Goal: Information Seeking & Learning: Compare options

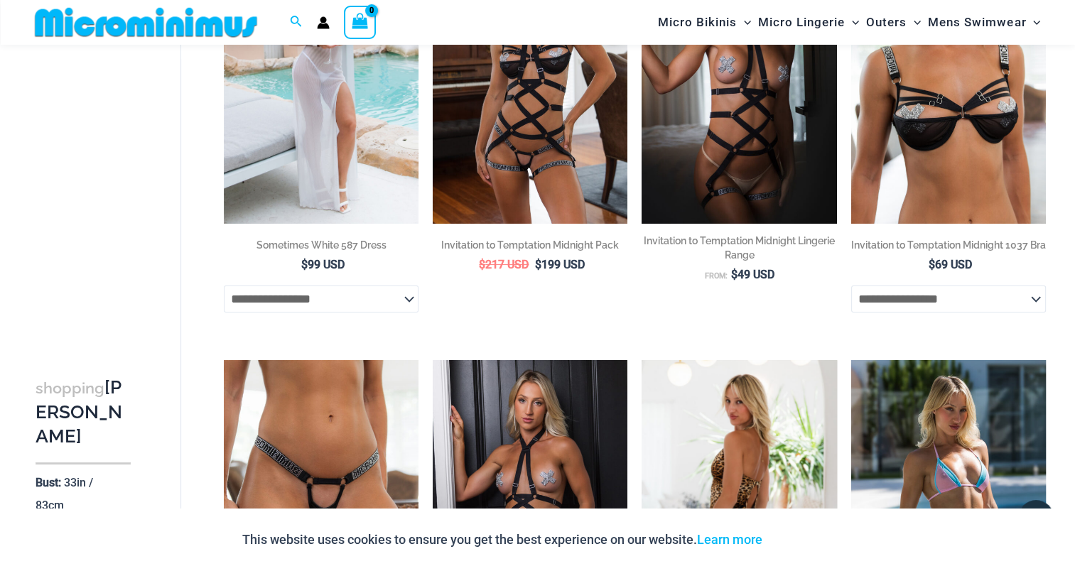
scroll to position [116, 0]
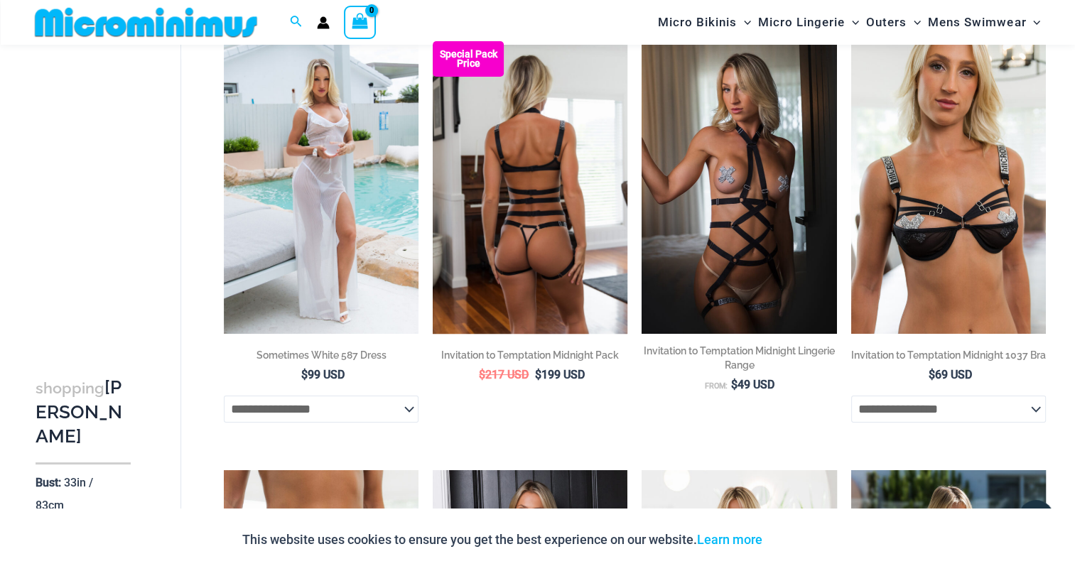
click at [539, 259] on img at bounding box center [530, 187] width 195 height 292
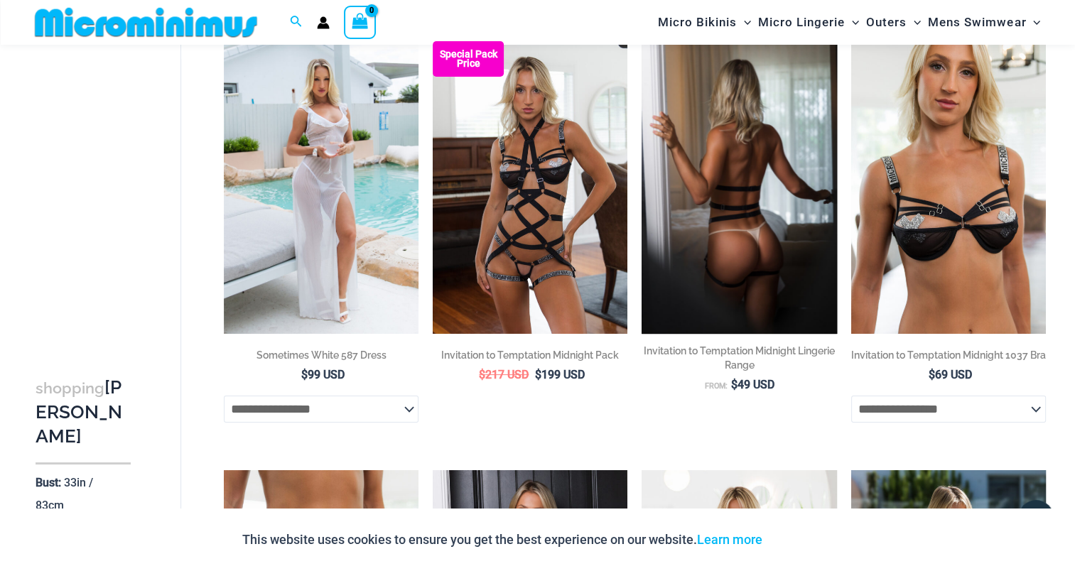
click at [736, 195] on img at bounding box center [739, 187] width 195 height 292
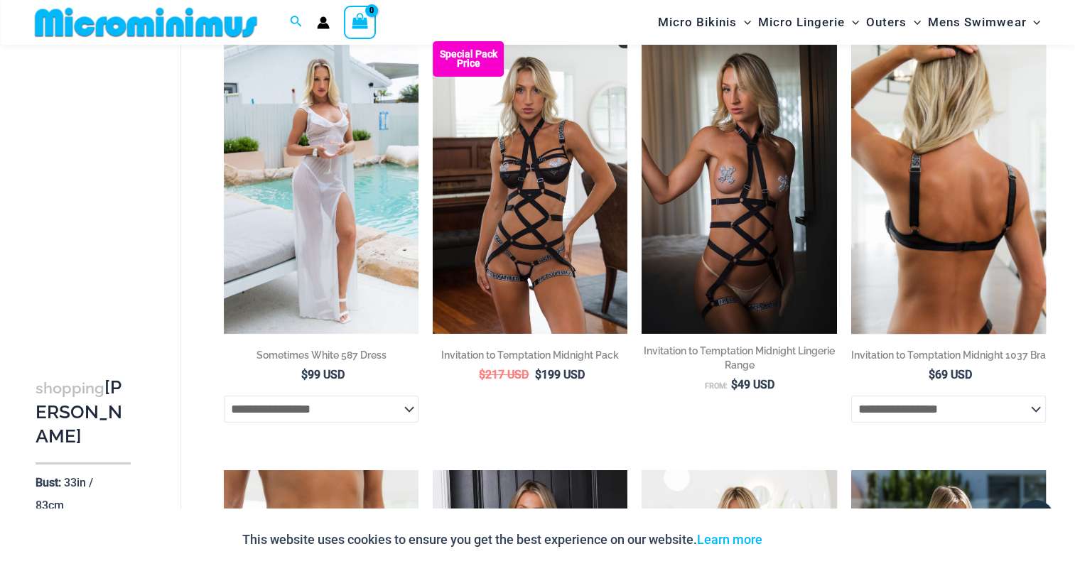
click at [935, 181] on img at bounding box center [949, 187] width 195 height 292
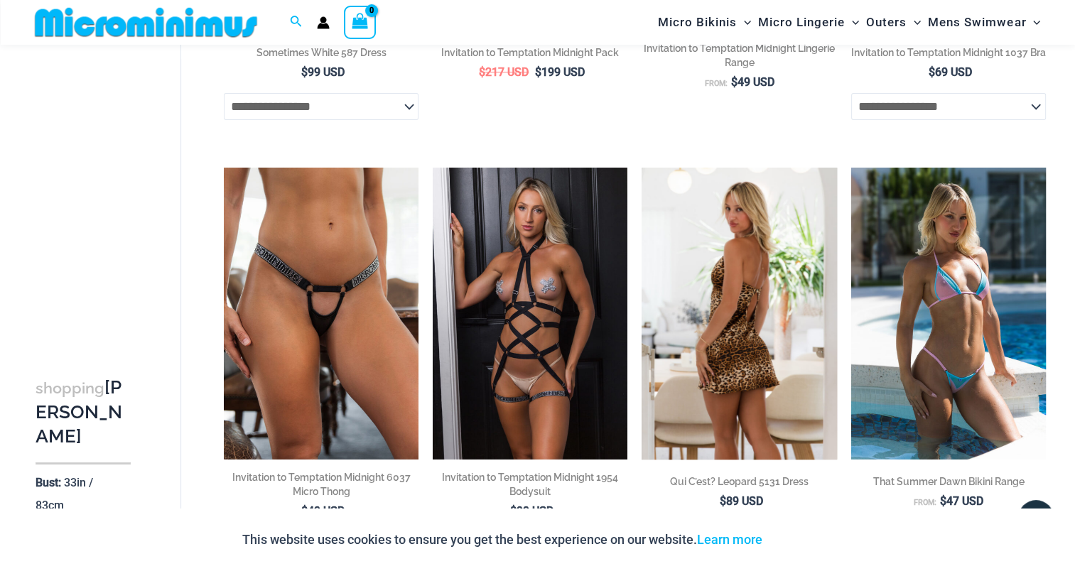
scroll to position [471, 0]
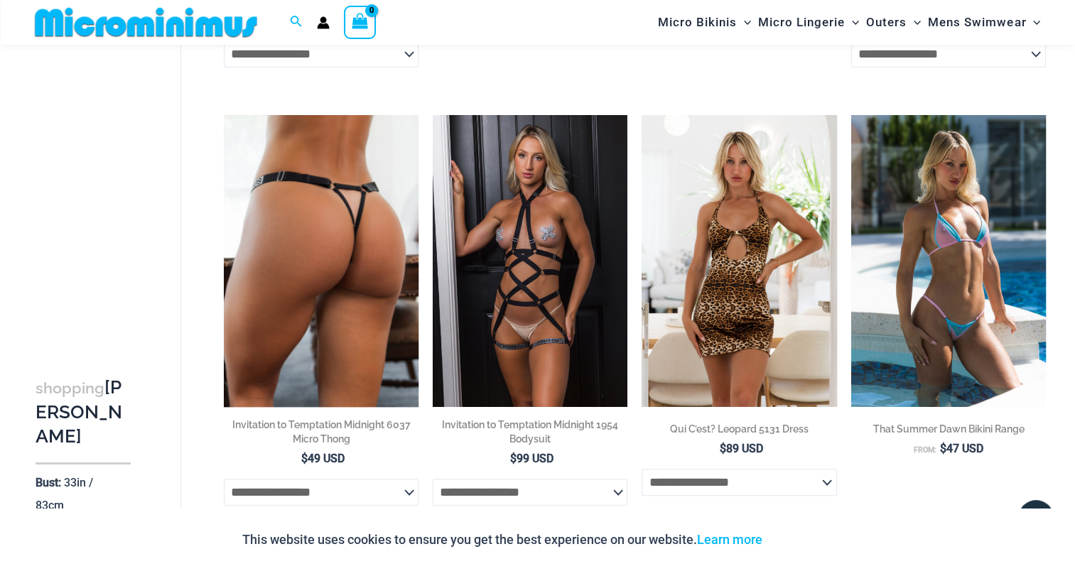
click at [333, 232] on img at bounding box center [321, 261] width 195 height 292
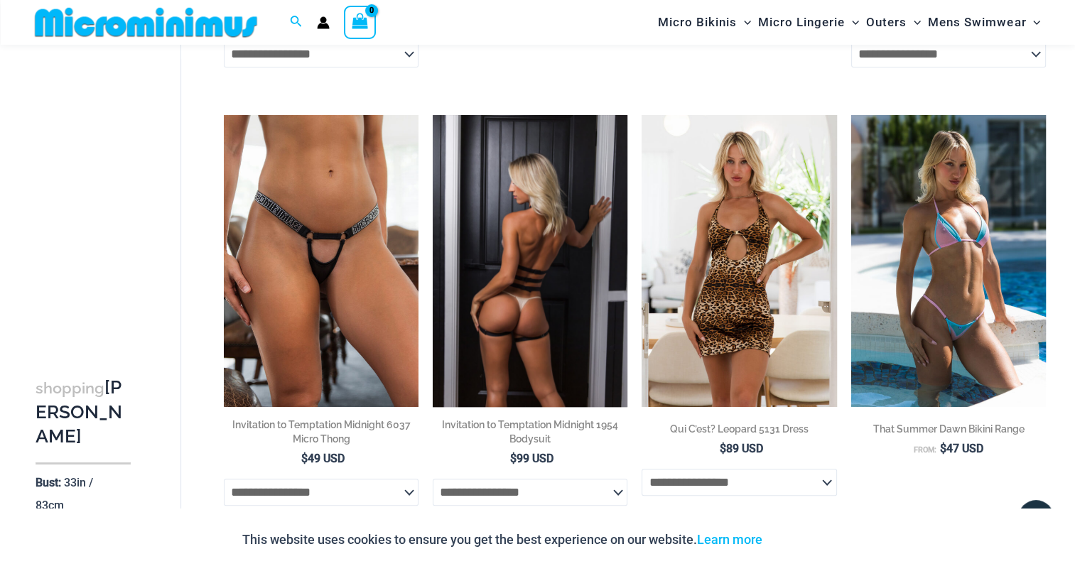
click at [530, 289] on img at bounding box center [530, 261] width 195 height 292
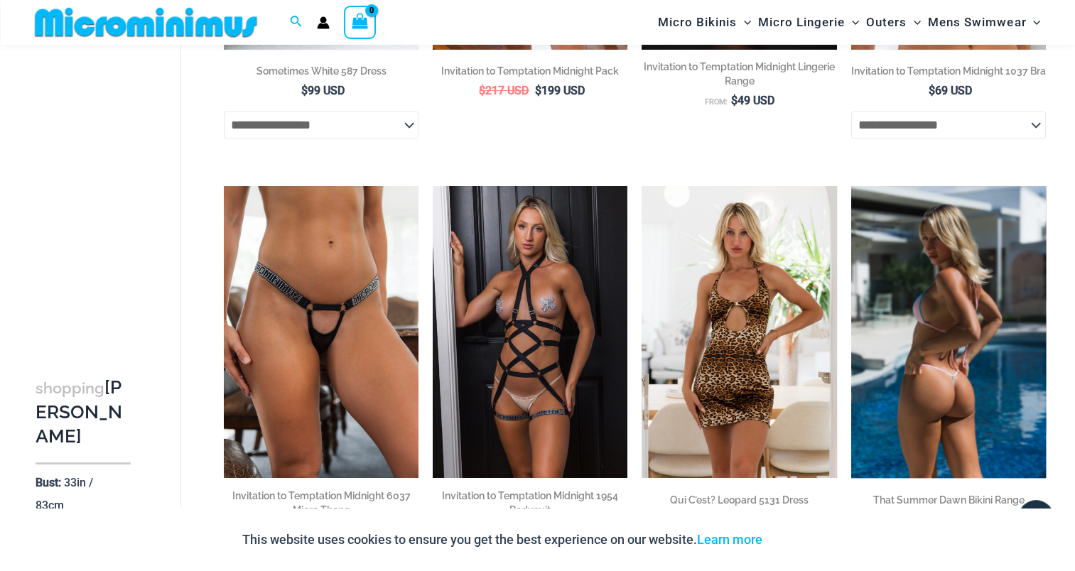
scroll to position [542, 0]
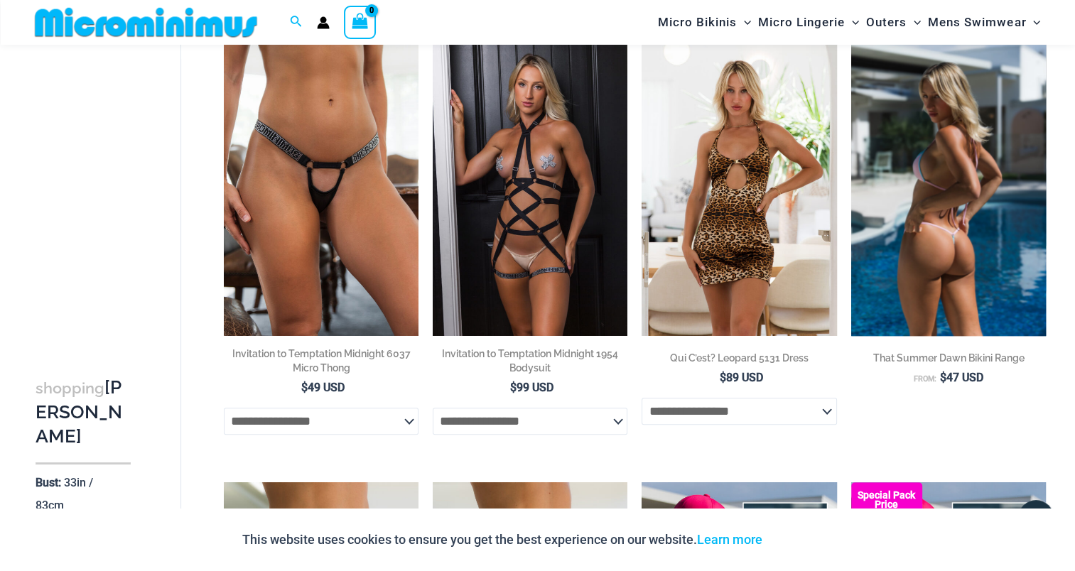
click at [938, 238] on img at bounding box center [949, 190] width 195 height 292
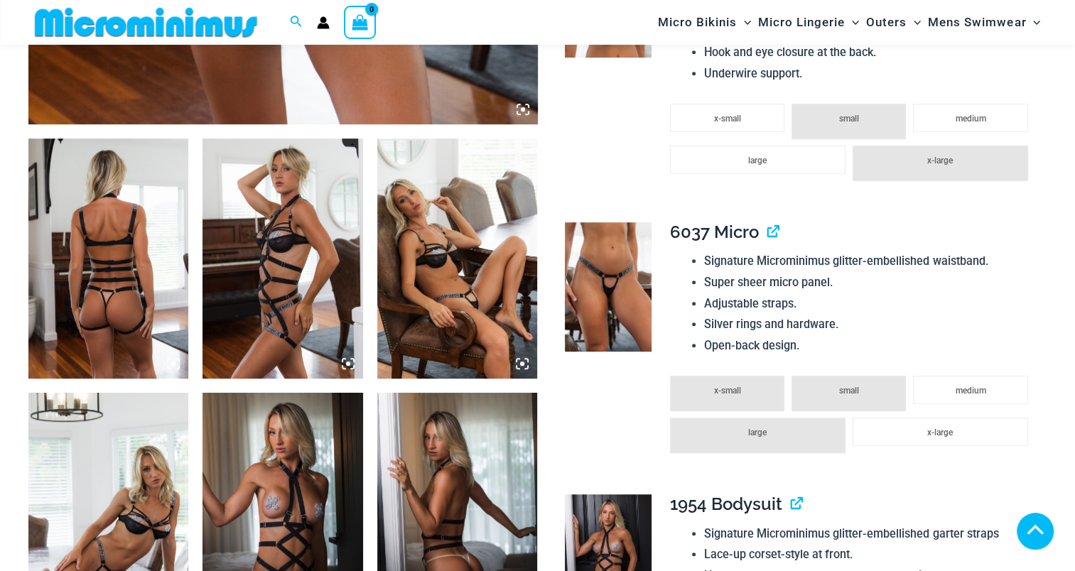
click at [117, 274] on img at bounding box center [108, 259] width 160 height 240
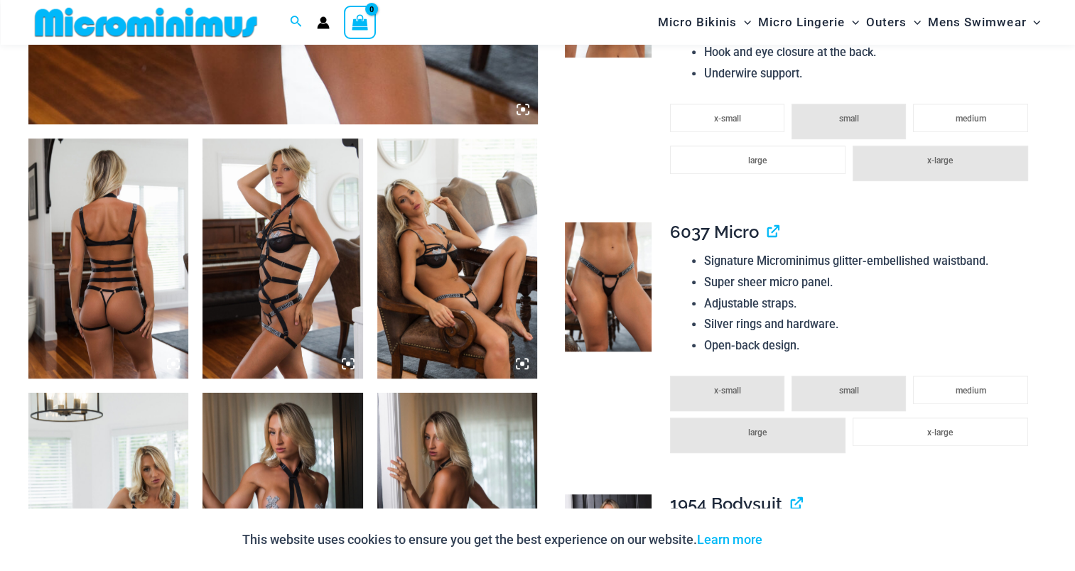
click at [117, 274] on img at bounding box center [108, 259] width 160 height 240
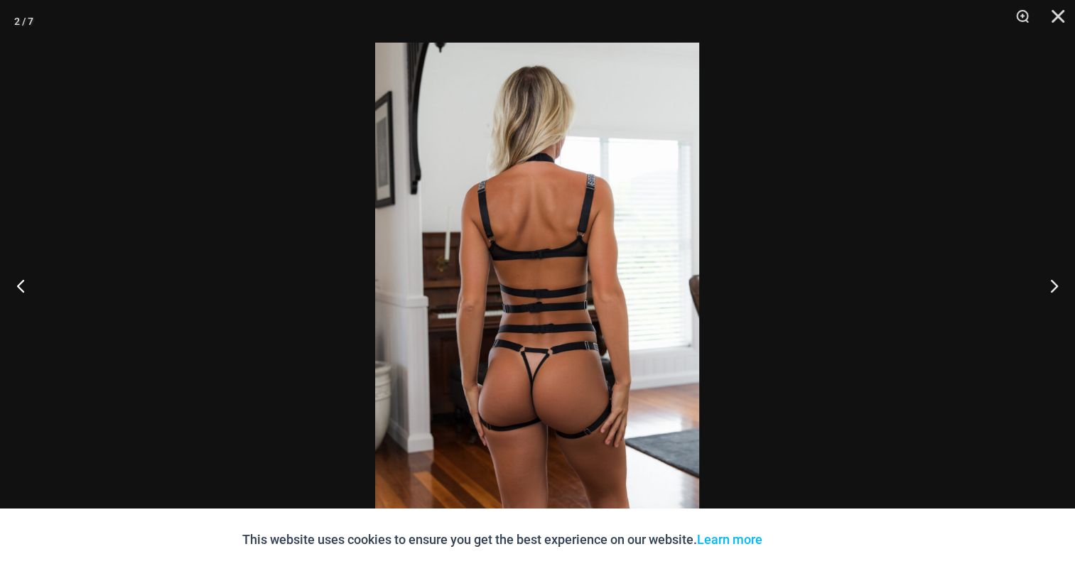
click at [559, 318] on img at bounding box center [537, 286] width 324 height 486
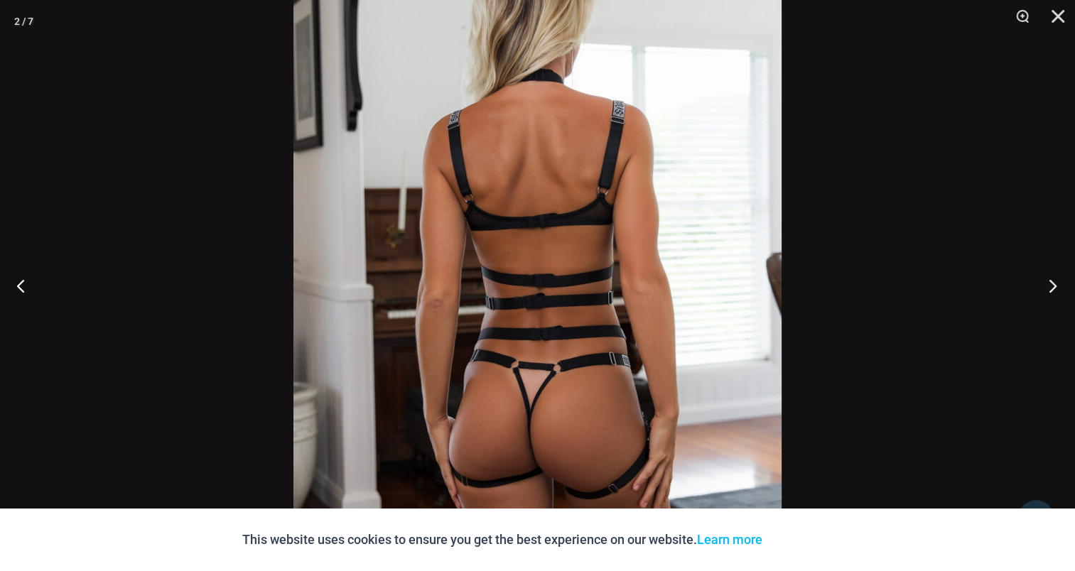
click at [1058, 284] on button "Next" at bounding box center [1048, 285] width 53 height 71
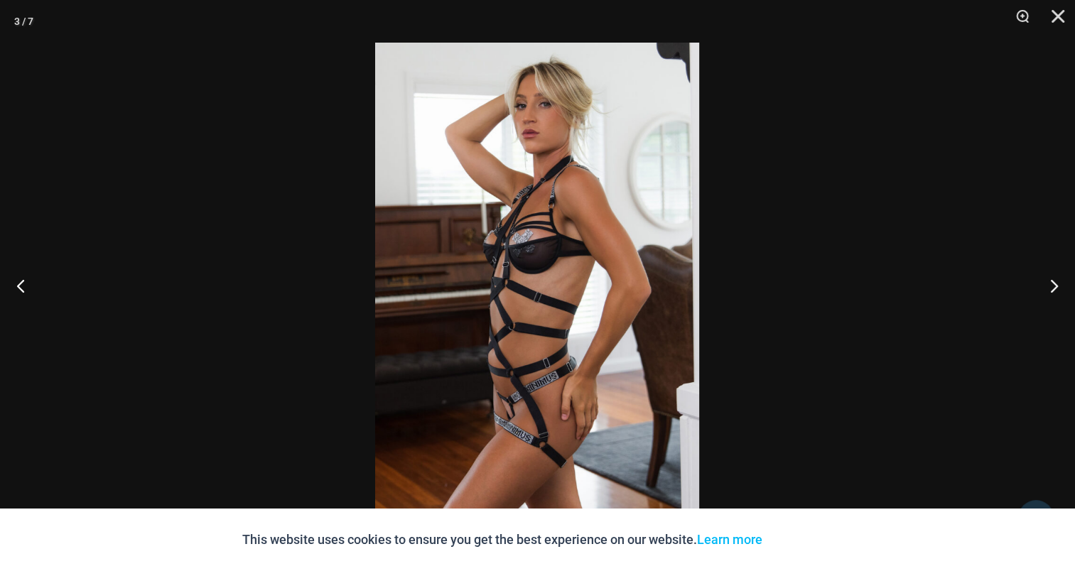
click at [537, 293] on img at bounding box center [537, 286] width 324 height 486
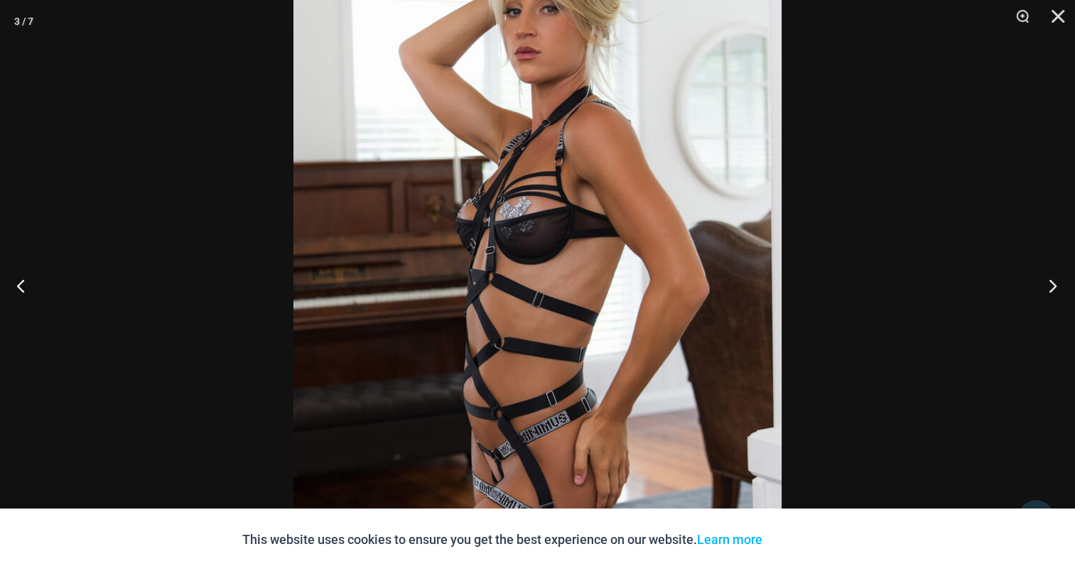
click at [1049, 287] on button "Next" at bounding box center [1048, 285] width 53 height 71
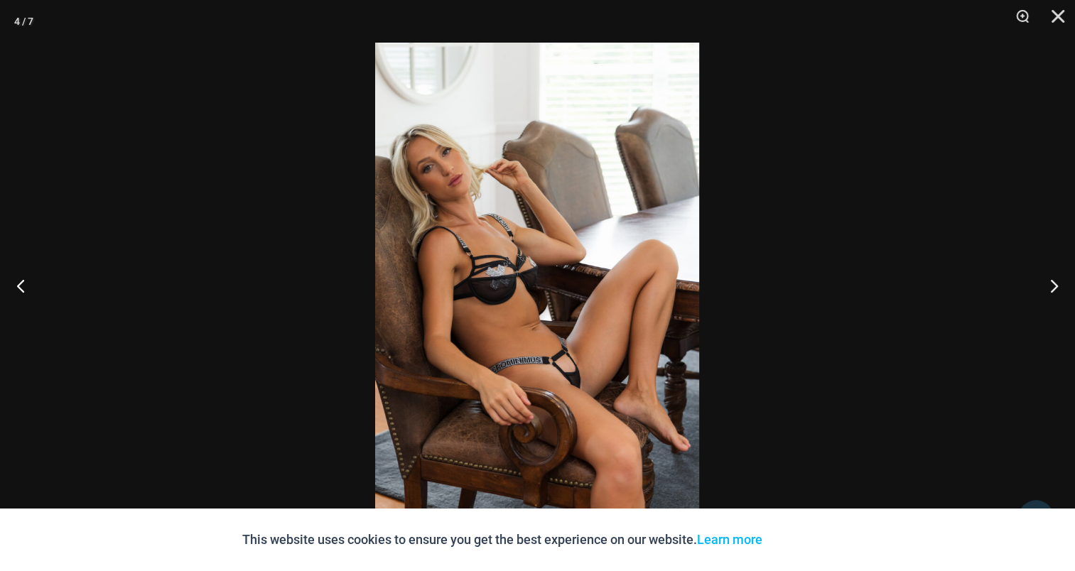
click at [551, 245] on img at bounding box center [537, 286] width 324 height 486
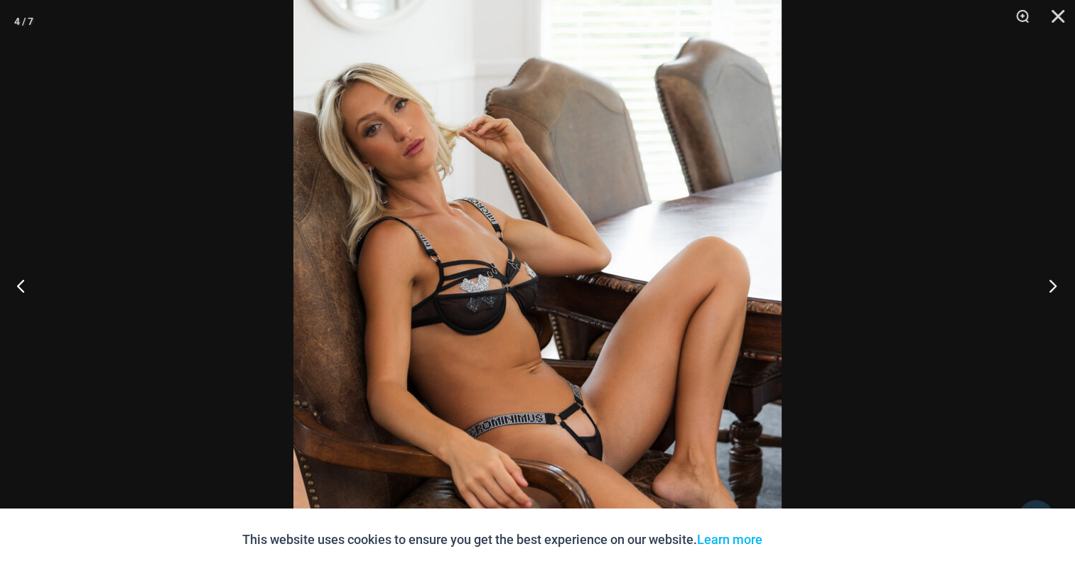
click at [1054, 286] on button "Next" at bounding box center [1048, 285] width 53 height 71
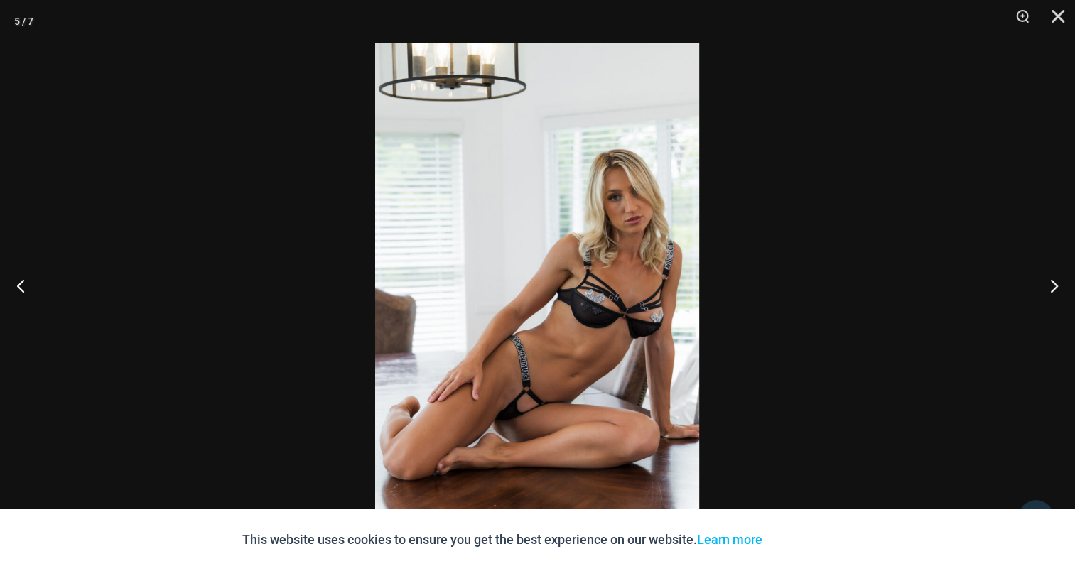
click at [536, 247] on img at bounding box center [537, 286] width 324 height 486
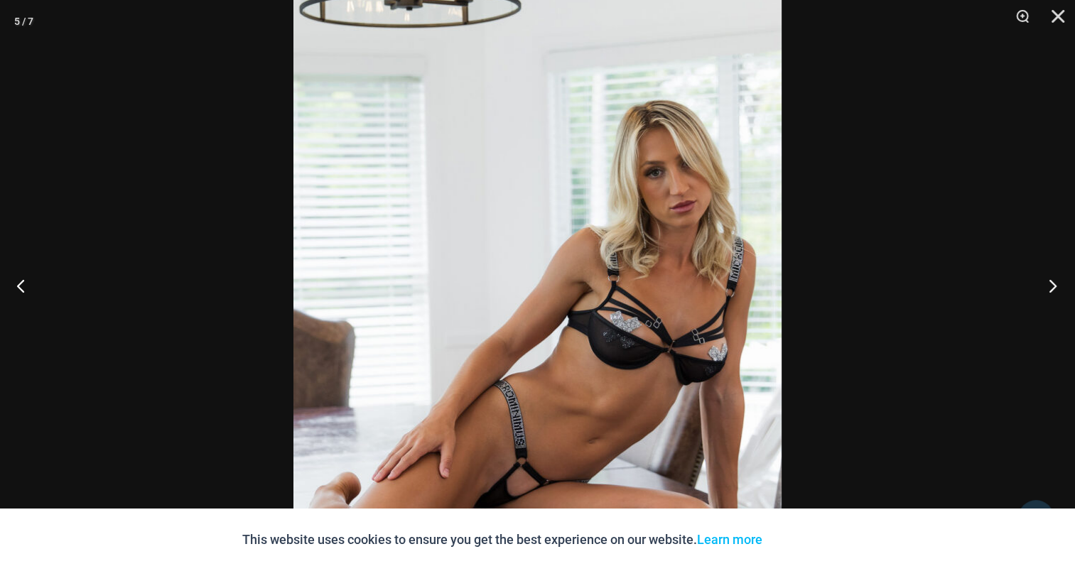
click at [1047, 286] on button "Next" at bounding box center [1048, 285] width 53 height 71
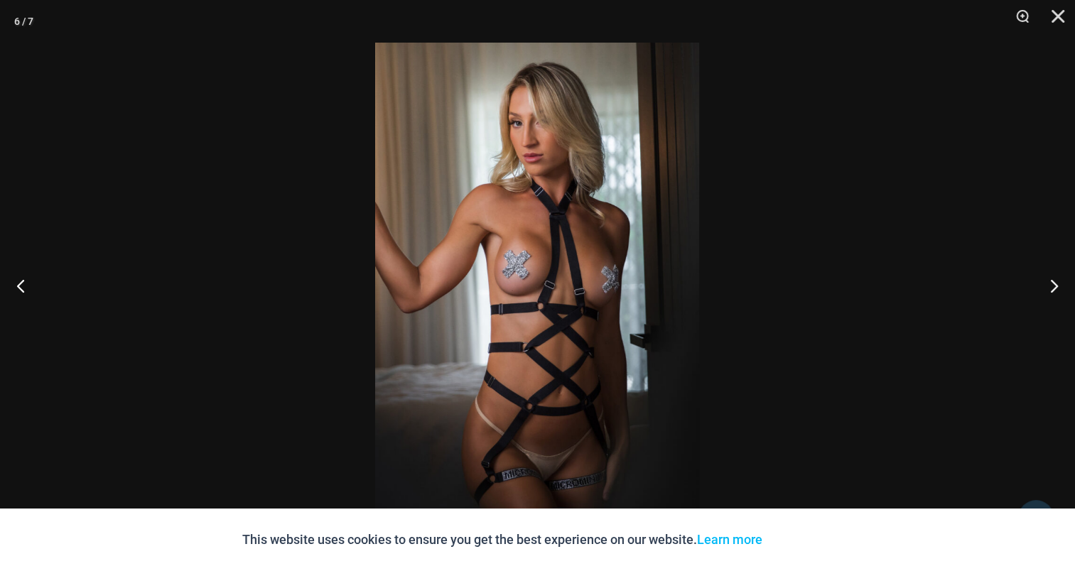
click at [509, 233] on img at bounding box center [537, 286] width 324 height 486
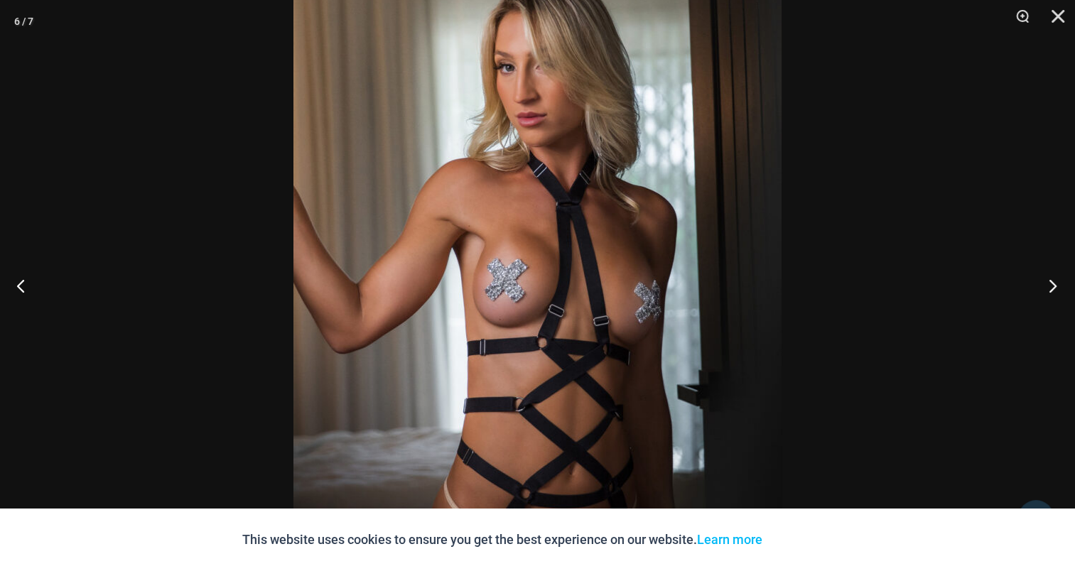
click at [1051, 279] on button "Next" at bounding box center [1048, 285] width 53 height 71
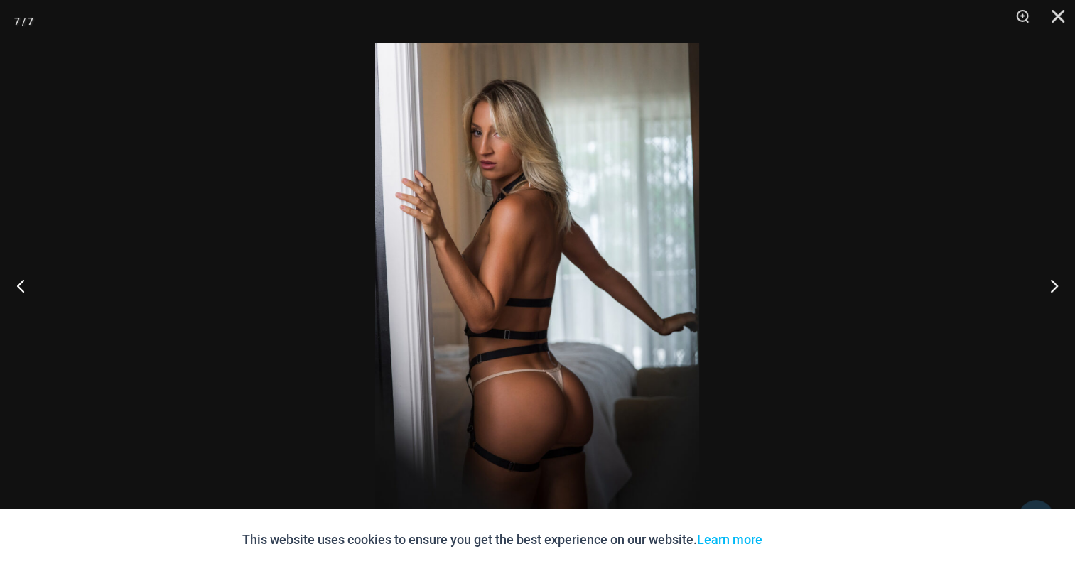
click at [497, 303] on img at bounding box center [537, 286] width 324 height 486
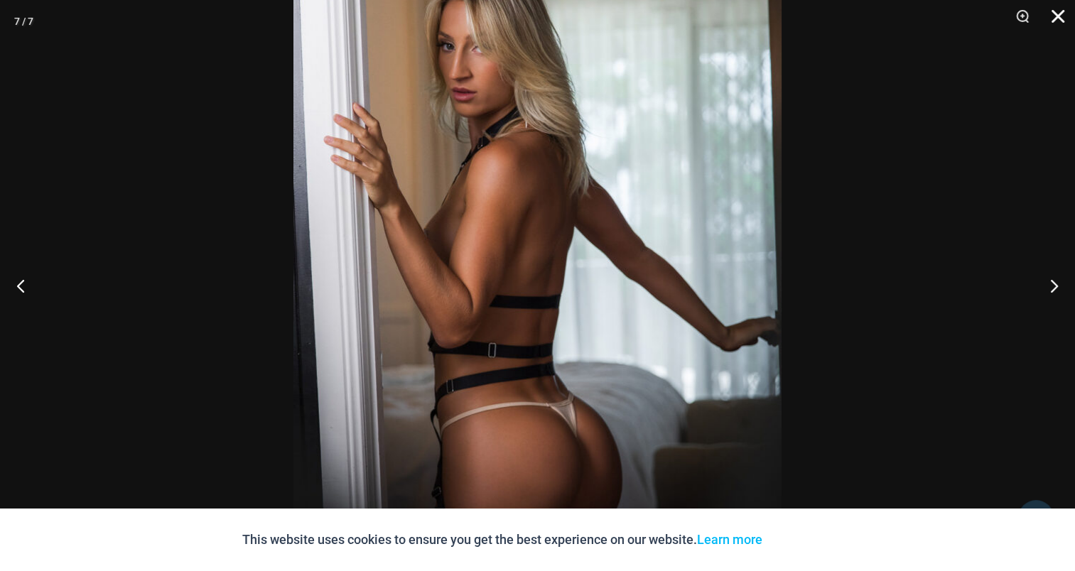
click at [1053, 11] on button "Close" at bounding box center [1054, 21] width 36 height 43
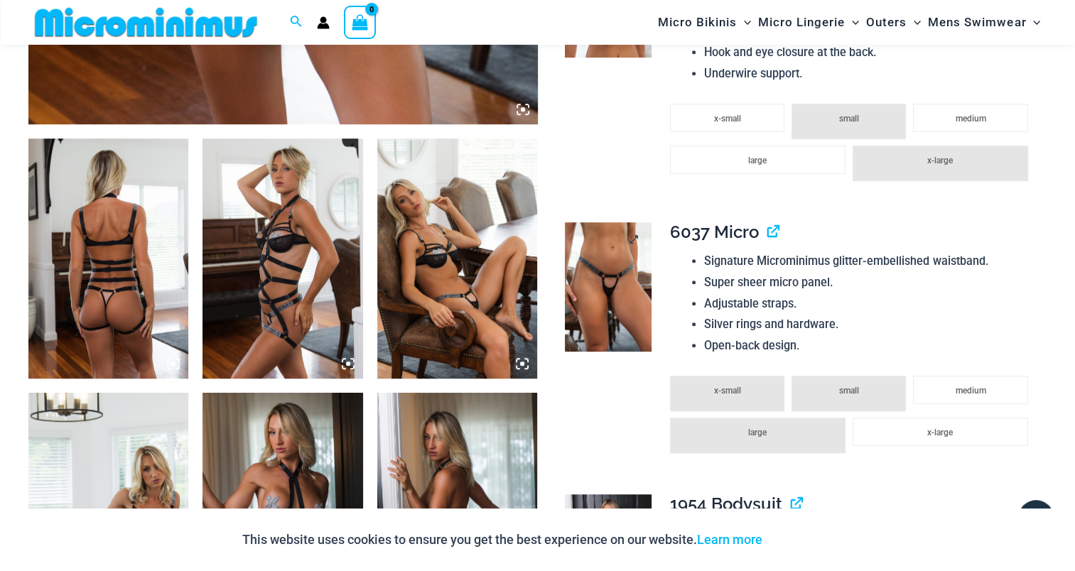
click at [588, 276] on img at bounding box center [608, 286] width 86 height 129
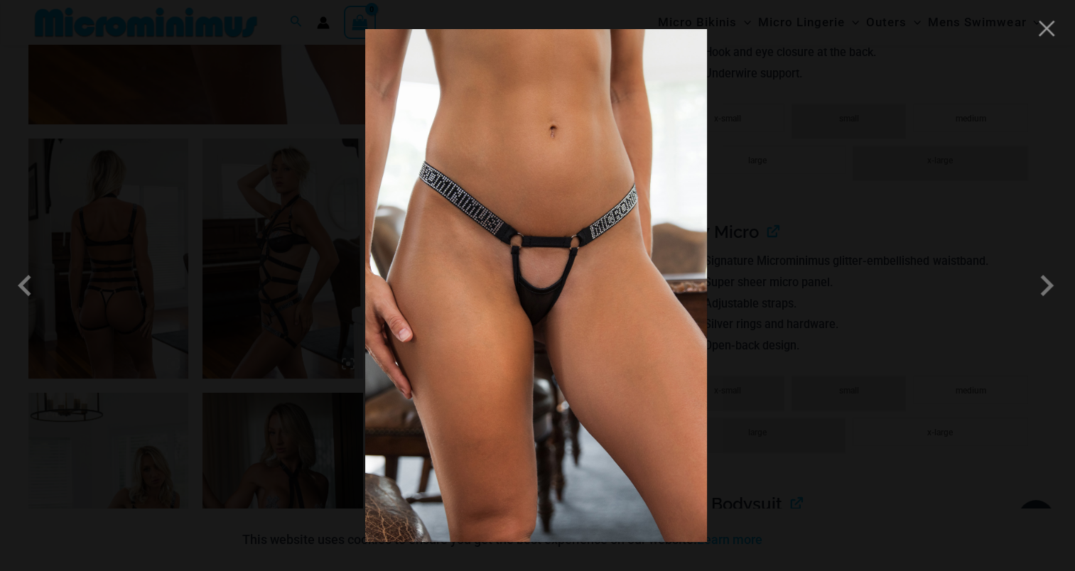
click at [563, 264] on img at bounding box center [536, 285] width 342 height 513
click at [1049, 277] on span at bounding box center [1047, 285] width 43 height 43
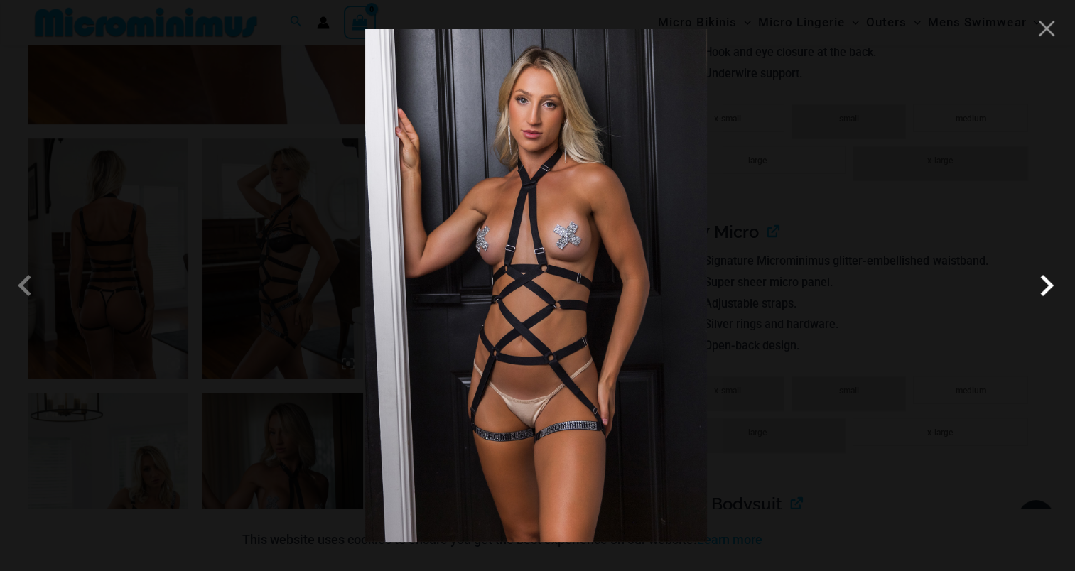
click at [1046, 289] on span at bounding box center [1047, 285] width 43 height 43
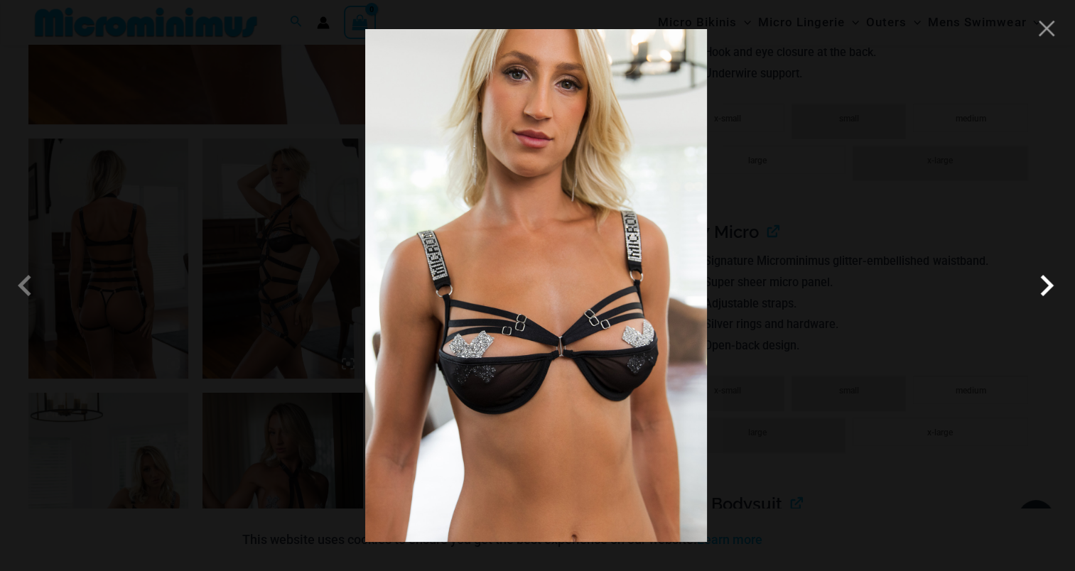
click at [1052, 289] on span at bounding box center [1047, 285] width 43 height 43
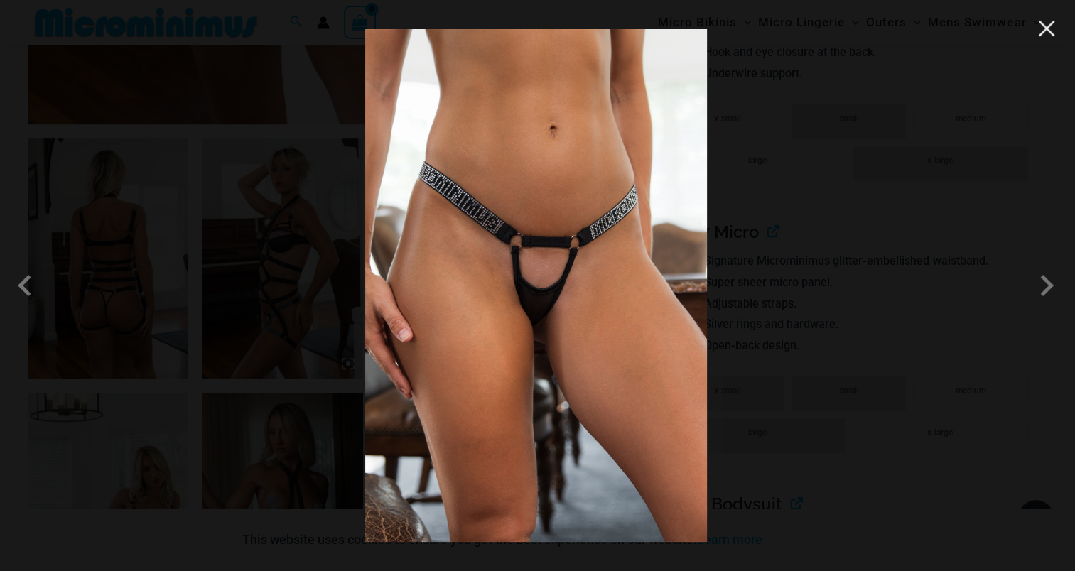
click at [1046, 33] on button "Close" at bounding box center [1046, 28] width 21 height 21
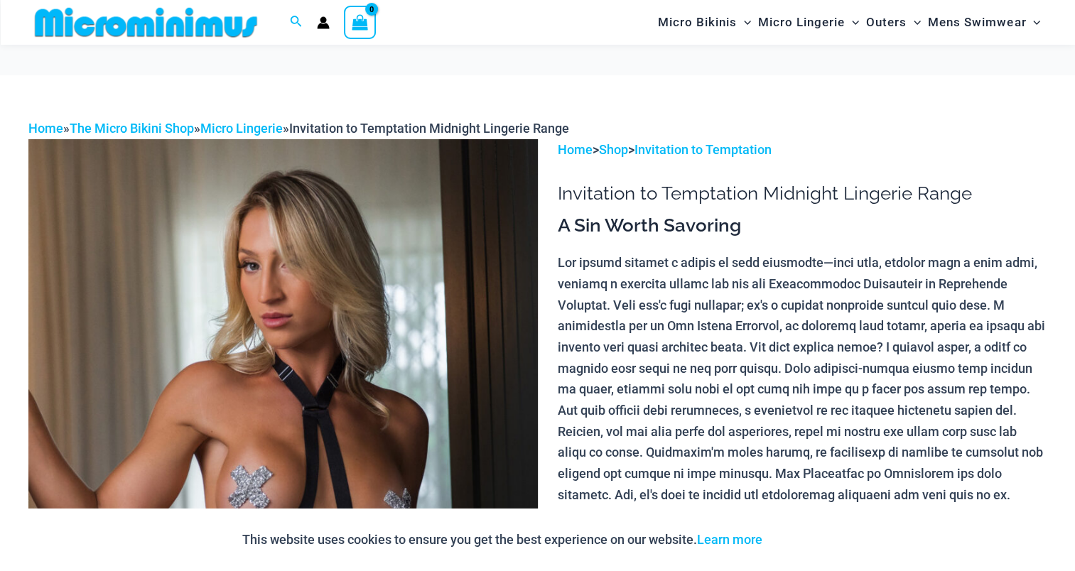
scroll to position [342, 0]
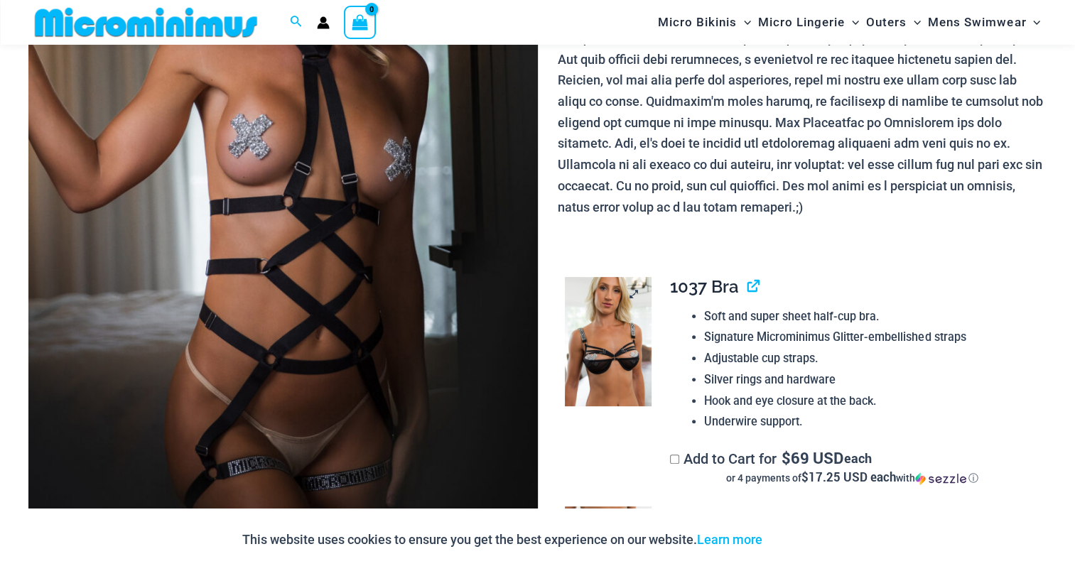
click at [596, 349] on img at bounding box center [608, 341] width 86 height 129
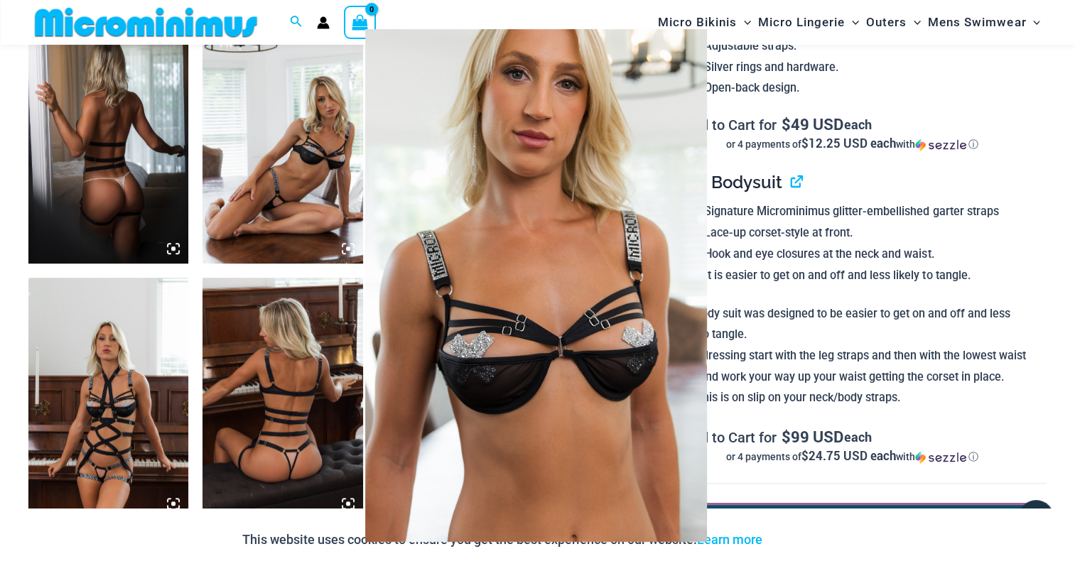
scroll to position [911, 0]
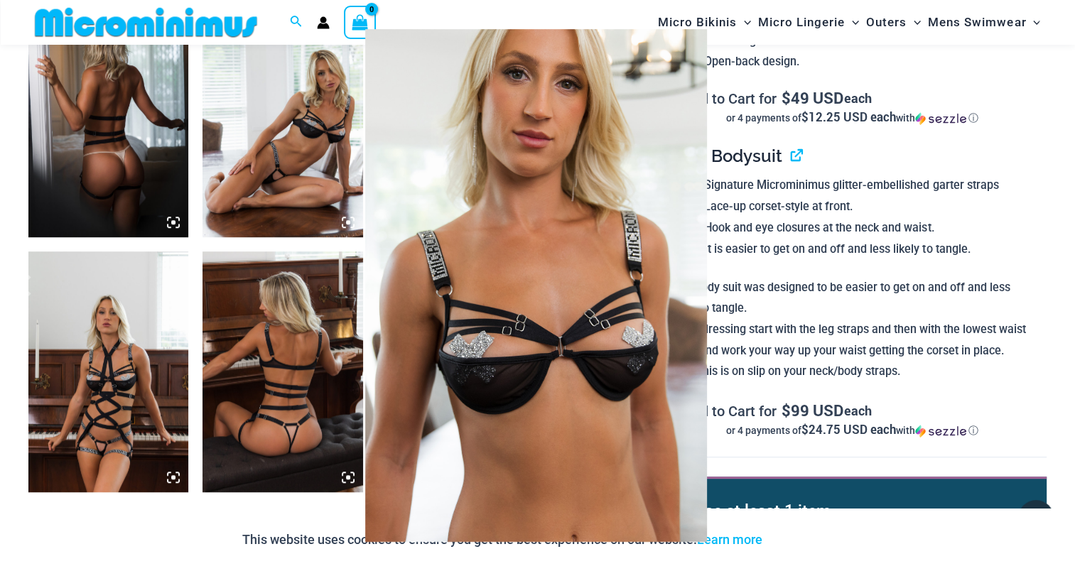
click at [1069, 291] on div at bounding box center [537, 285] width 1075 height 571
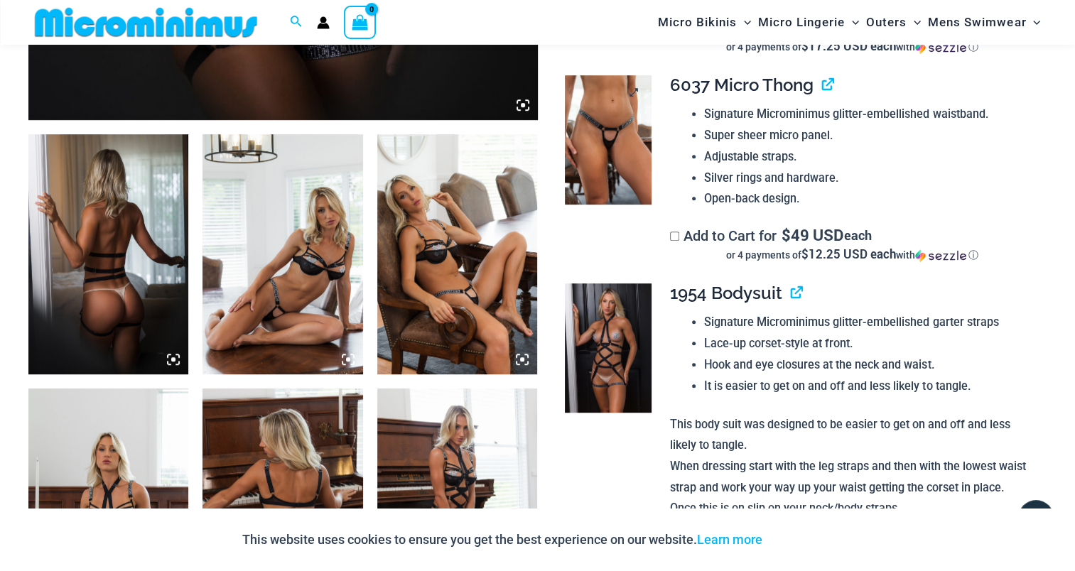
scroll to position [839, 0]
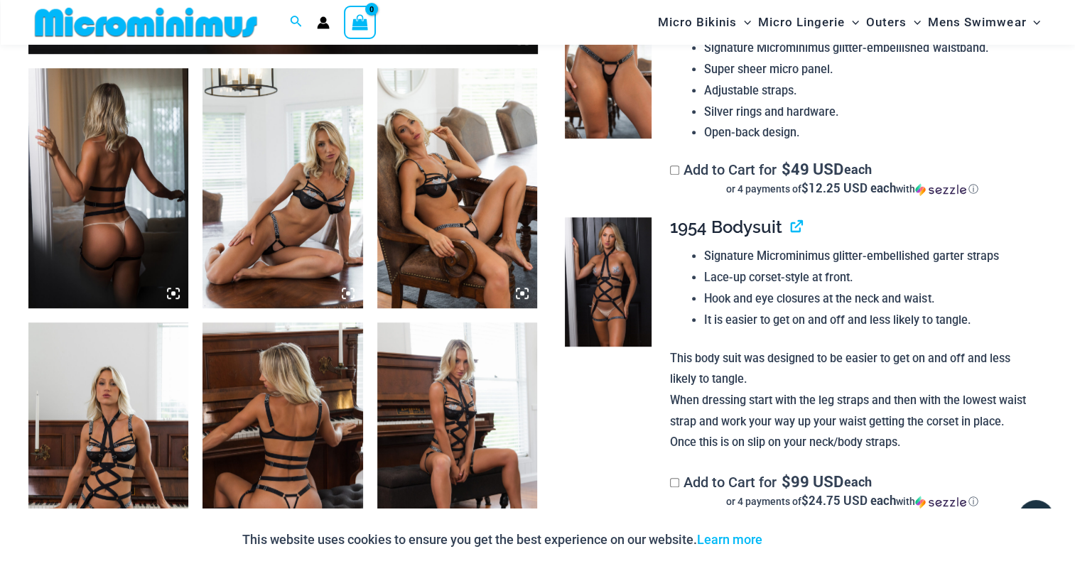
click at [57, 173] on img at bounding box center [108, 188] width 160 height 240
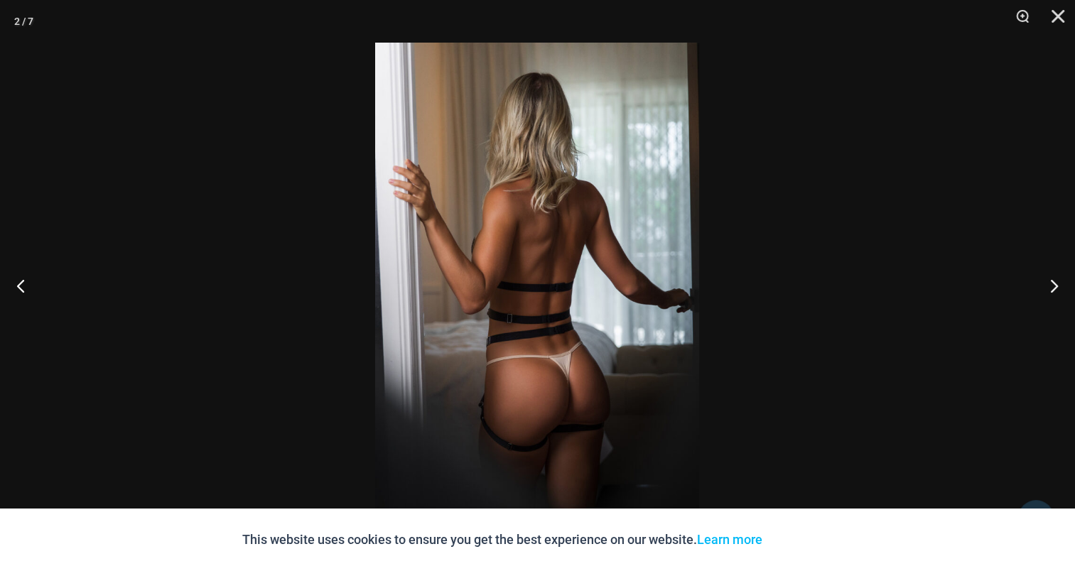
click at [554, 292] on img at bounding box center [537, 286] width 324 height 486
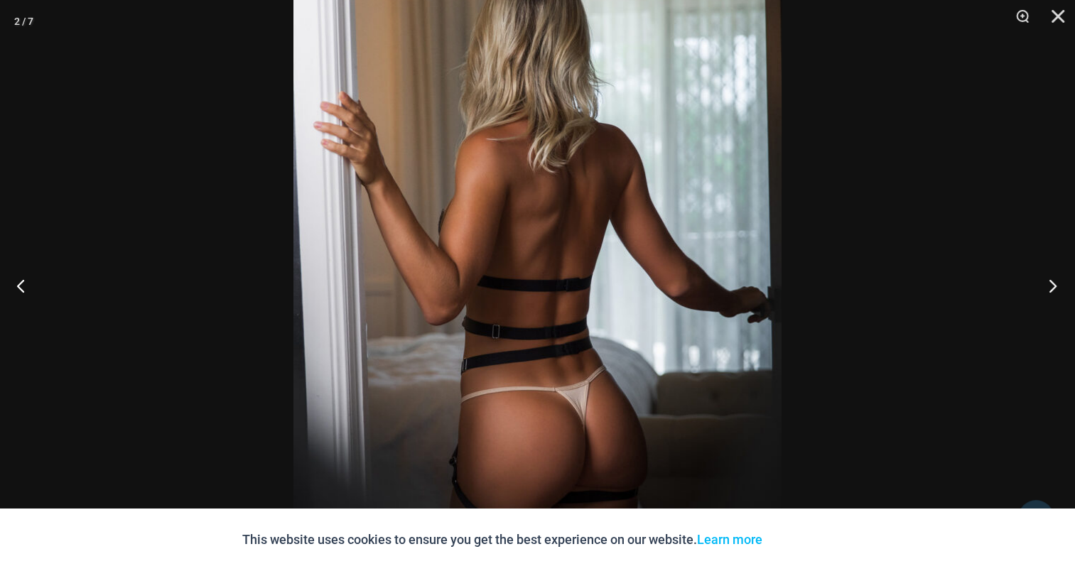
click at [1039, 284] on button "Next" at bounding box center [1048, 285] width 53 height 71
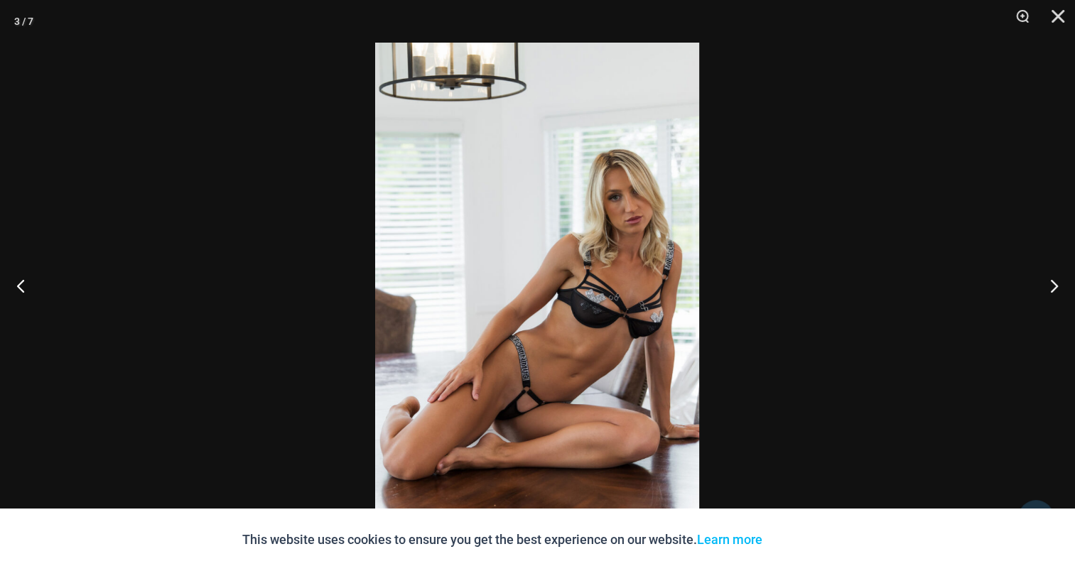
click at [564, 241] on img at bounding box center [537, 286] width 324 height 486
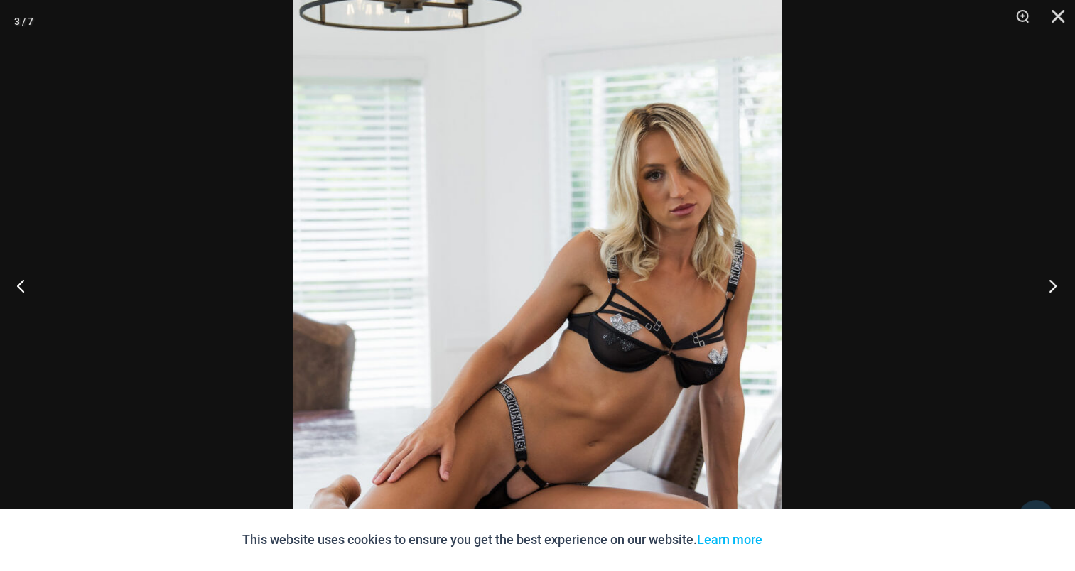
click at [1050, 284] on button "Next" at bounding box center [1048, 285] width 53 height 71
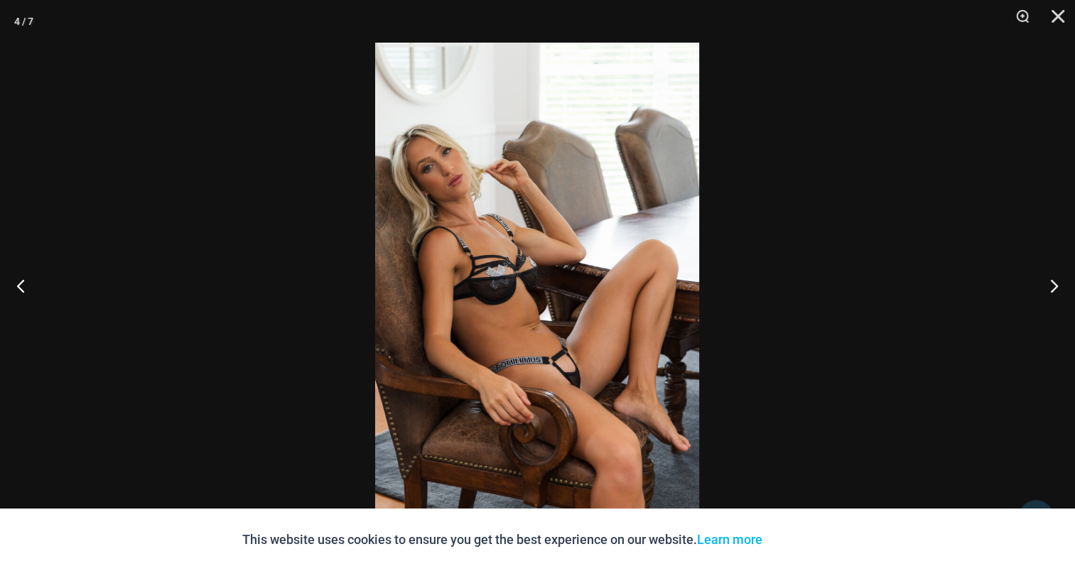
click at [530, 237] on img at bounding box center [537, 286] width 324 height 486
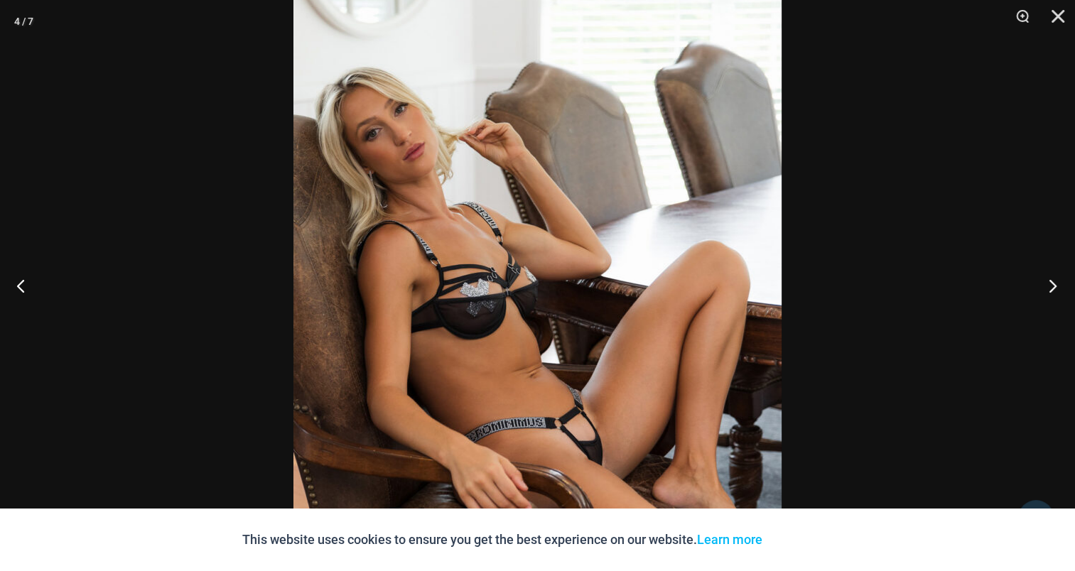
click at [1054, 284] on button "Next" at bounding box center [1048, 285] width 53 height 71
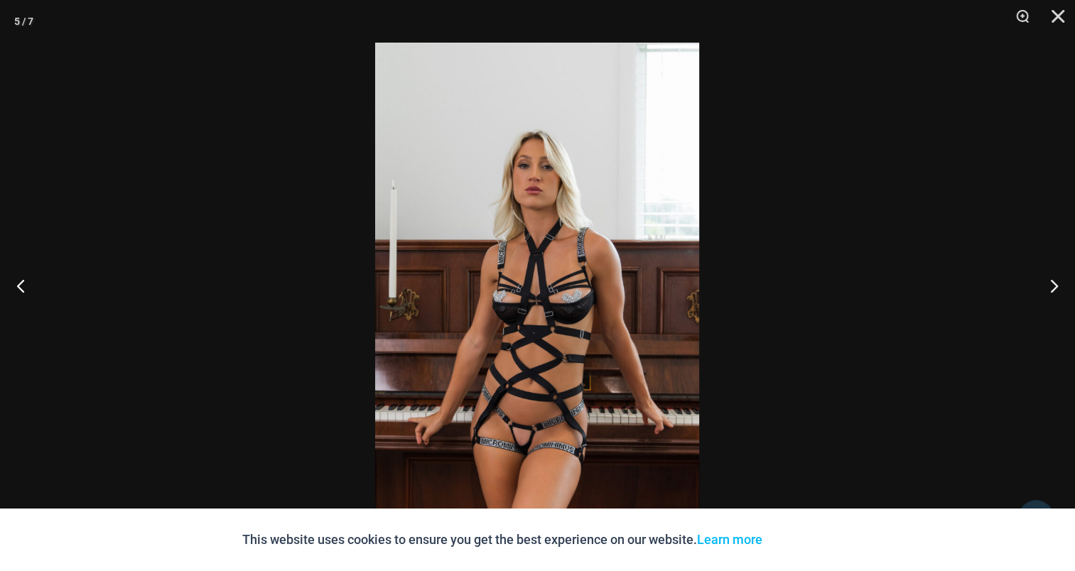
click at [536, 272] on img at bounding box center [537, 286] width 324 height 486
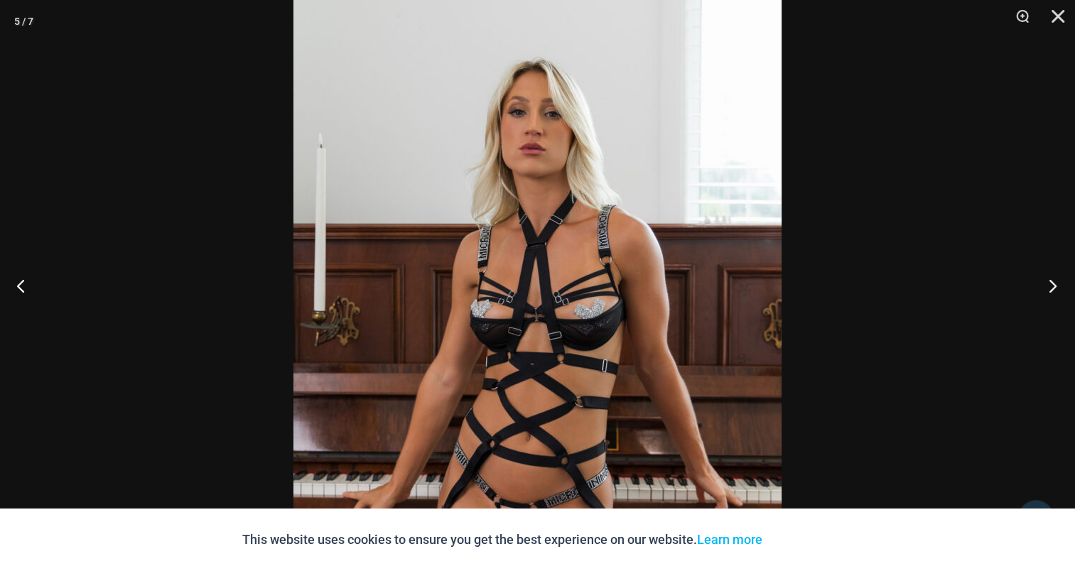
click at [1069, 285] on button "Next" at bounding box center [1048, 285] width 53 height 71
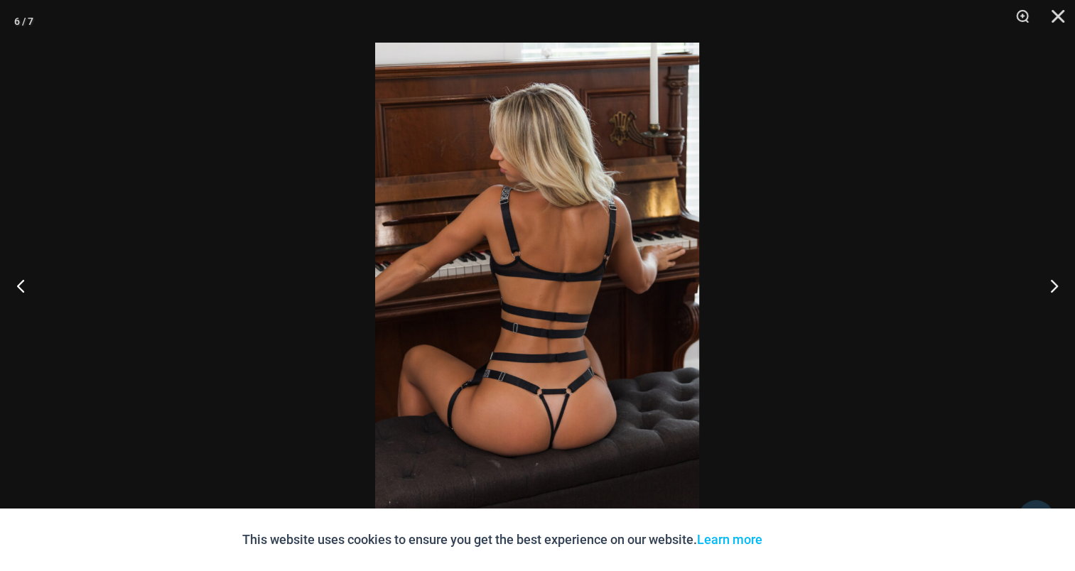
click at [546, 246] on img at bounding box center [537, 286] width 324 height 486
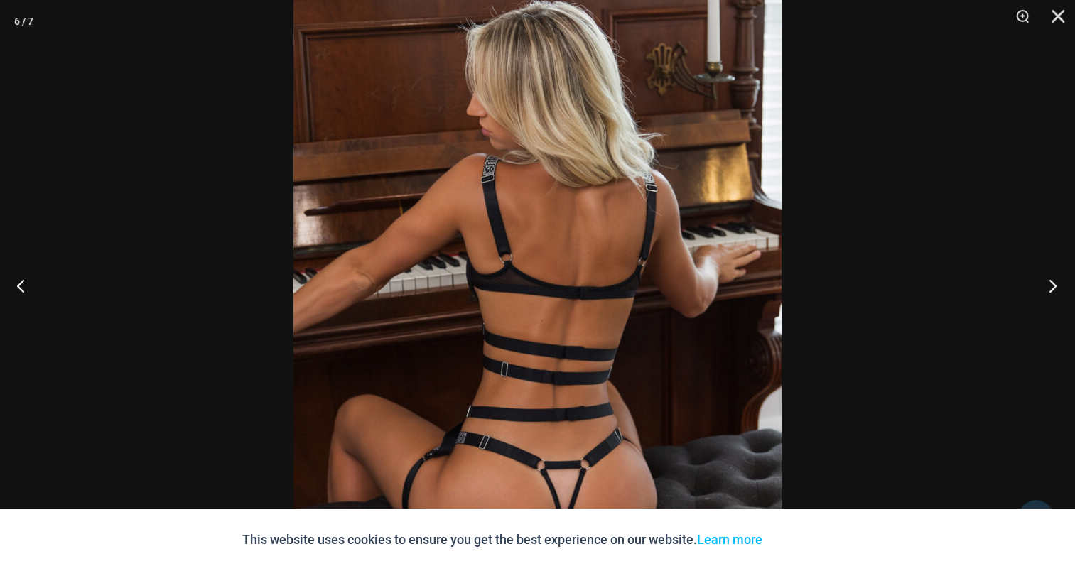
click at [1063, 295] on button "Next" at bounding box center [1048, 285] width 53 height 71
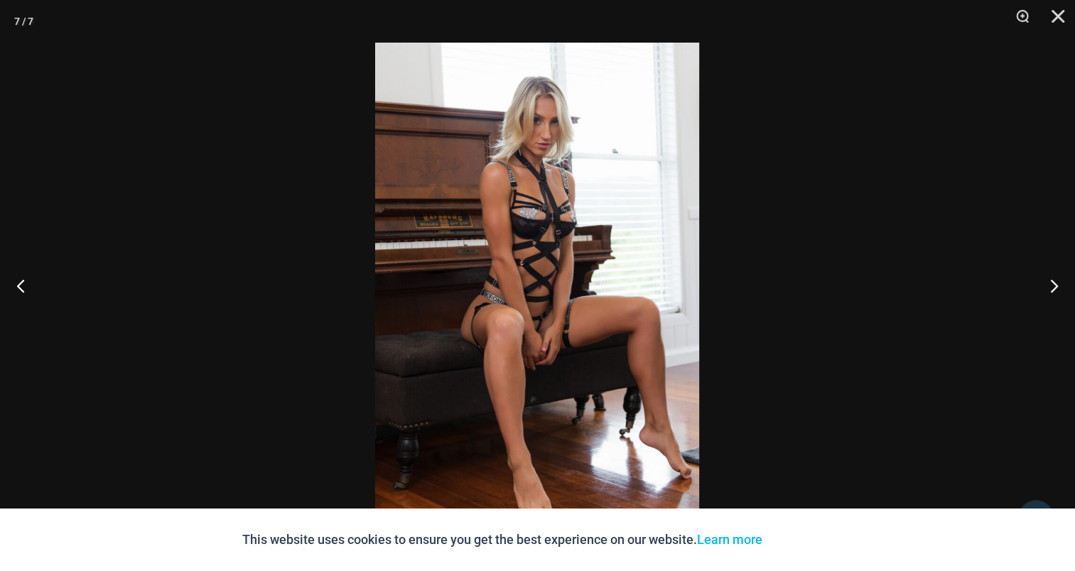
click at [478, 240] on img at bounding box center [537, 286] width 324 height 486
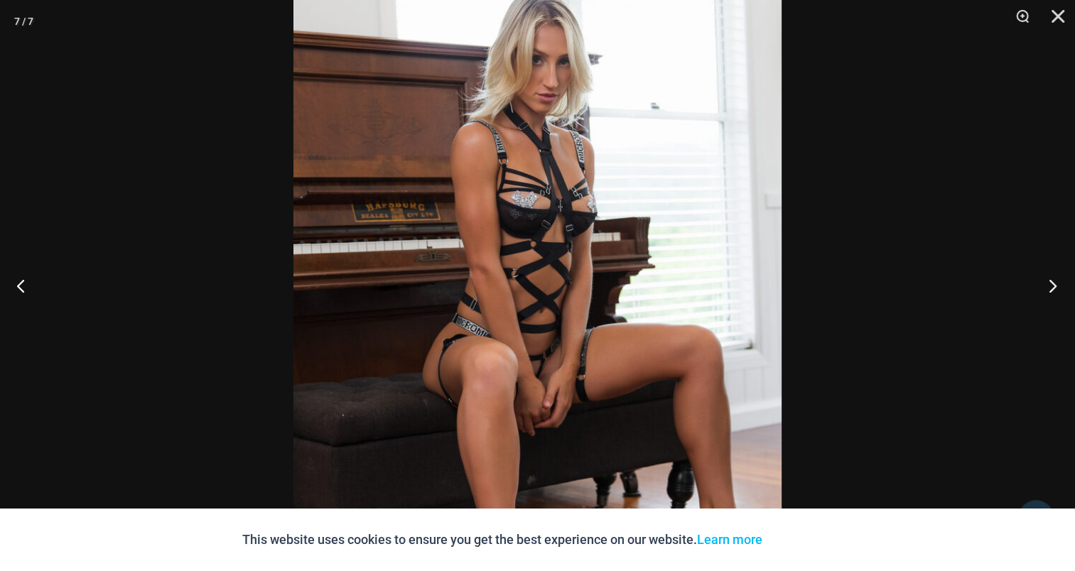
click at [1052, 278] on button "Next" at bounding box center [1048, 285] width 53 height 71
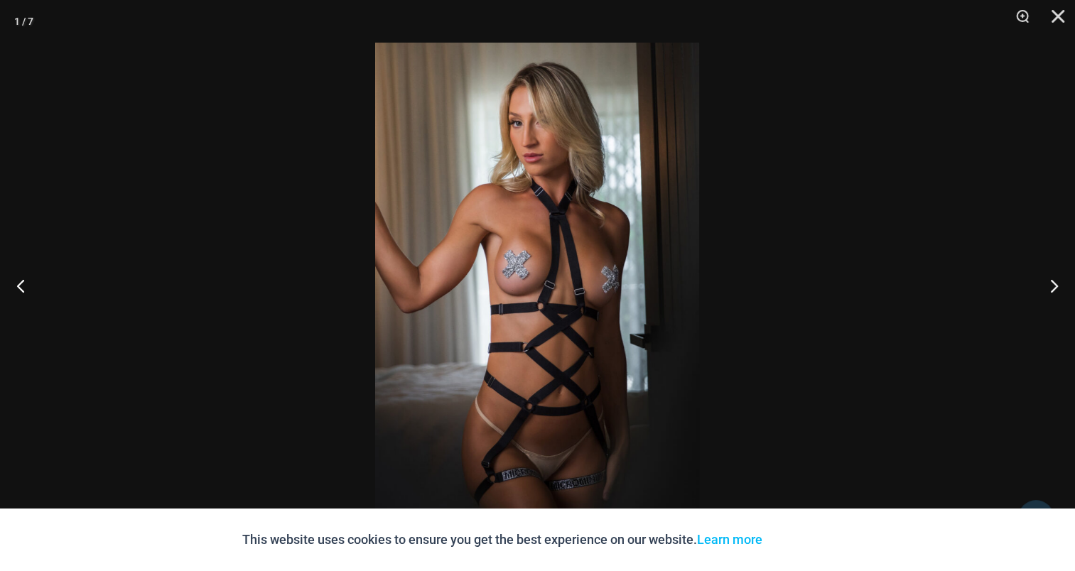
click at [586, 234] on img at bounding box center [537, 286] width 324 height 486
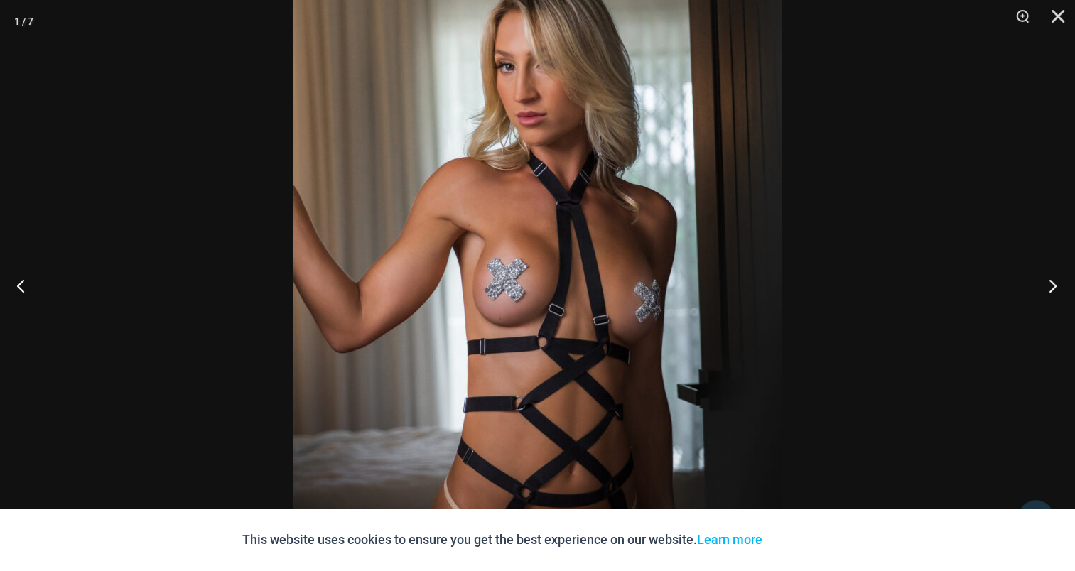
click at [1058, 286] on button "Next" at bounding box center [1048, 285] width 53 height 71
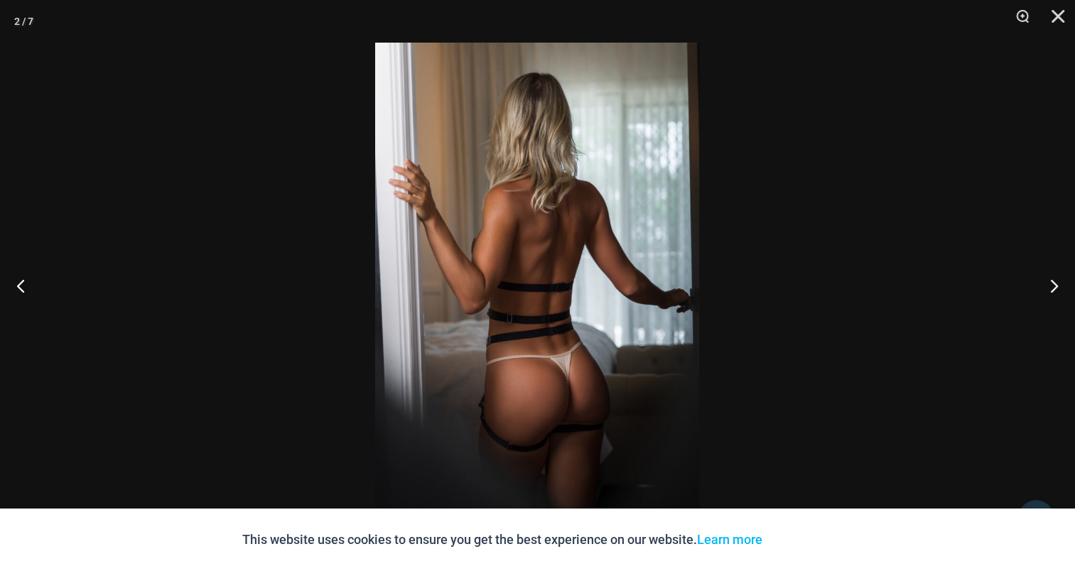
click at [557, 248] on img at bounding box center [537, 286] width 324 height 486
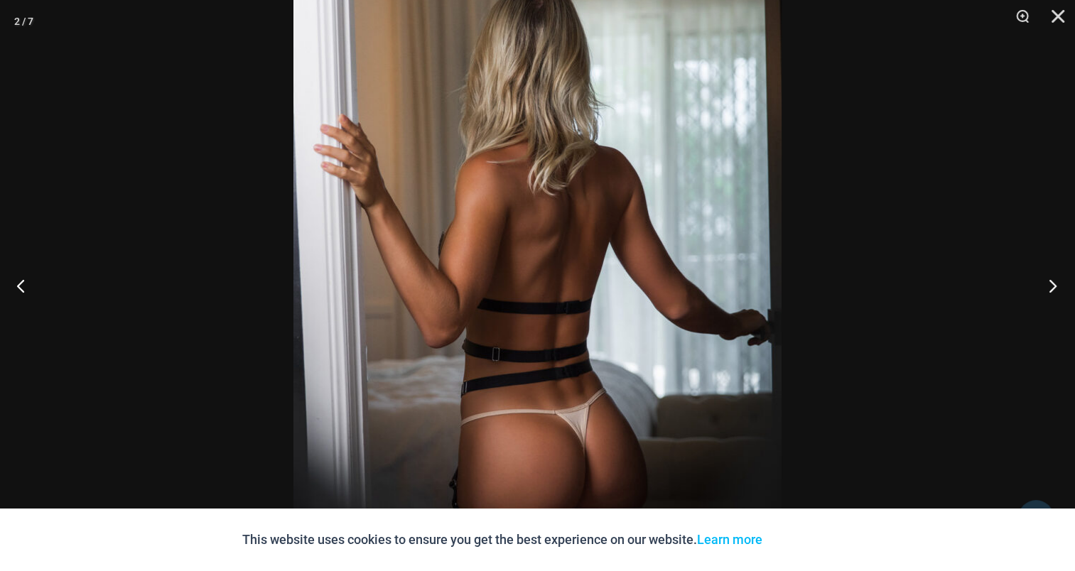
click at [1058, 281] on button "Next" at bounding box center [1048, 285] width 53 height 71
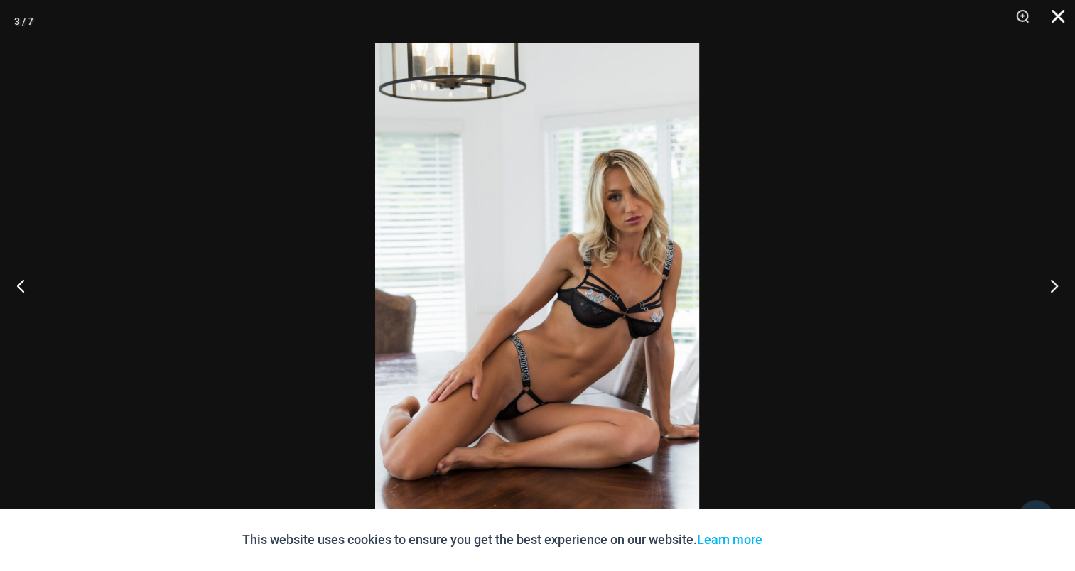
click at [1061, 15] on button "Close" at bounding box center [1054, 21] width 36 height 43
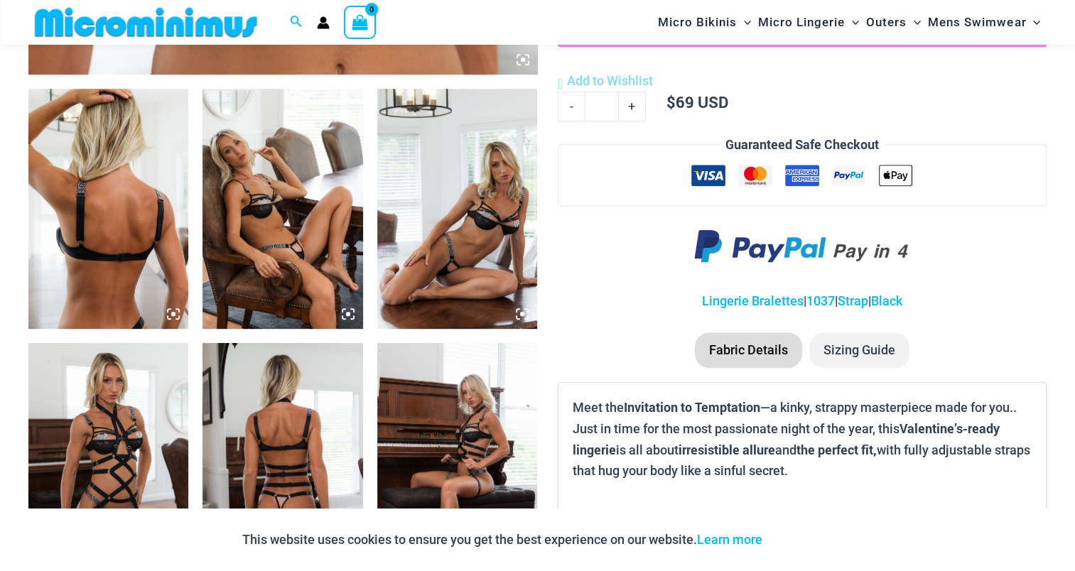
scroll to position [839, 0]
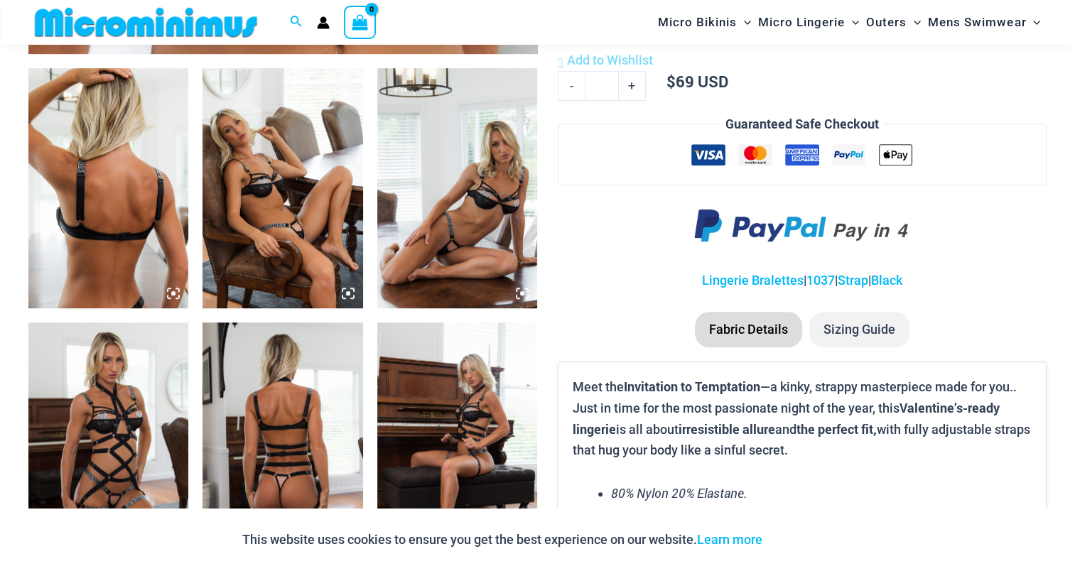
click at [119, 264] on img at bounding box center [108, 188] width 160 height 240
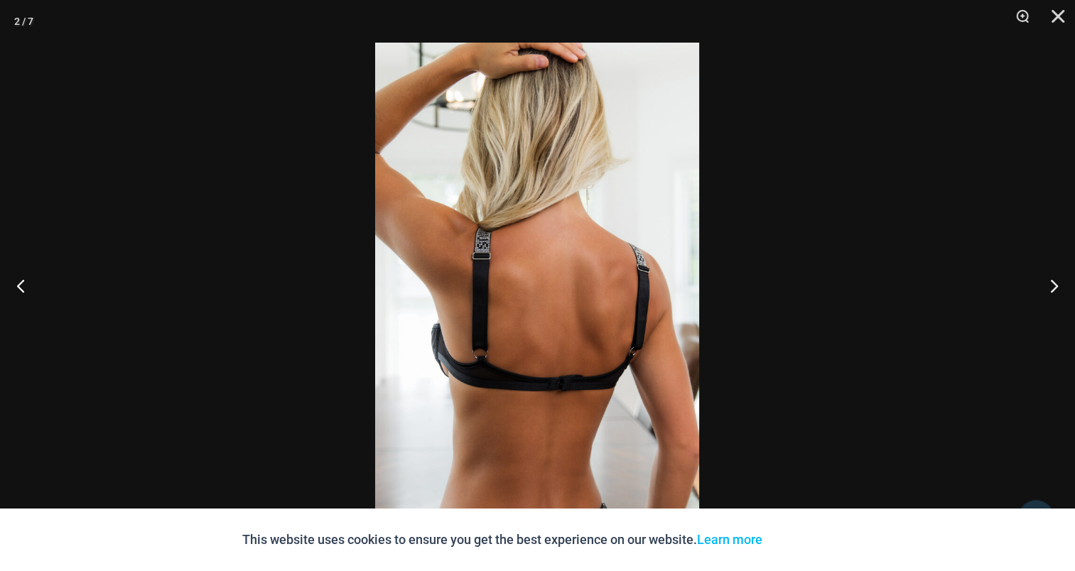
click at [576, 231] on img at bounding box center [537, 286] width 324 height 486
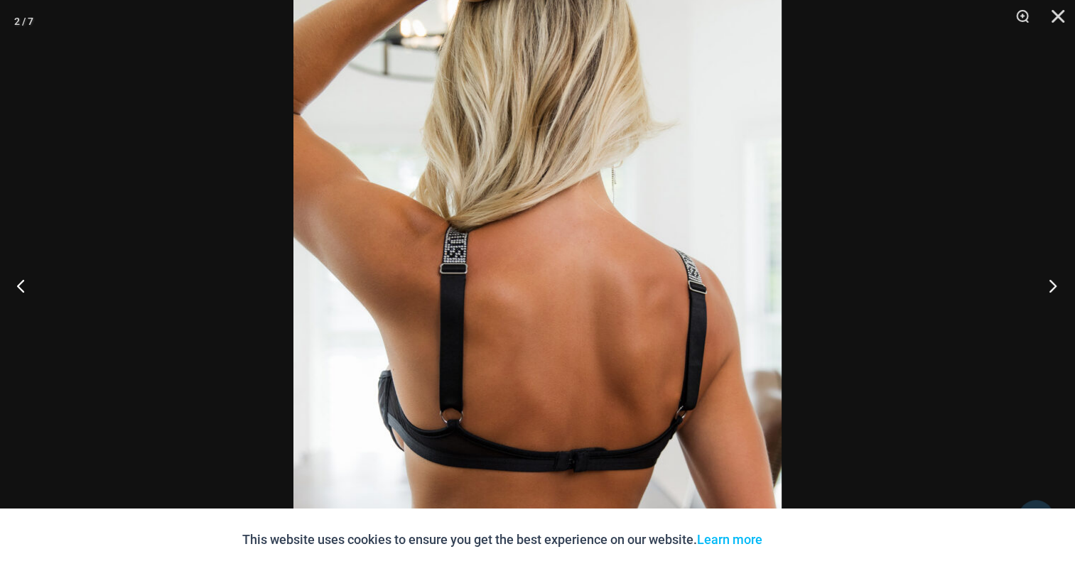
click at [1052, 277] on button "Next" at bounding box center [1048, 285] width 53 height 71
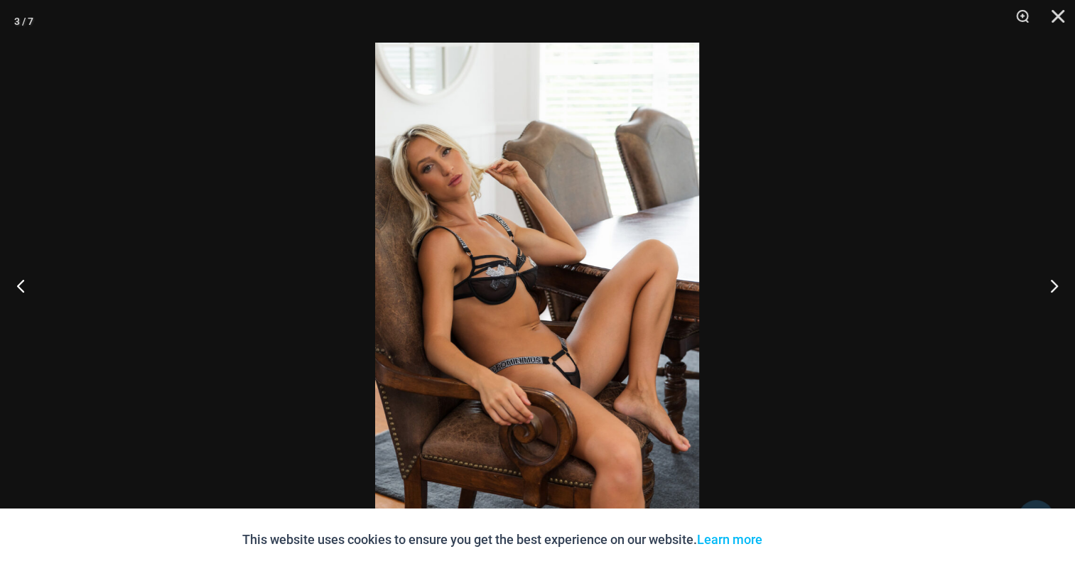
click at [531, 254] on img at bounding box center [537, 286] width 324 height 486
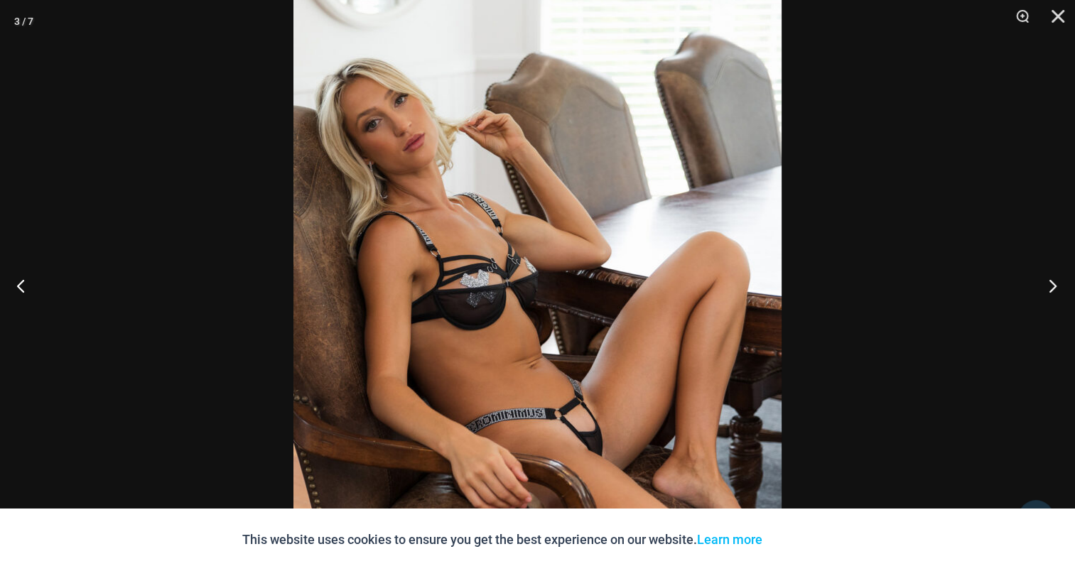
click at [1067, 284] on button "Next" at bounding box center [1048, 285] width 53 height 71
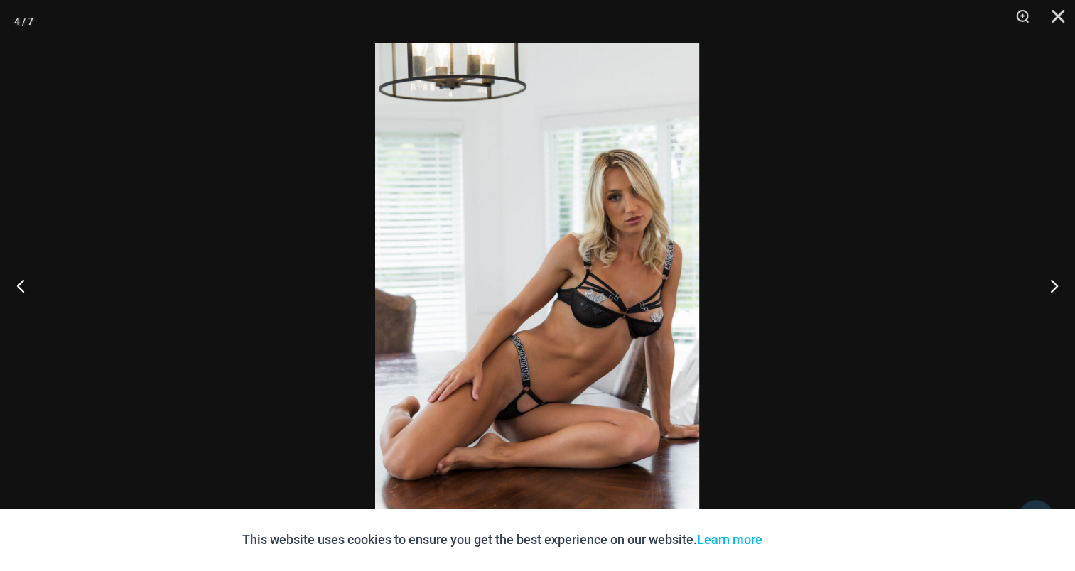
click at [573, 238] on img at bounding box center [537, 286] width 324 height 486
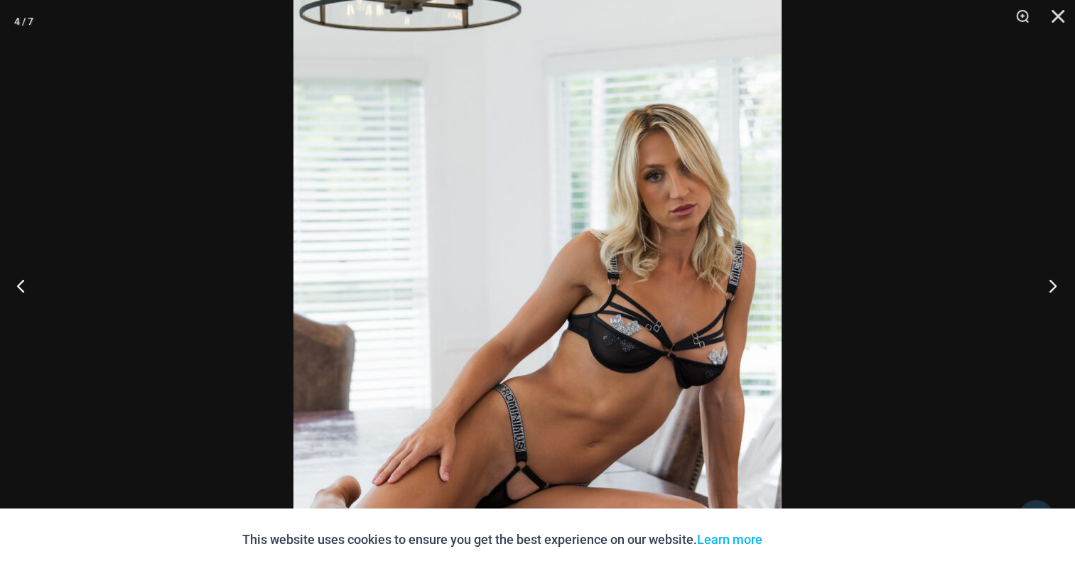
click at [1052, 284] on button "Next" at bounding box center [1048, 285] width 53 height 71
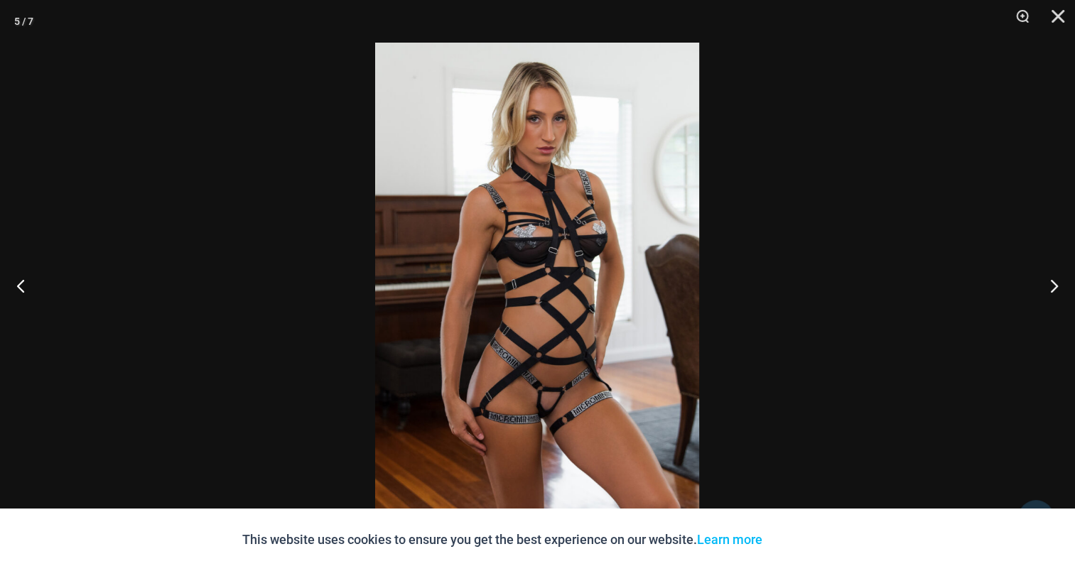
click at [573, 245] on img at bounding box center [537, 286] width 324 height 486
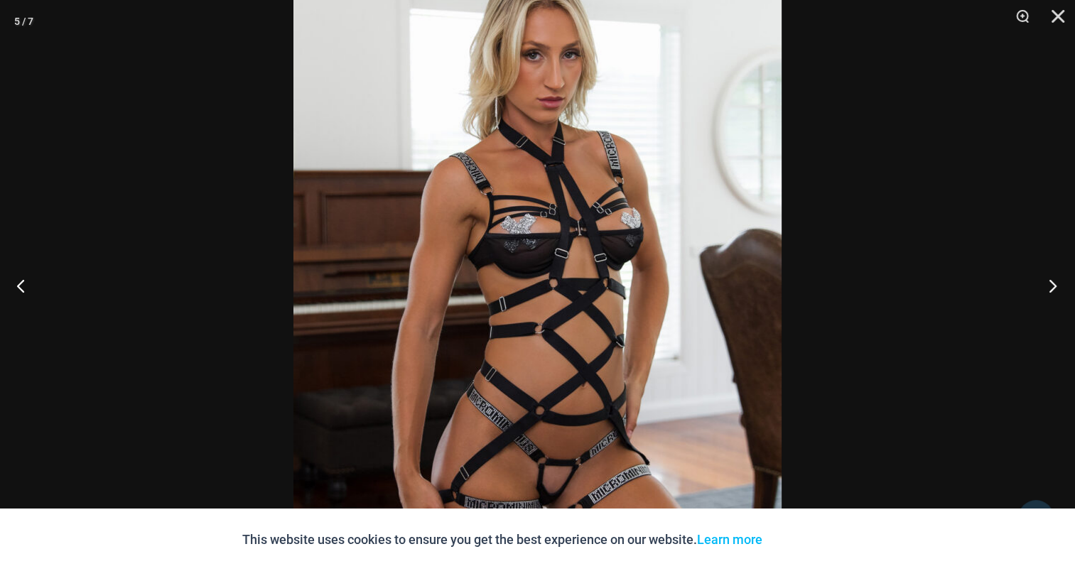
click at [1060, 286] on button "Next" at bounding box center [1048, 285] width 53 height 71
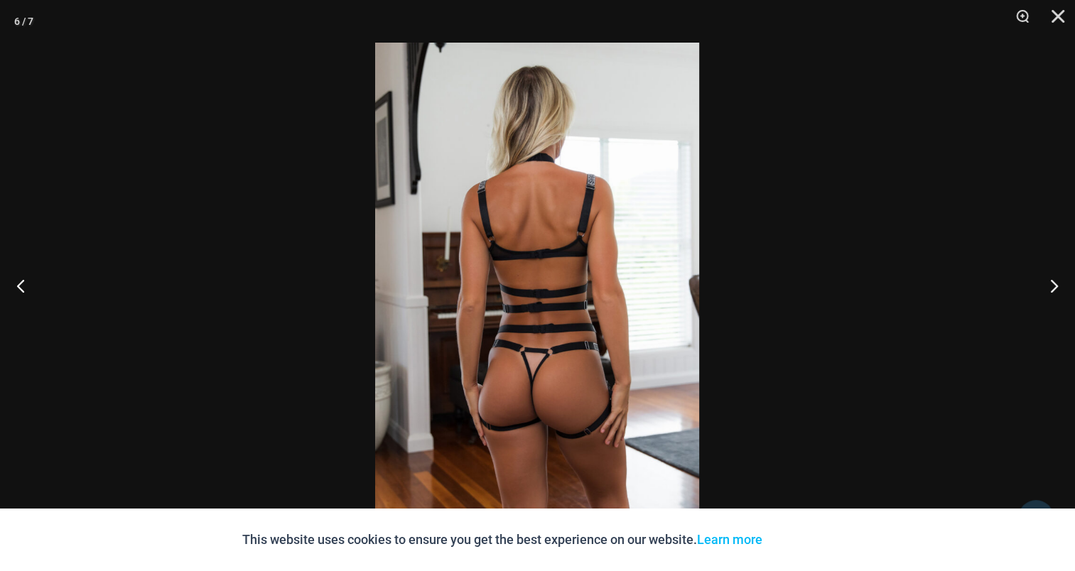
click at [600, 230] on img at bounding box center [537, 286] width 324 height 486
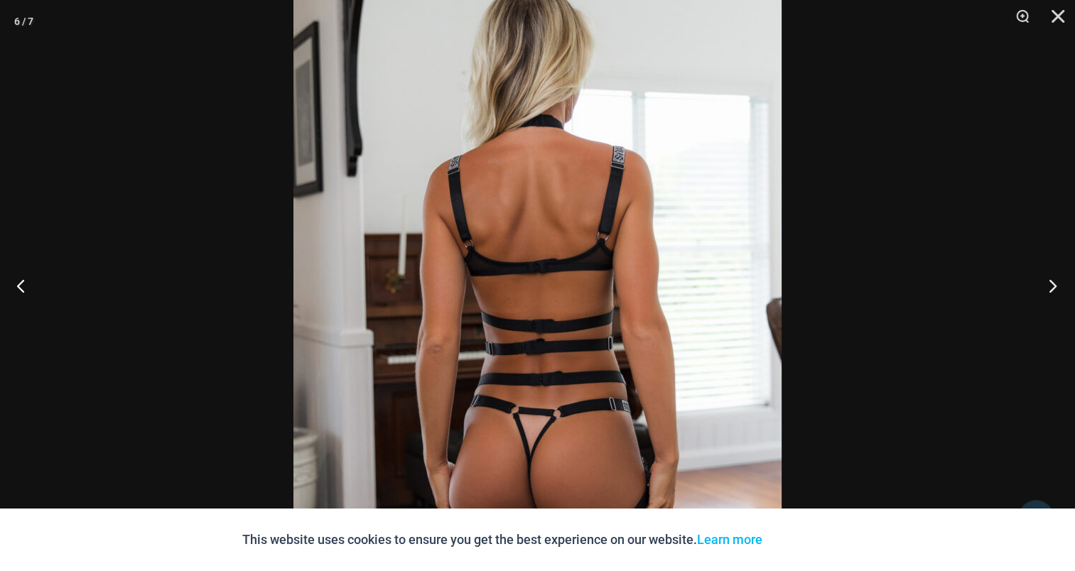
click at [1057, 287] on button "Next" at bounding box center [1048, 285] width 53 height 71
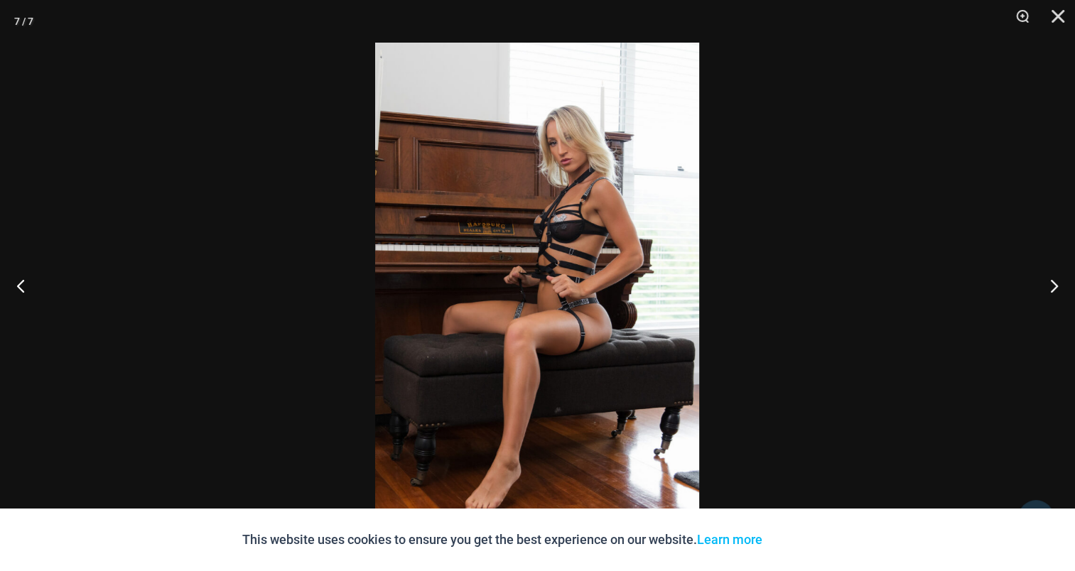
click at [473, 211] on img at bounding box center [537, 286] width 324 height 486
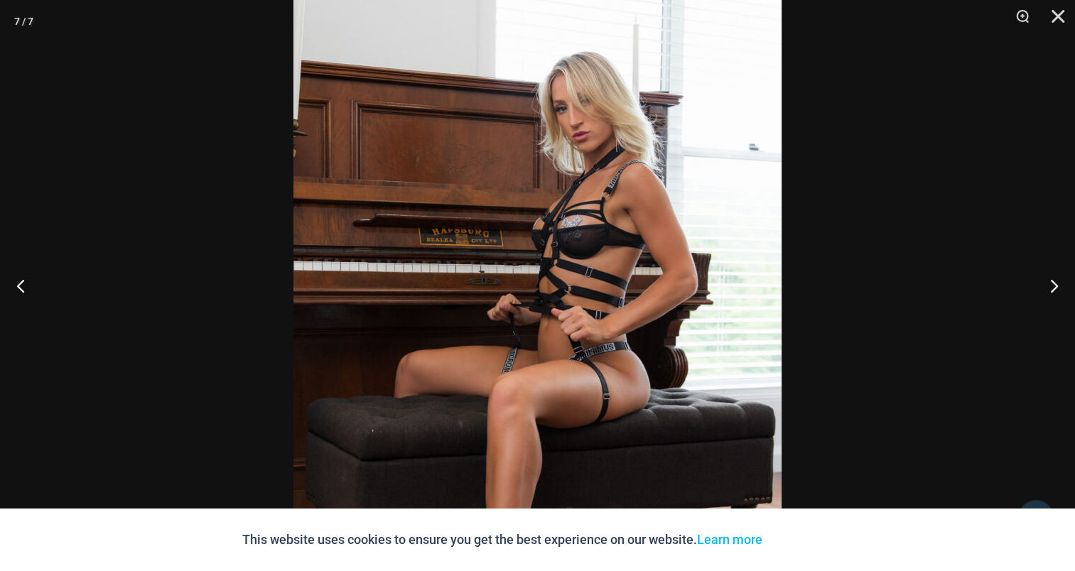
click at [922, 158] on div at bounding box center [537, 285] width 1075 height 571
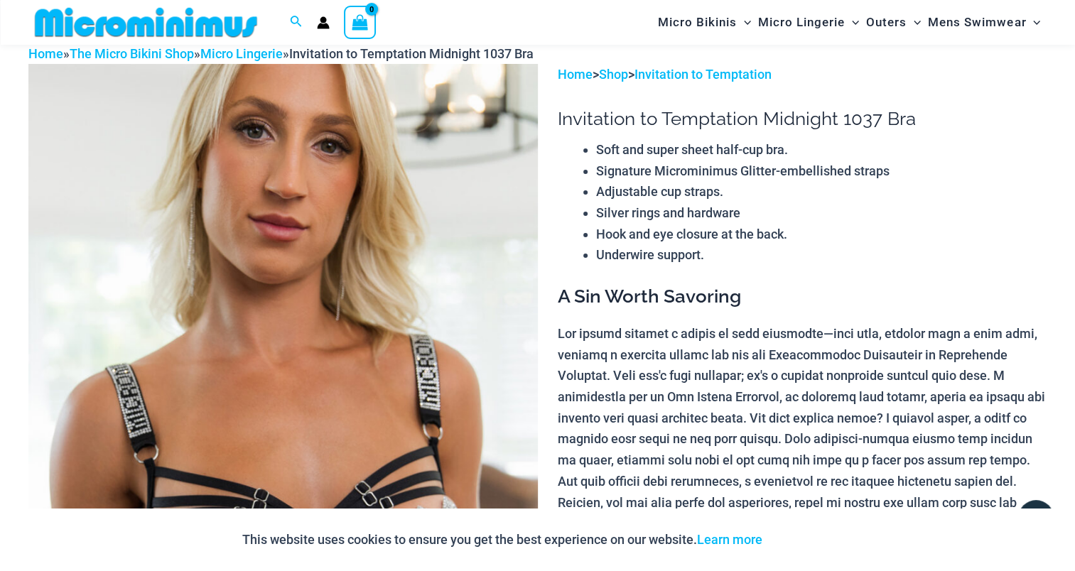
scroll to position [0, 0]
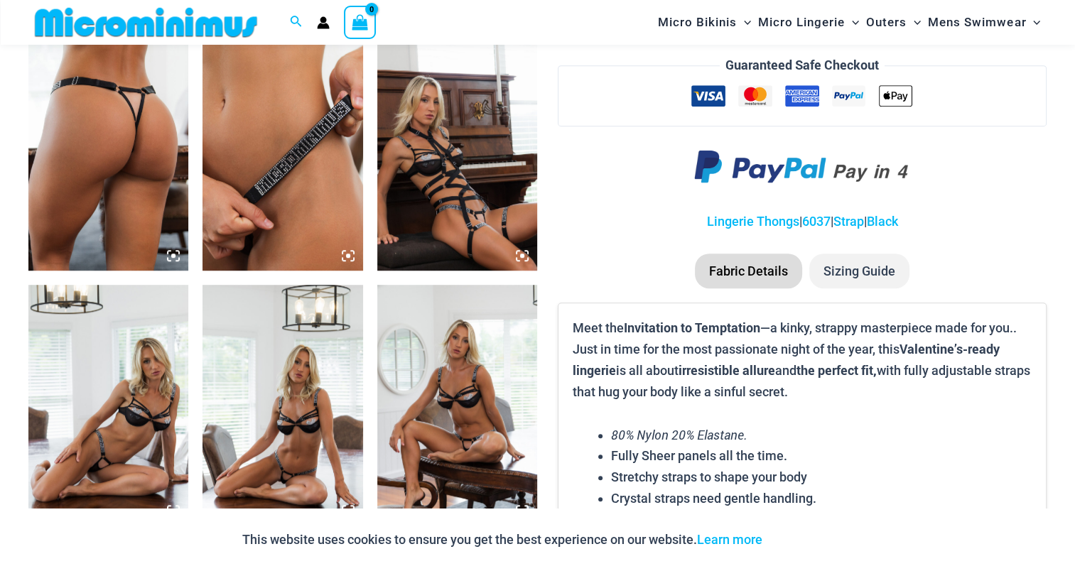
scroll to position [911, 0]
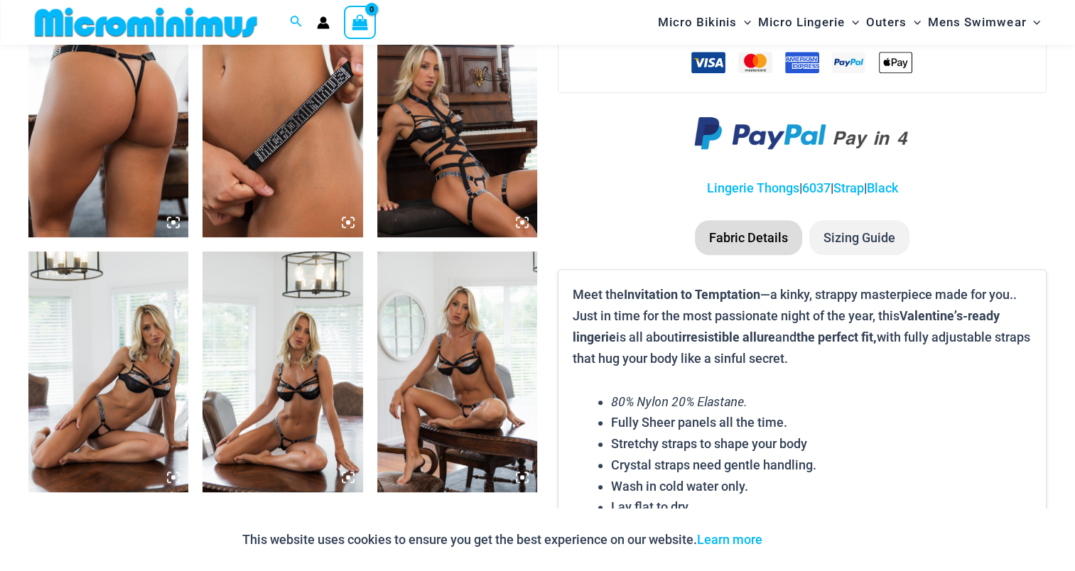
click at [112, 141] on img at bounding box center [108, 117] width 160 height 240
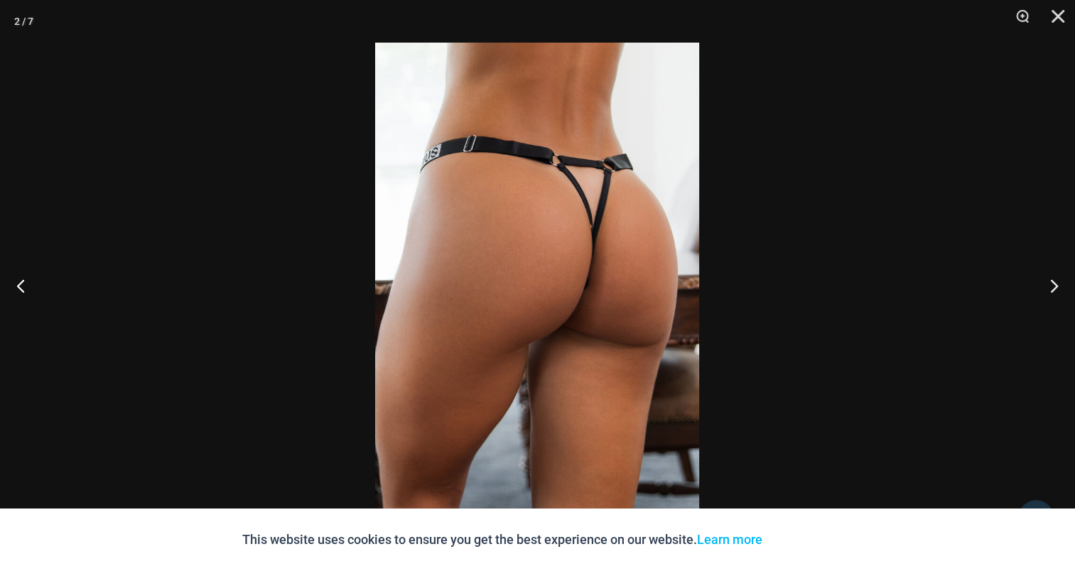
click at [607, 281] on img at bounding box center [537, 286] width 324 height 486
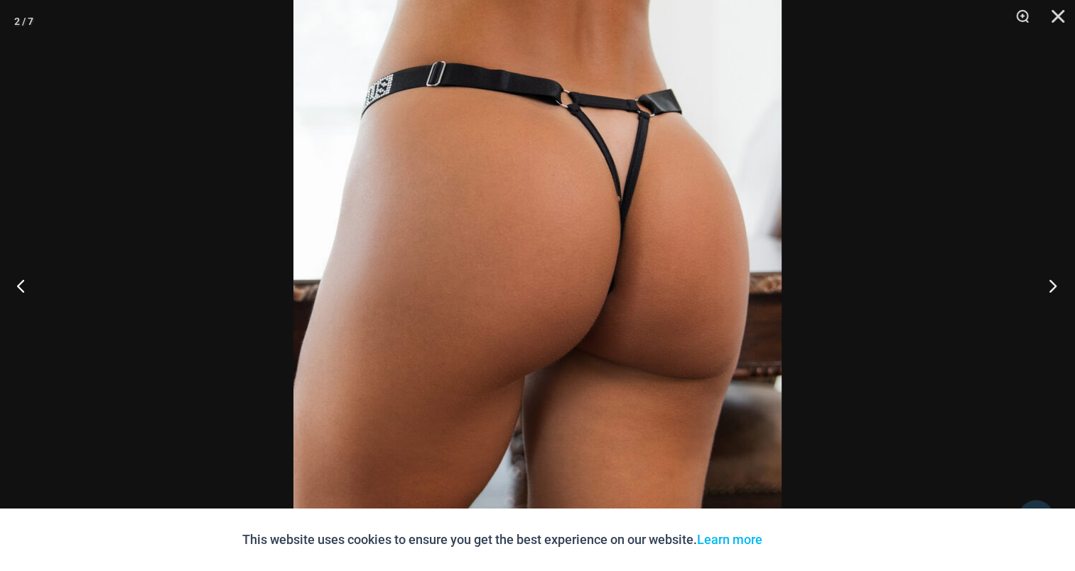
click at [1053, 283] on button "Next" at bounding box center [1048, 285] width 53 height 71
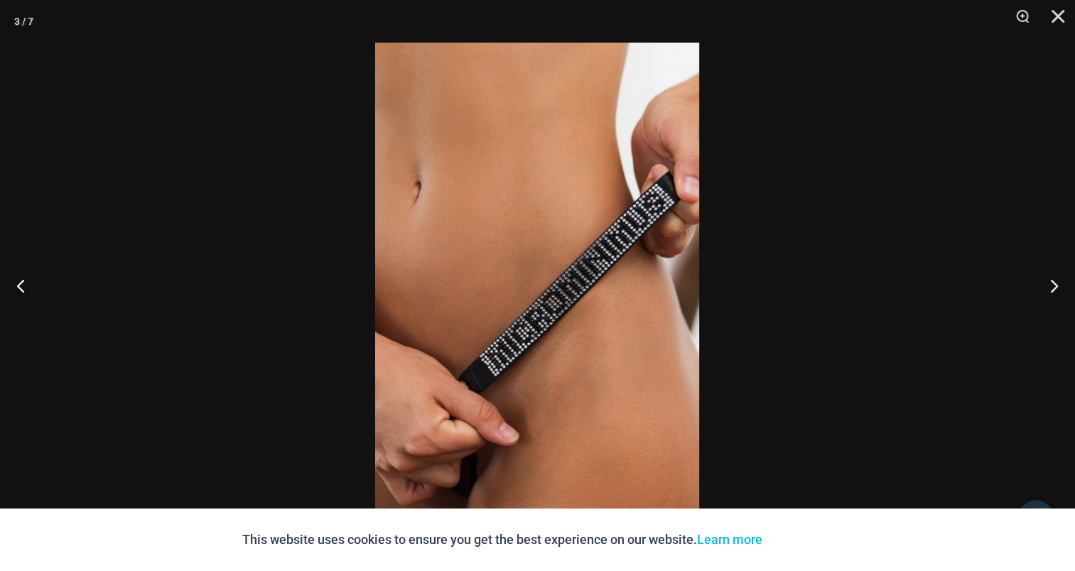
click at [610, 218] on img at bounding box center [537, 286] width 324 height 486
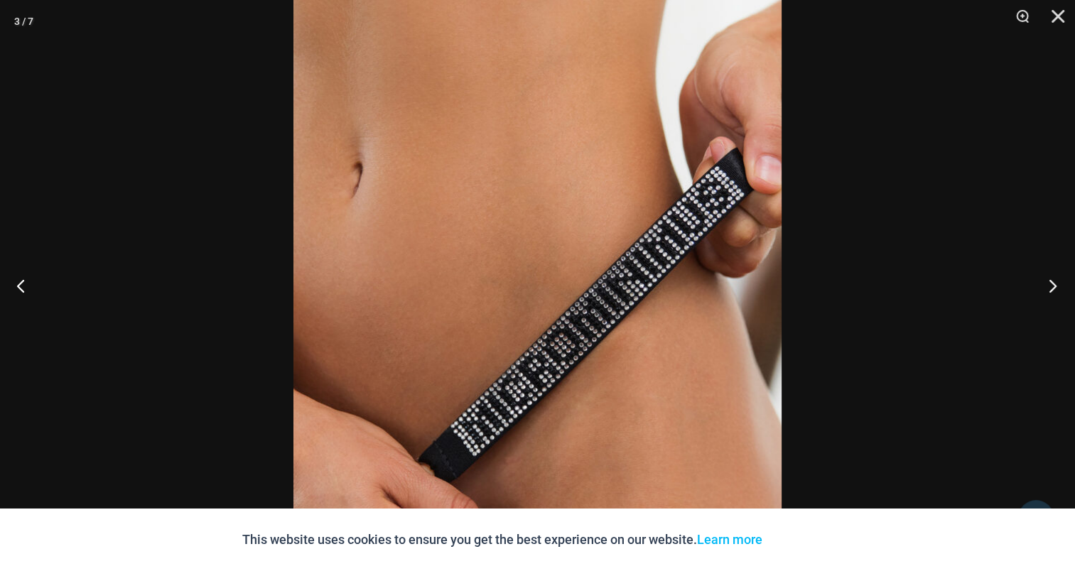
click at [1052, 300] on button "Next" at bounding box center [1048, 285] width 53 height 71
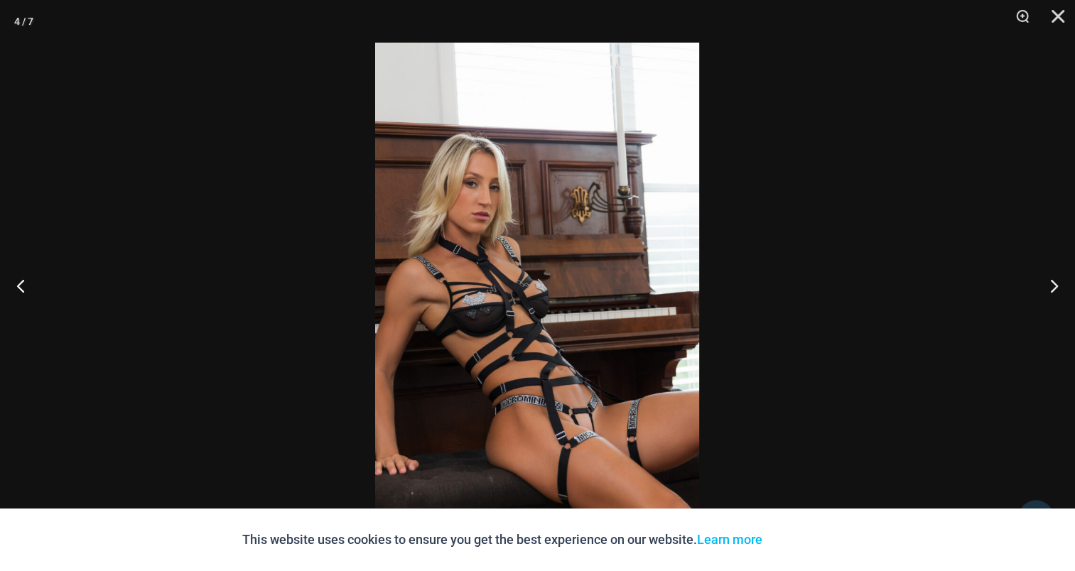
click at [556, 222] on img at bounding box center [537, 286] width 324 height 486
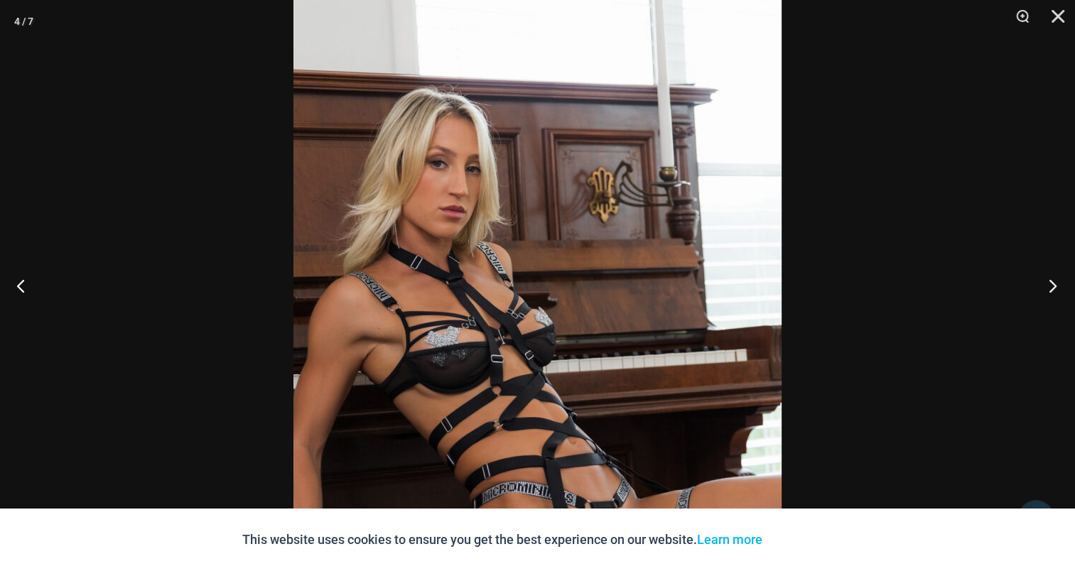
click at [1041, 294] on button "Next" at bounding box center [1048, 285] width 53 height 71
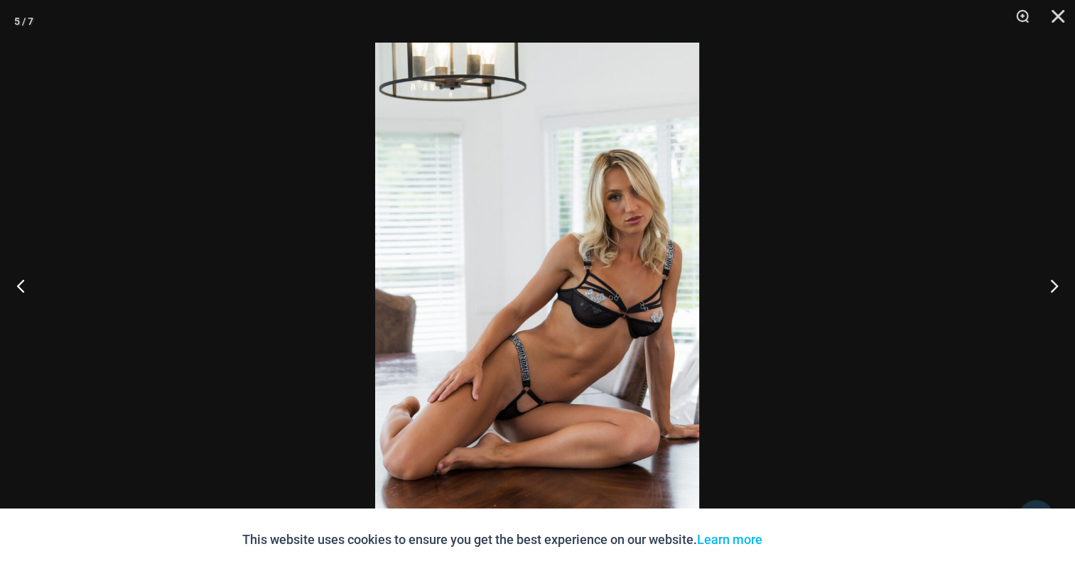
click at [577, 226] on img at bounding box center [537, 286] width 324 height 486
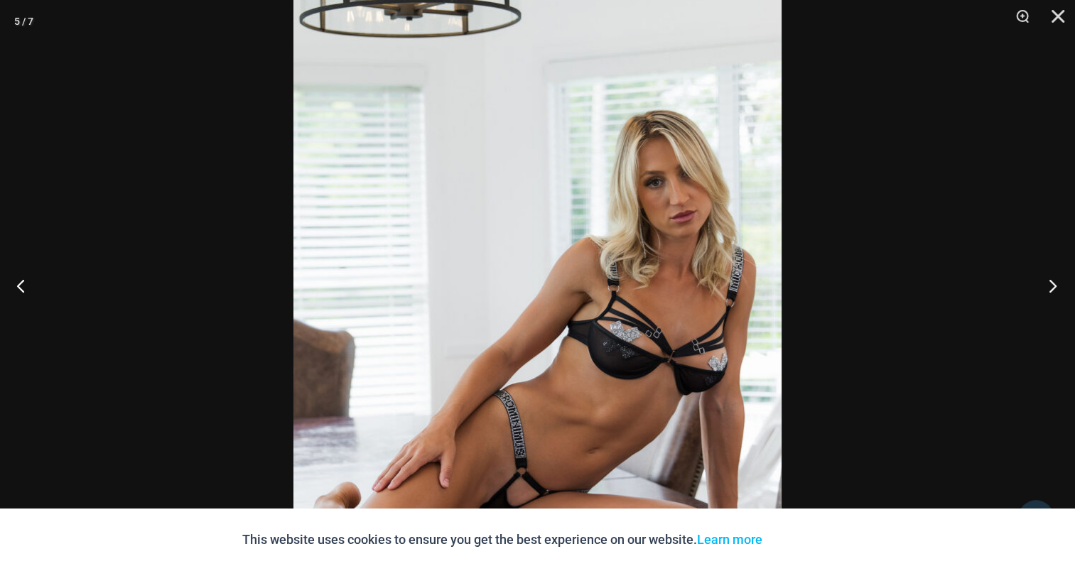
click at [1074, 298] on button "Next" at bounding box center [1048, 285] width 53 height 71
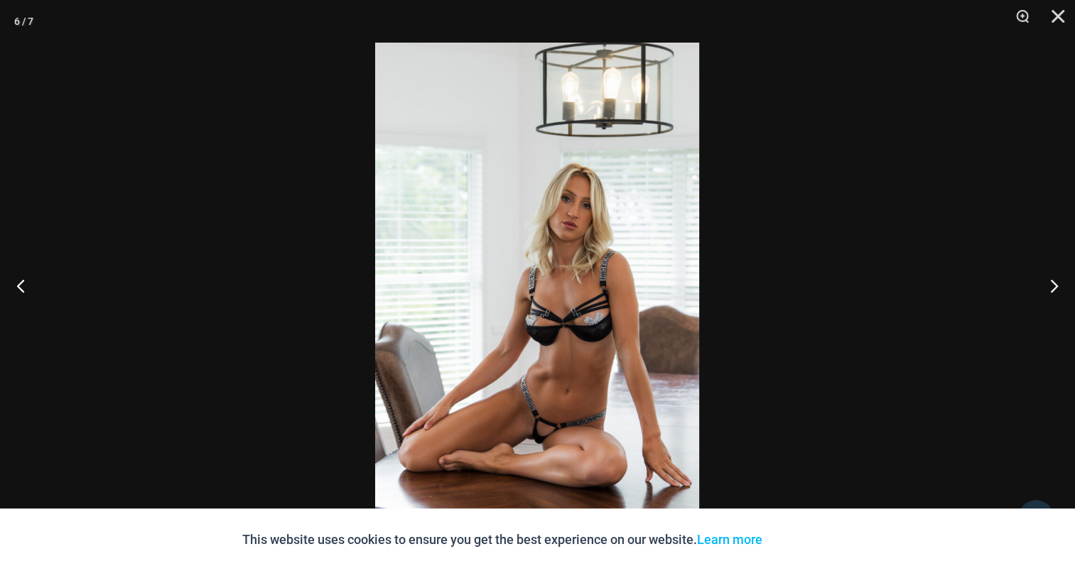
click at [576, 259] on img at bounding box center [537, 286] width 324 height 486
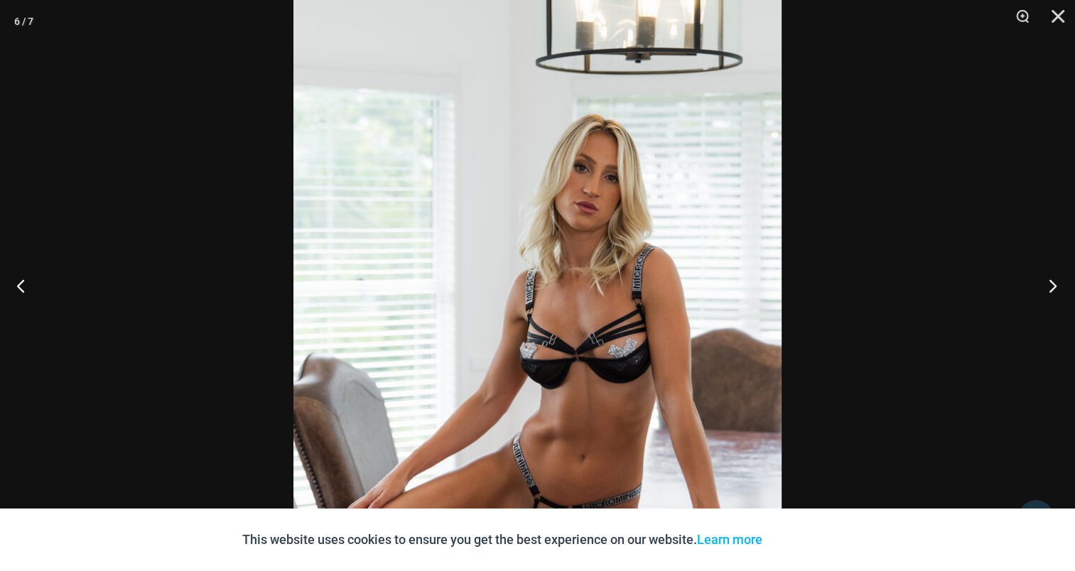
click at [1052, 279] on button "Next" at bounding box center [1048, 285] width 53 height 71
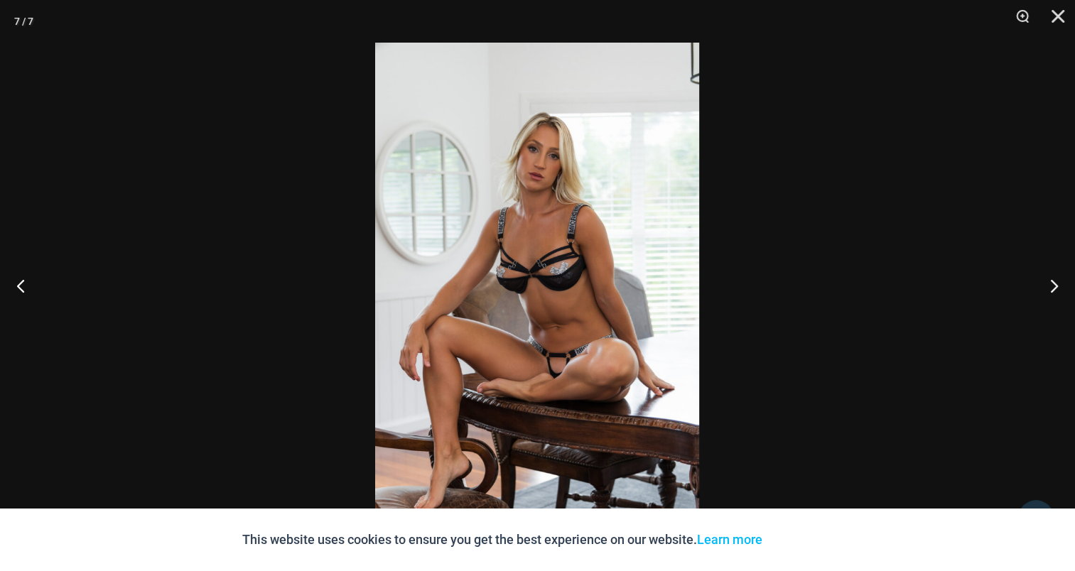
click at [567, 242] on img at bounding box center [537, 286] width 324 height 486
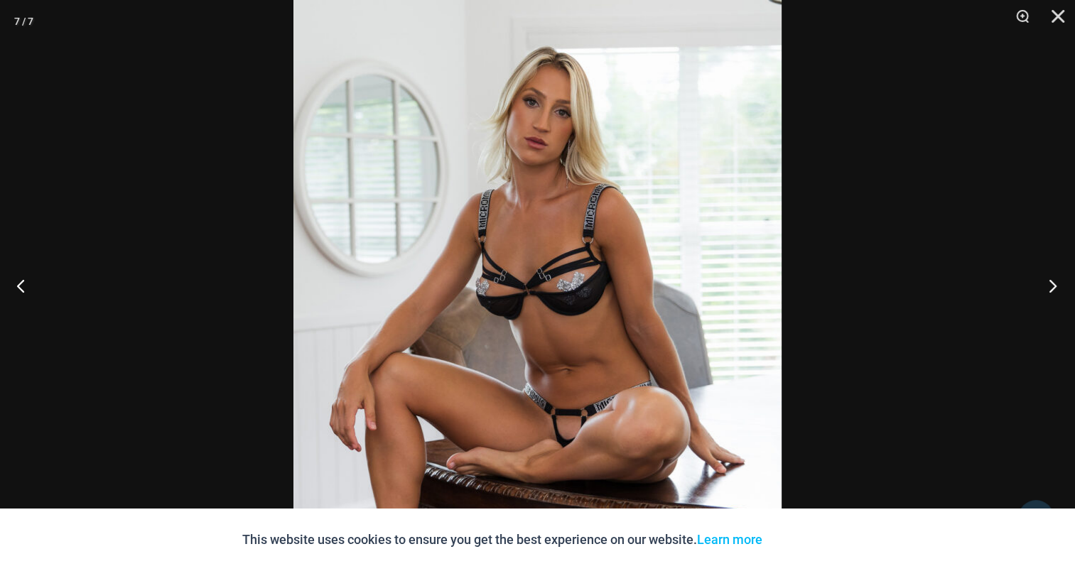
click at [1046, 278] on button "Next" at bounding box center [1048, 285] width 53 height 71
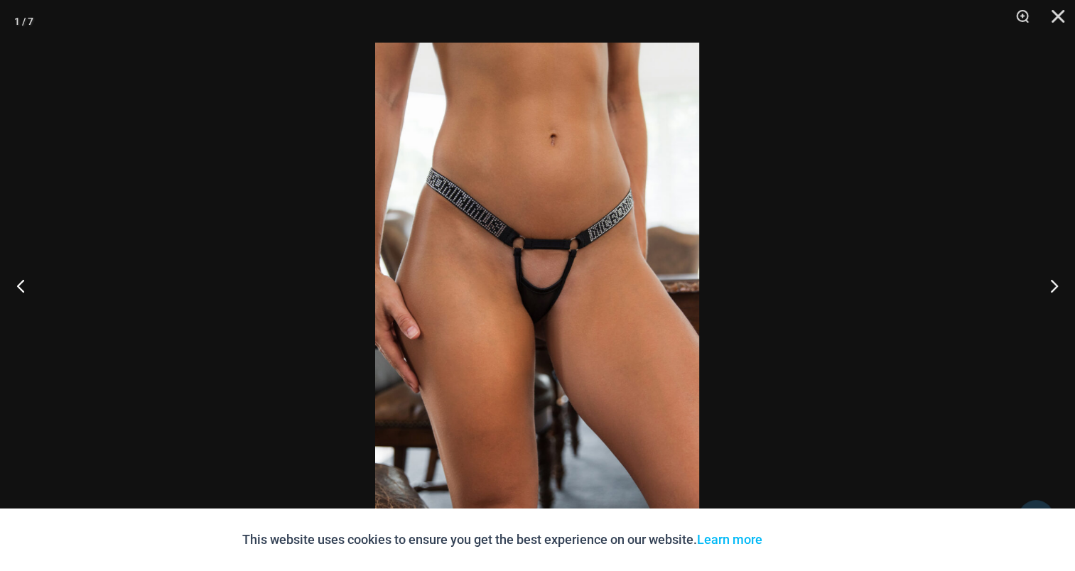
click at [606, 242] on img at bounding box center [537, 286] width 324 height 486
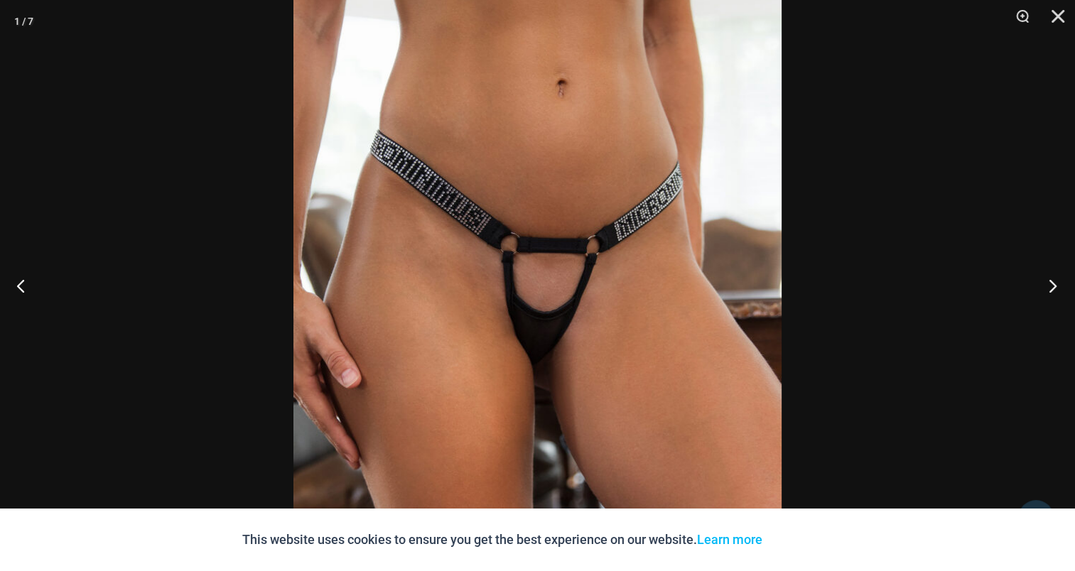
click at [1063, 279] on button "Next" at bounding box center [1048, 285] width 53 height 71
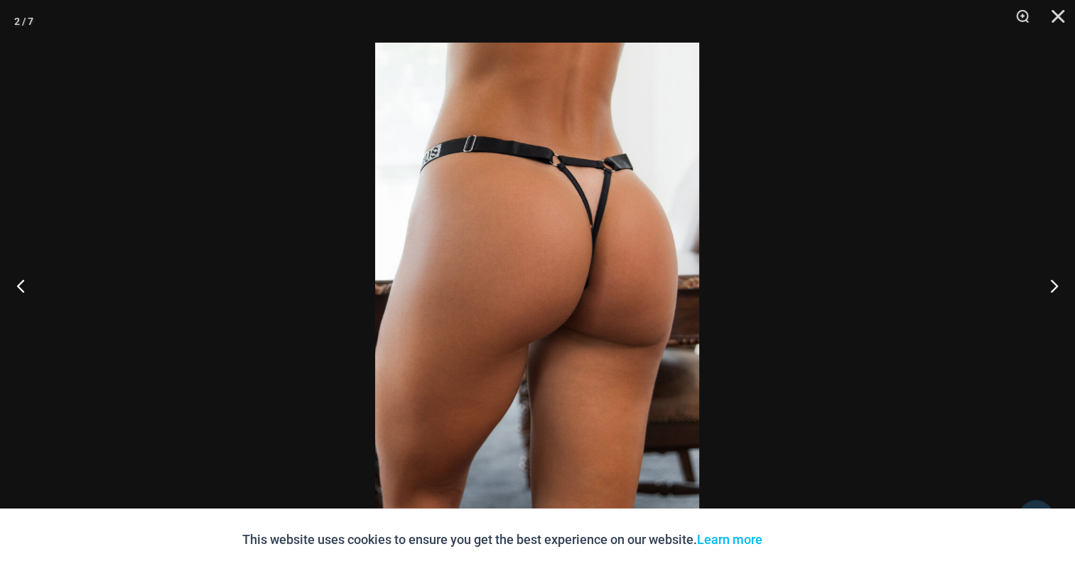
click at [594, 225] on img at bounding box center [537, 286] width 324 height 486
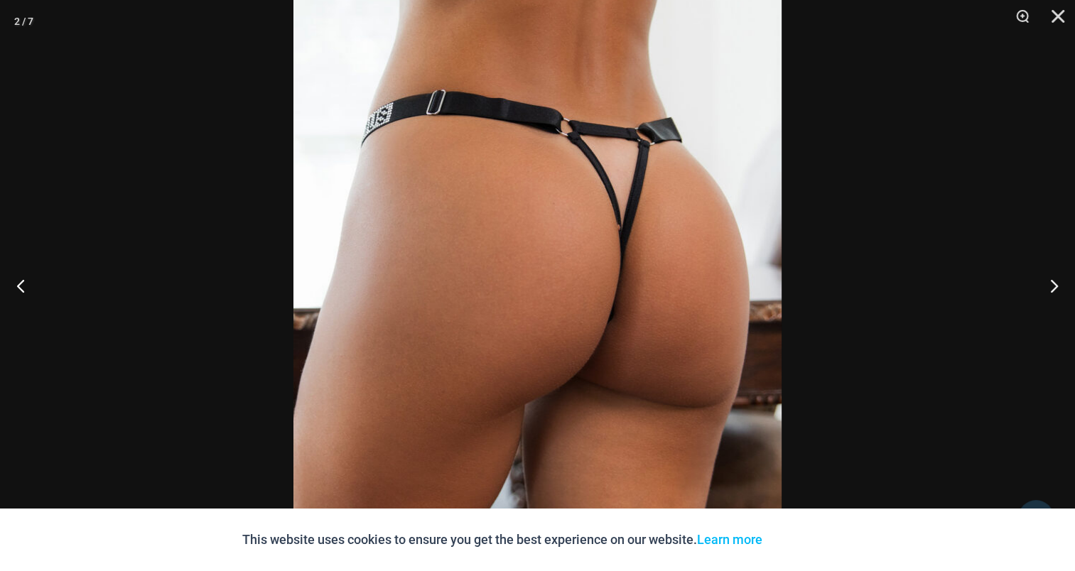
click at [1026, 138] on div at bounding box center [537, 285] width 1075 height 571
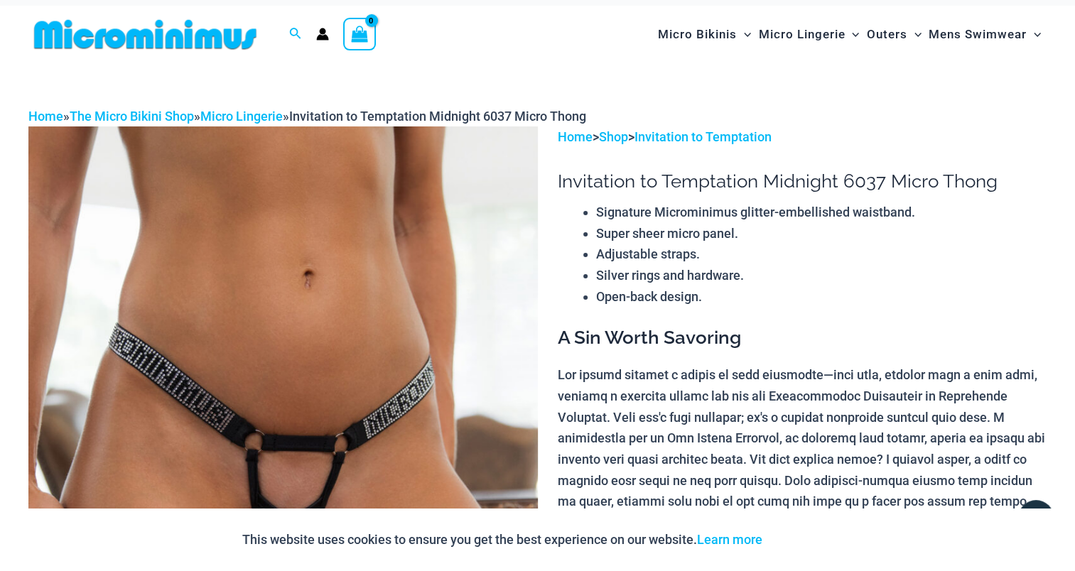
scroll to position [0, 0]
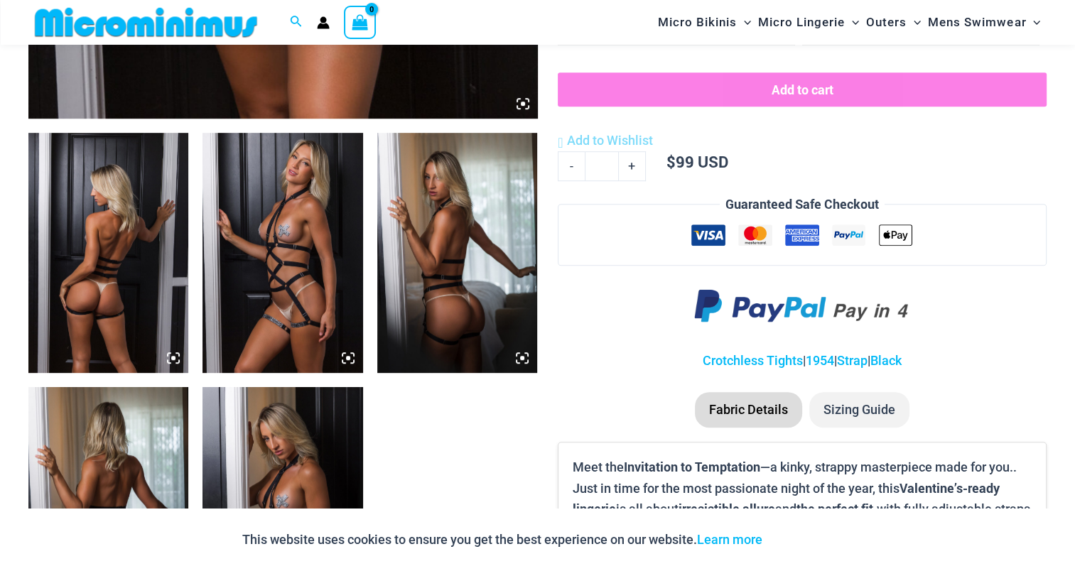
scroll to position [840, 0]
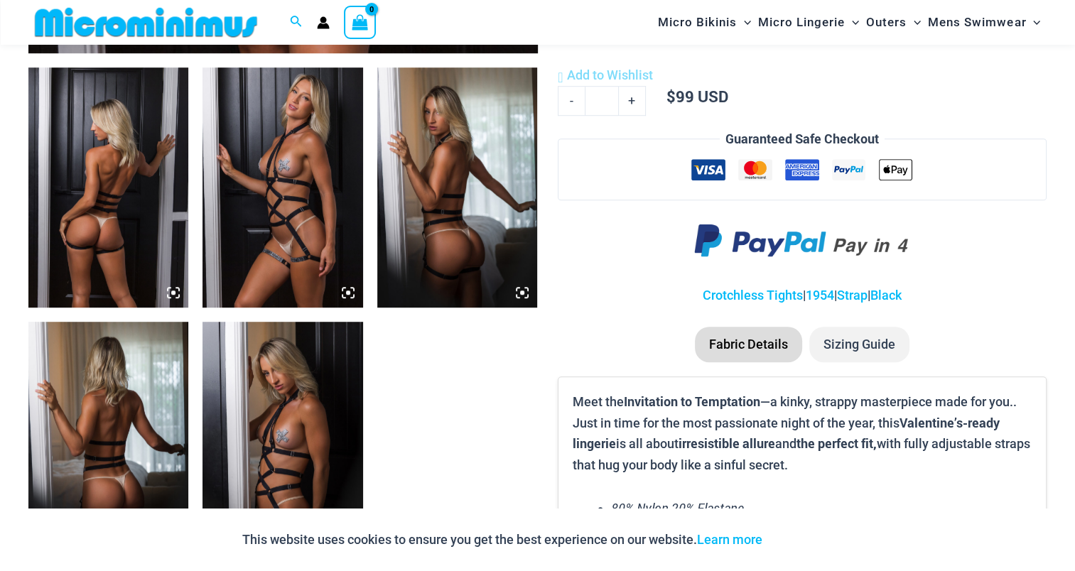
click at [105, 178] on img at bounding box center [108, 188] width 160 height 240
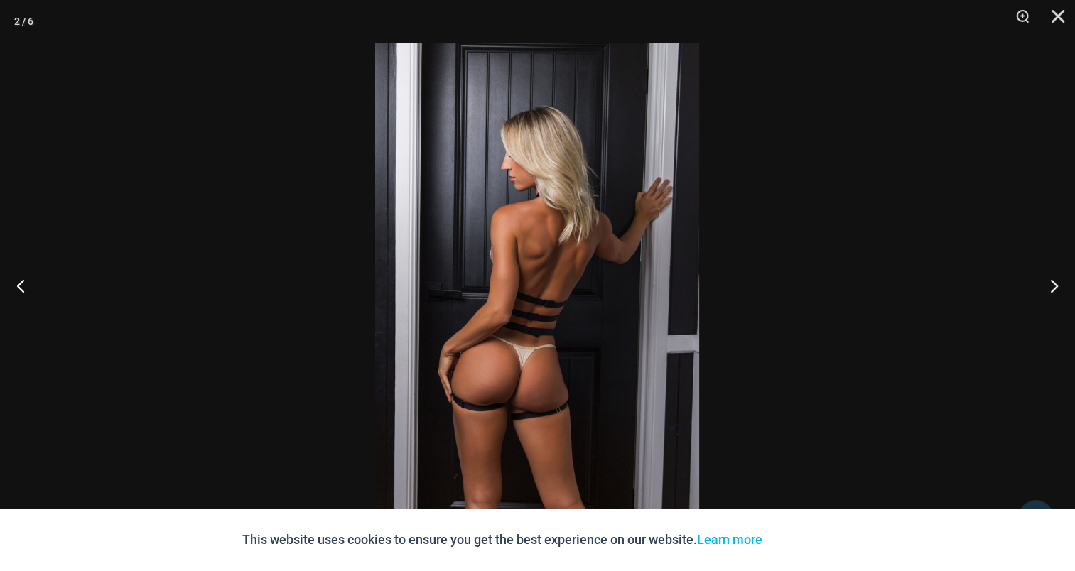
click at [584, 264] on img at bounding box center [537, 286] width 324 height 486
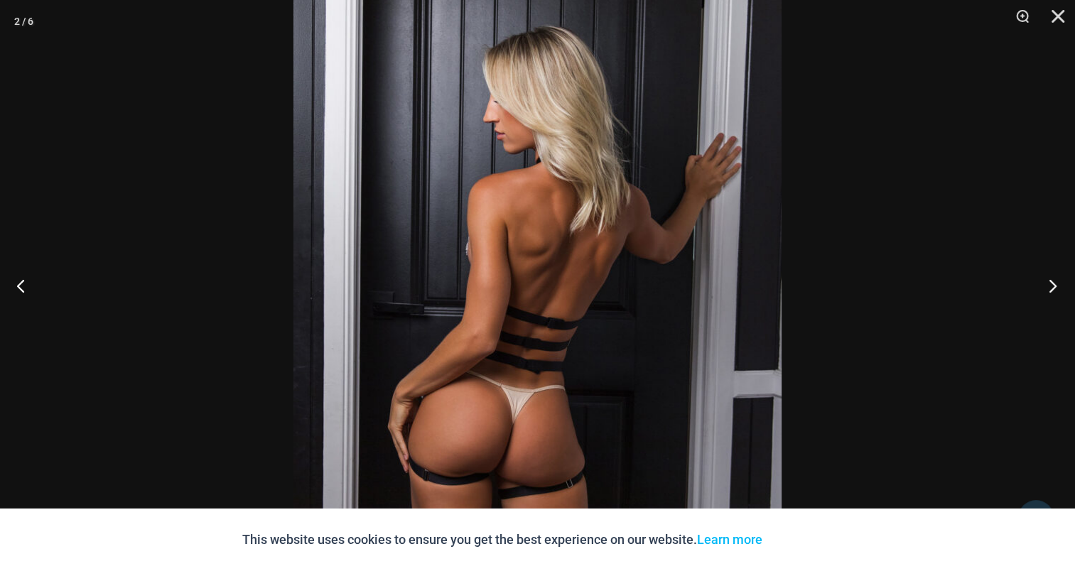
click at [1060, 283] on button "Next" at bounding box center [1048, 285] width 53 height 71
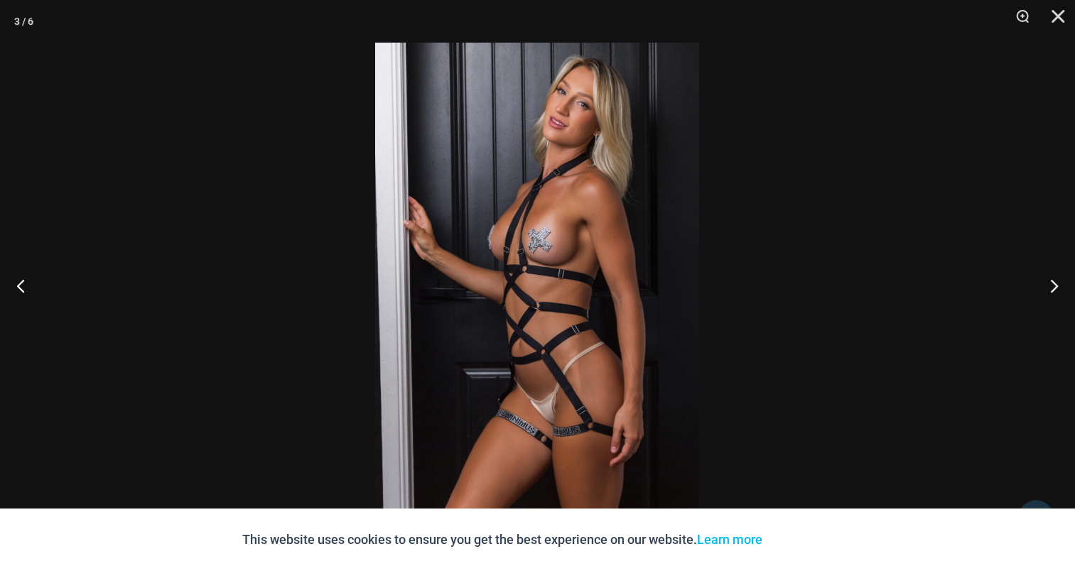
click at [557, 199] on img at bounding box center [537, 286] width 324 height 486
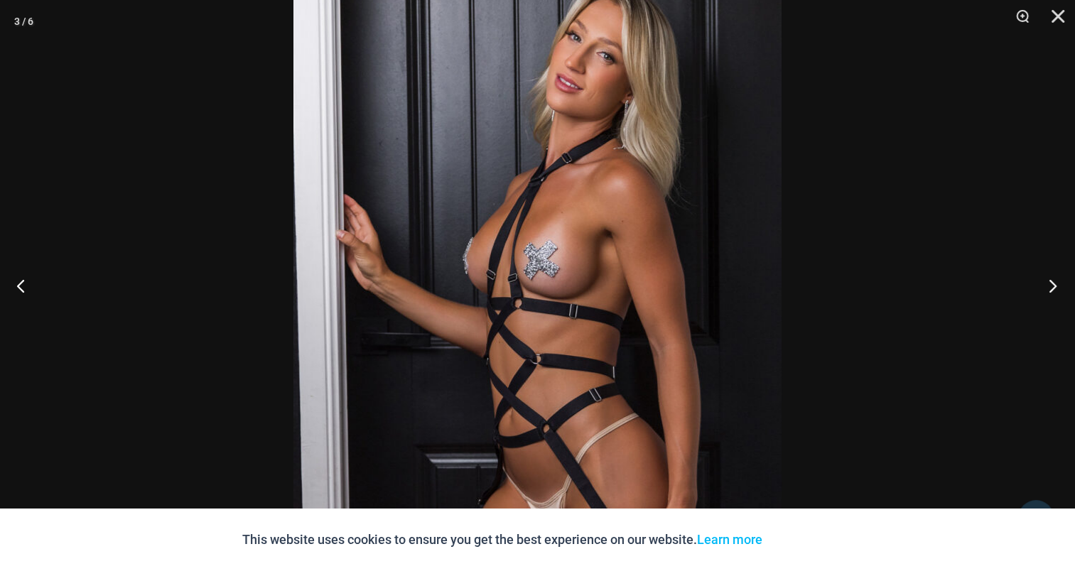
click at [1066, 289] on button "Next" at bounding box center [1048, 285] width 53 height 71
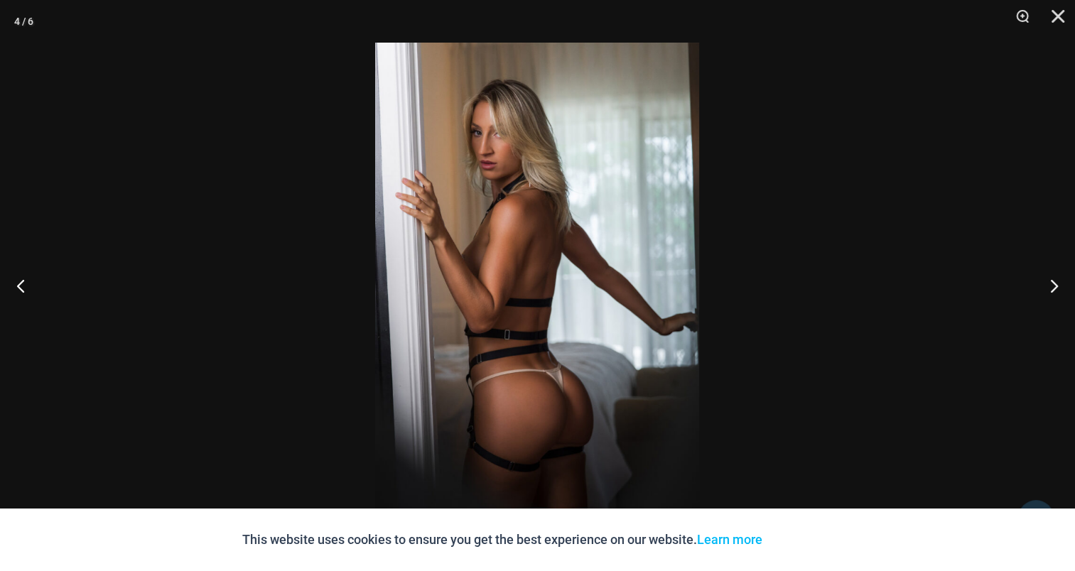
click at [561, 225] on img at bounding box center [537, 286] width 324 height 486
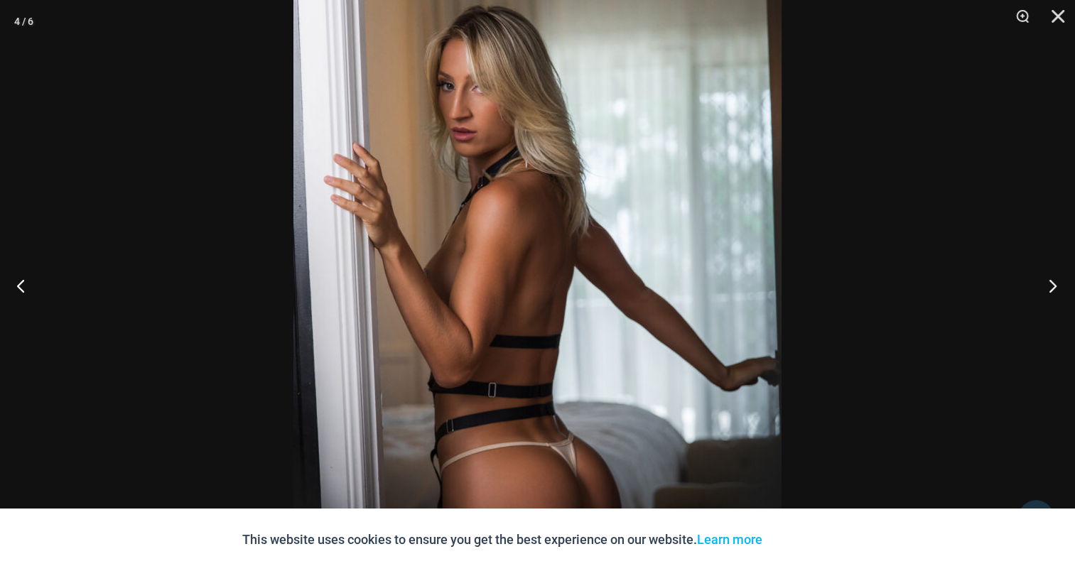
click at [1053, 288] on button "Next" at bounding box center [1048, 285] width 53 height 71
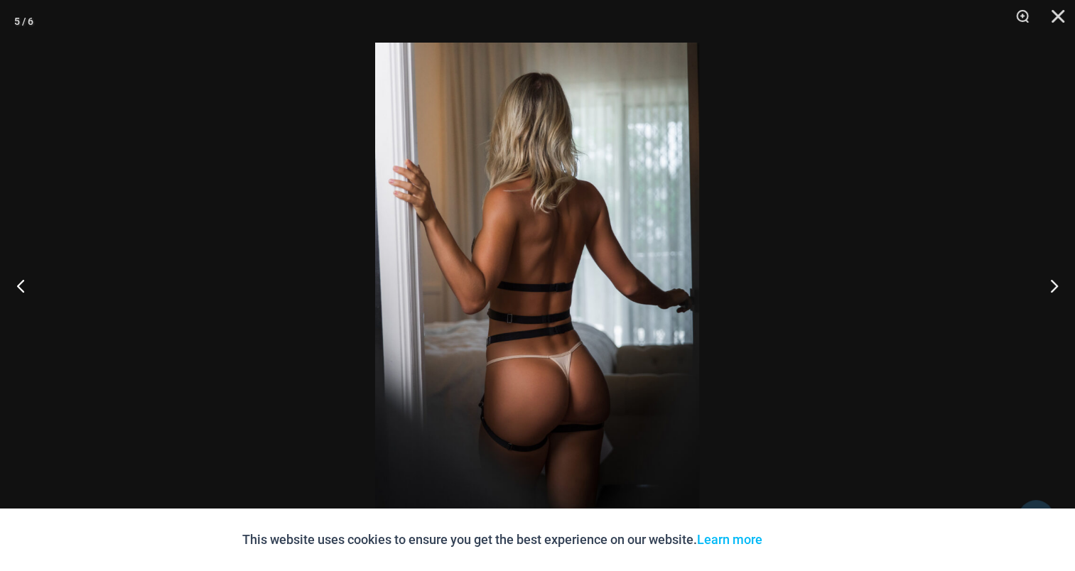
click at [607, 225] on img at bounding box center [537, 286] width 324 height 486
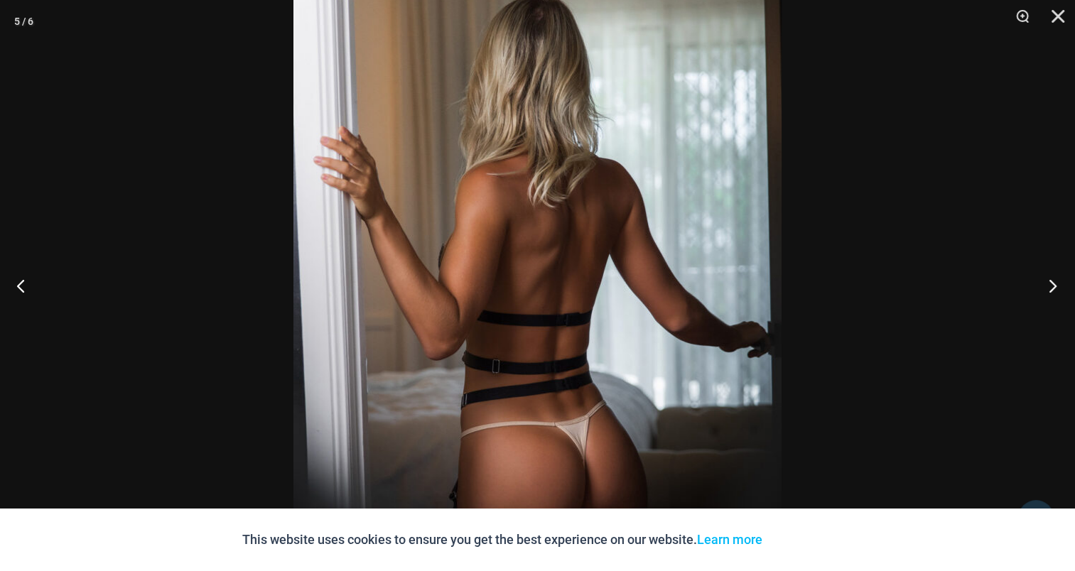
click at [1048, 286] on button "Next" at bounding box center [1048, 285] width 53 height 71
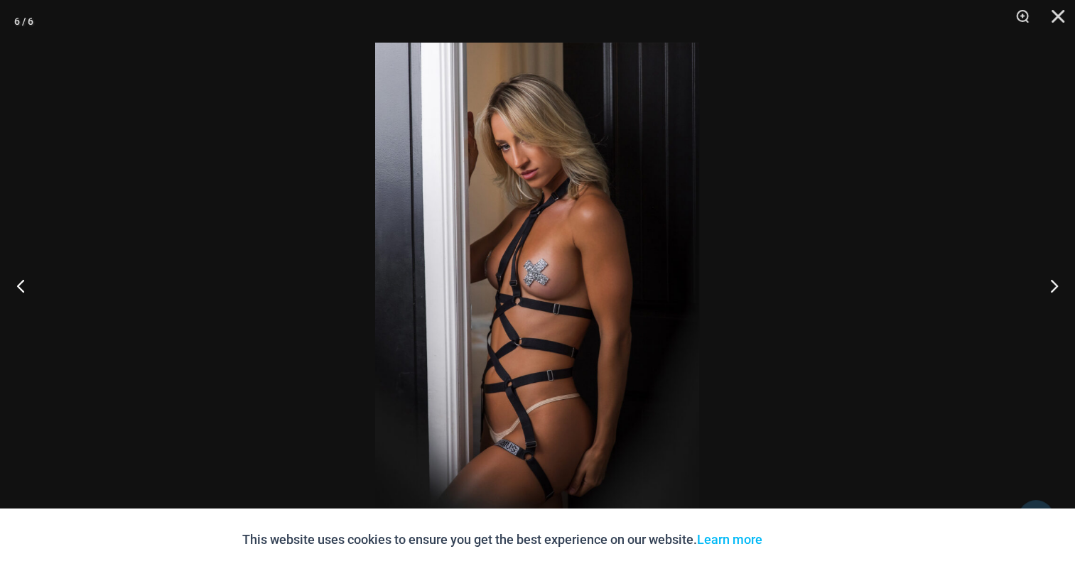
click at [568, 217] on img at bounding box center [537, 286] width 324 height 486
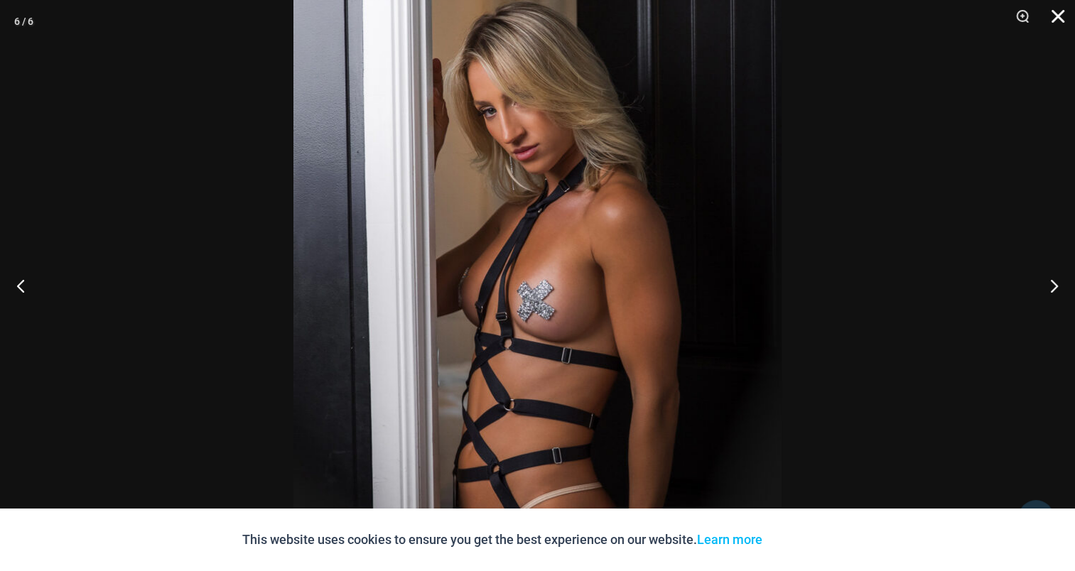
click at [1057, 16] on button "Close" at bounding box center [1054, 21] width 36 height 43
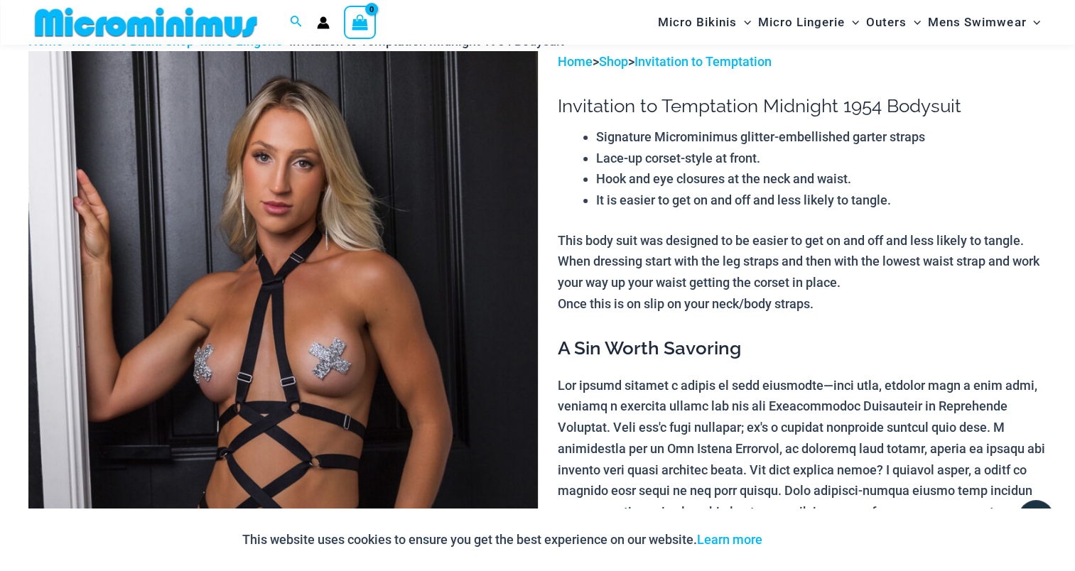
scroll to position [0, 0]
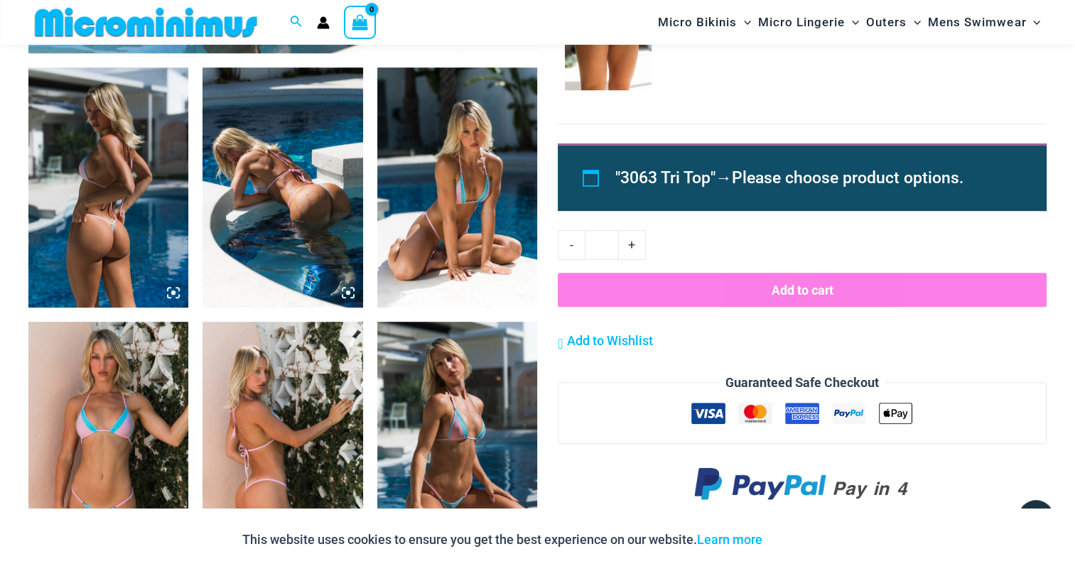
scroll to position [843, 0]
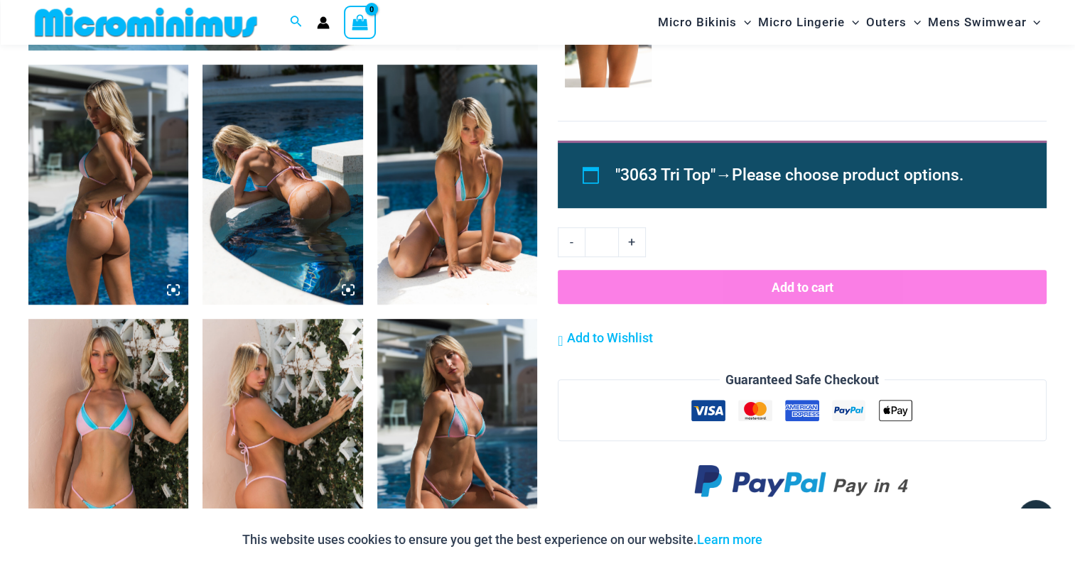
click at [87, 208] on img at bounding box center [108, 185] width 160 height 240
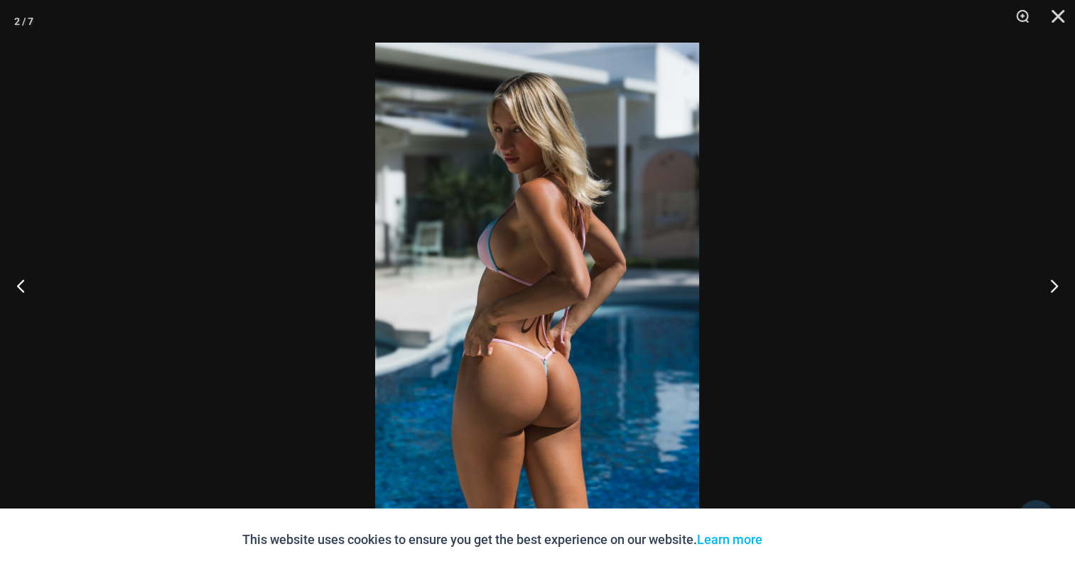
click at [643, 303] on img at bounding box center [537, 286] width 324 height 486
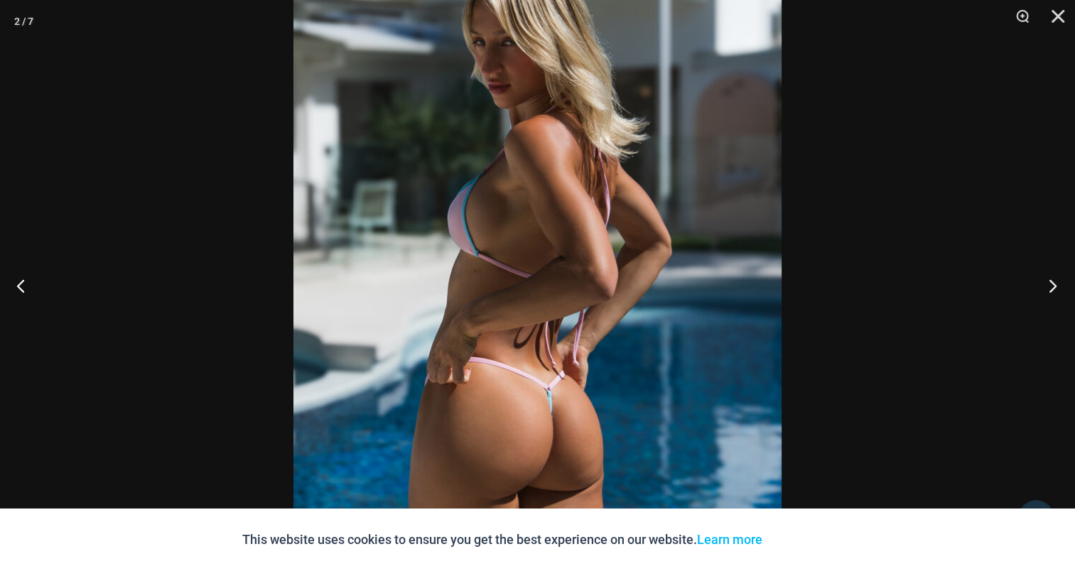
click at [1052, 291] on button "Next" at bounding box center [1048, 285] width 53 height 71
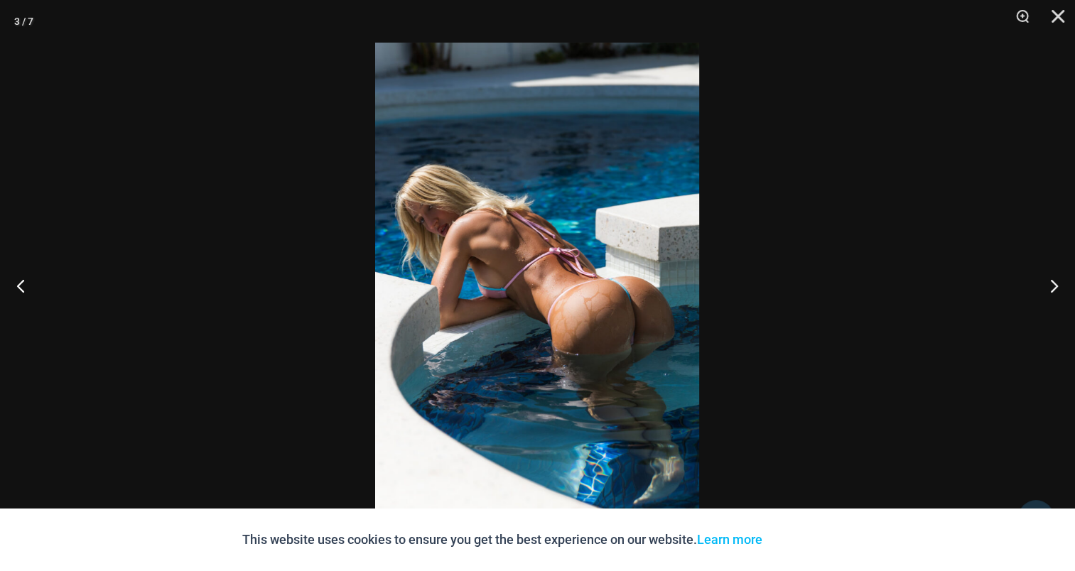
click at [535, 198] on img at bounding box center [537, 286] width 324 height 486
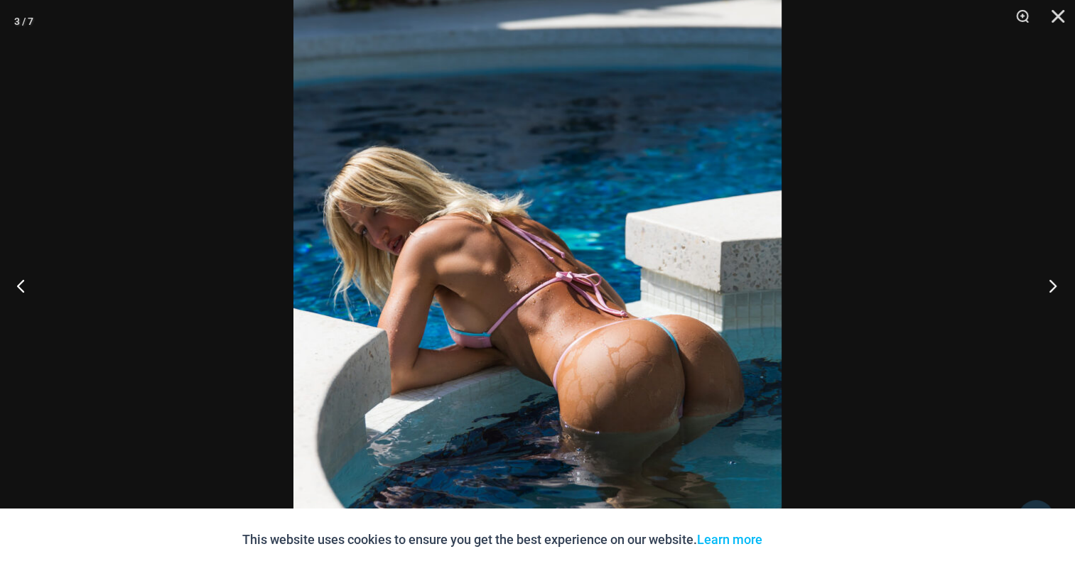
click at [1041, 279] on button "Next" at bounding box center [1048, 285] width 53 height 71
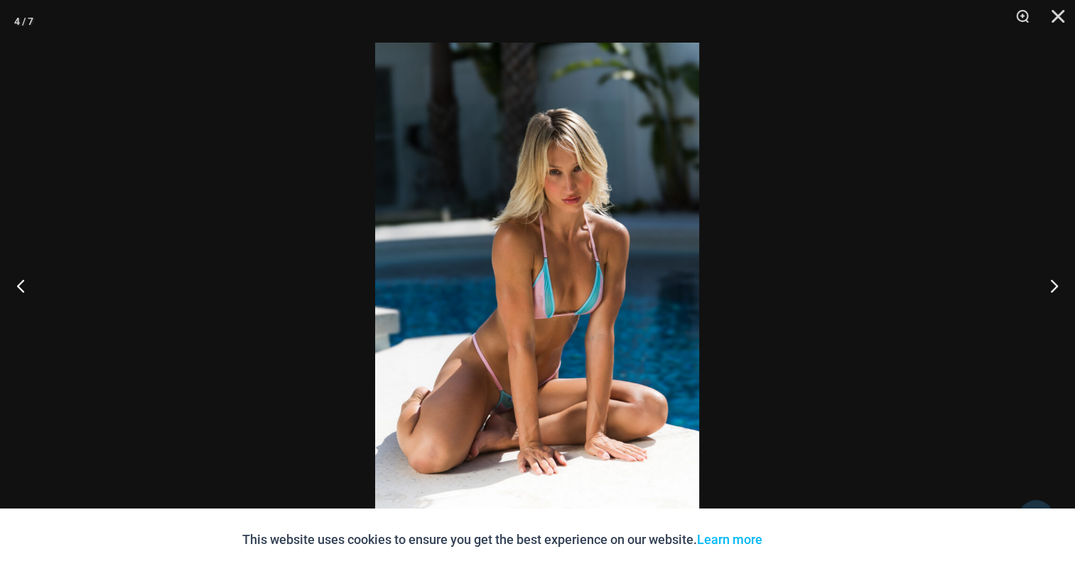
click at [624, 245] on img at bounding box center [537, 286] width 324 height 486
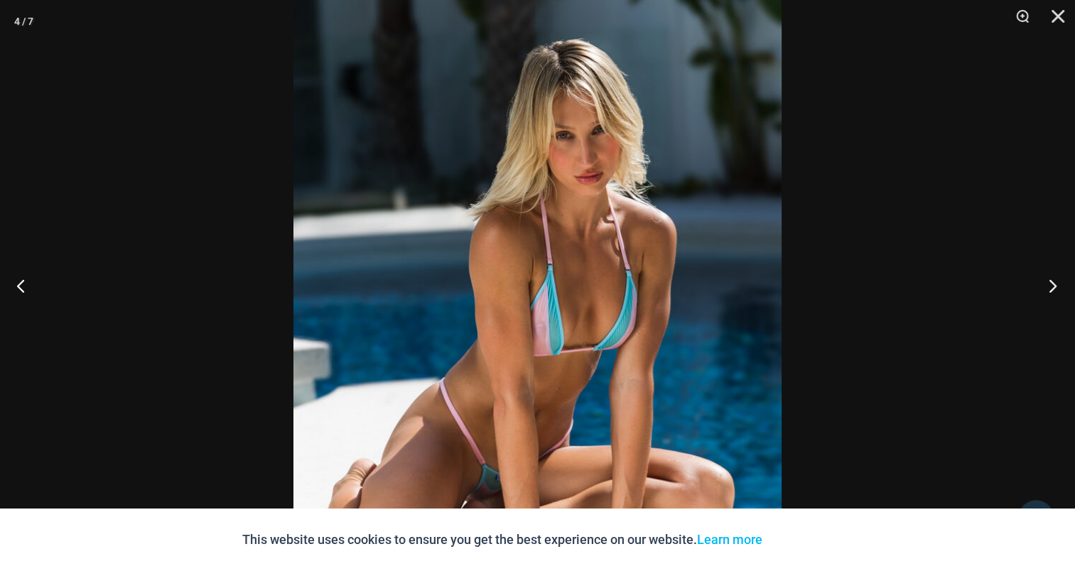
click at [1048, 285] on button "Next" at bounding box center [1048, 285] width 53 height 71
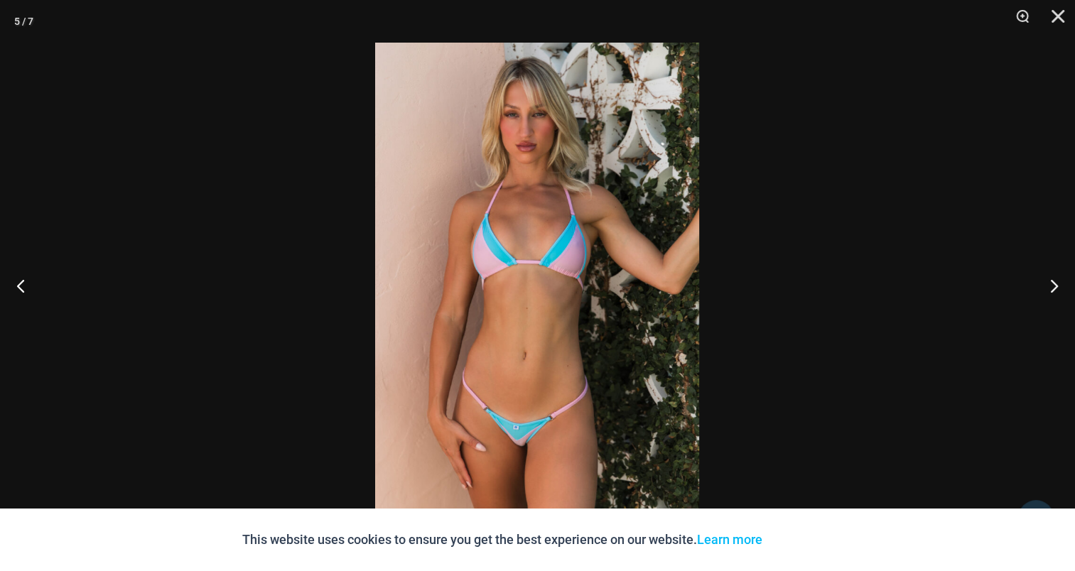
click at [601, 239] on img at bounding box center [537, 286] width 324 height 486
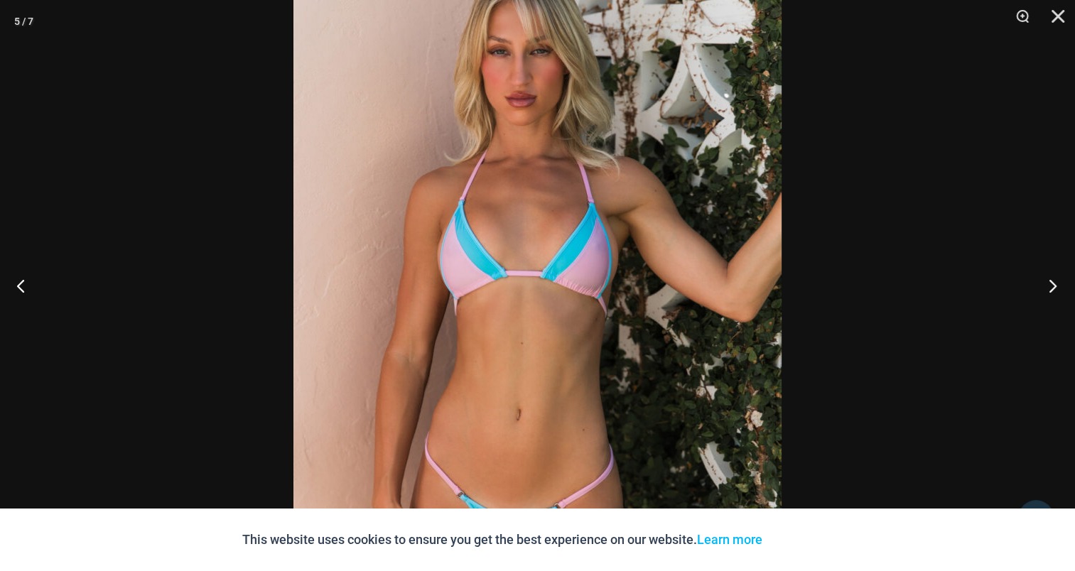
click at [1049, 282] on button "Next" at bounding box center [1048, 285] width 53 height 71
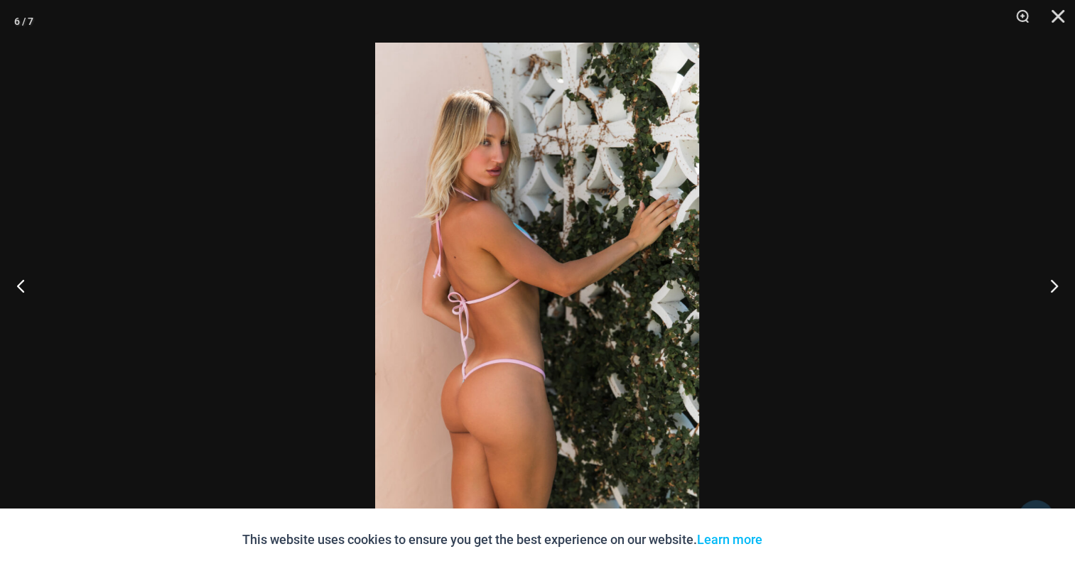
click at [567, 219] on img at bounding box center [537, 286] width 324 height 486
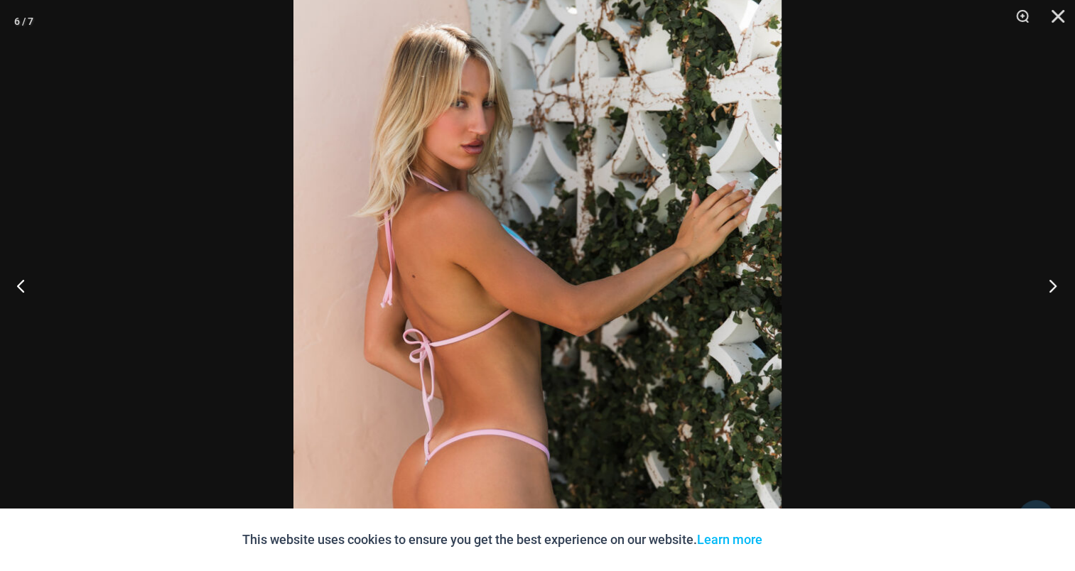
click at [1043, 290] on button "Next" at bounding box center [1048, 285] width 53 height 71
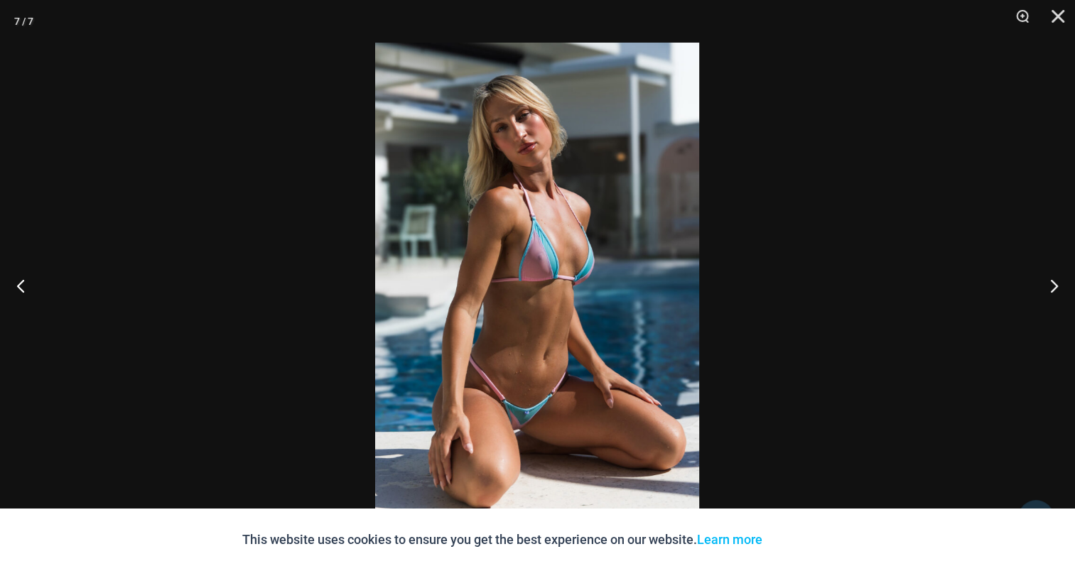
click at [602, 205] on img at bounding box center [537, 286] width 324 height 486
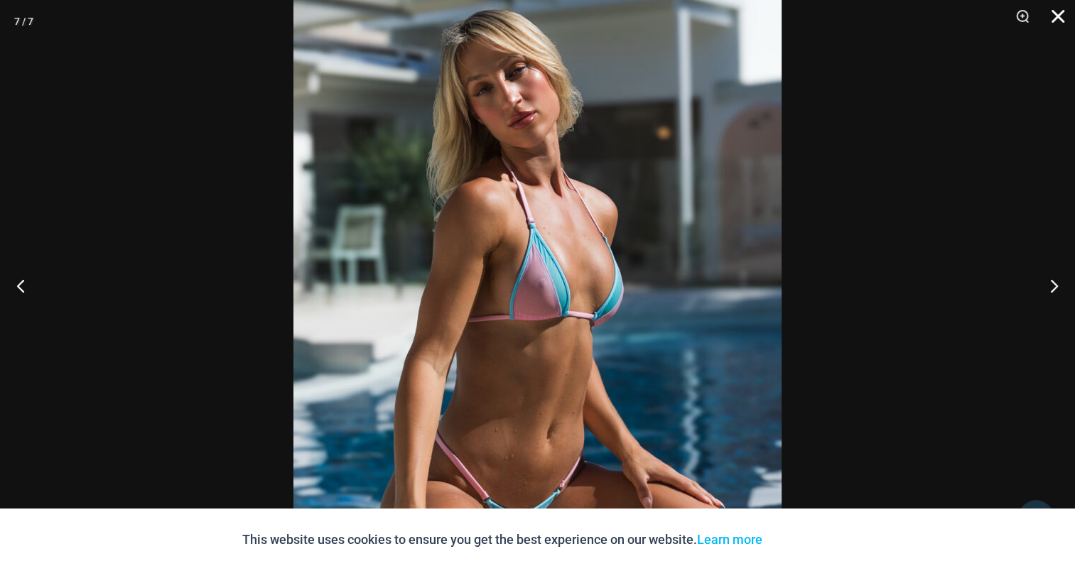
click at [1061, 19] on button "Close" at bounding box center [1054, 21] width 36 height 43
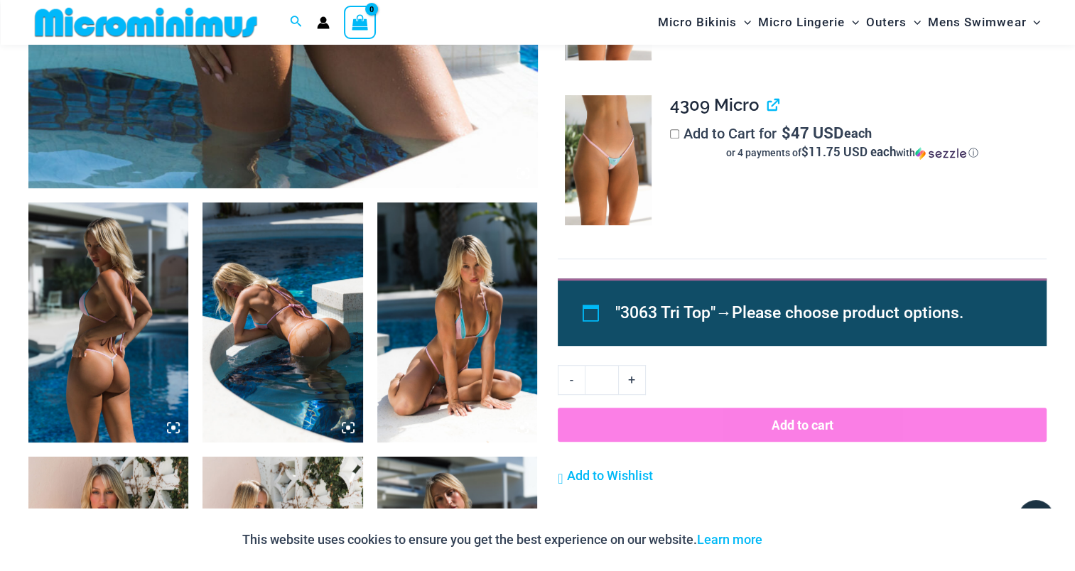
scroll to position [839, 0]
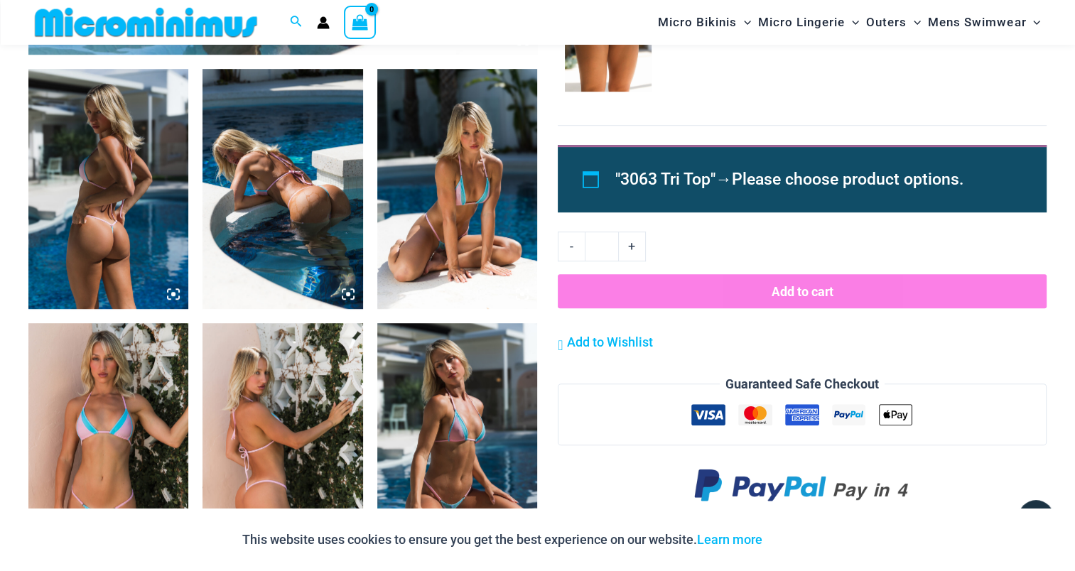
click at [335, 190] on img at bounding box center [283, 189] width 160 height 240
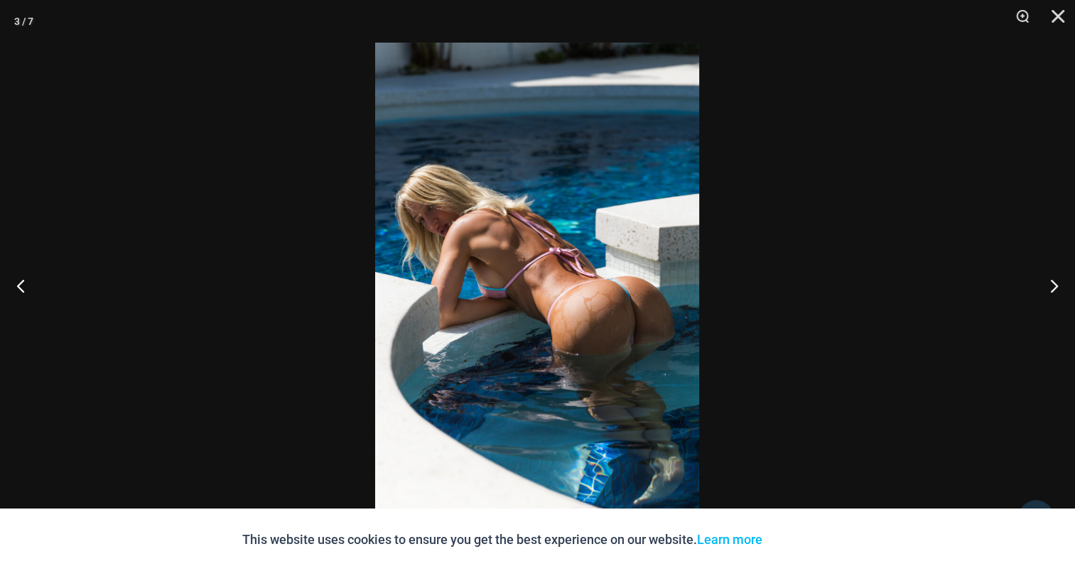
click at [488, 264] on img at bounding box center [537, 286] width 324 height 486
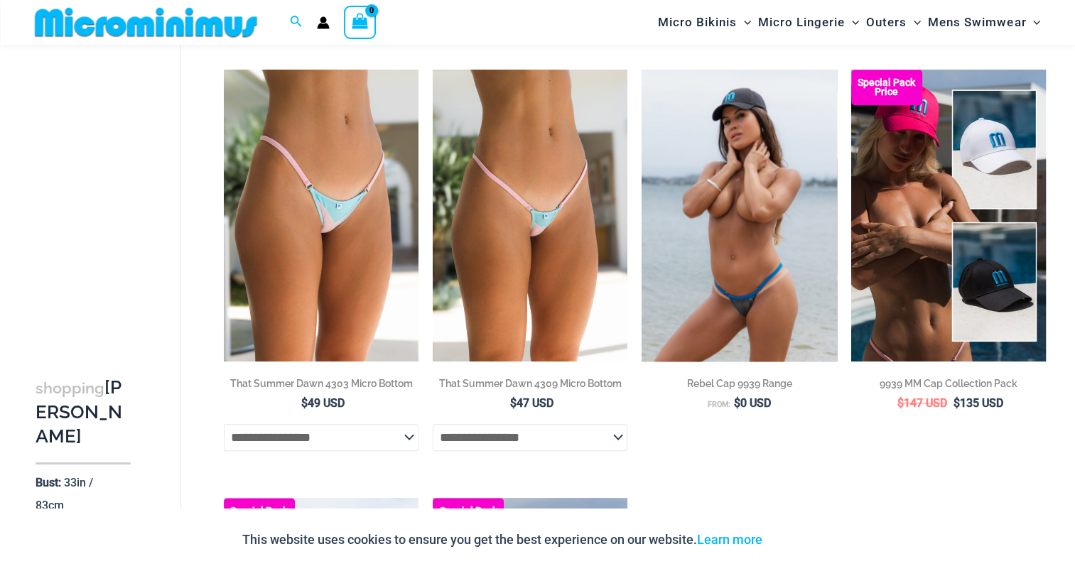
scroll to position [960, 0]
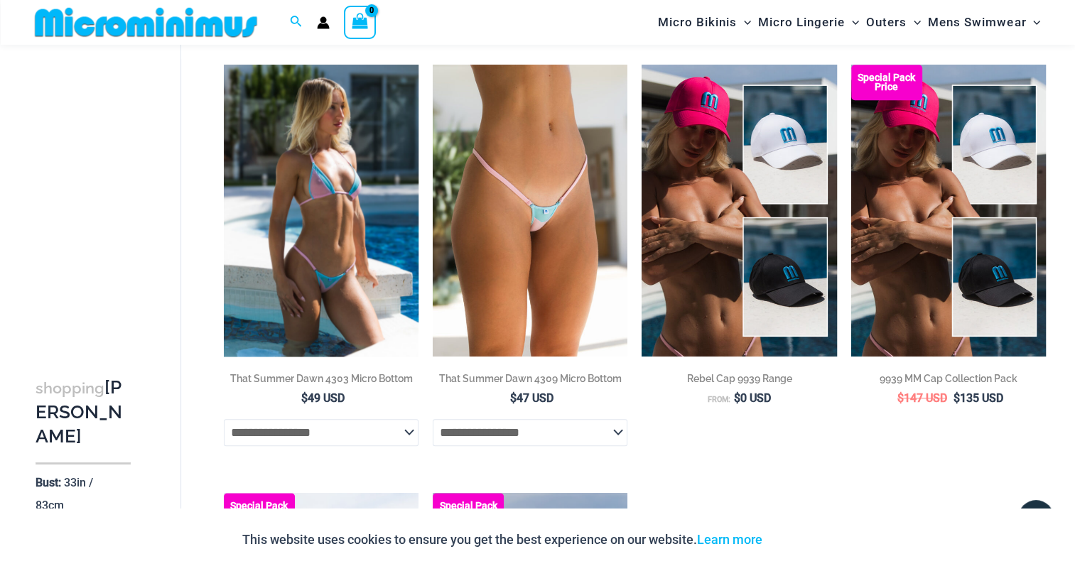
click at [299, 193] on img at bounding box center [321, 211] width 195 height 292
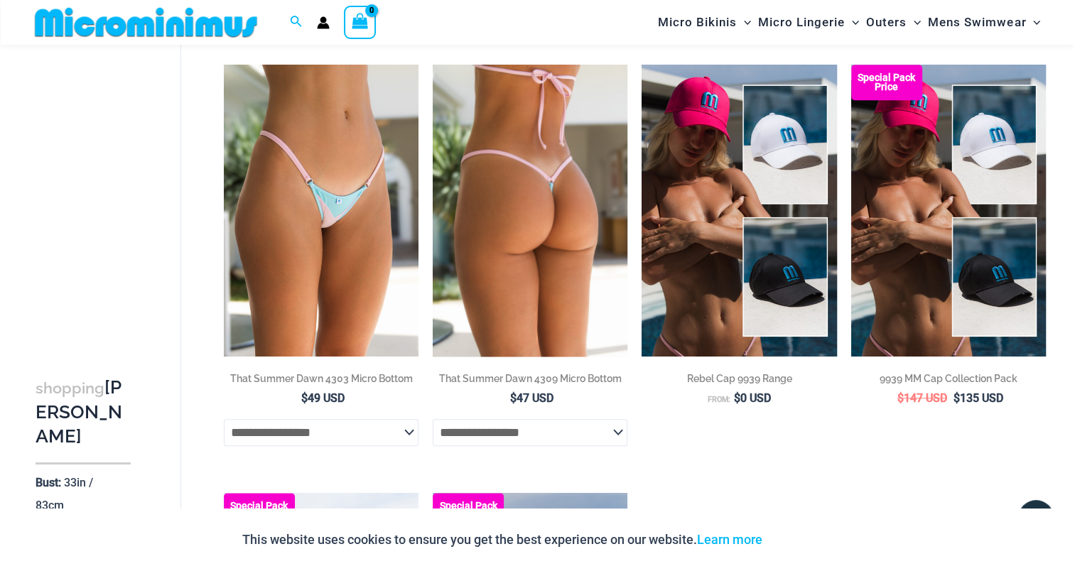
click at [527, 194] on img at bounding box center [530, 211] width 195 height 292
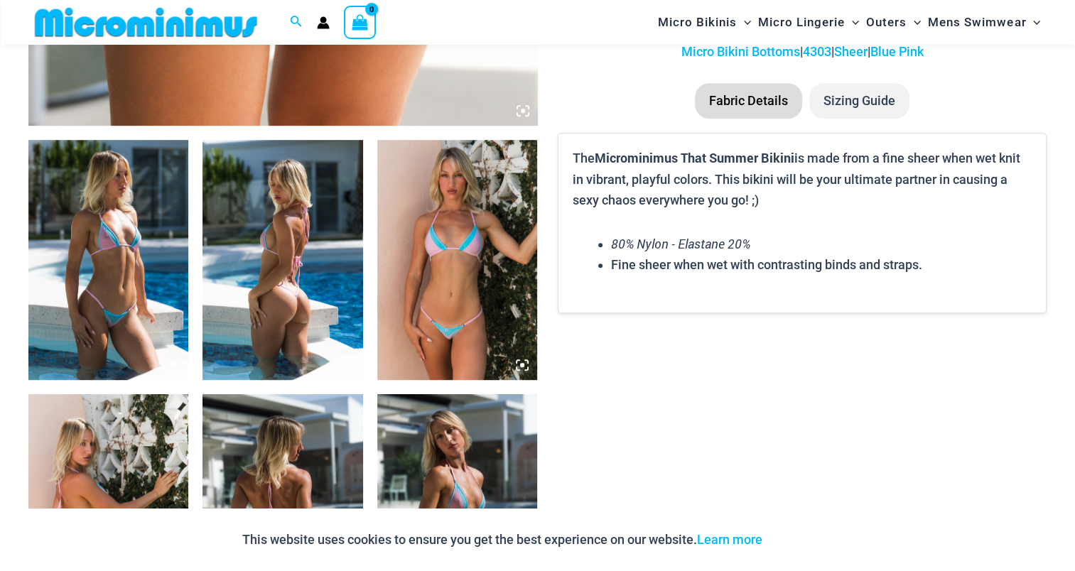
scroll to position [768, 0]
click at [123, 256] on img at bounding box center [108, 259] width 160 height 240
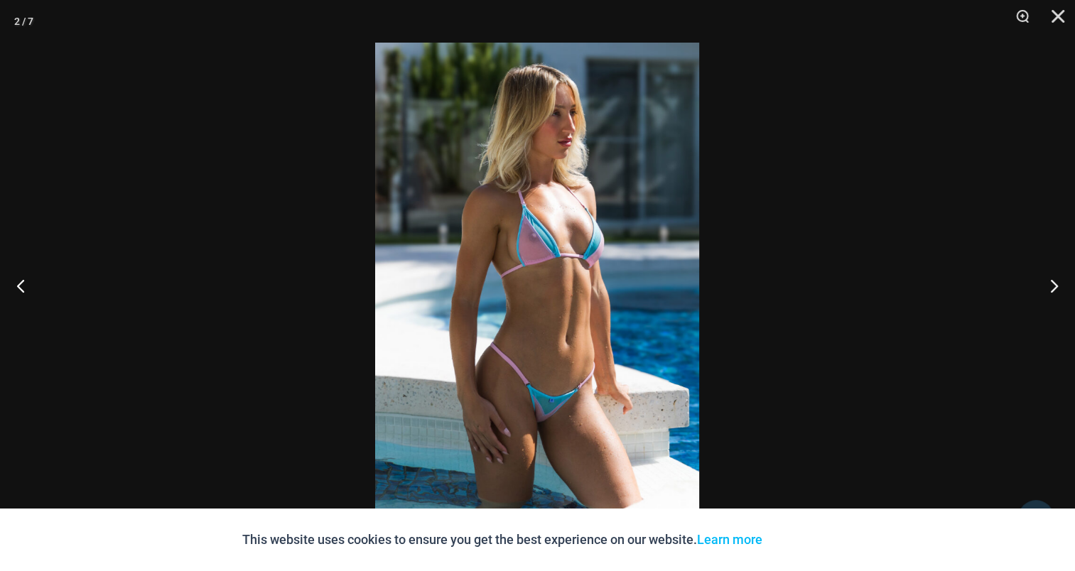
click at [565, 256] on img at bounding box center [537, 286] width 324 height 486
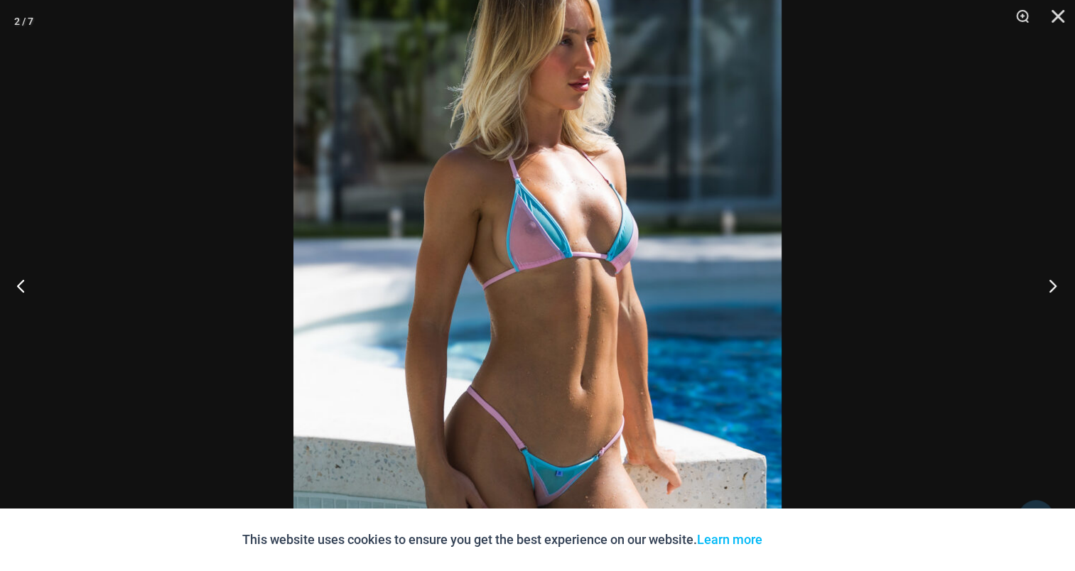
click at [1058, 284] on button "Next" at bounding box center [1048, 285] width 53 height 71
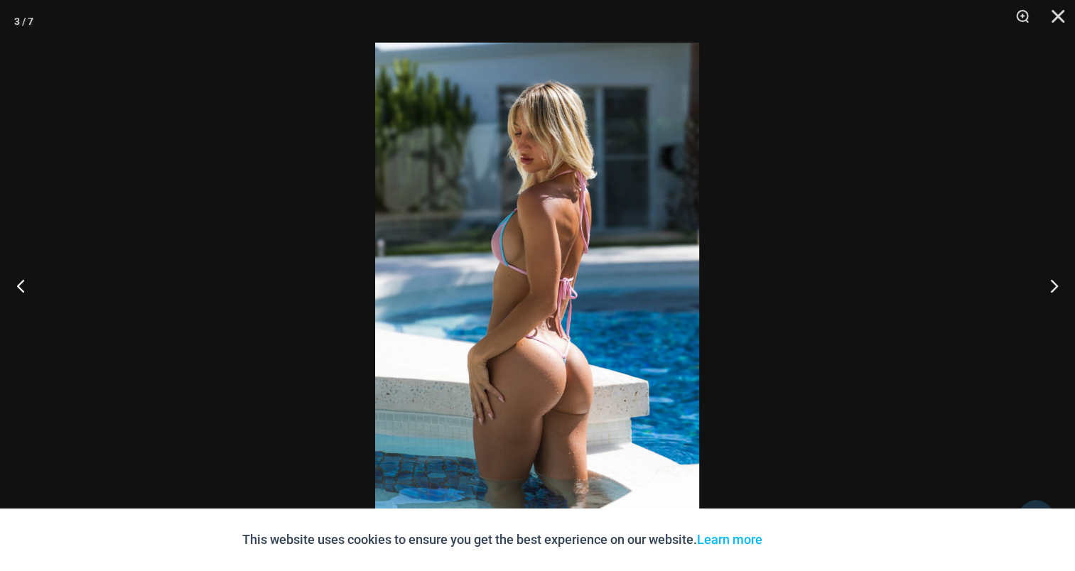
click at [601, 180] on img at bounding box center [537, 286] width 324 height 486
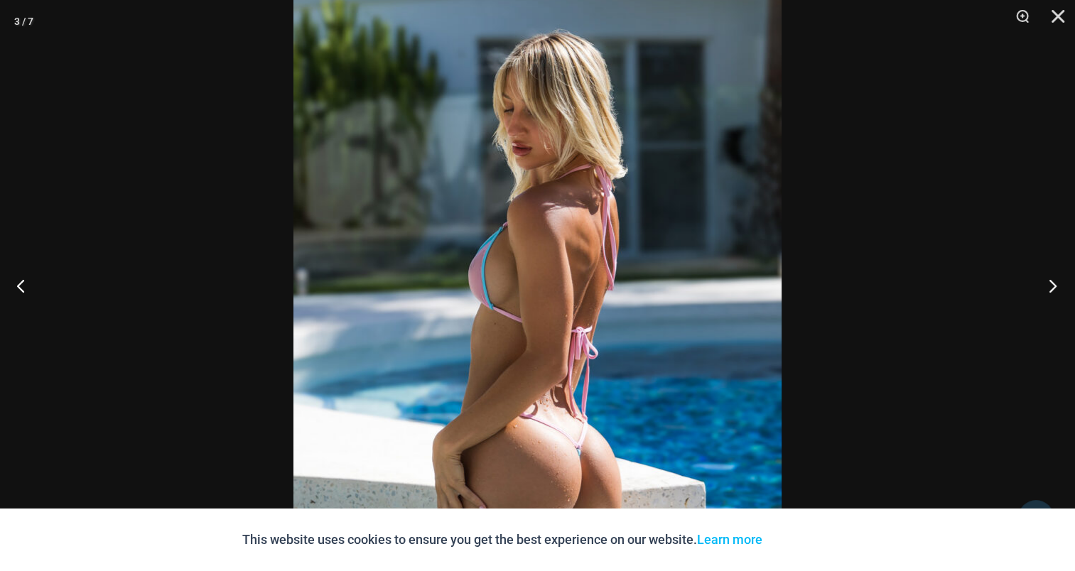
click at [1053, 284] on button "Next" at bounding box center [1048, 285] width 53 height 71
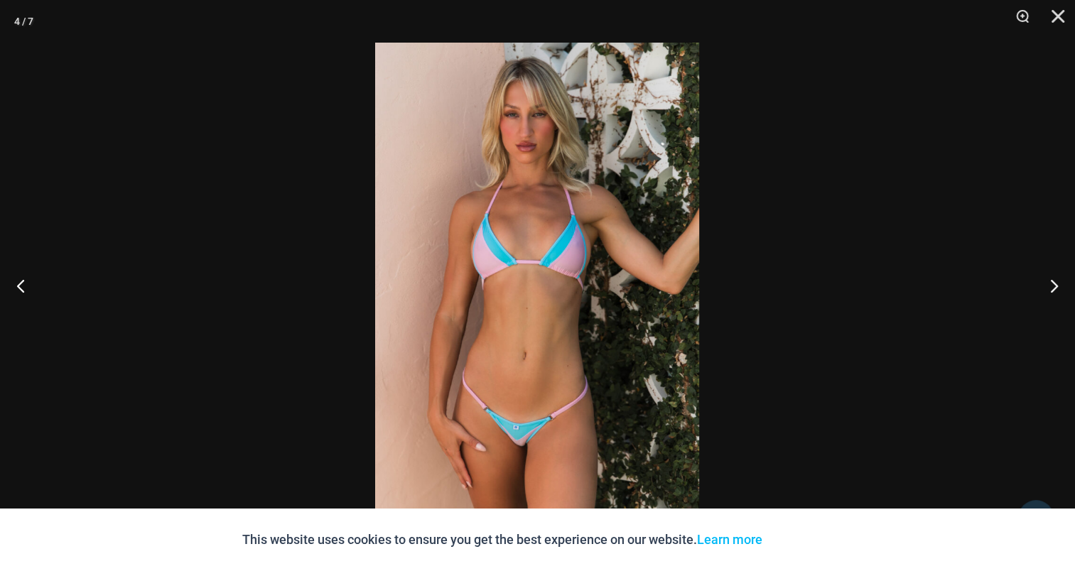
click at [537, 227] on img at bounding box center [537, 286] width 324 height 486
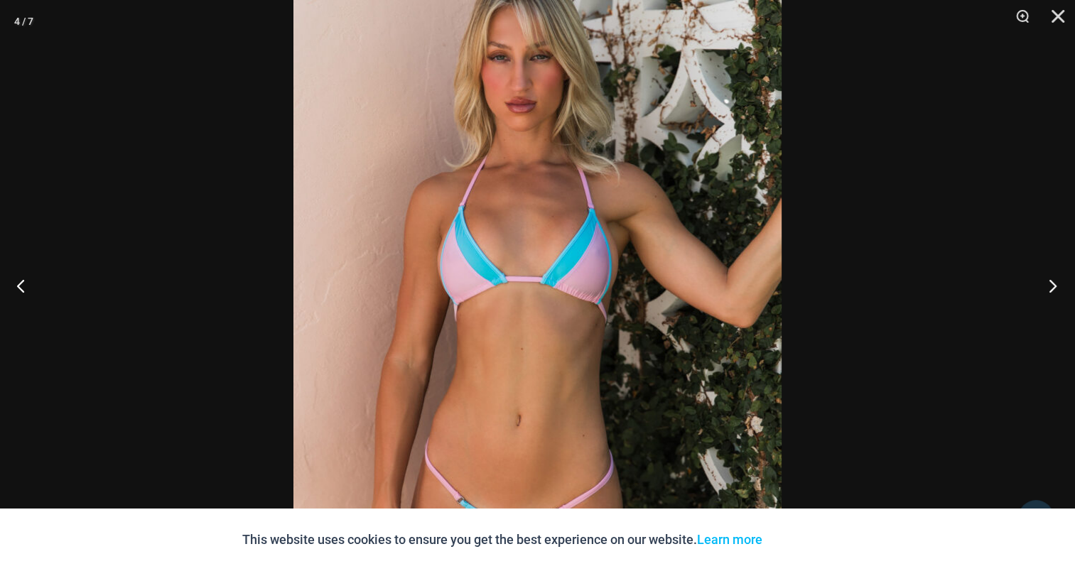
click at [1051, 290] on button "Next" at bounding box center [1048, 285] width 53 height 71
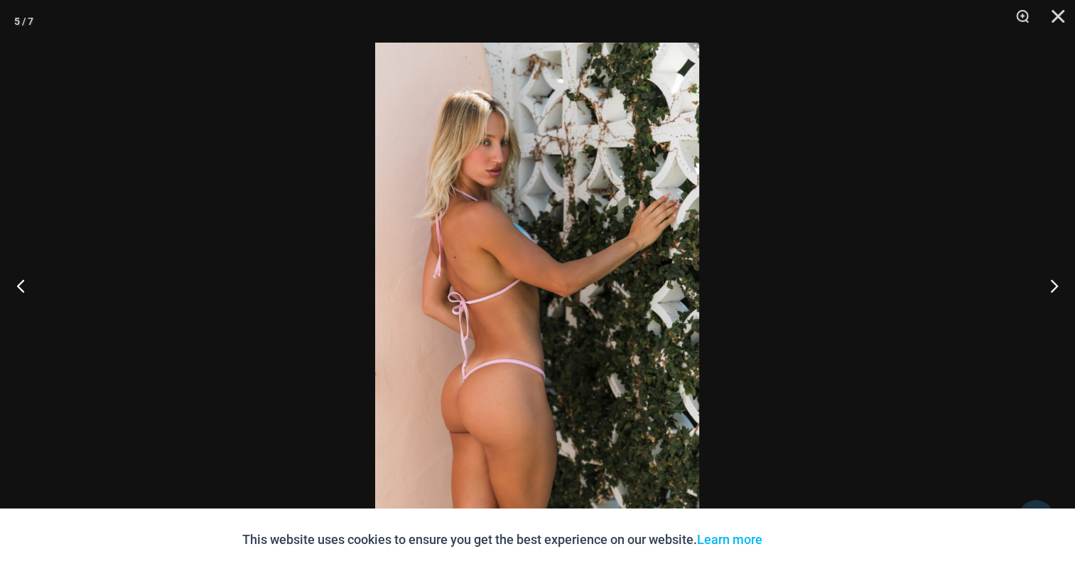
click at [492, 195] on img at bounding box center [537, 286] width 324 height 486
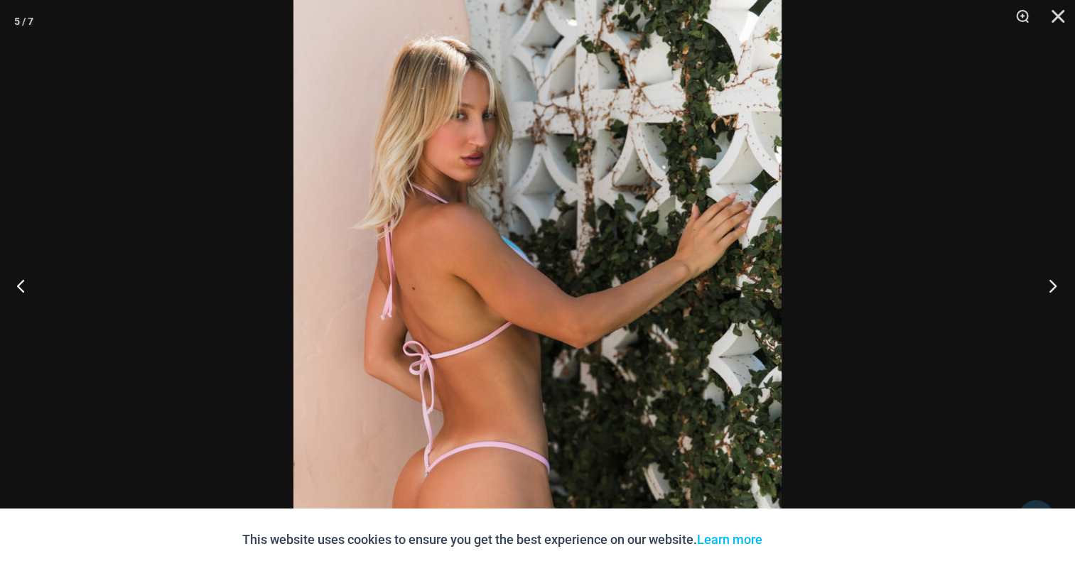
click at [1061, 288] on button "Next" at bounding box center [1048, 285] width 53 height 71
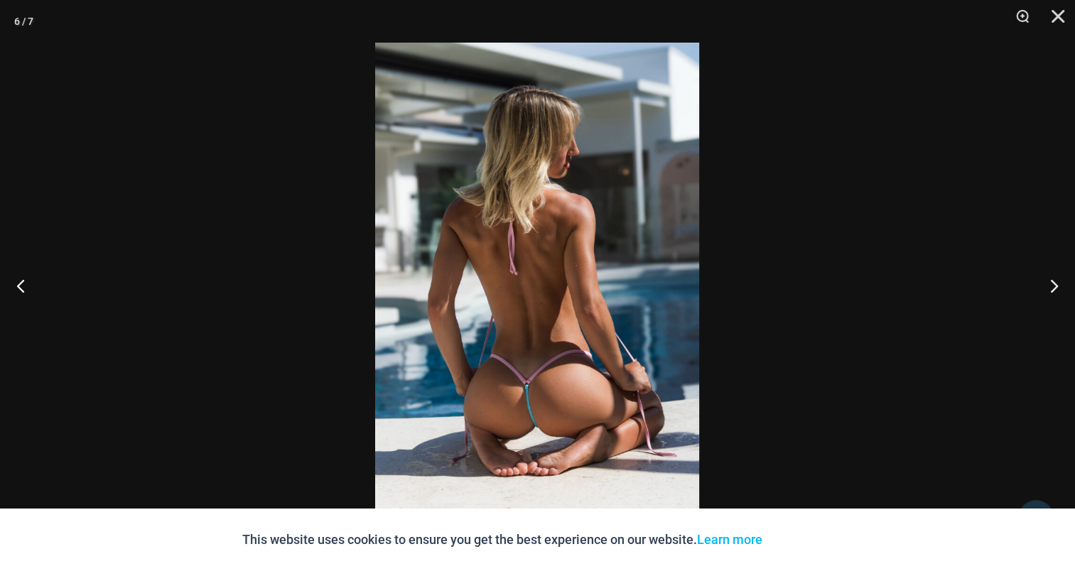
click at [598, 225] on img at bounding box center [537, 286] width 324 height 486
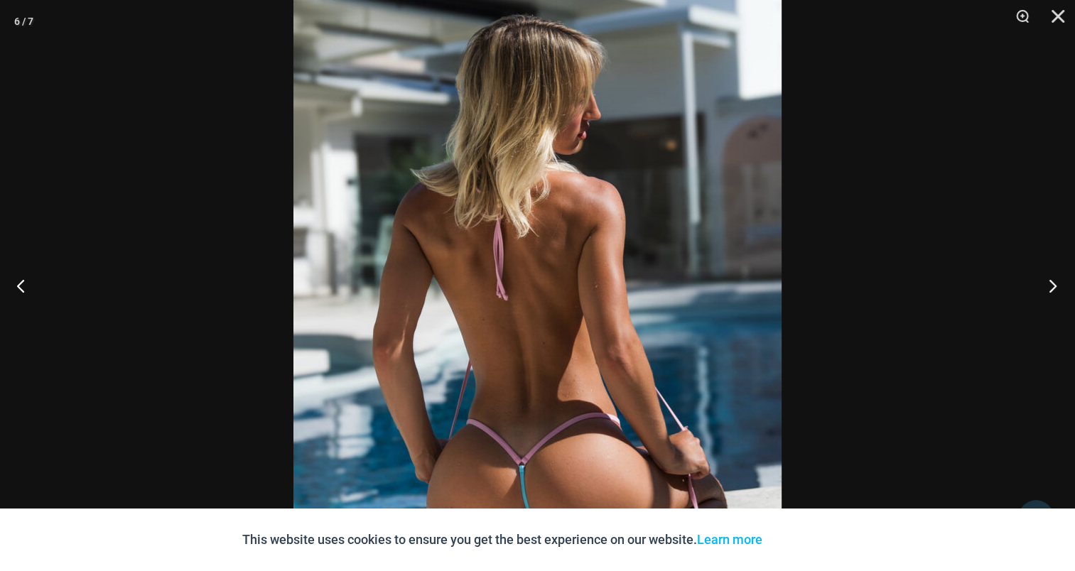
click at [1048, 287] on button "Next" at bounding box center [1048, 285] width 53 height 71
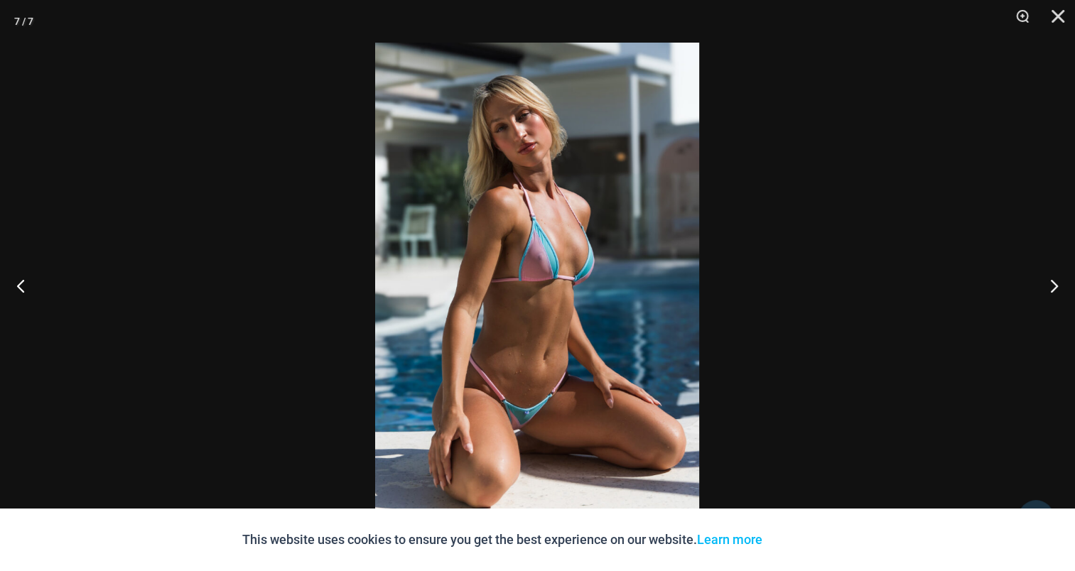
click at [563, 281] on img at bounding box center [537, 286] width 324 height 486
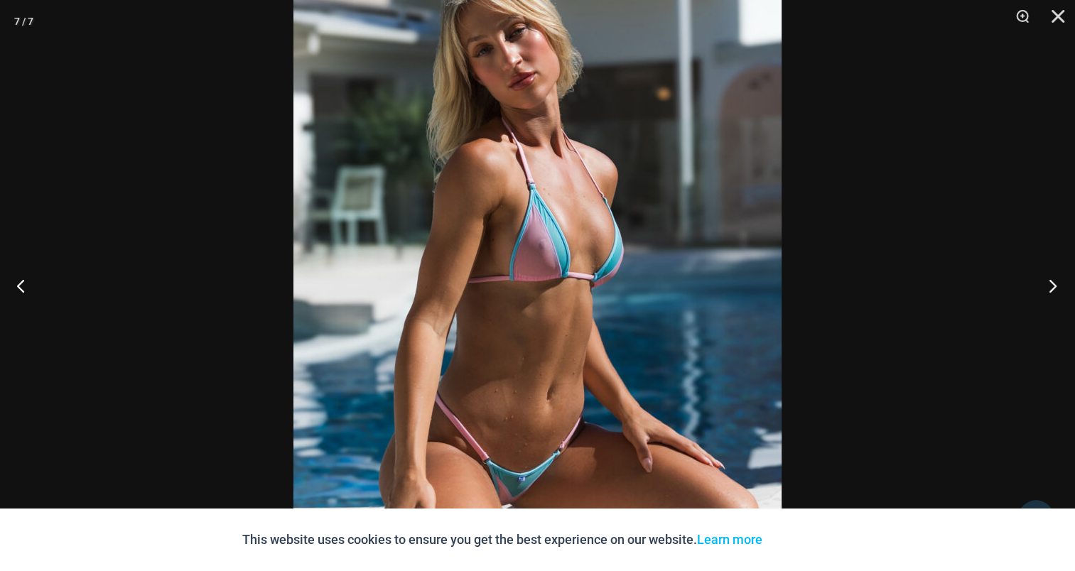
click at [1050, 275] on button "Next" at bounding box center [1048, 285] width 53 height 71
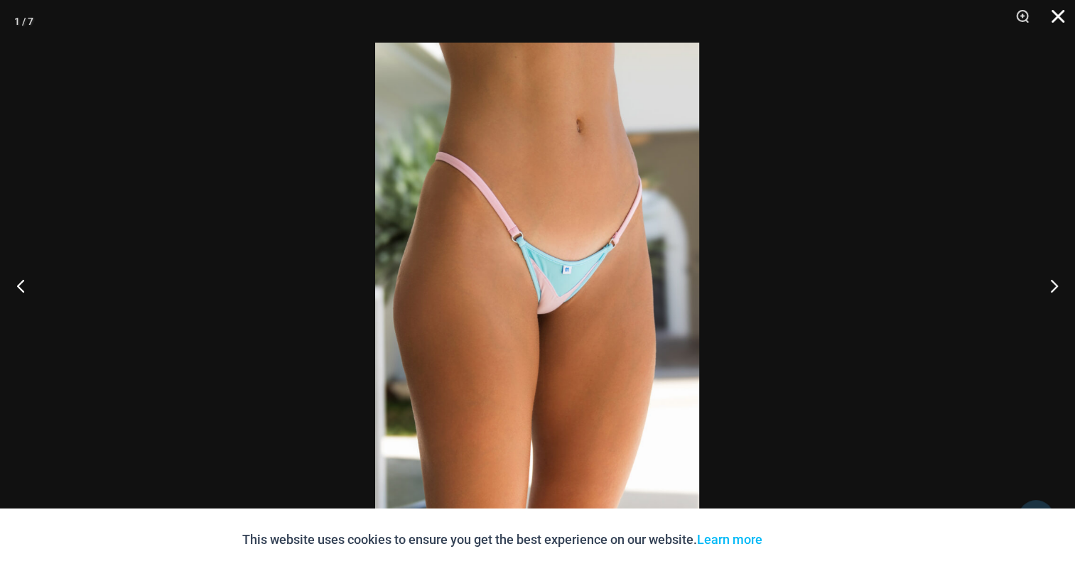
click at [1062, 18] on button "Close" at bounding box center [1054, 21] width 36 height 43
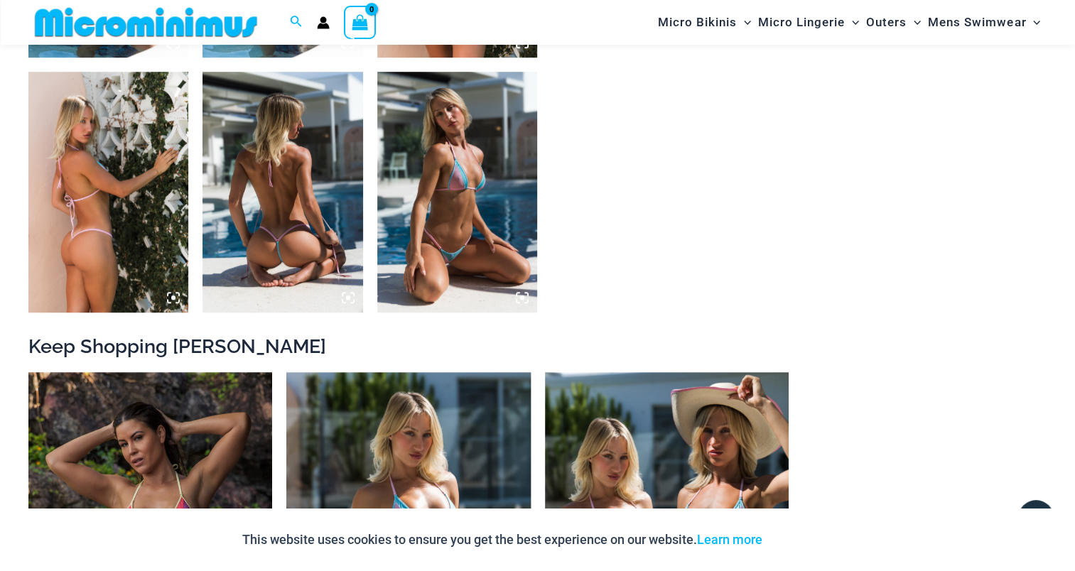
scroll to position [982, 0]
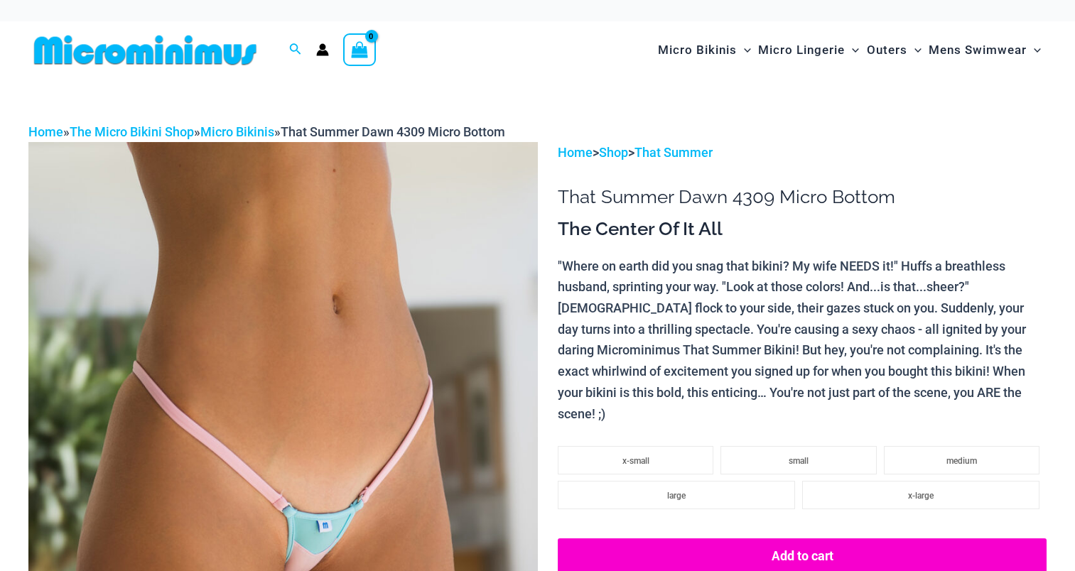
click at [405, 302] on img at bounding box center [283, 524] width 510 height 764
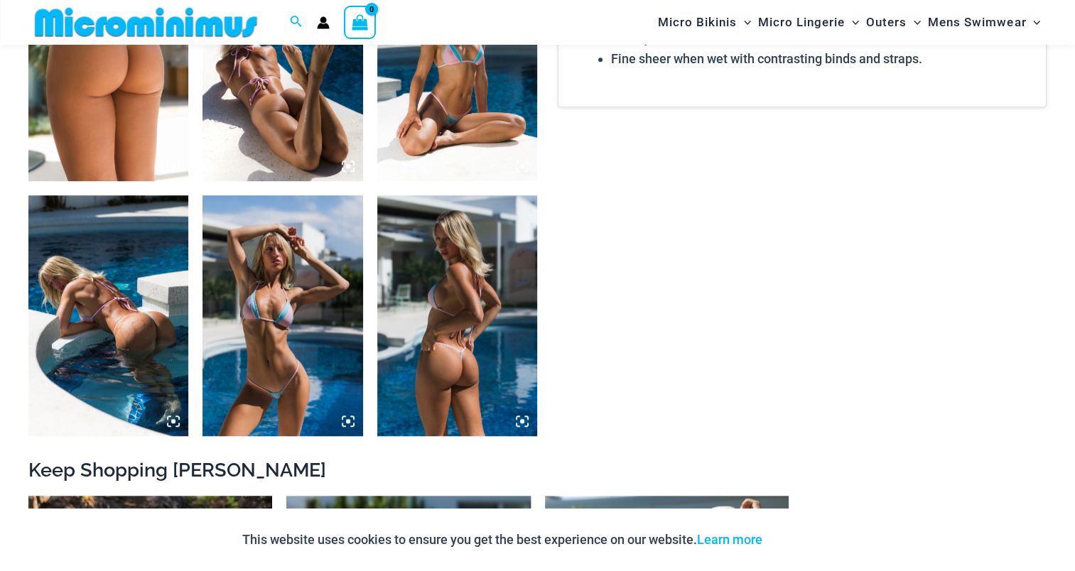
scroll to position [982, 0]
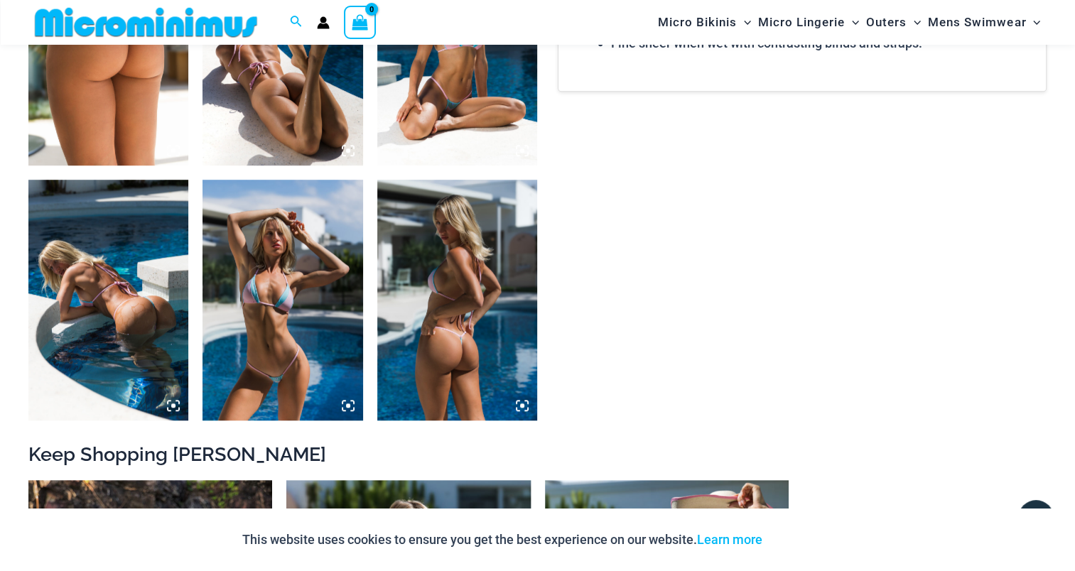
click at [124, 97] on img at bounding box center [108, 45] width 160 height 240
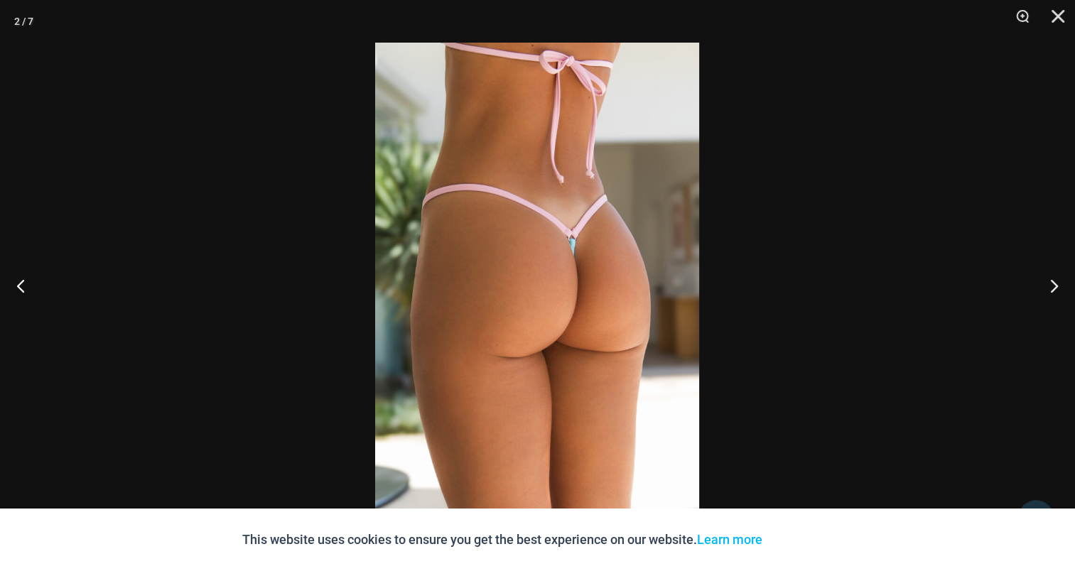
click at [621, 269] on img at bounding box center [537, 286] width 324 height 486
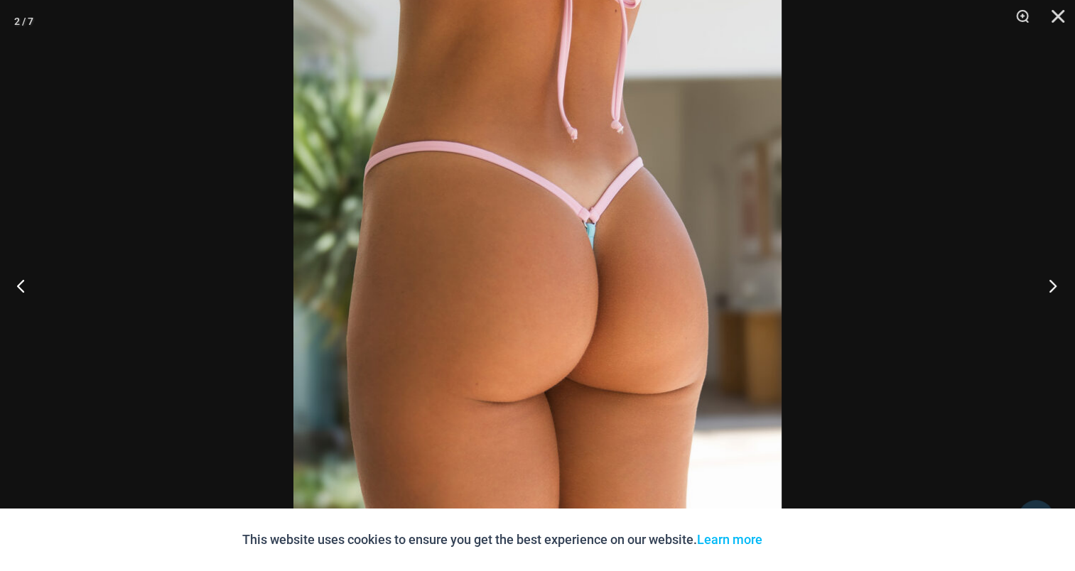
click at [1053, 286] on button "Next" at bounding box center [1048, 285] width 53 height 71
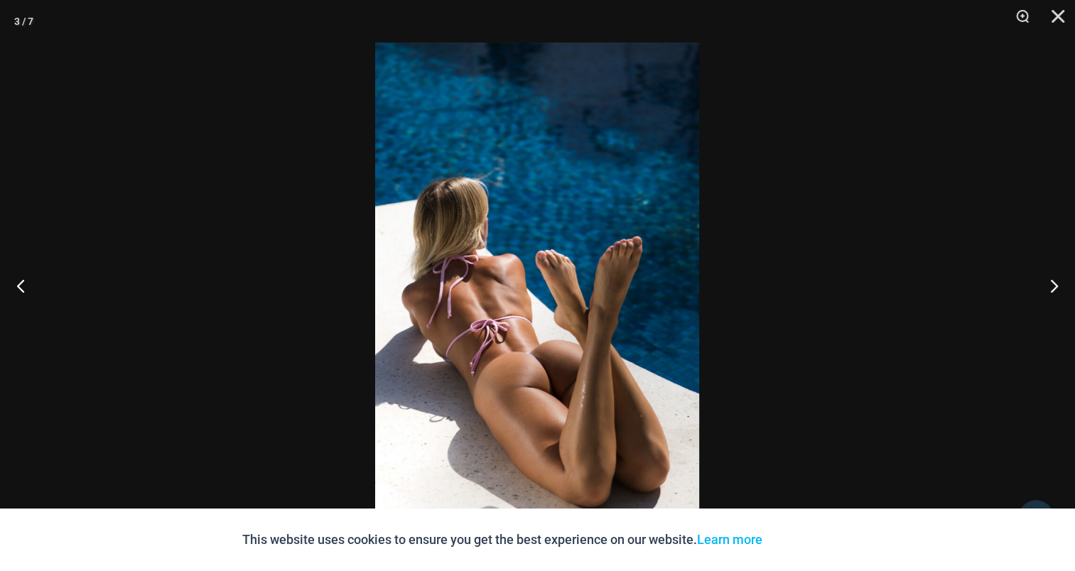
click at [567, 281] on img at bounding box center [537, 286] width 324 height 486
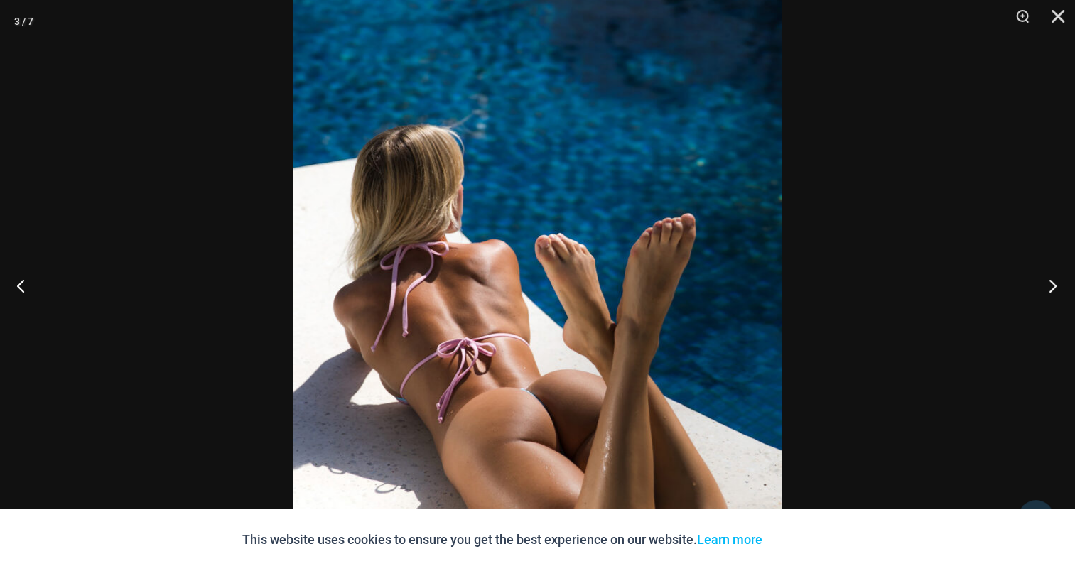
click at [1049, 286] on button "Next" at bounding box center [1048, 285] width 53 height 71
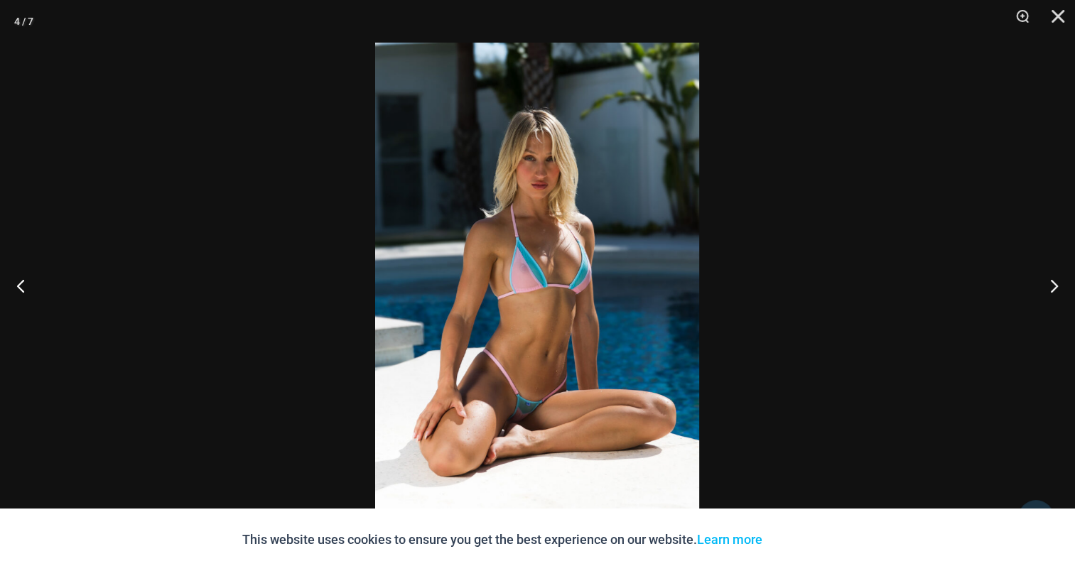
click at [579, 215] on img at bounding box center [537, 286] width 324 height 486
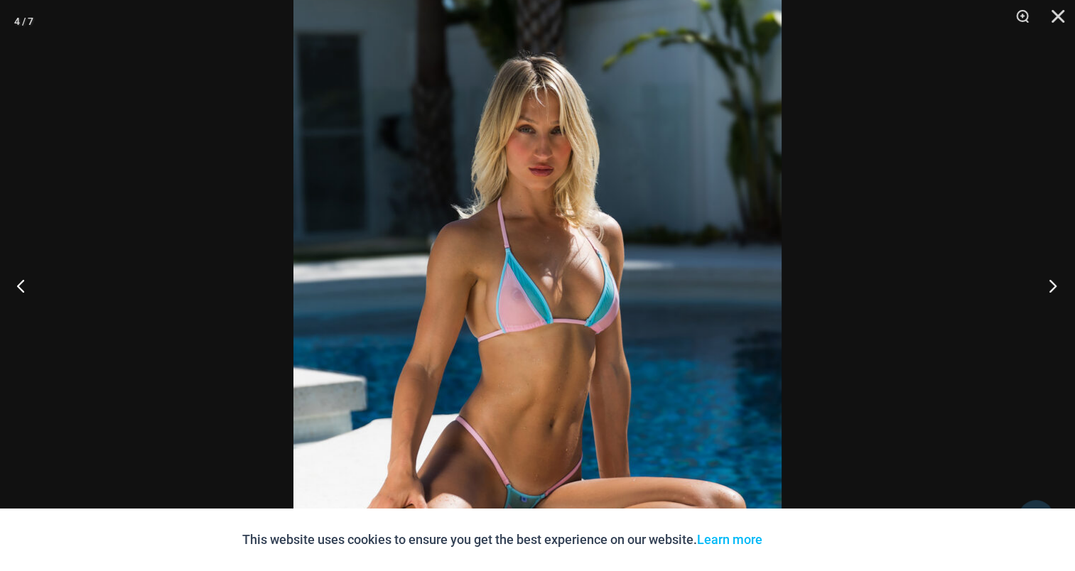
click at [1041, 281] on button "Next" at bounding box center [1048, 285] width 53 height 71
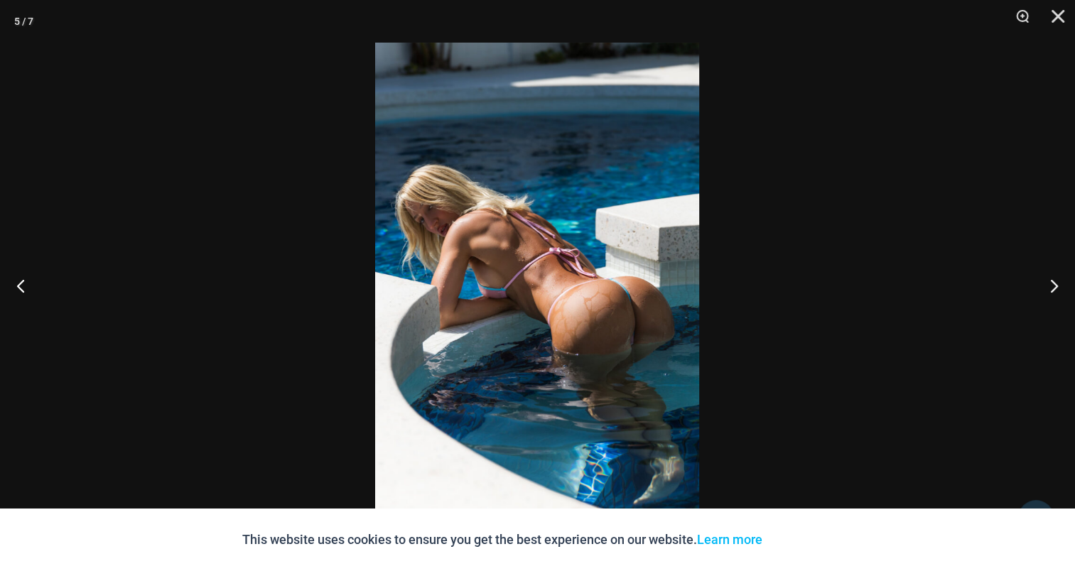
click at [589, 222] on img at bounding box center [537, 286] width 324 height 486
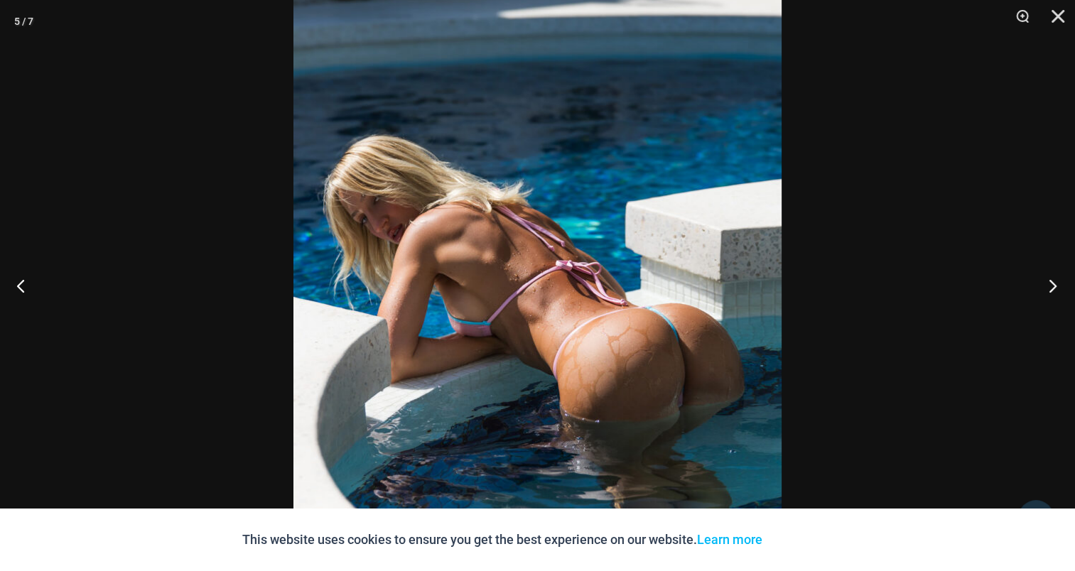
click at [1050, 281] on button "Next" at bounding box center [1048, 285] width 53 height 71
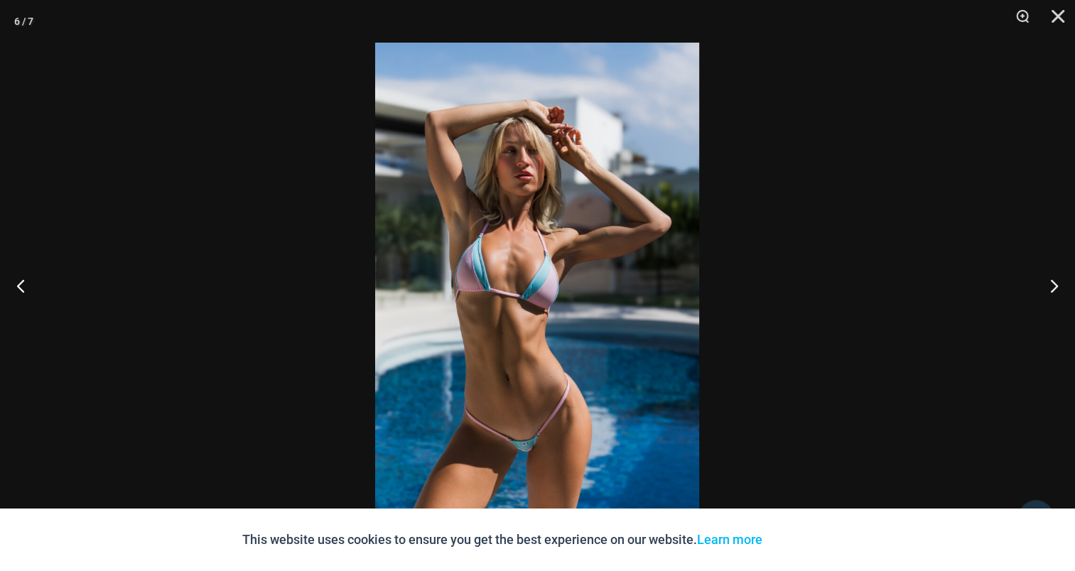
click at [581, 232] on img at bounding box center [537, 286] width 324 height 486
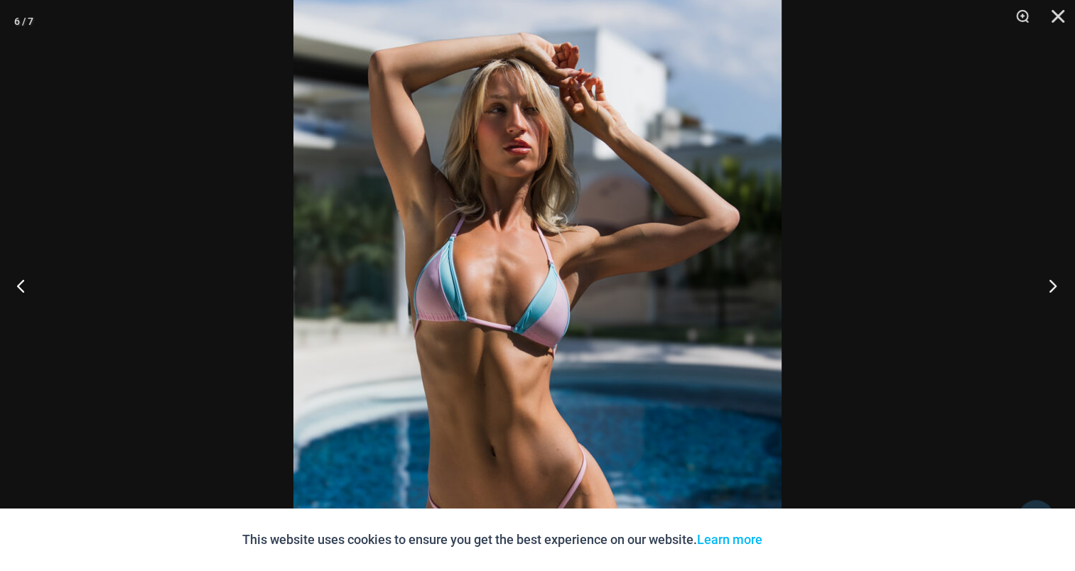
click at [1051, 278] on button "Next" at bounding box center [1048, 285] width 53 height 71
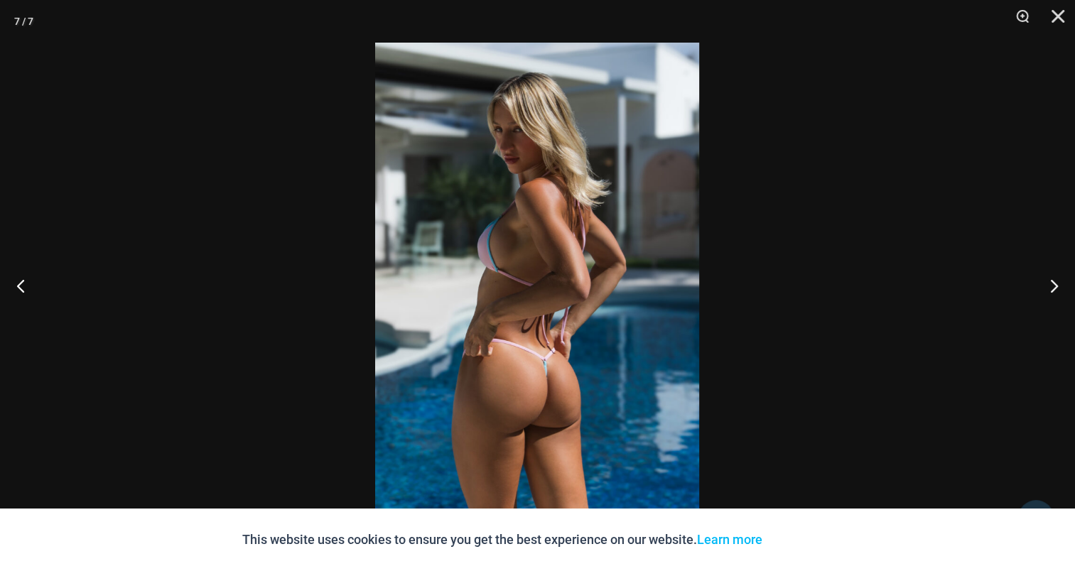
click at [567, 251] on img at bounding box center [537, 286] width 324 height 486
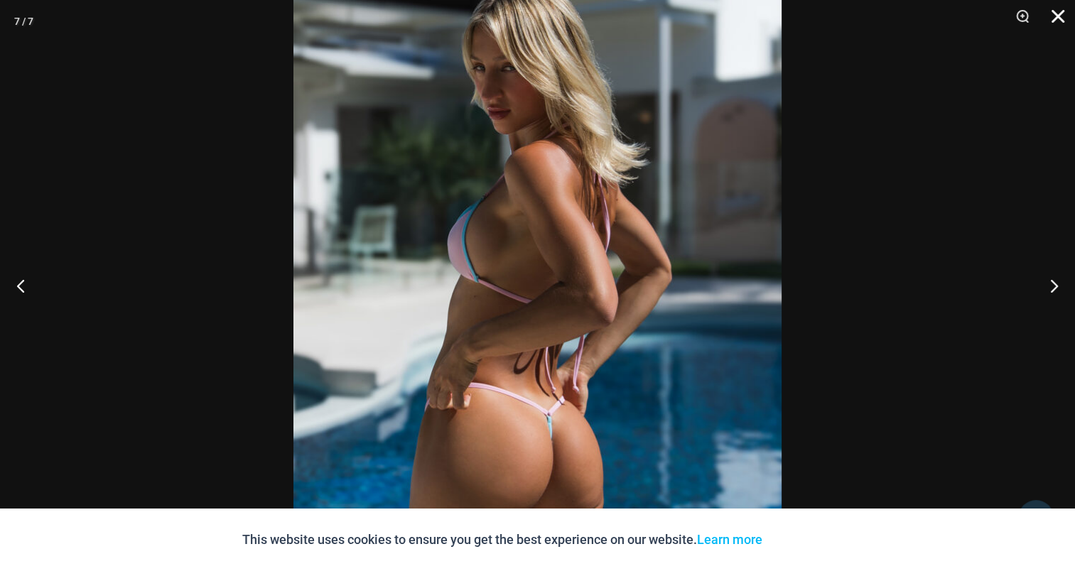
click at [1053, 9] on button "Close" at bounding box center [1054, 21] width 36 height 43
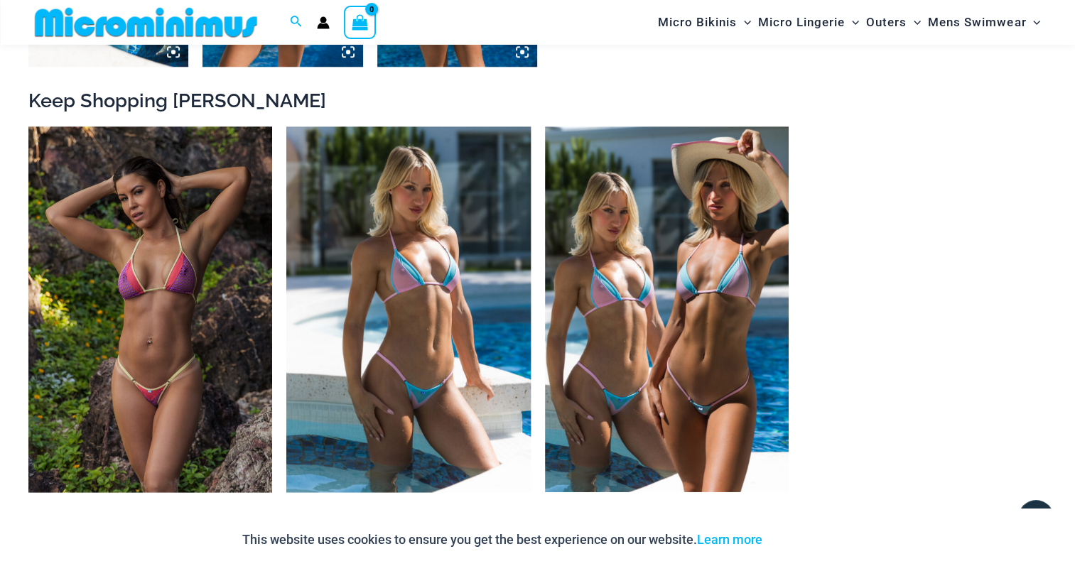
scroll to position [1338, 0]
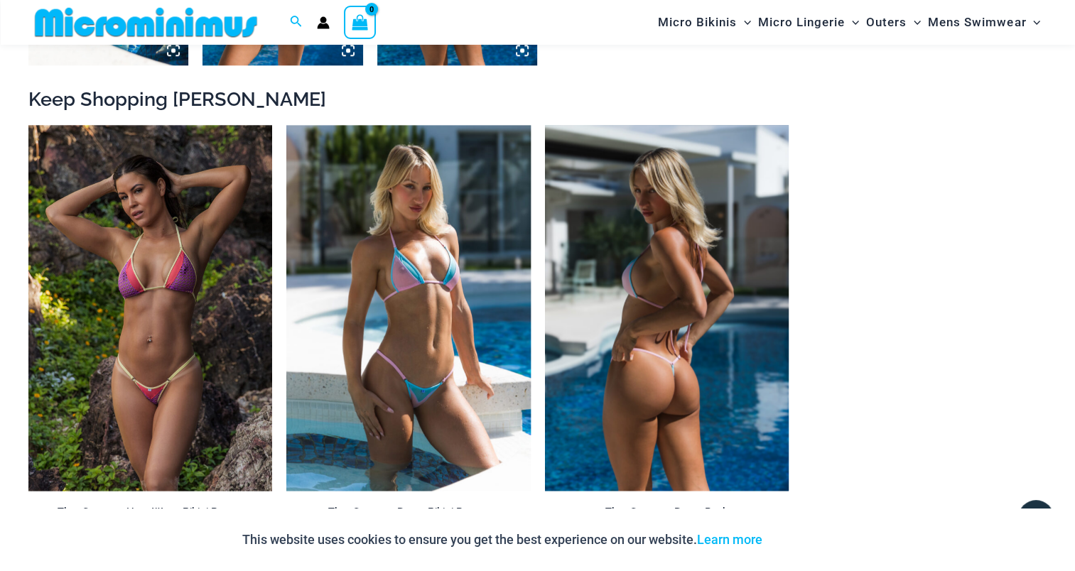
click at [665, 277] on img at bounding box center [667, 308] width 244 height 366
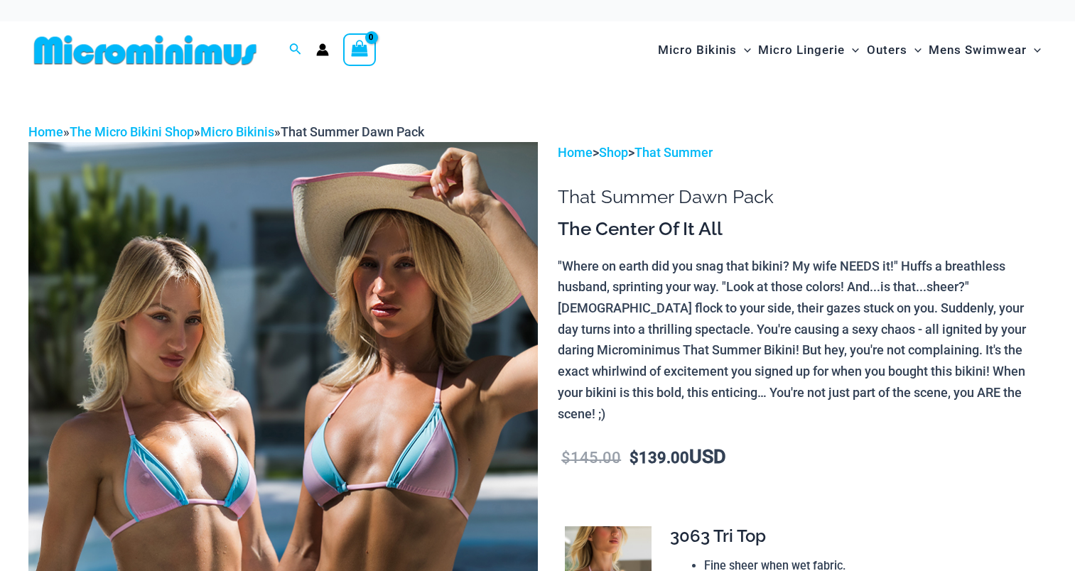
click at [369, 321] on img at bounding box center [283, 524] width 510 height 764
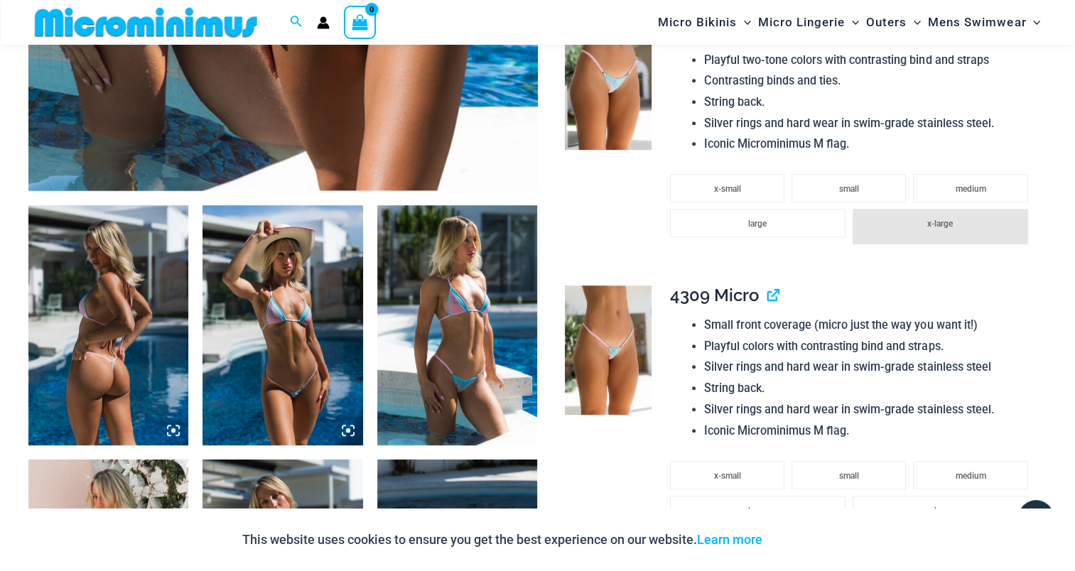
scroll to position [839, 0]
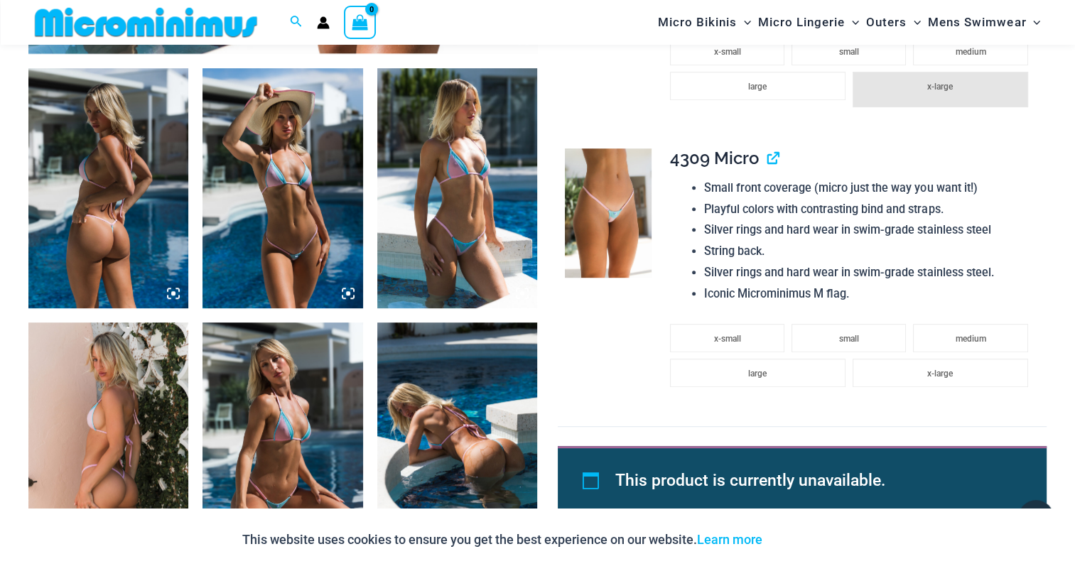
click at [113, 180] on img at bounding box center [108, 188] width 160 height 240
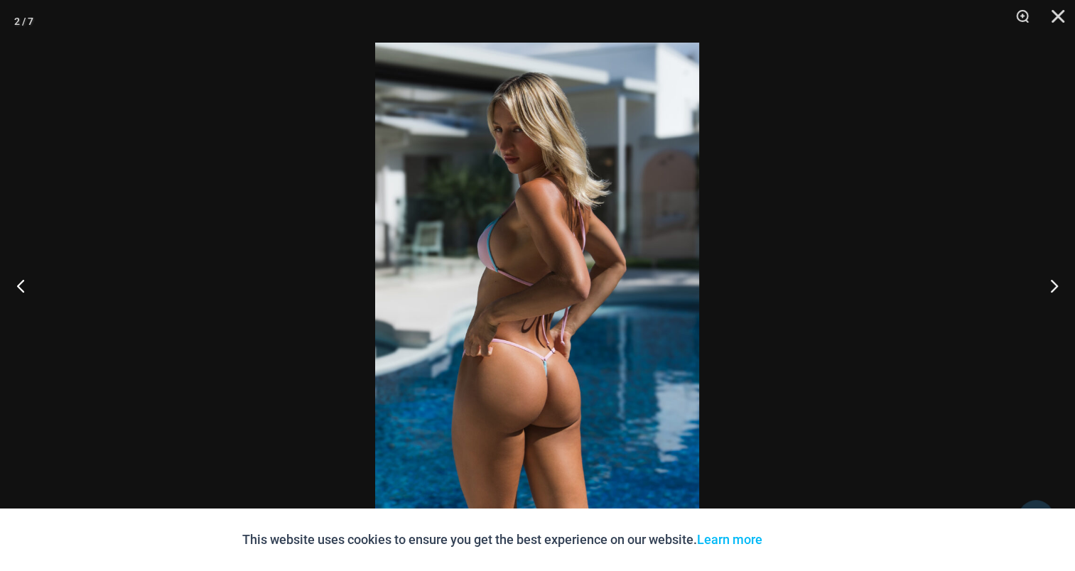
click at [665, 280] on img at bounding box center [537, 286] width 324 height 486
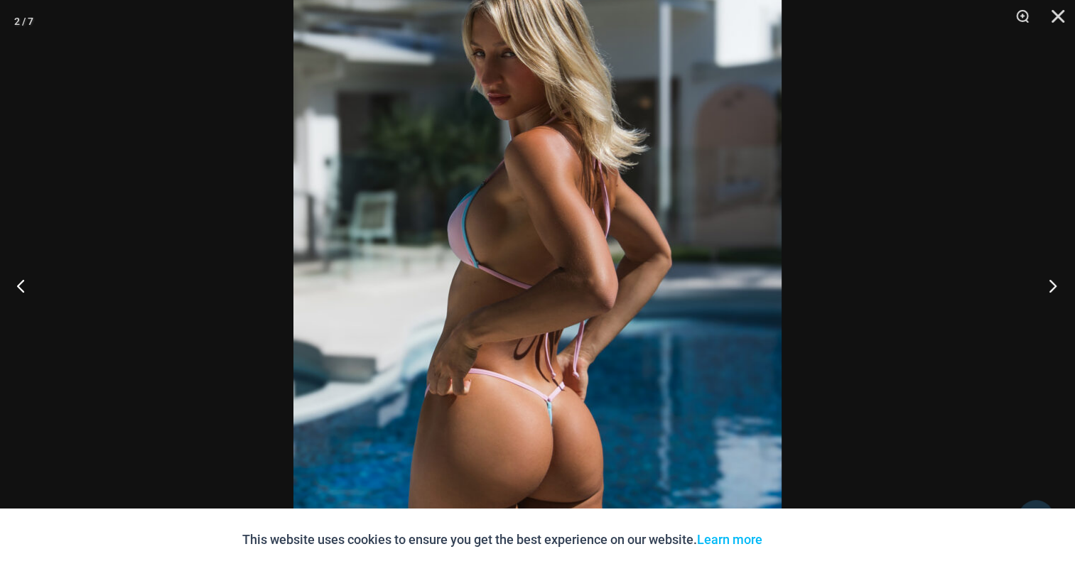
click at [1056, 286] on button "Next" at bounding box center [1048, 285] width 53 height 71
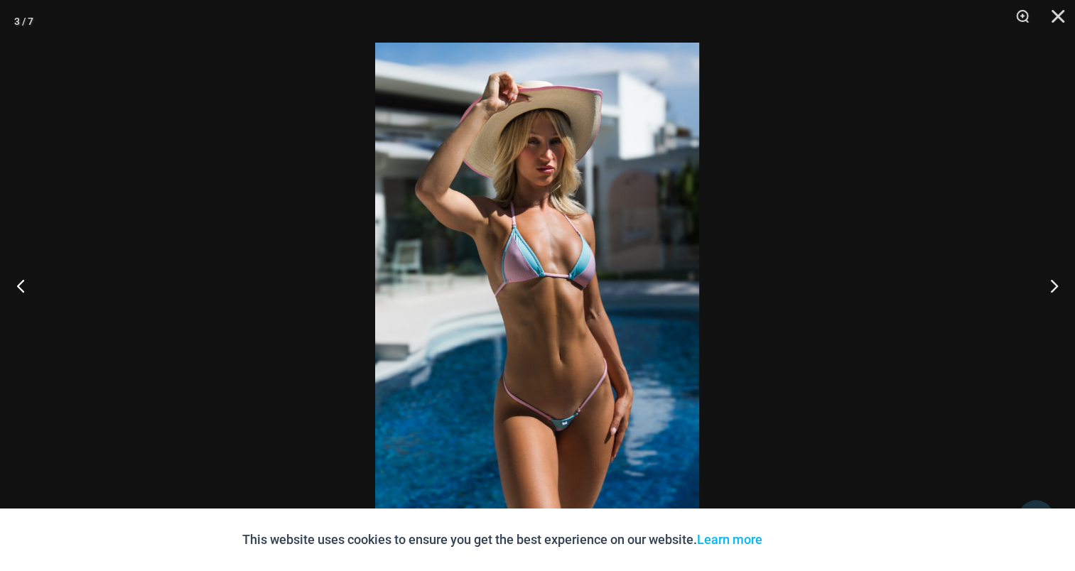
click at [547, 213] on img at bounding box center [537, 286] width 324 height 486
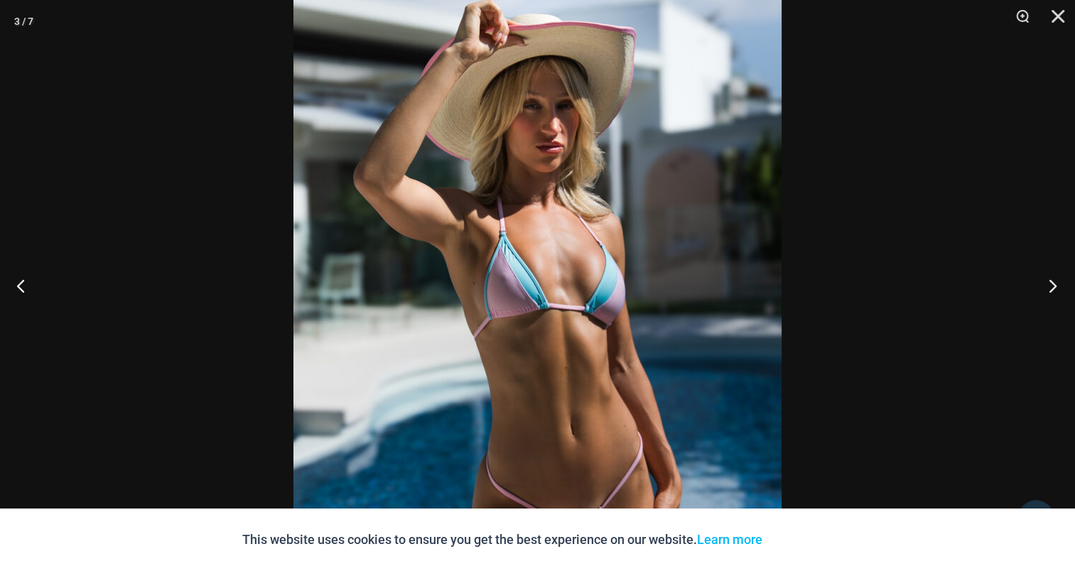
click at [1055, 291] on button "Next" at bounding box center [1048, 285] width 53 height 71
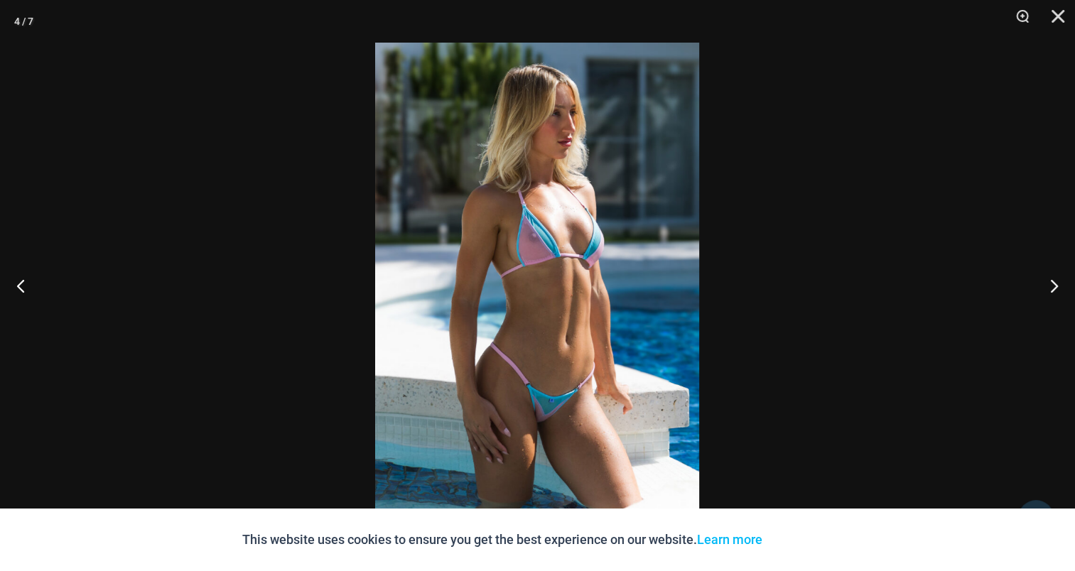
click at [532, 190] on img at bounding box center [537, 286] width 324 height 486
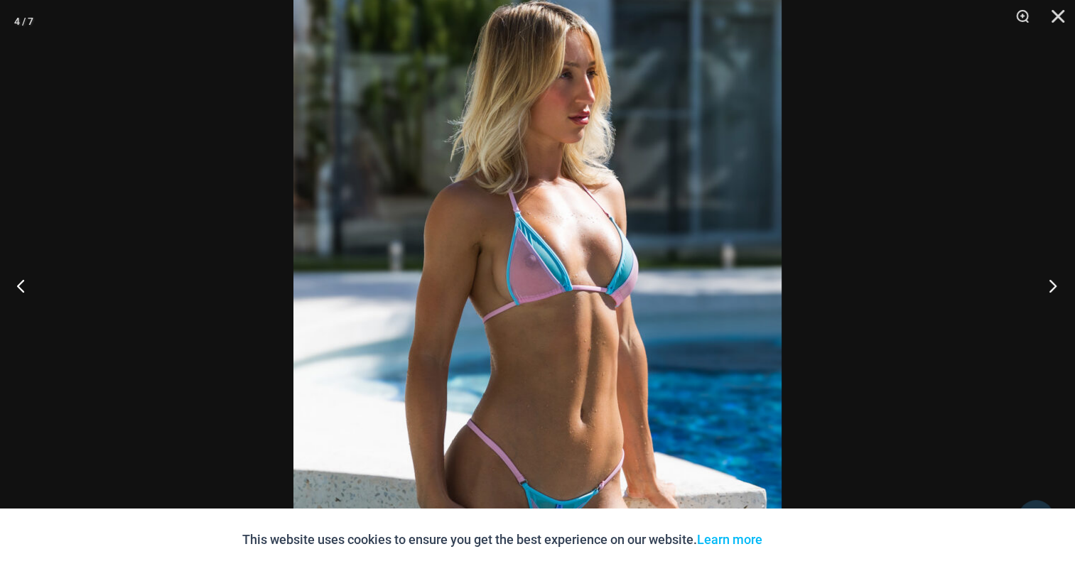
click at [1048, 279] on button "Next" at bounding box center [1048, 285] width 53 height 71
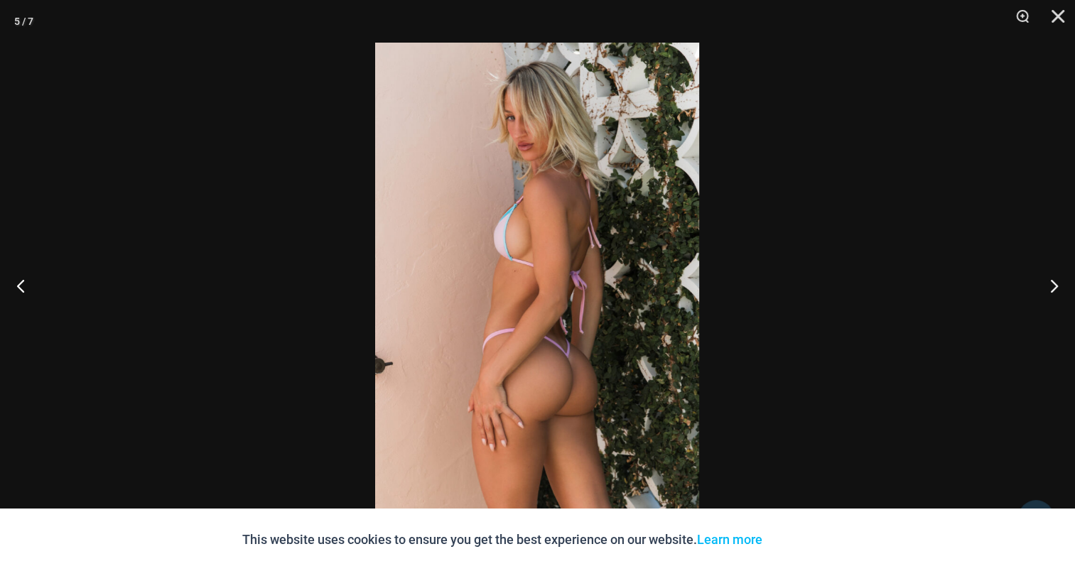
click at [549, 194] on img at bounding box center [537, 286] width 324 height 486
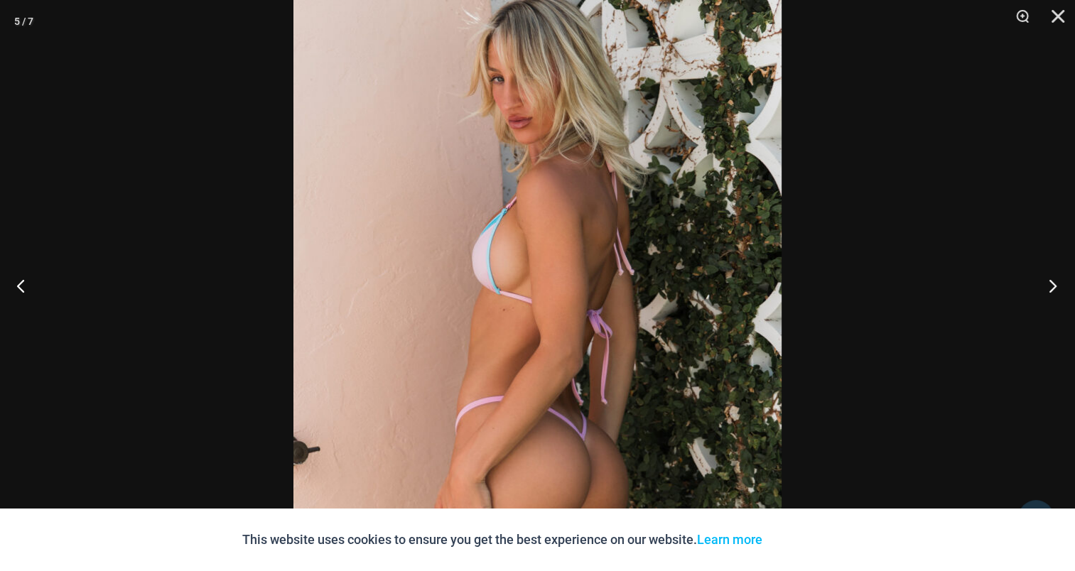
click at [1055, 289] on button "Next" at bounding box center [1048, 285] width 53 height 71
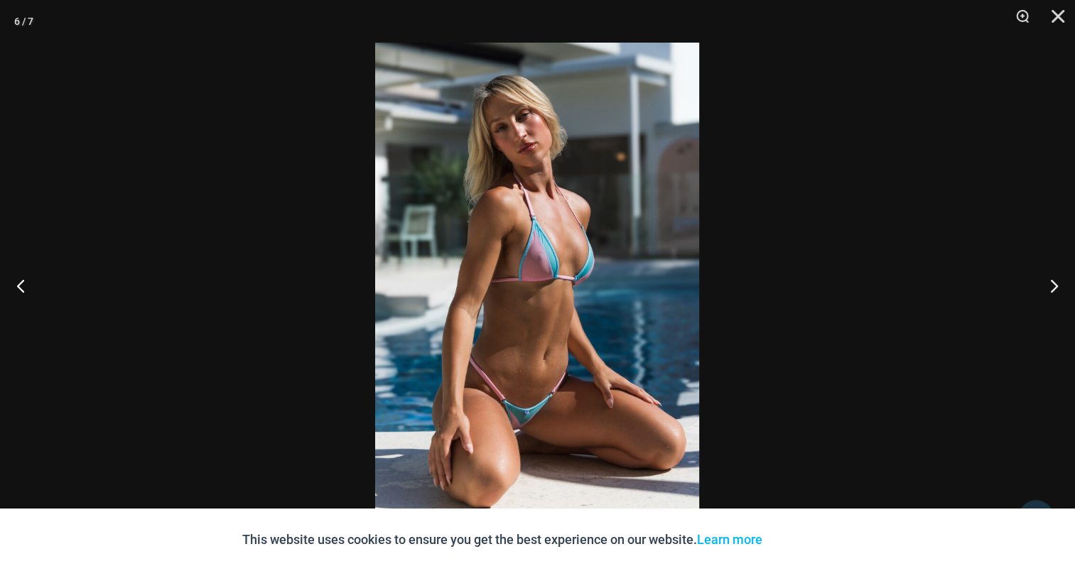
click at [492, 232] on img at bounding box center [537, 286] width 324 height 486
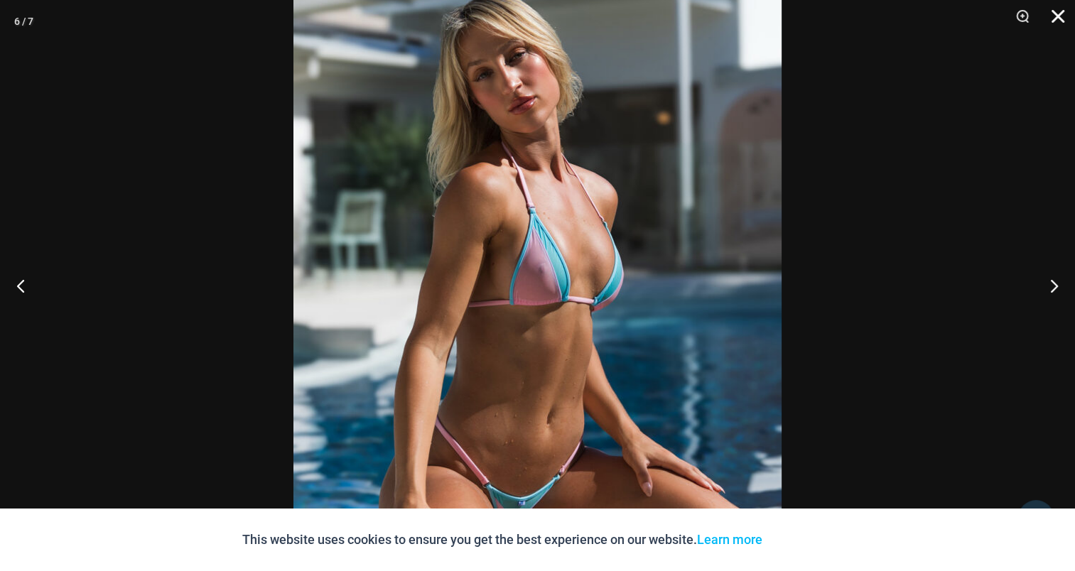
click at [1063, 19] on button "Close" at bounding box center [1054, 21] width 36 height 43
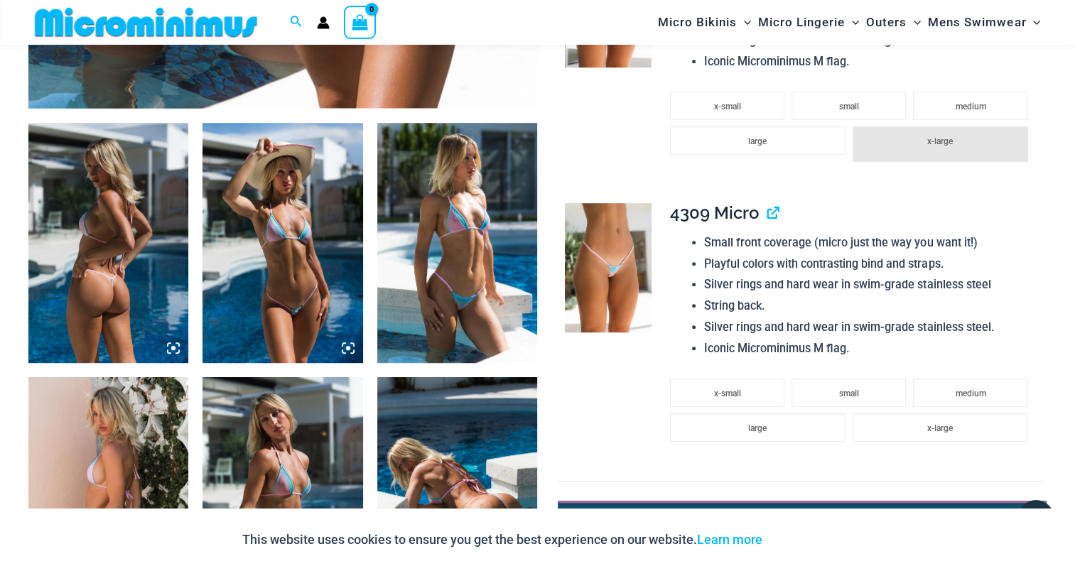
scroll to position [768, 0]
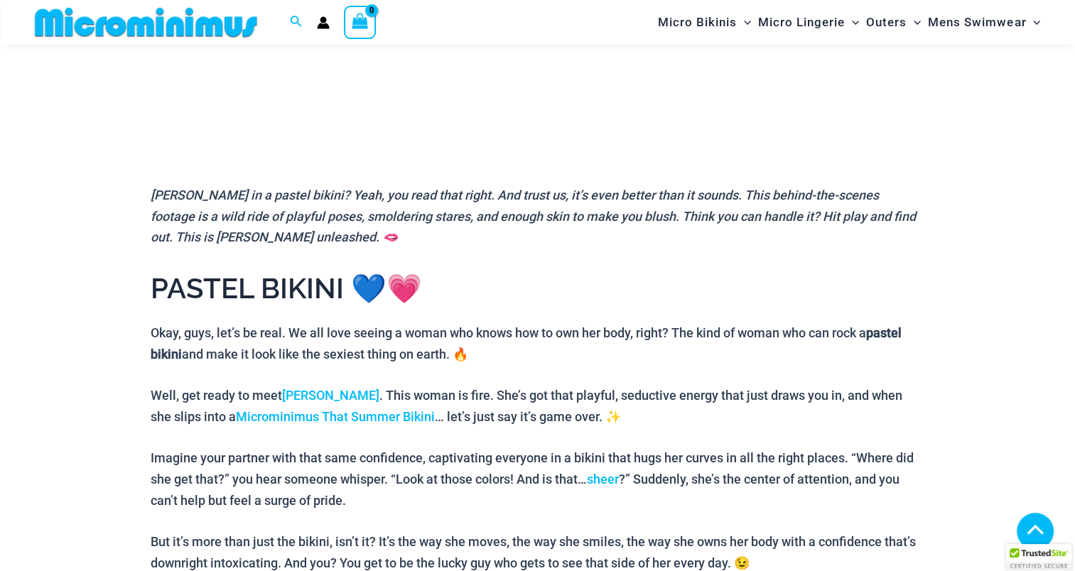
scroll to position [487, 0]
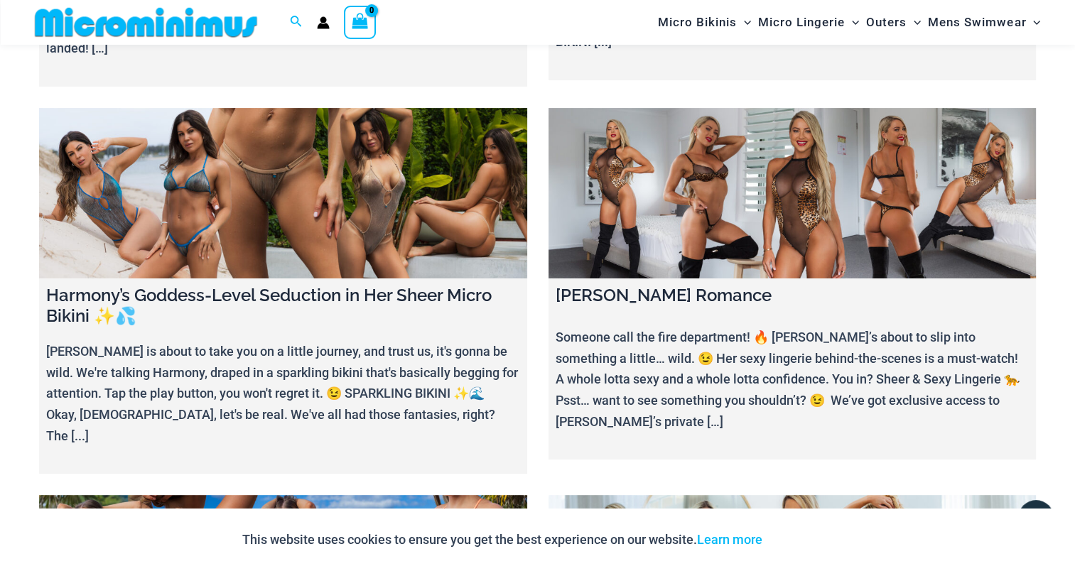
scroll to position [414, 0]
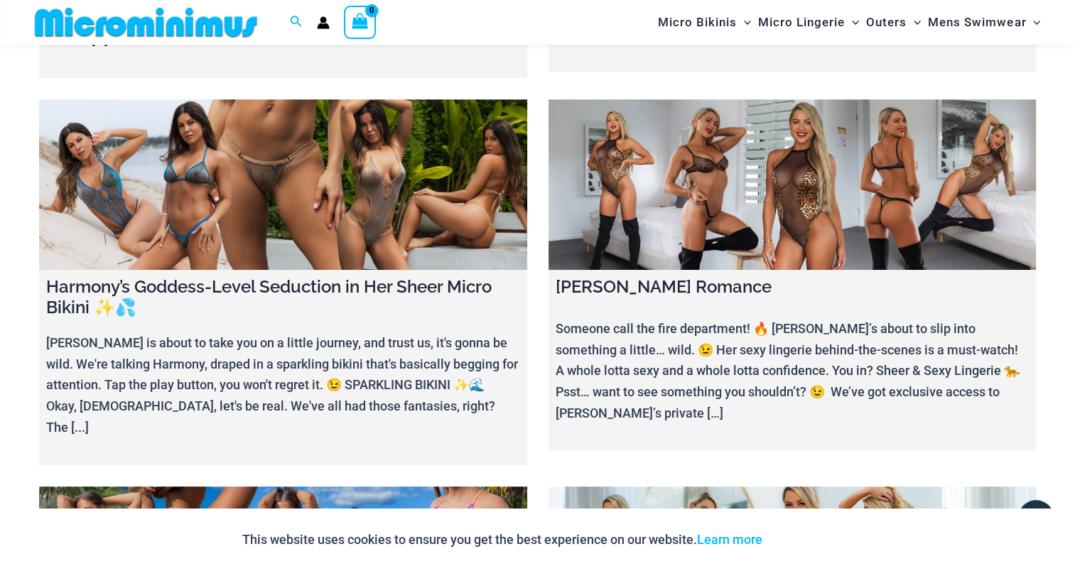
click at [240, 198] on link at bounding box center [283, 185] width 488 height 171
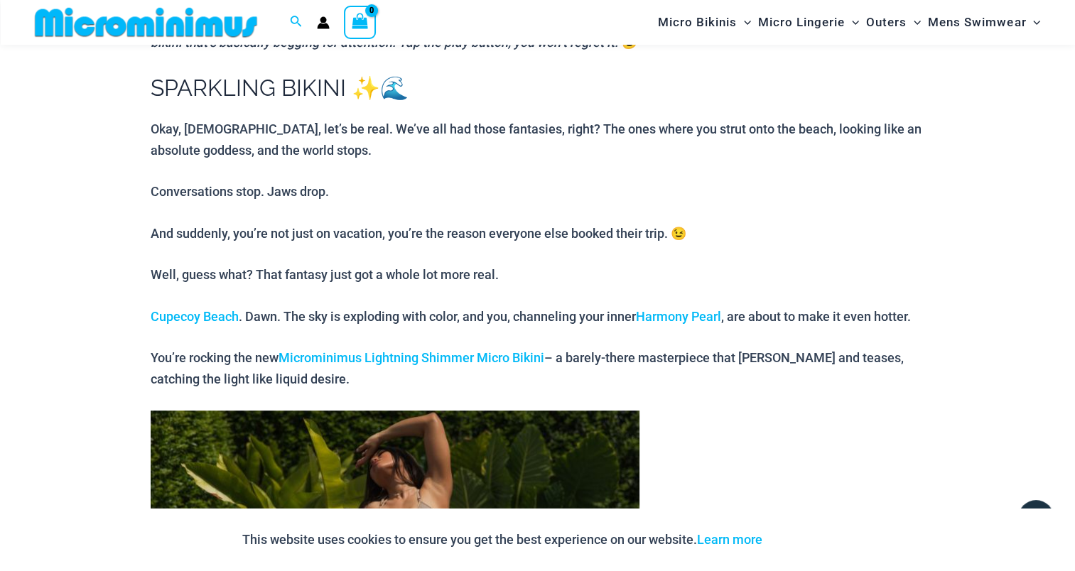
scroll to position [630, 0]
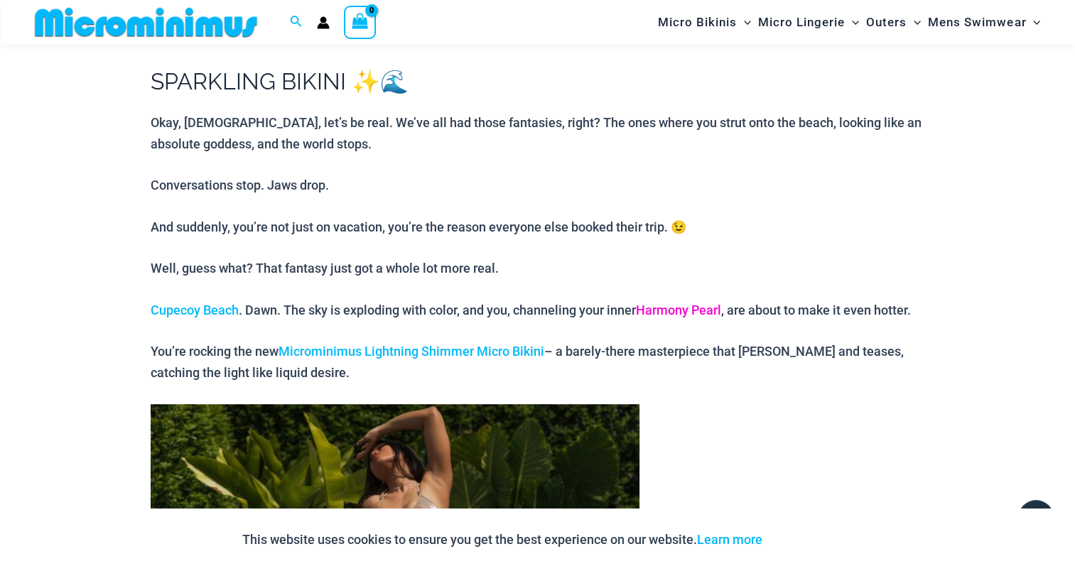
click at [674, 309] on link "Harmony Pearl" at bounding box center [678, 310] width 85 height 15
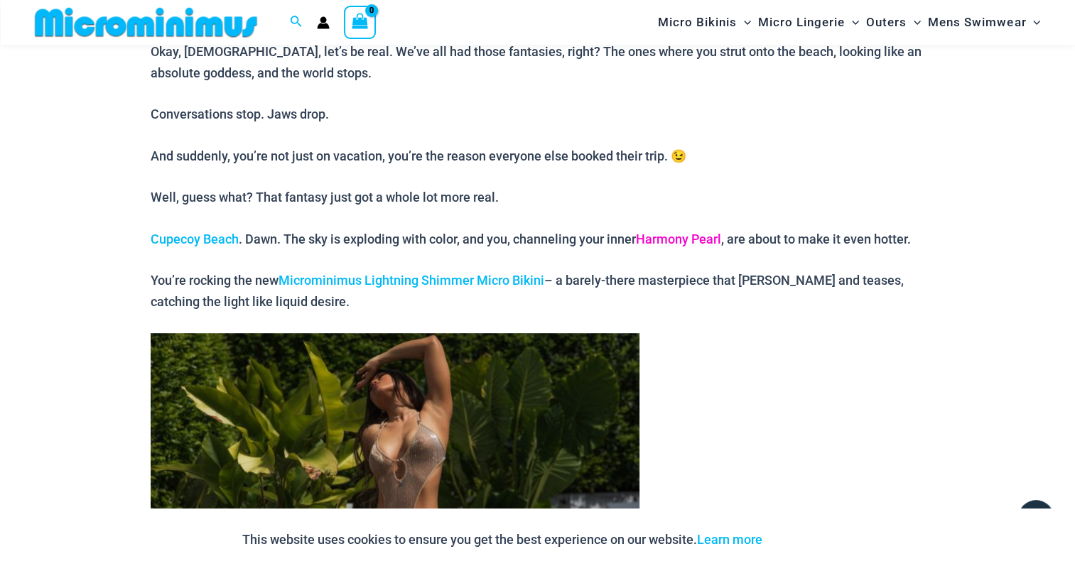
click at [674, 237] on link "Harmony Pearl" at bounding box center [678, 239] width 85 height 15
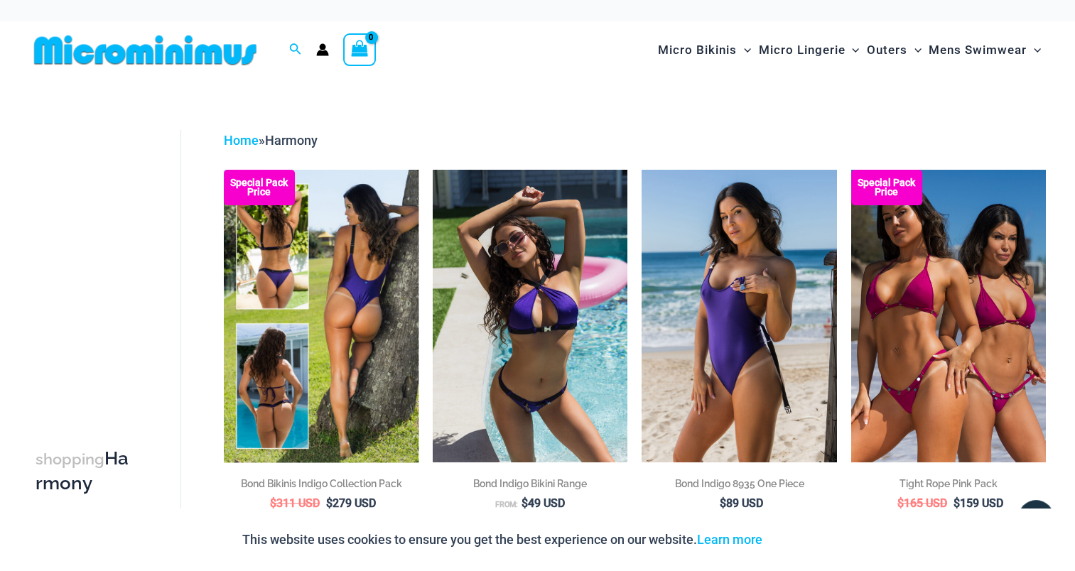
click at [286, 254] on img at bounding box center [321, 316] width 195 height 292
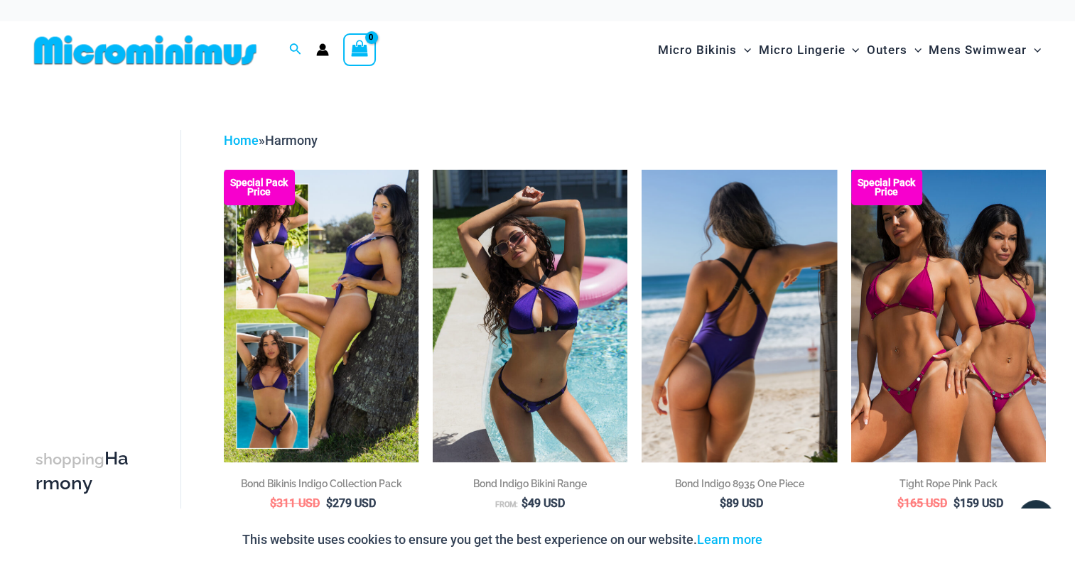
click at [760, 257] on img at bounding box center [739, 316] width 195 height 292
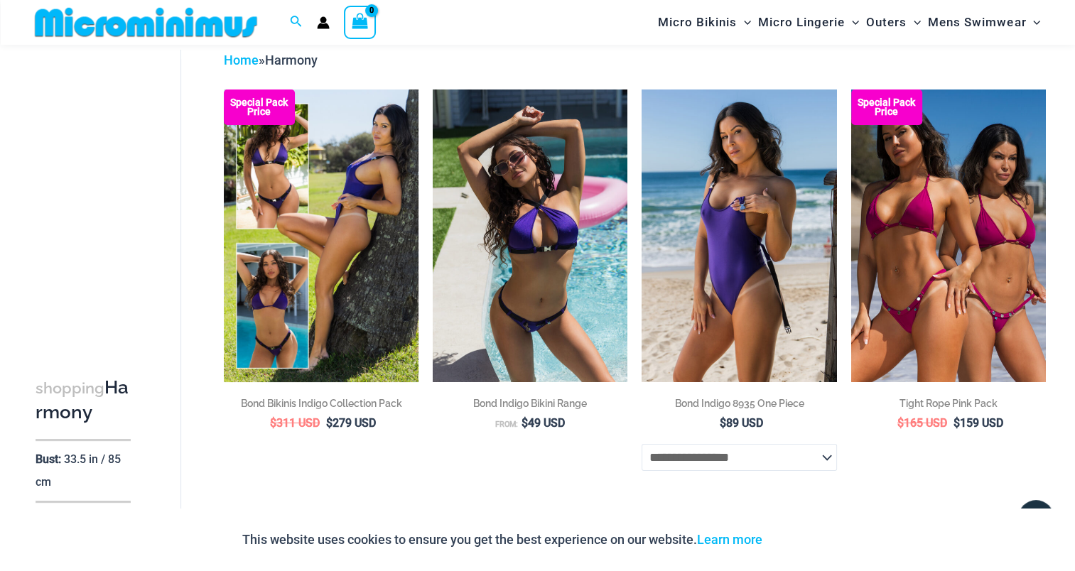
scroll to position [60, 0]
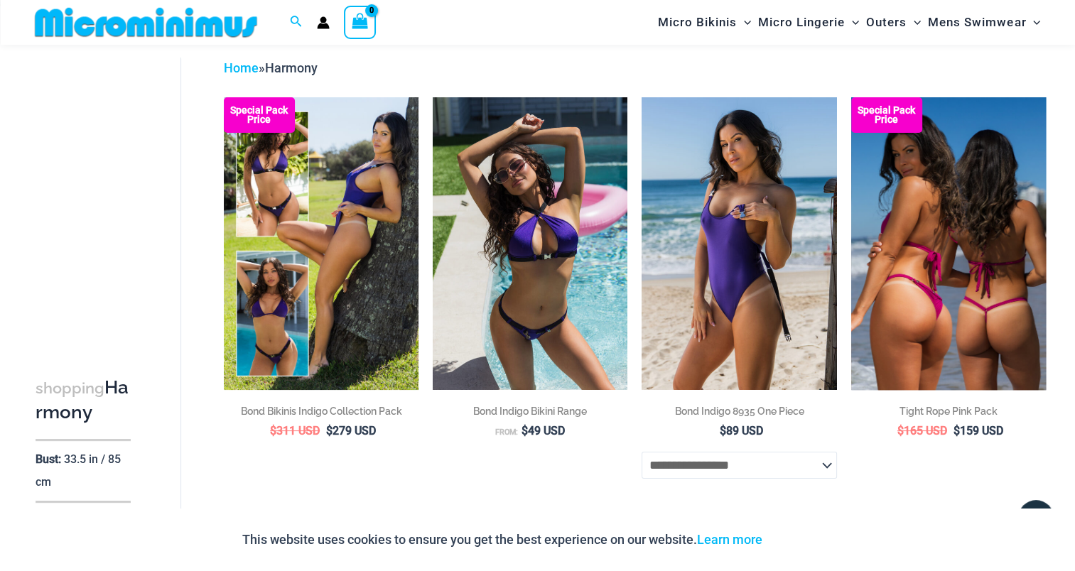
click at [949, 230] on img at bounding box center [949, 243] width 195 height 292
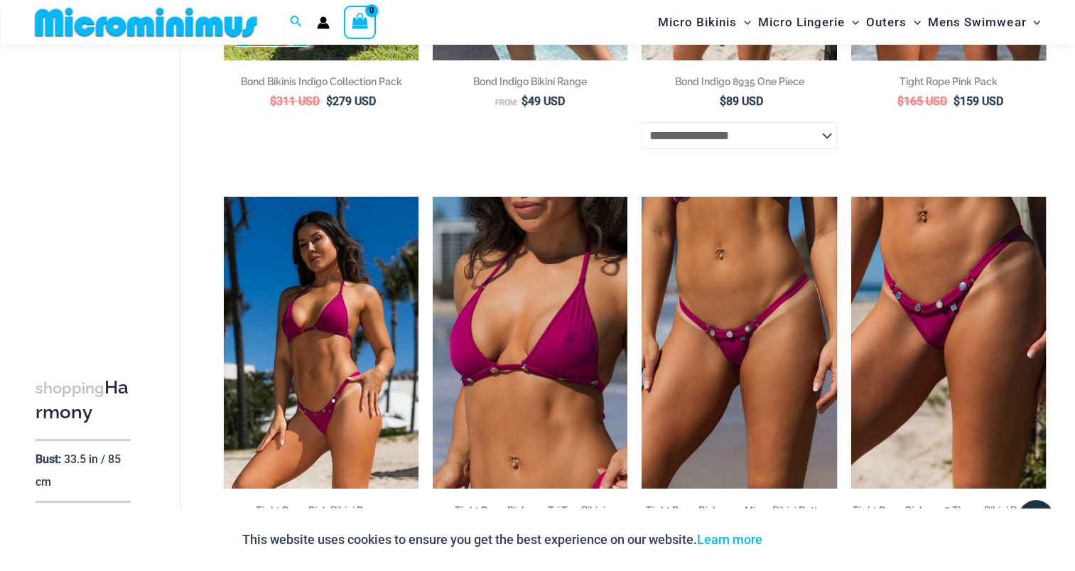
scroll to position [415, 0]
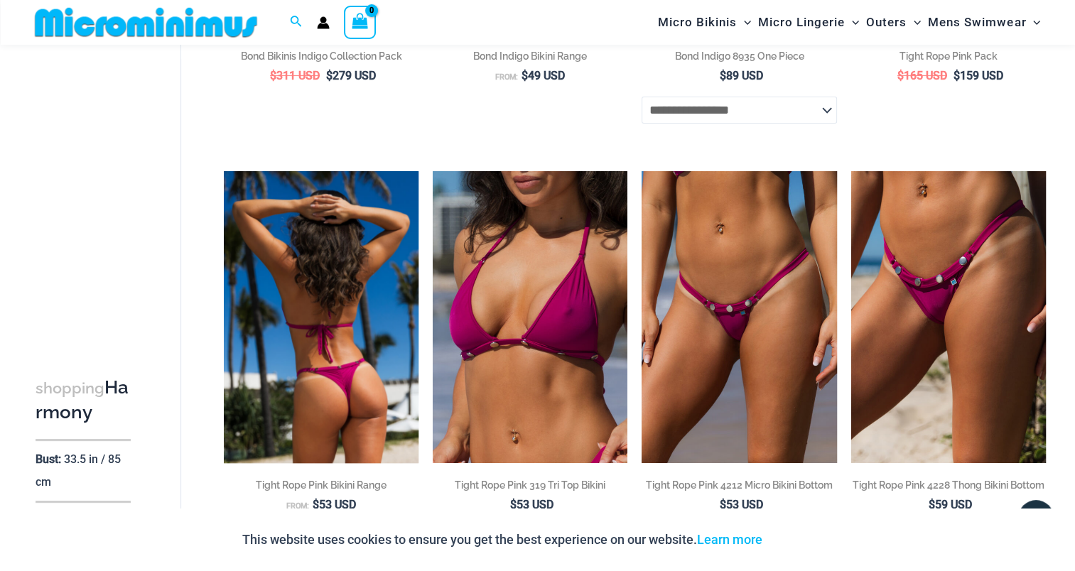
click at [330, 262] on img at bounding box center [321, 317] width 195 height 292
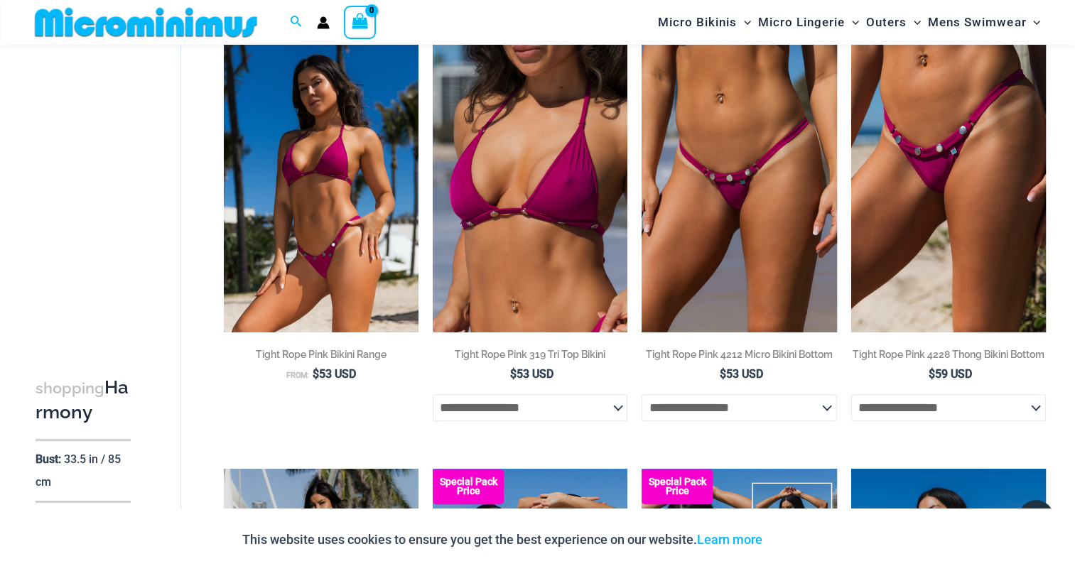
scroll to position [556, 0]
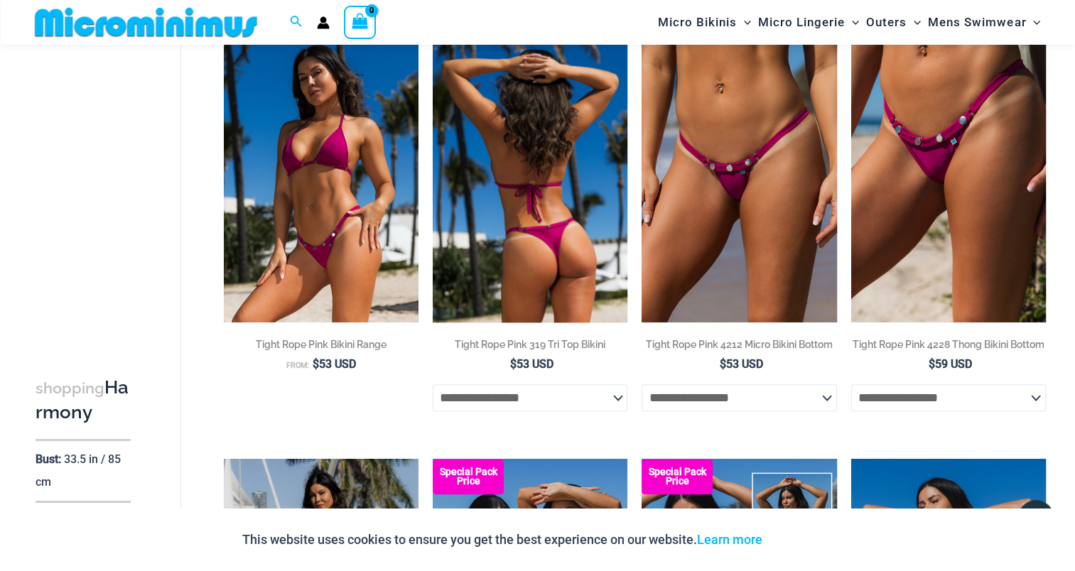
click at [501, 170] on img at bounding box center [530, 177] width 195 height 292
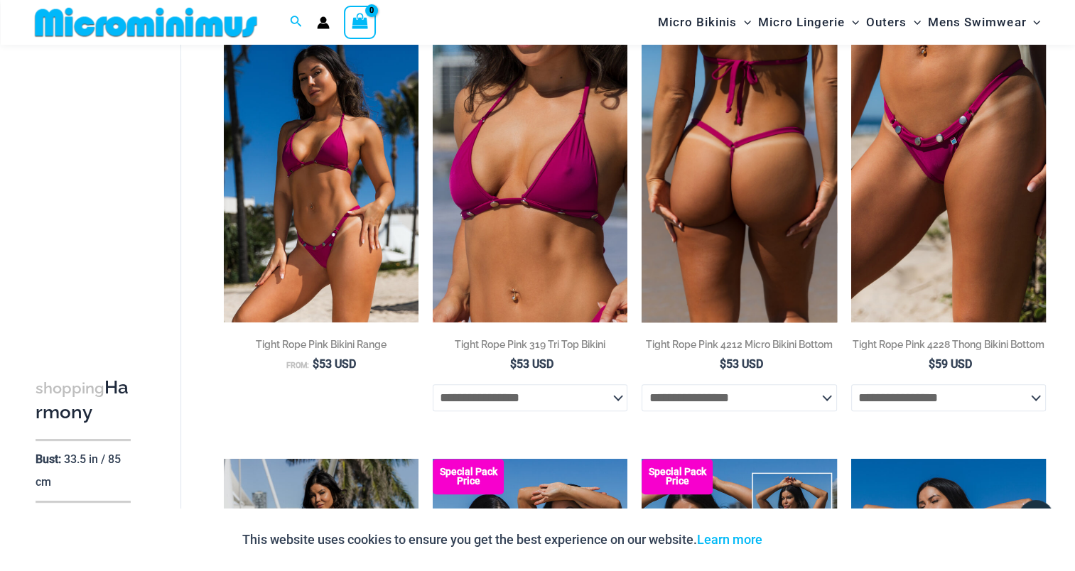
click at [745, 193] on img at bounding box center [739, 177] width 195 height 292
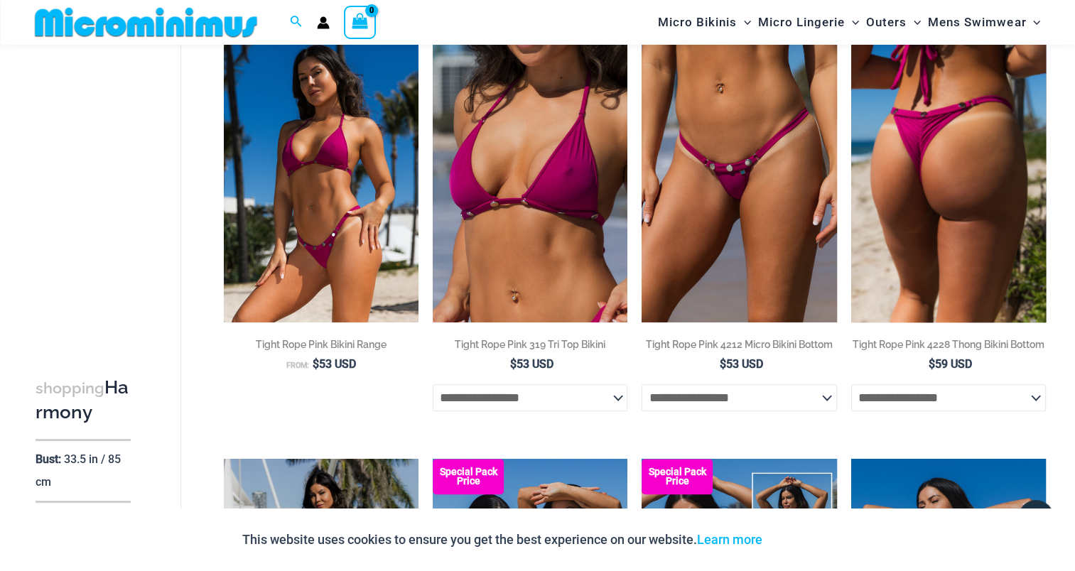
click at [941, 208] on img at bounding box center [949, 177] width 195 height 292
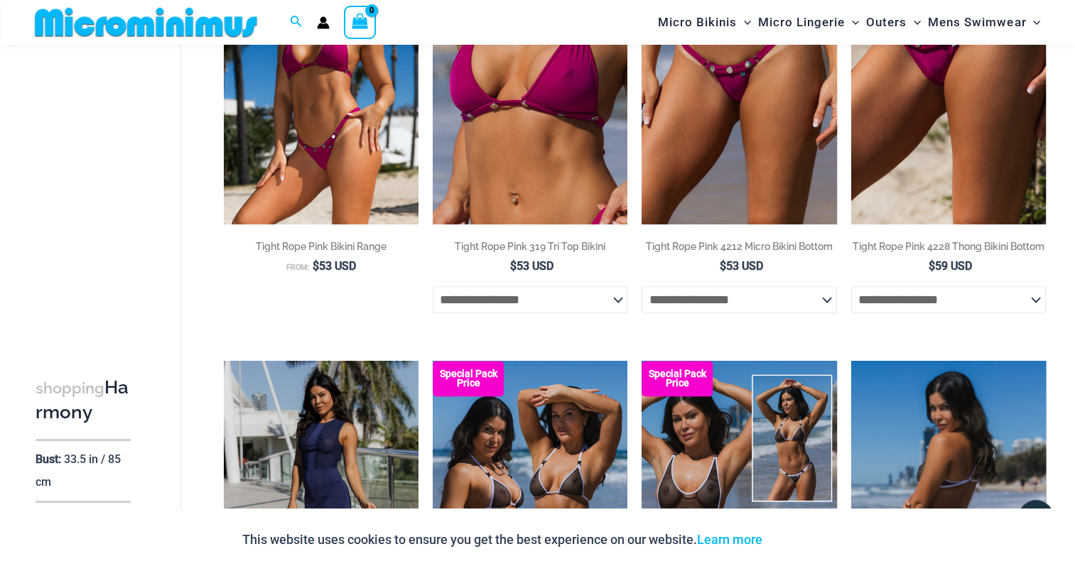
scroll to position [840, 0]
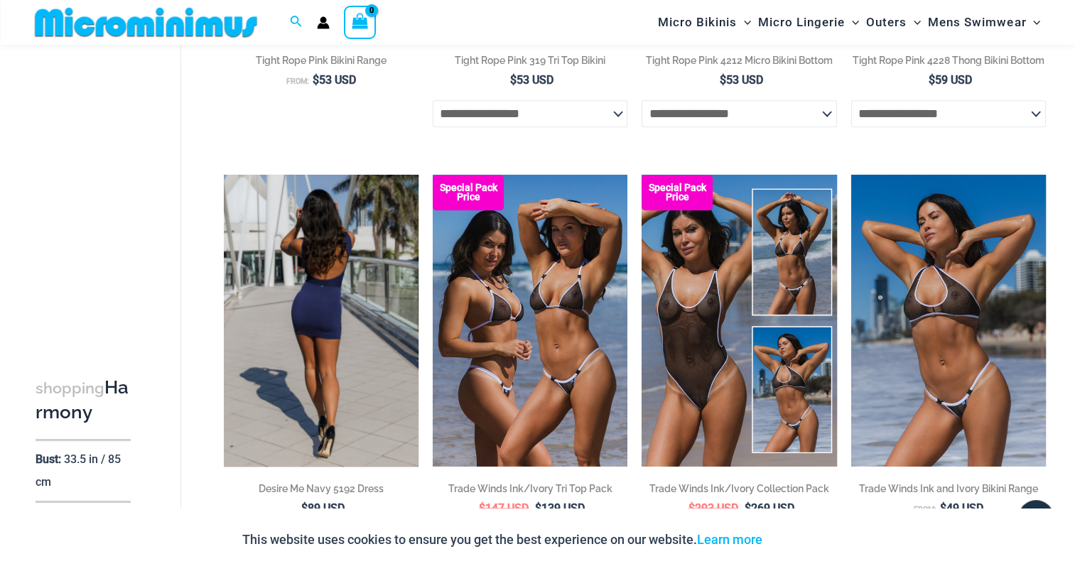
click at [340, 267] on img at bounding box center [321, 321] width 195 height 292
click at [316, 267] on img at bounding box center [321, 321] width 195 height 292
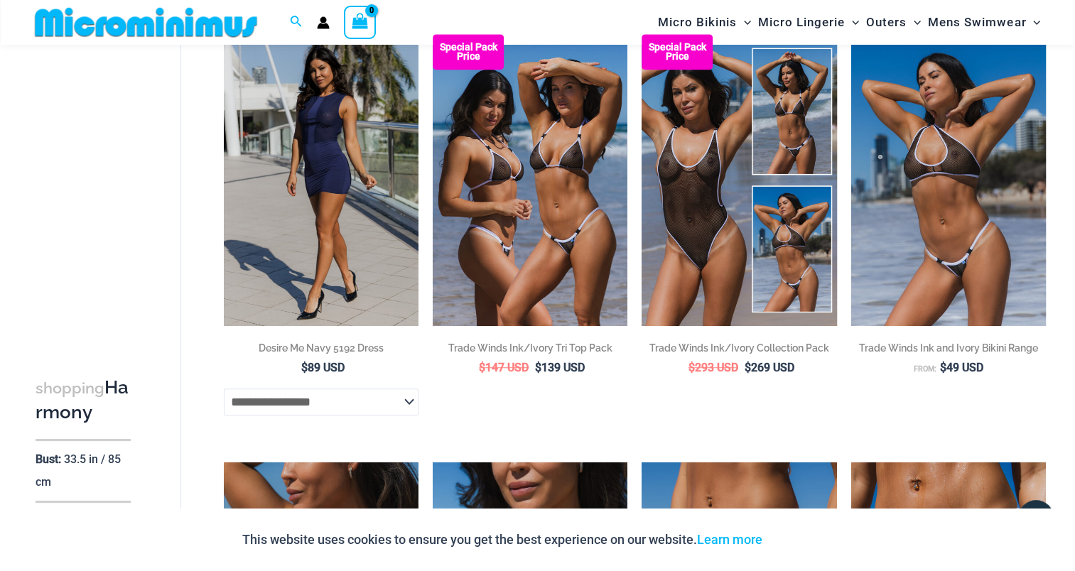
scroll to position [982, 0]
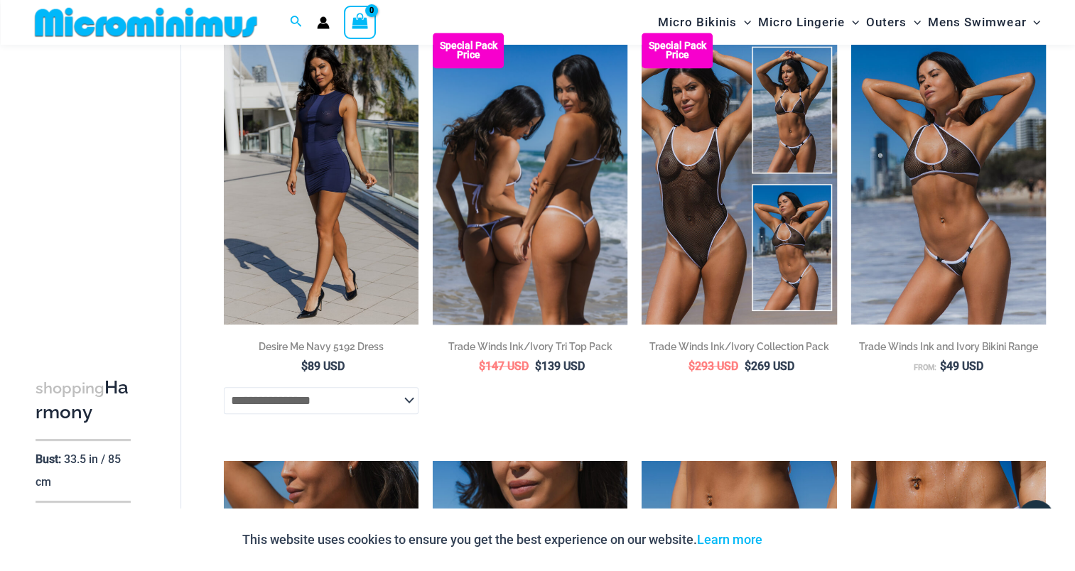
click at [554, 252] on img at bounding box center [530, 179] width 195 height 292
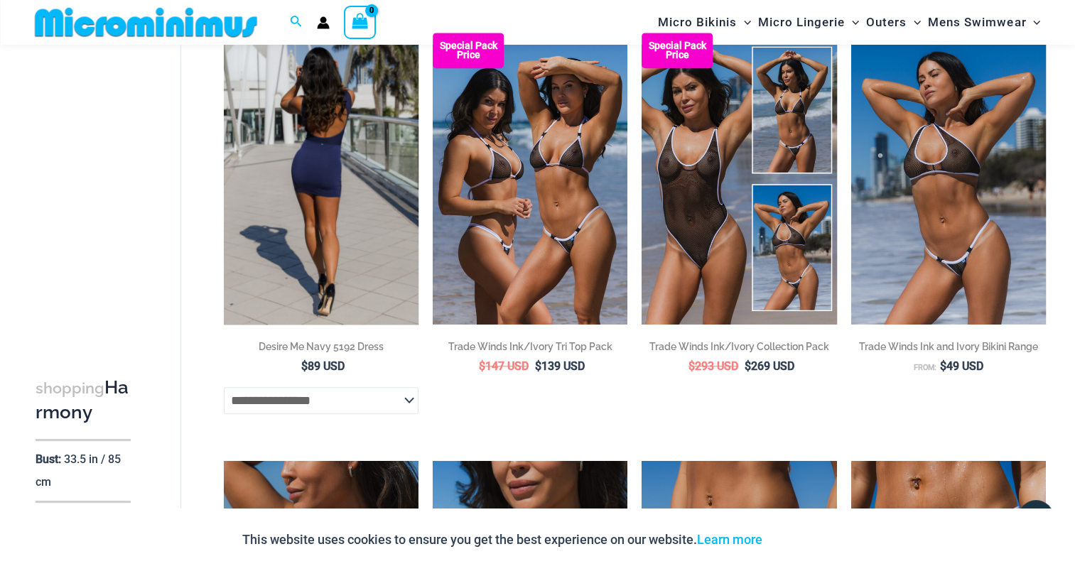
click at [358, 149] on img at bounding box center [321, 179] width 195 height 292
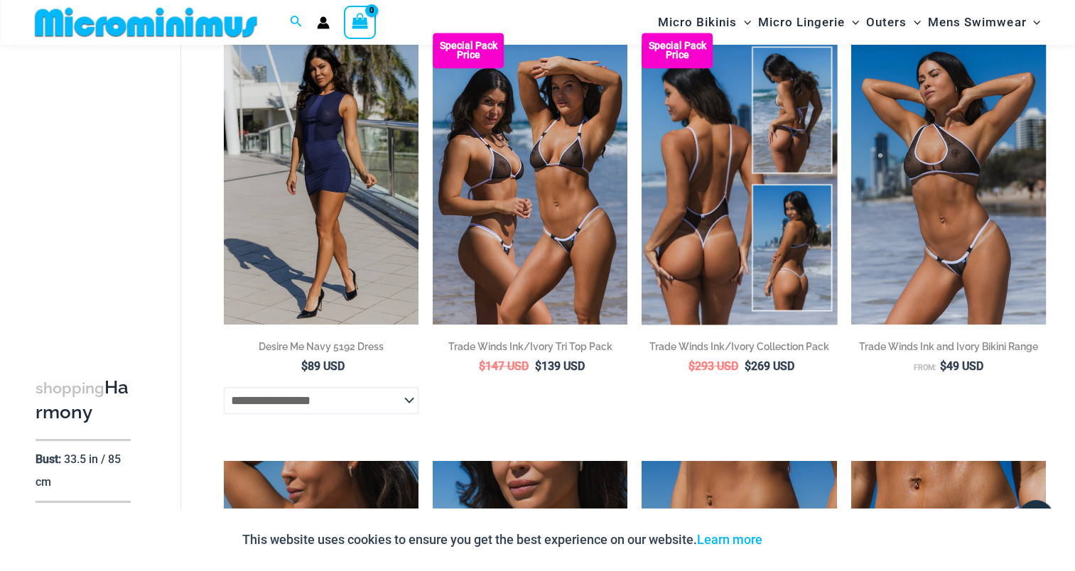
click at [751, 228] on img at bounding box center [739, 179] width 195 height 292
click at [775, 217] on img at bounding box center [739, 179] width 195 height 292
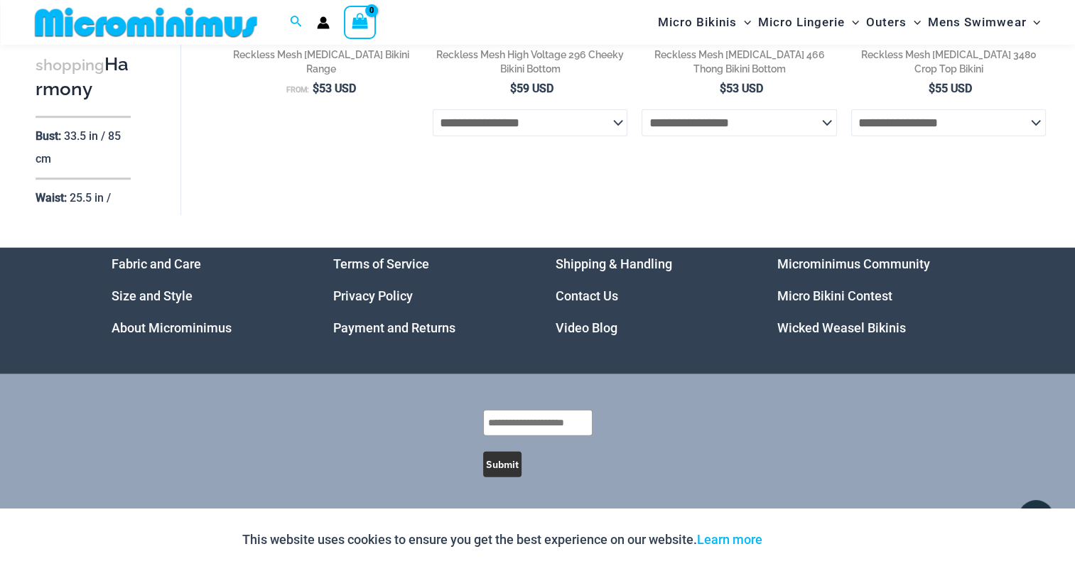
scroll to position [3478, 0]
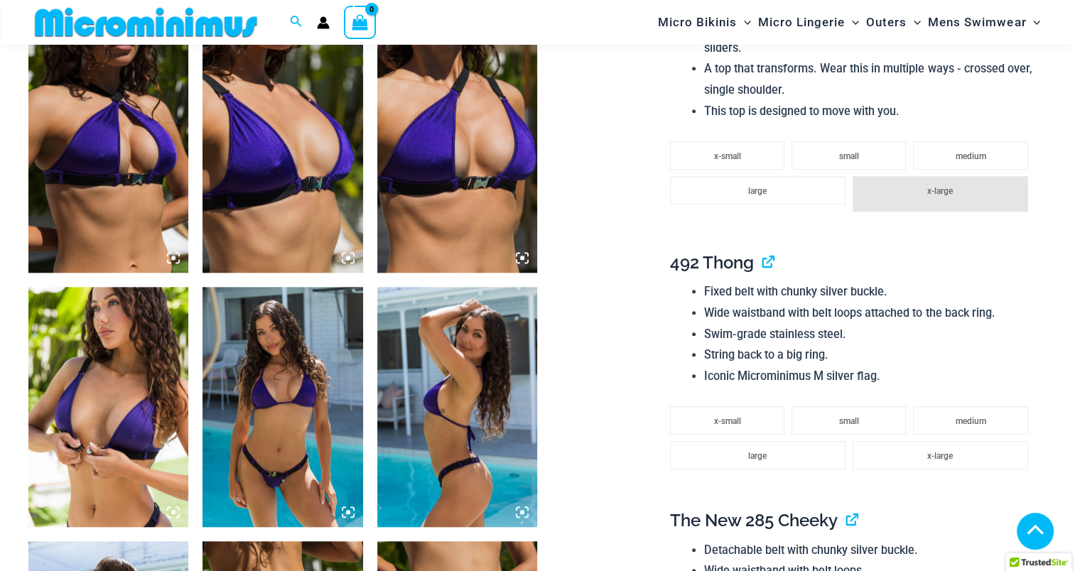
scroll to position [1699, 0]
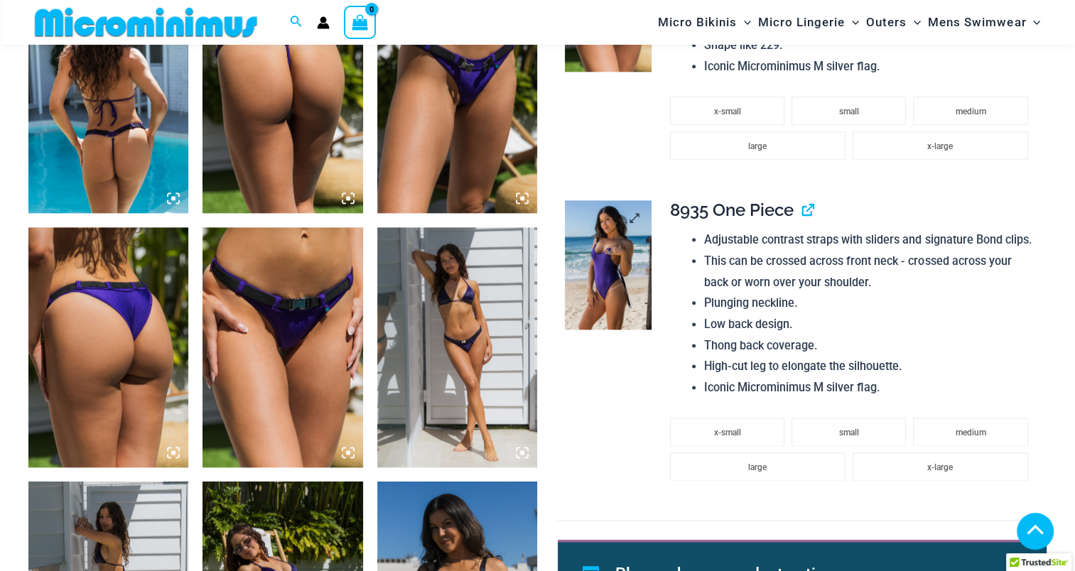
click at [608, 249] on img at bounding box center [608, 264] width 86 height 129
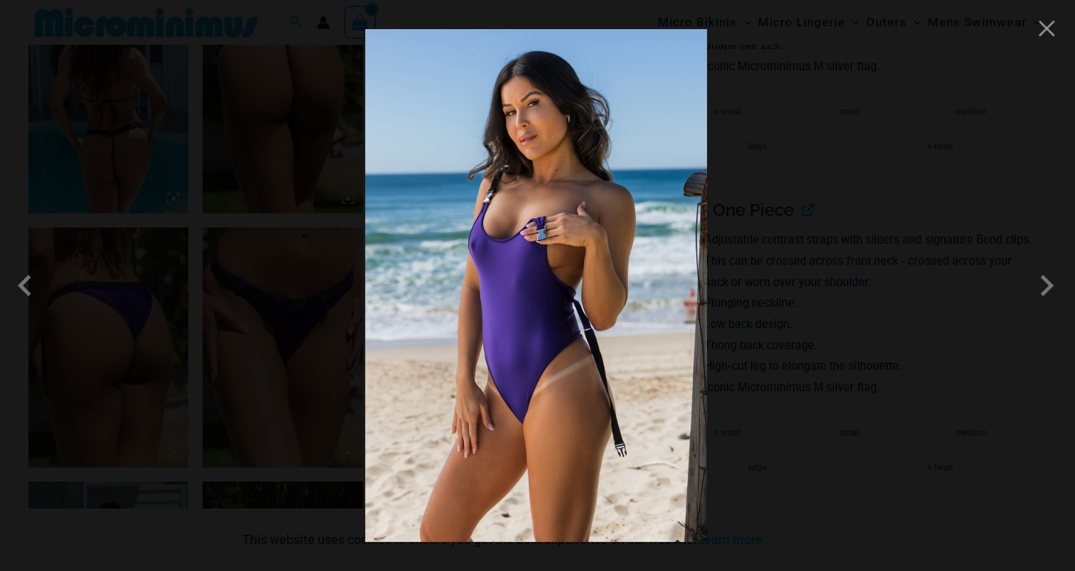
click at [500, 230] on img at bounding box center [536, 285] width 342 height 513
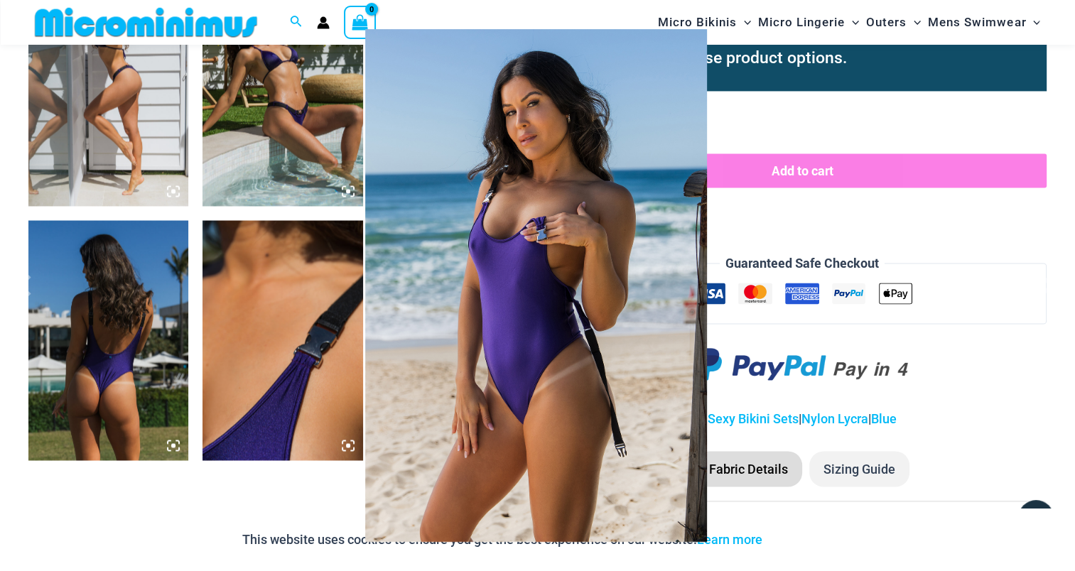
scroll to position [2267, 0]
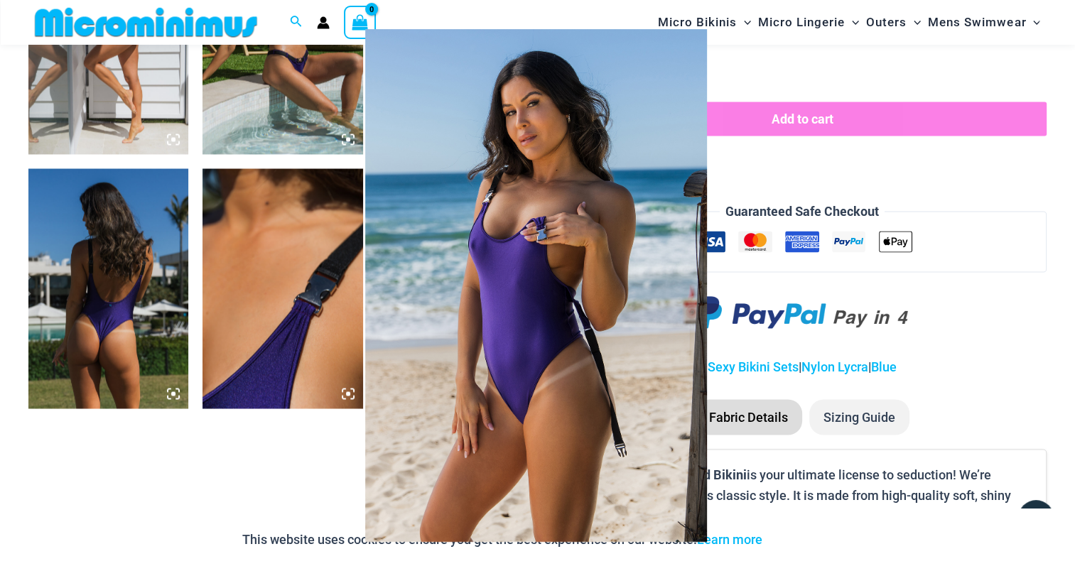
click at [119, 297] on div at bounding box center [537, 285] width 1075 height 571
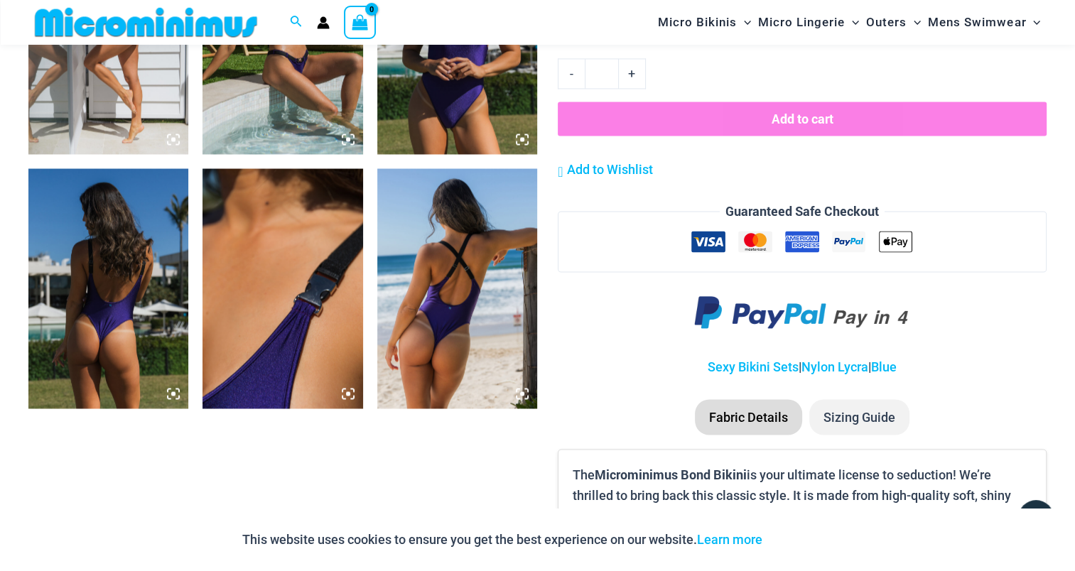
click at [124, 265] on img at bounding box center [108, 288] width 160 height 240
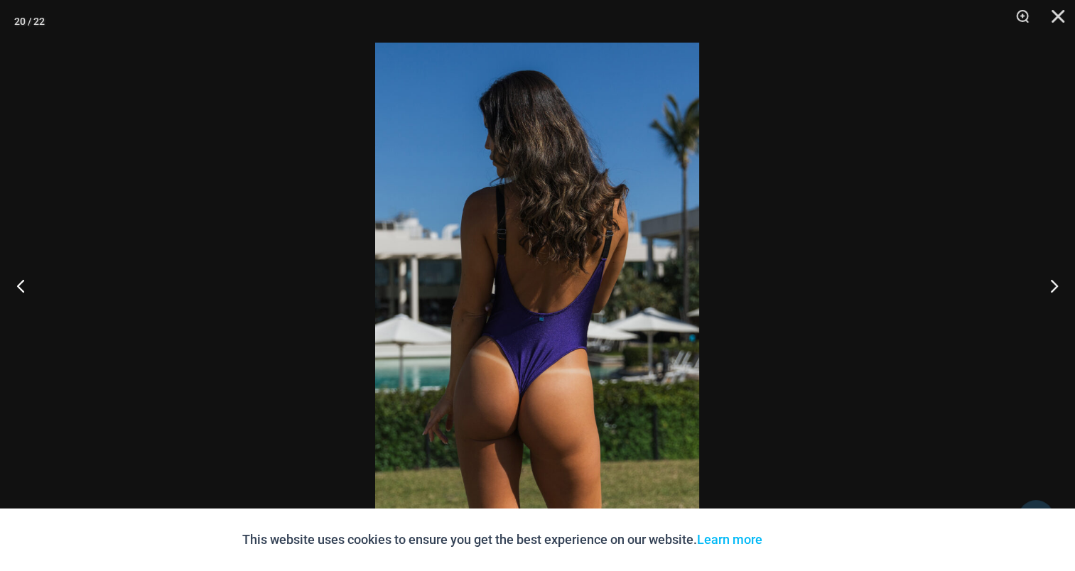
click at [537, 230] on img at bounding box center [537, 286] width 324 height 486
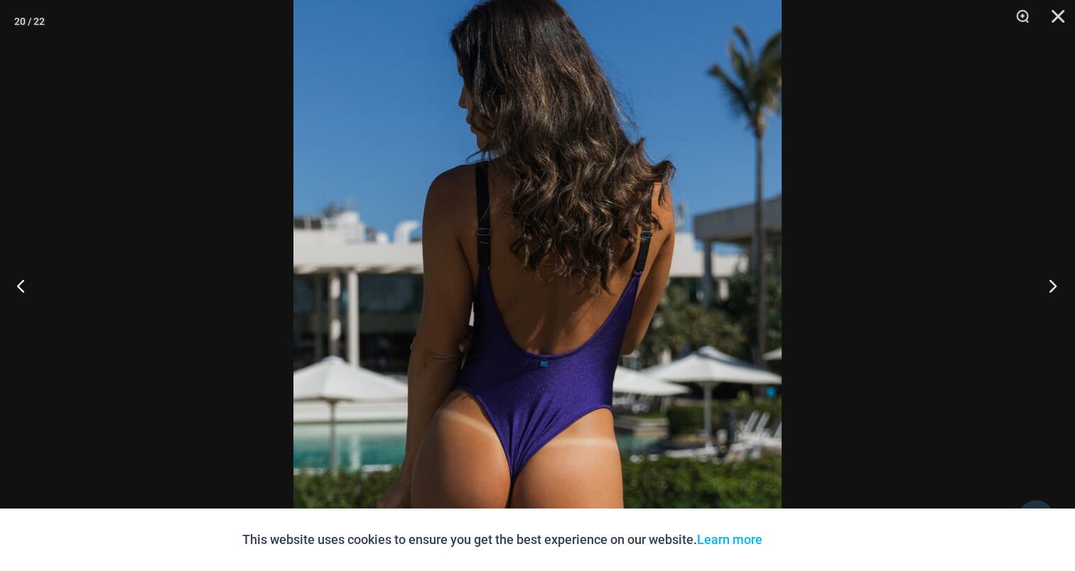
click at [1048, 284] on button "Next" at bounding box center [1048, 285] width 53 height 71
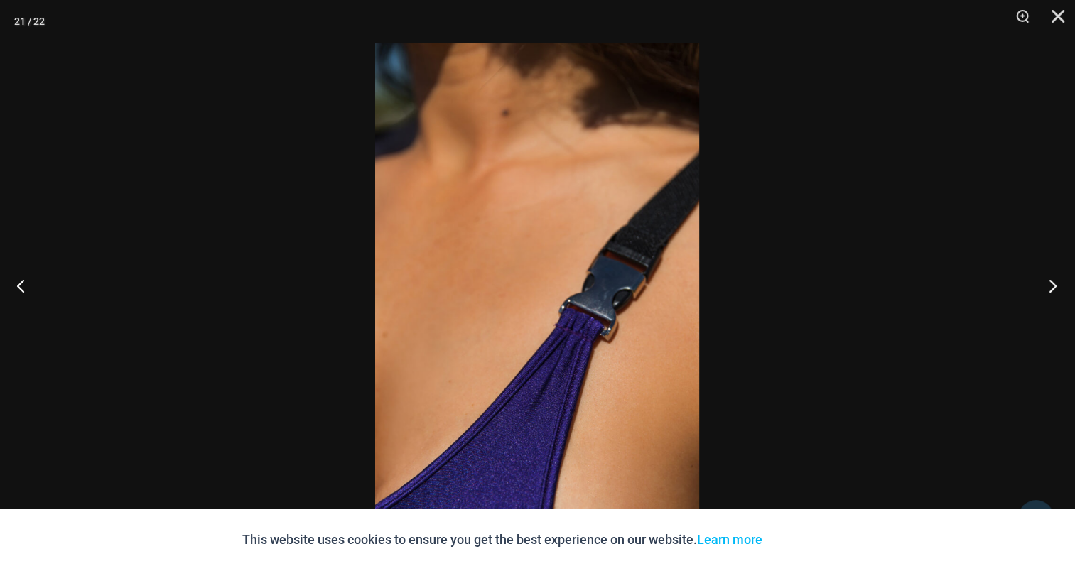
click at [1056, 286] on button "Next" at bounding box center [1048, 285] width 53 height 71
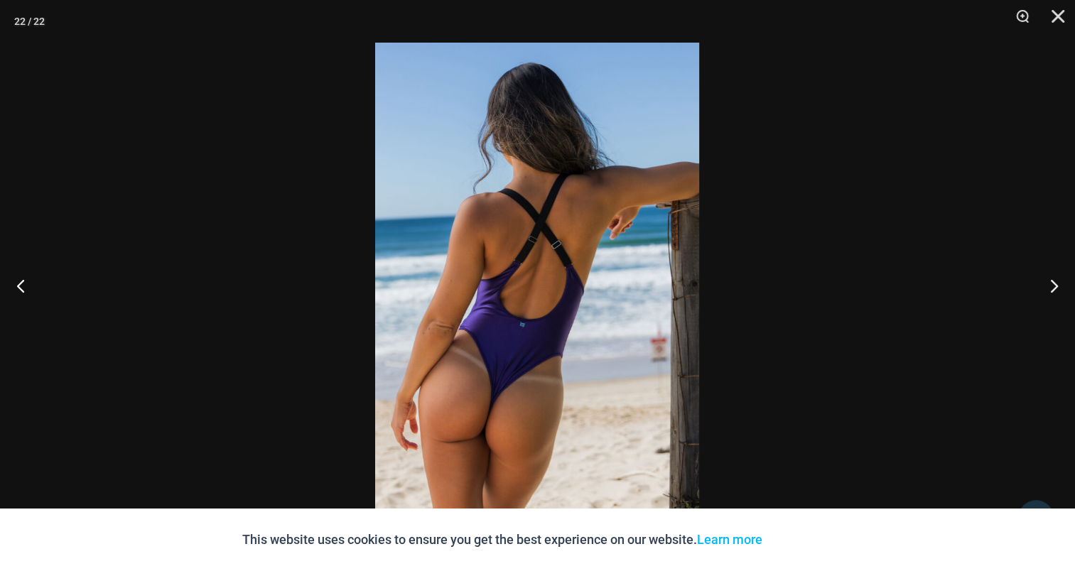
click at [540, 210] on img at bounding box center [537, 286] width 324 height 486
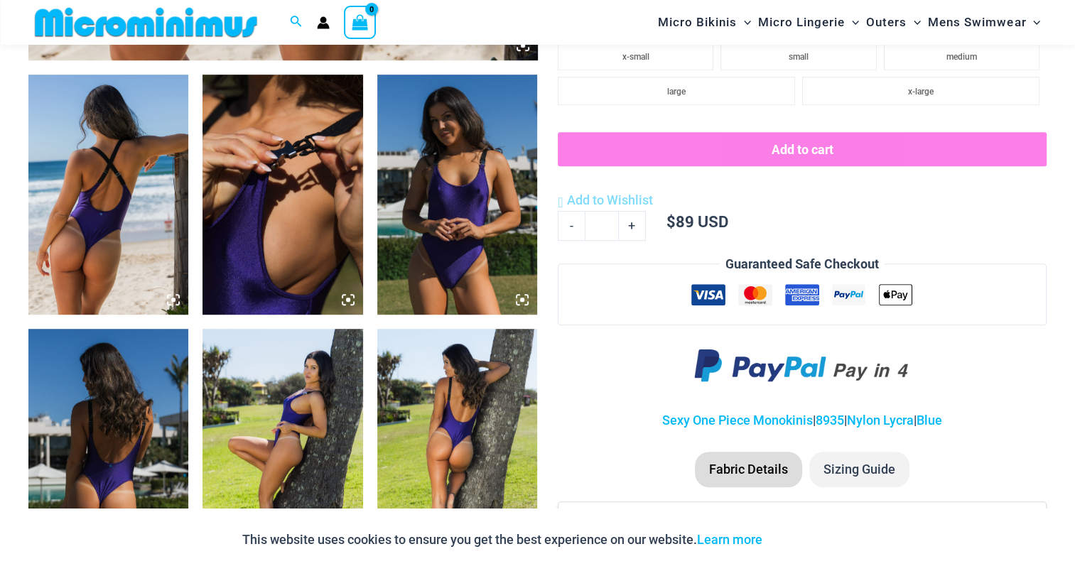
scroll to position [839, 0]
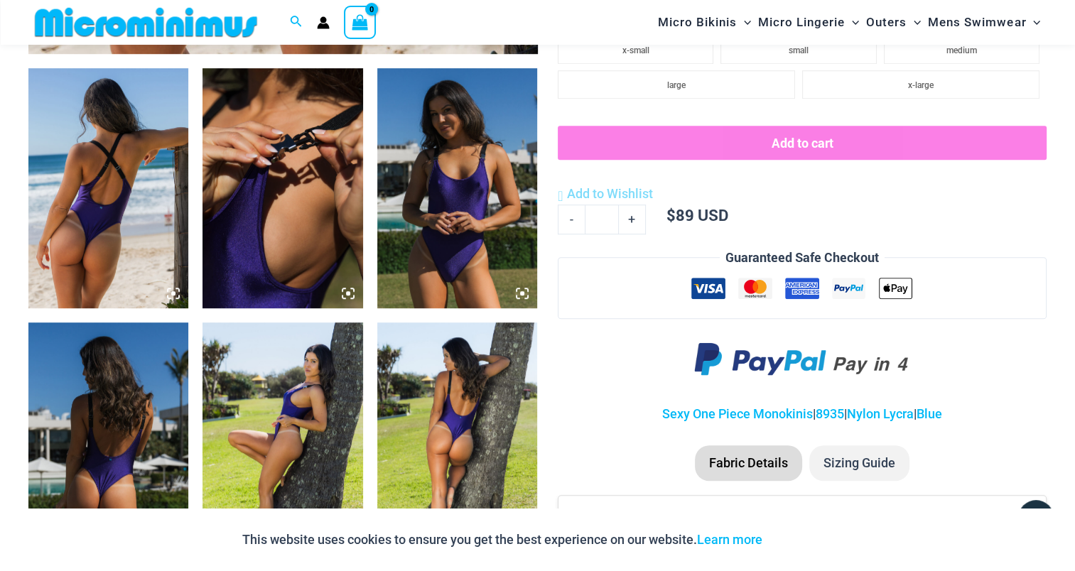
click at [95, 188] on img at bounding box center [108, 188] width 160 height 240
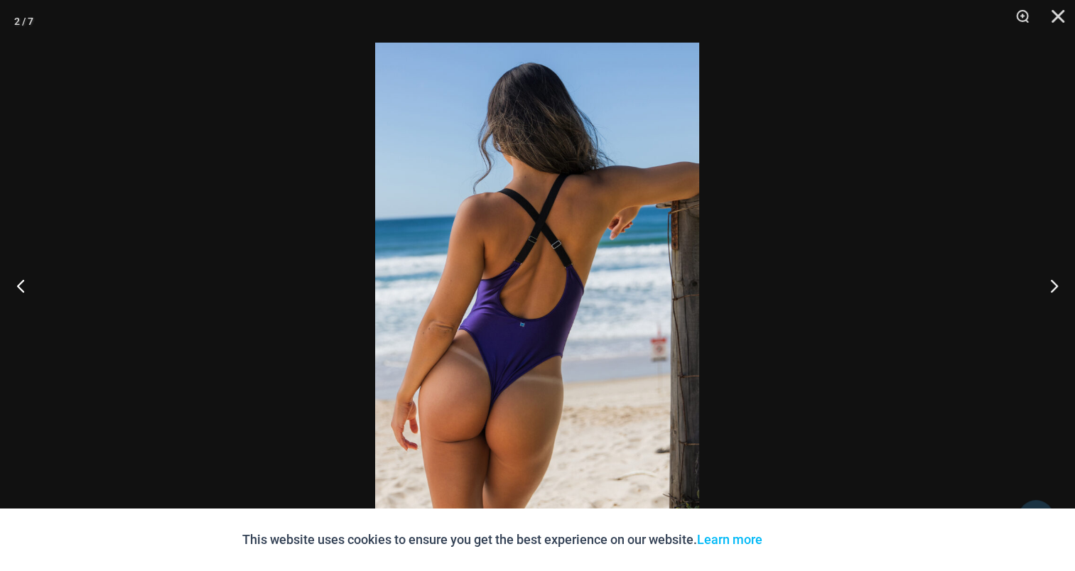
click at [503, 270] on img at bounding box center [537, 286] width 324 height 486
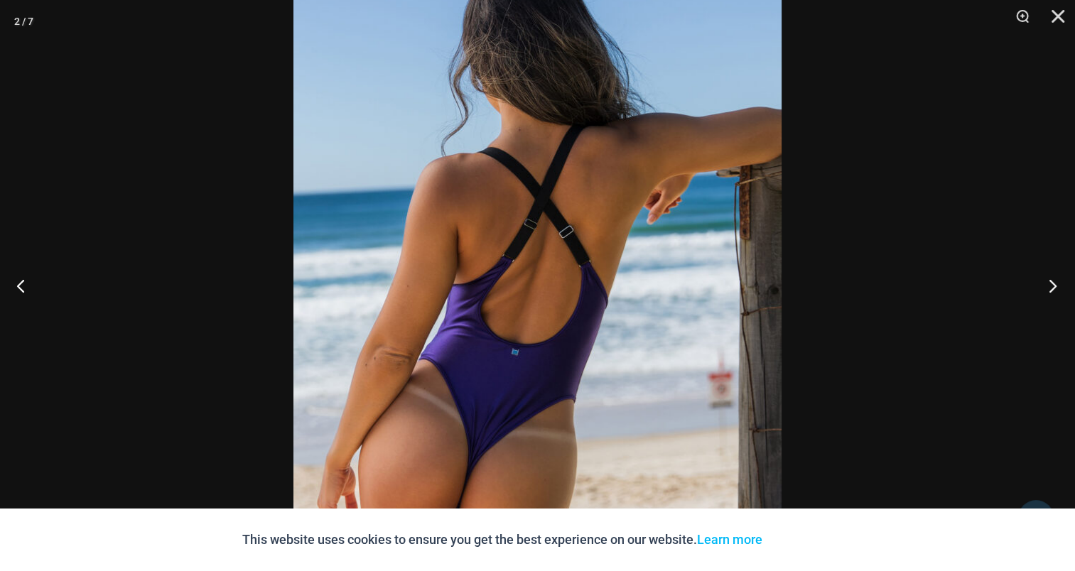
click at [1048, 274] on button "Next" at bounding box center [1048, 285] width 53 height 71
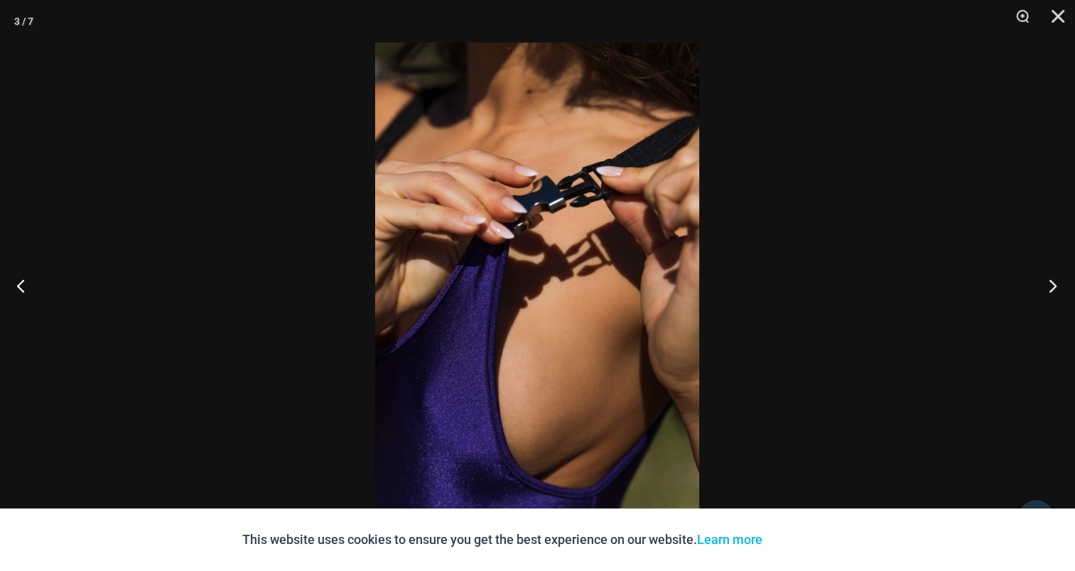
click at [1058, 282] on button "Next" at bounding box center [1048, 285] width 53 height 71
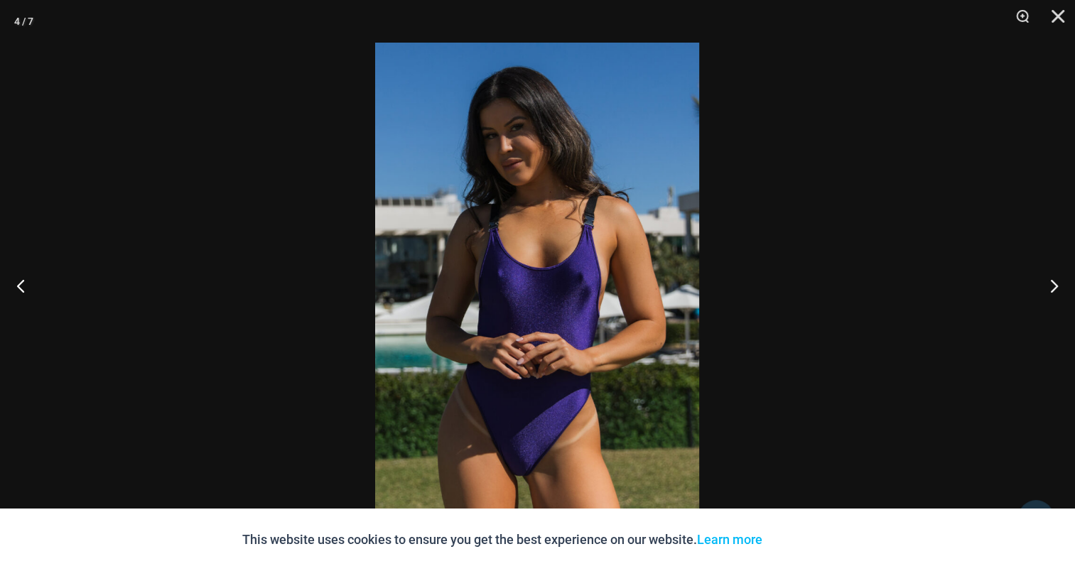
click at [510, 229] on img at bounding box center [537, 286] width 324 height 486
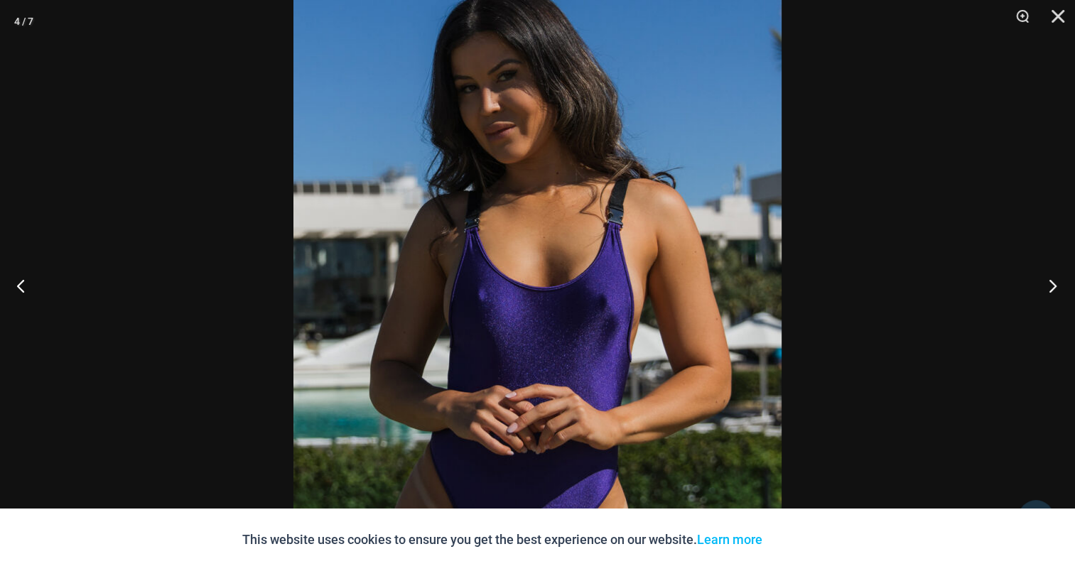
click at [1047, 281] on button "Next" at bounding box center [1048, 285] width 53 height 71
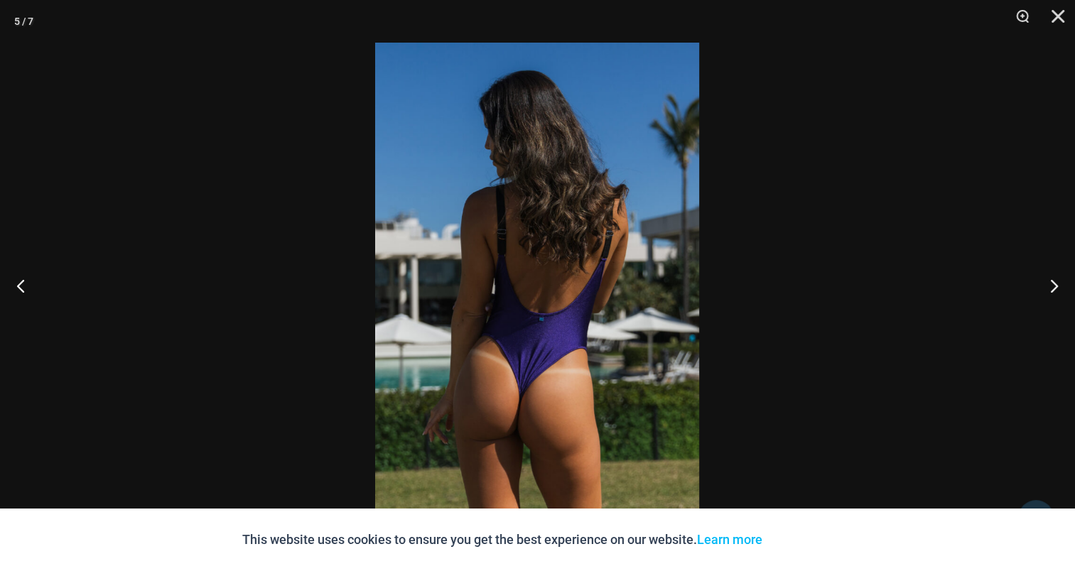
click at [464, 226] on img at bounding box center [537, 286] width 324 height 486
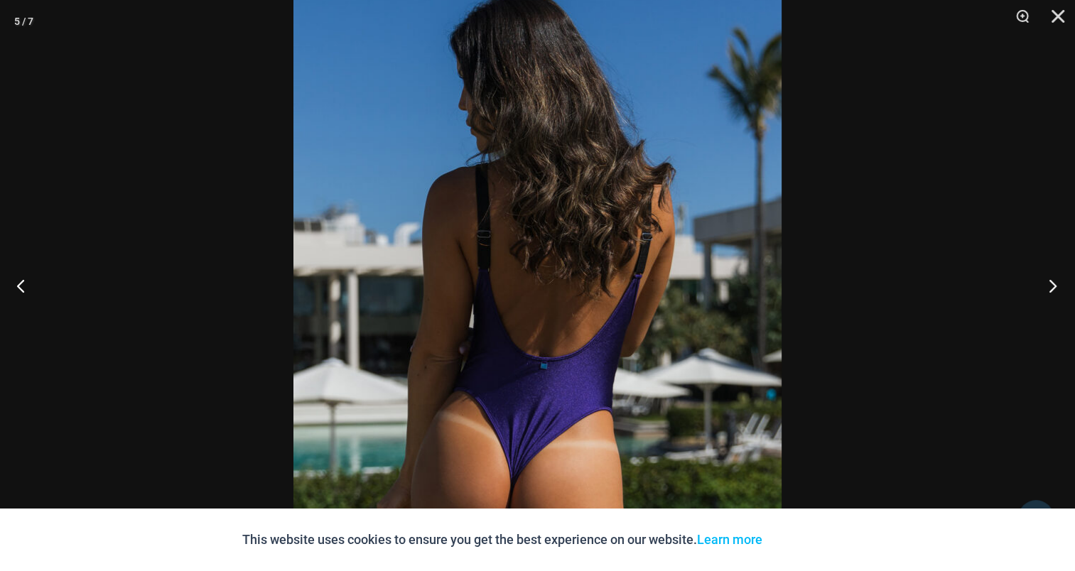
click at [1048, 284] on button "Next" at bounding box center [1048, 285] width 53 height 71
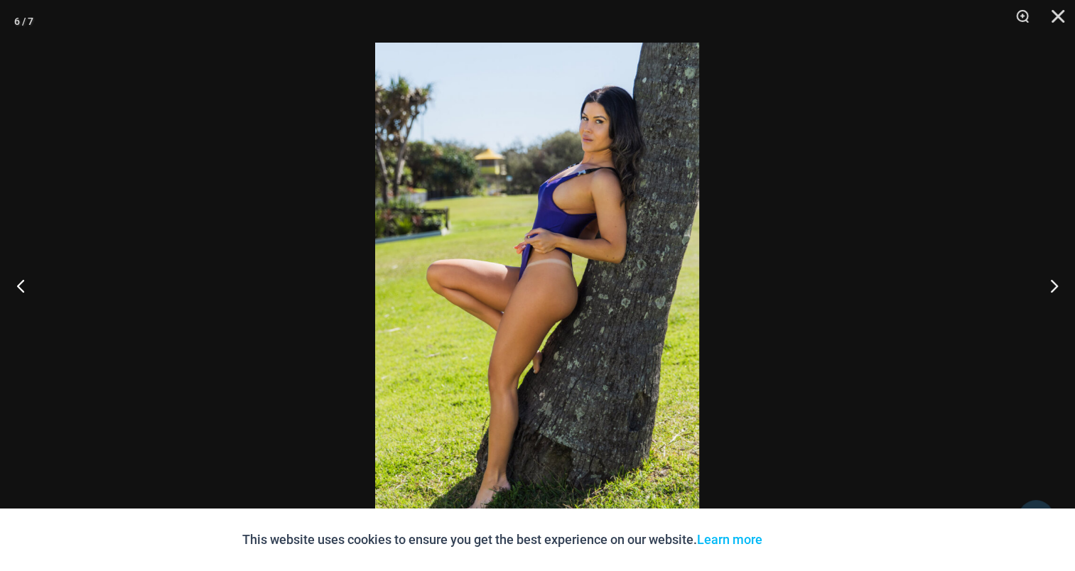
click at [554, 205] on img at bounding box center [537, 286] width 324 height 486
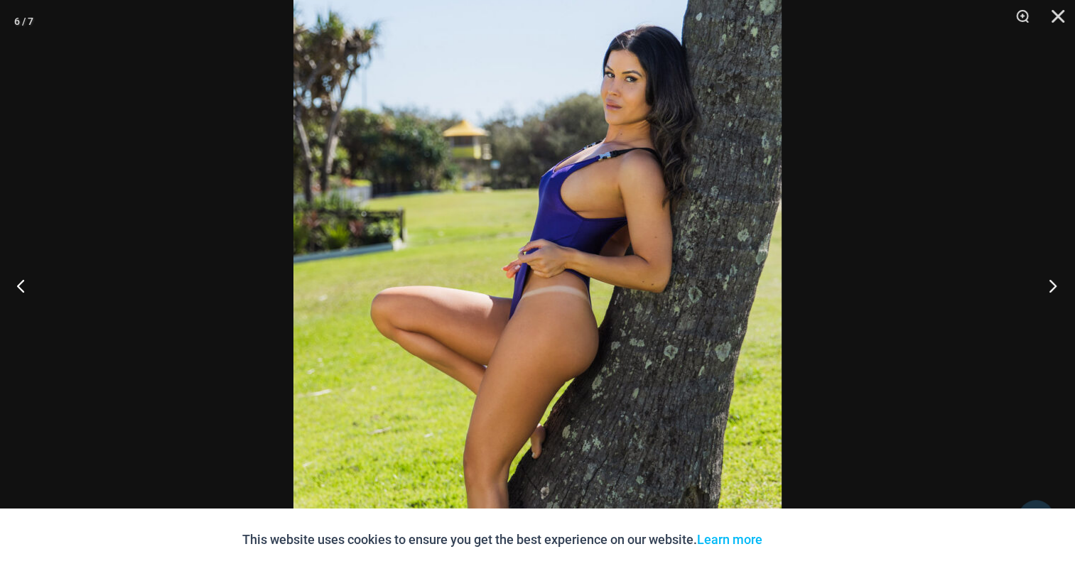
click at [1061, 279] on button "Next" at bounding box center [1048, 285] width 53 height 71
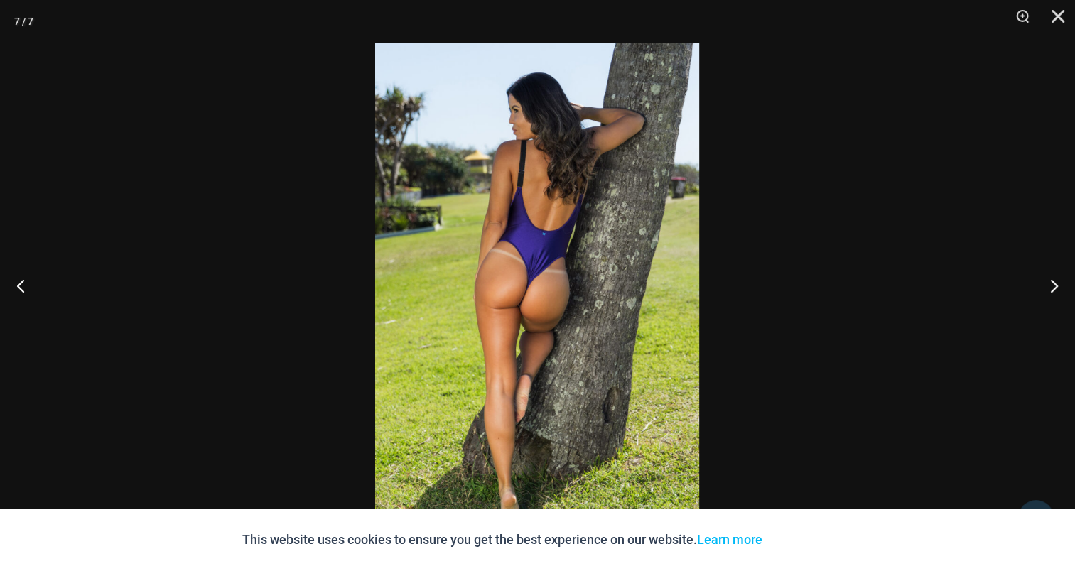
click at [545, 199] on img at bounding box center [537, 286] width 324 height 486
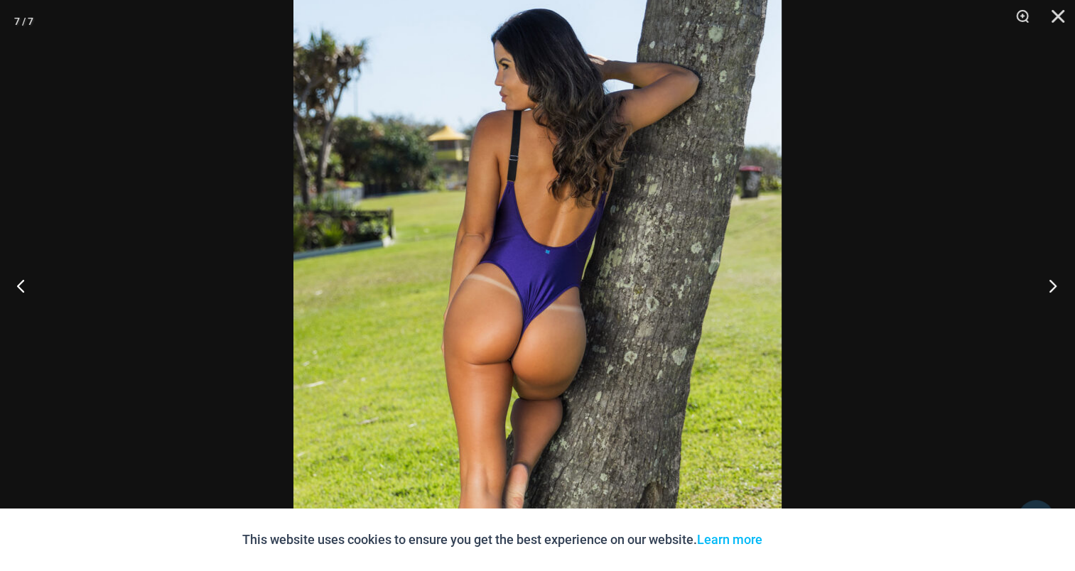
click at [1052, 285] on button "Next" at bounding box center [1048, 285] width 53 height 71
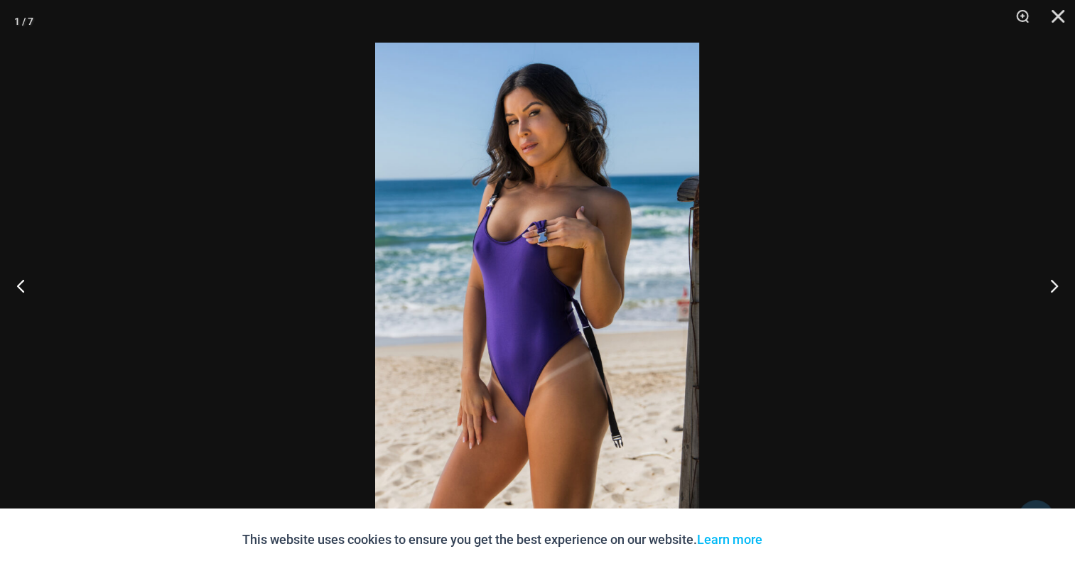
click at [507, 208] on img at bounding box center [537, 286] width 324 height 486
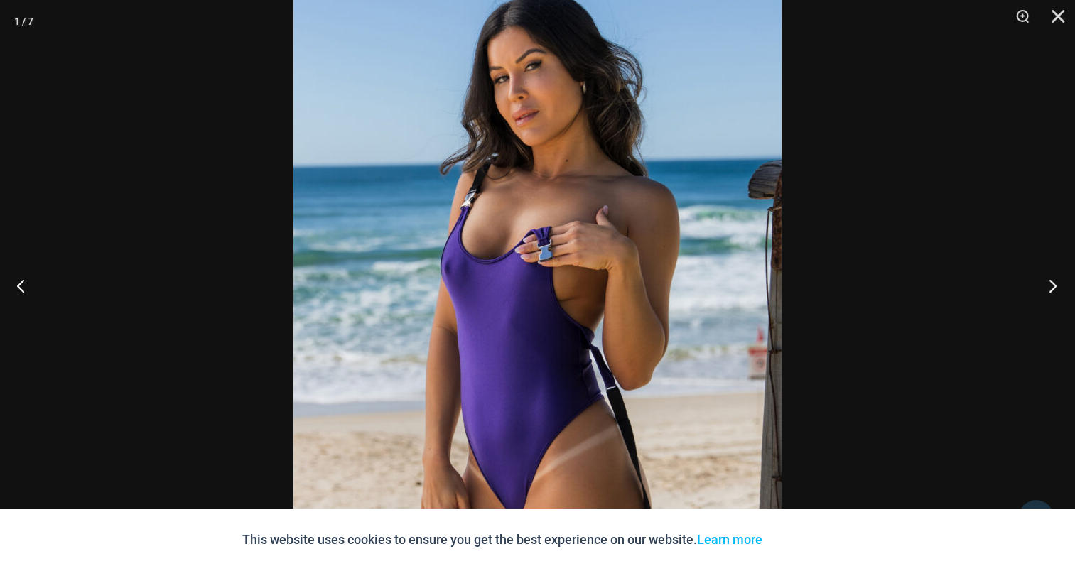
click at [1056, 287] on button "Next" at bounding box center [1048, 285] width 53 height 71
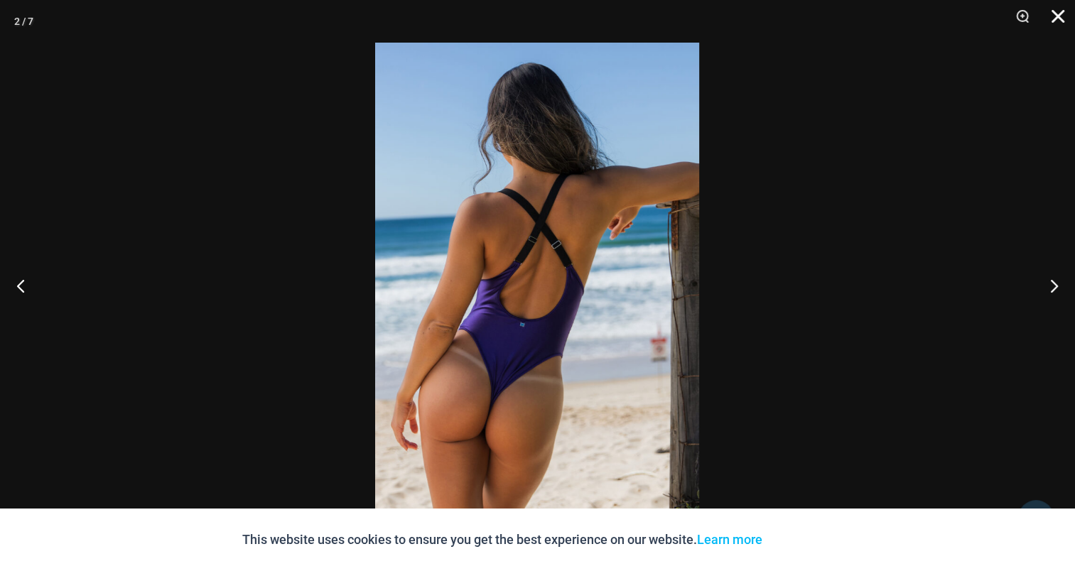
click at [1058, 13] on button "Close" at bounding box center [1054, 21] width 36 height 43
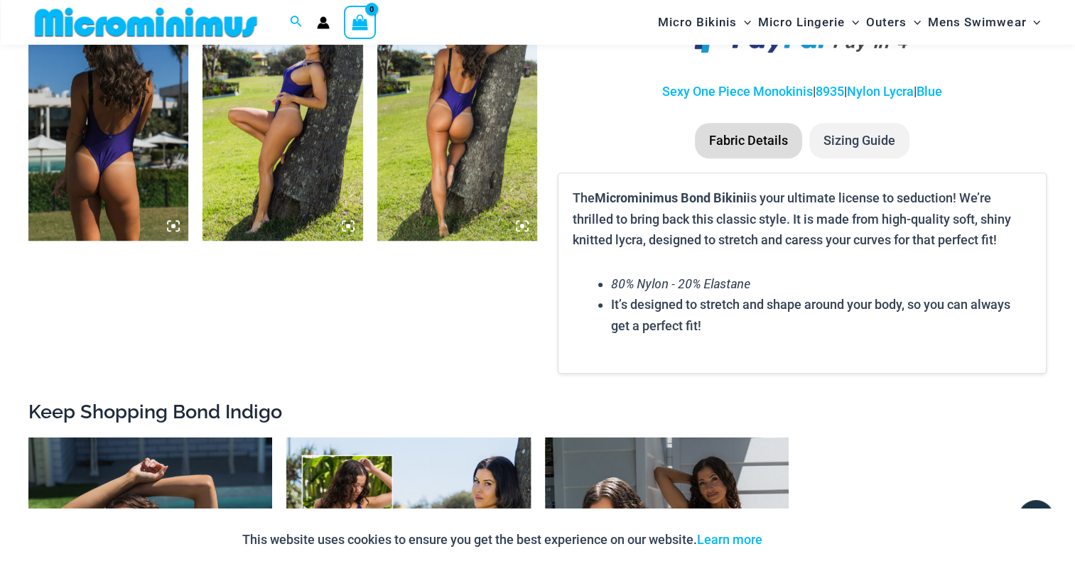
scroll to position [1337, 0]
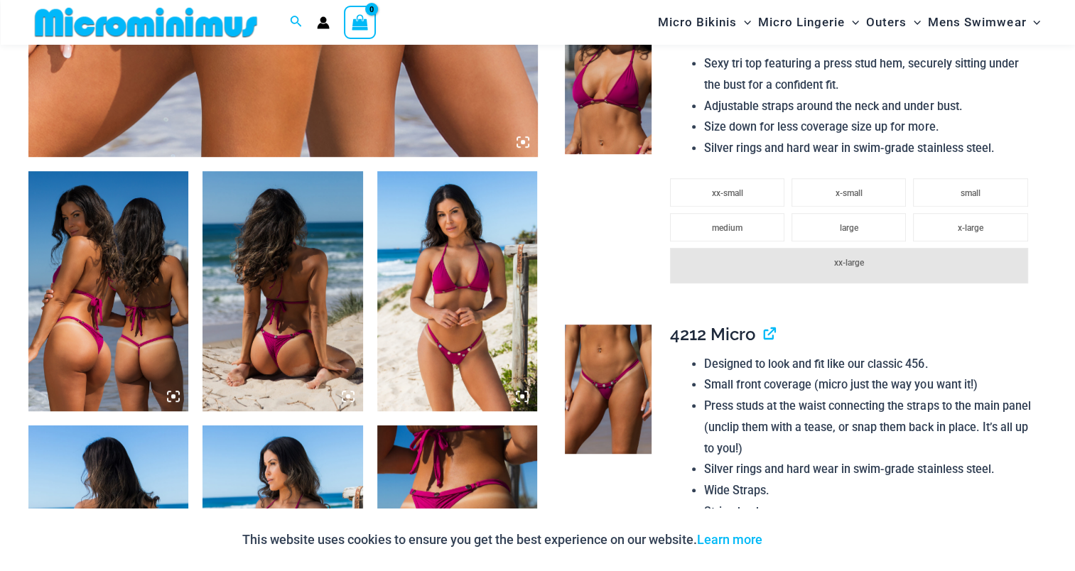
scroll to position [839, 0]
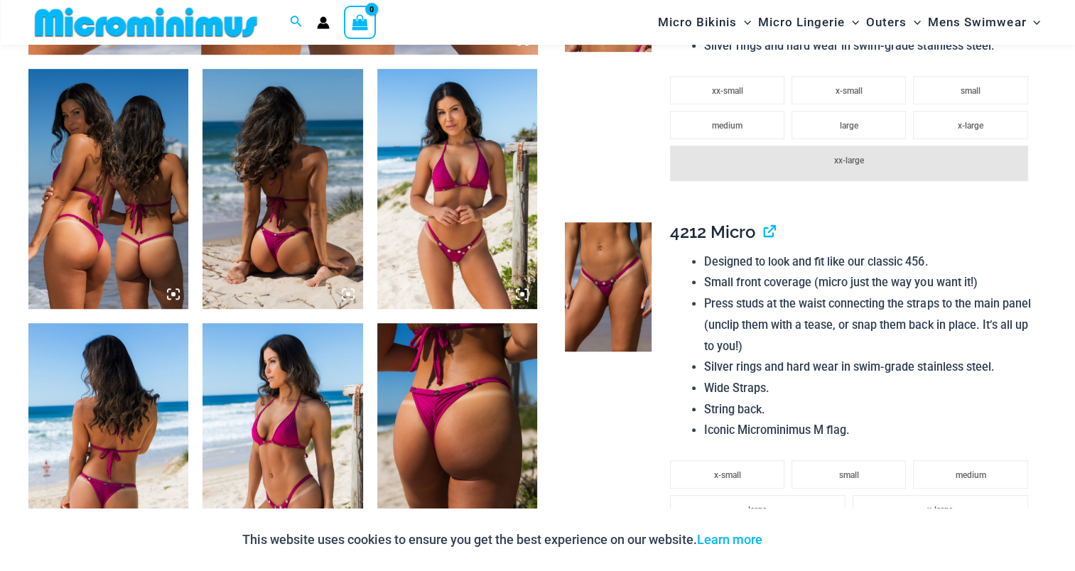
click at [101, 193] on img at bounding box center [108, 189] width 160 height 240
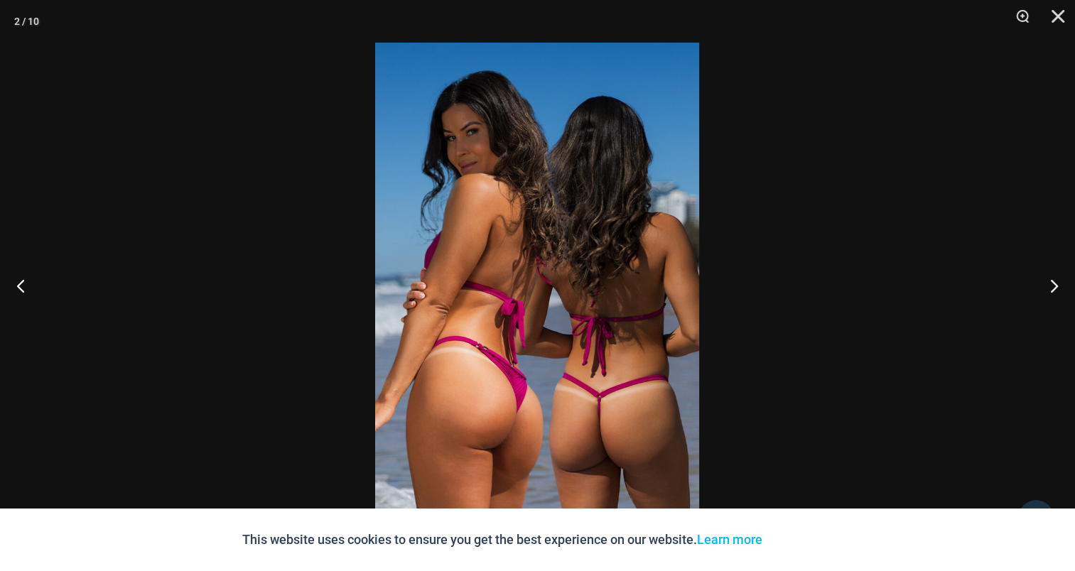
click at [611, 210] on img at bounding box center [537, 286] width 324 height 486
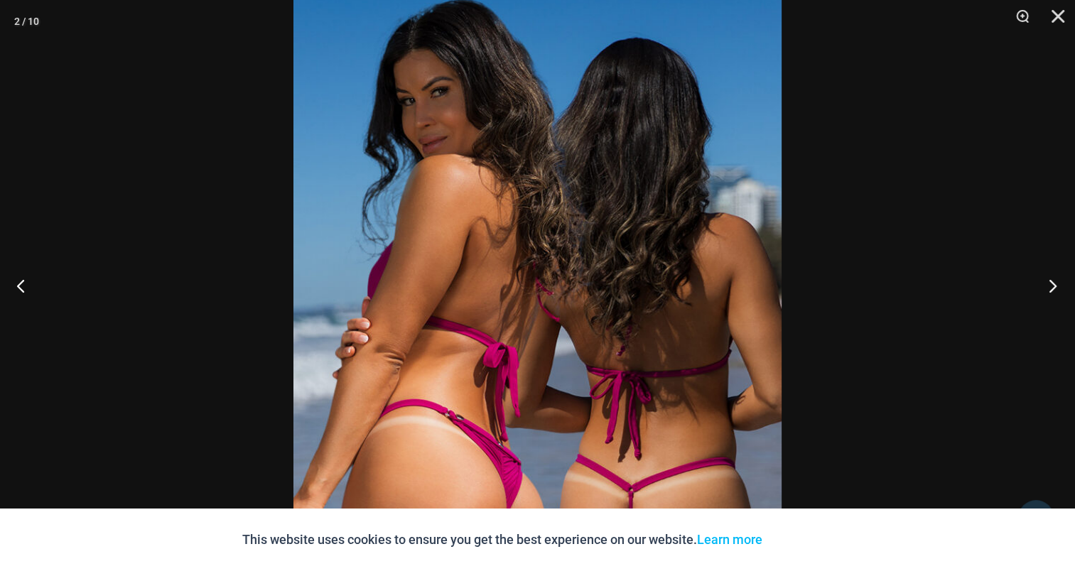
click at [1046, 282] on button "Next" at bounding box center [1048, 285] width 53 height 71
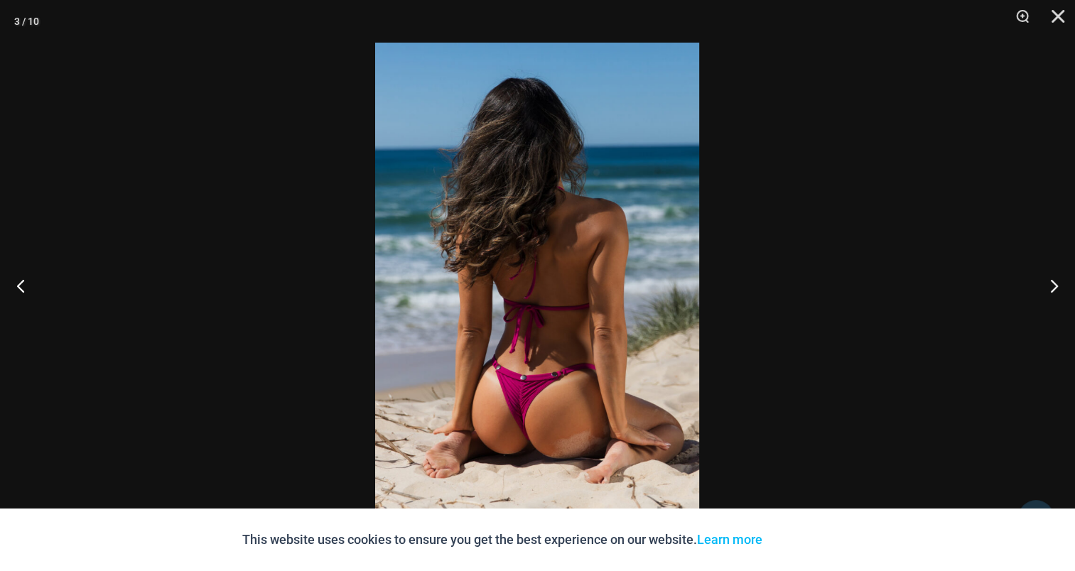
click at [537, 218] on img at bounding box center [537, 286] width 324 height 486
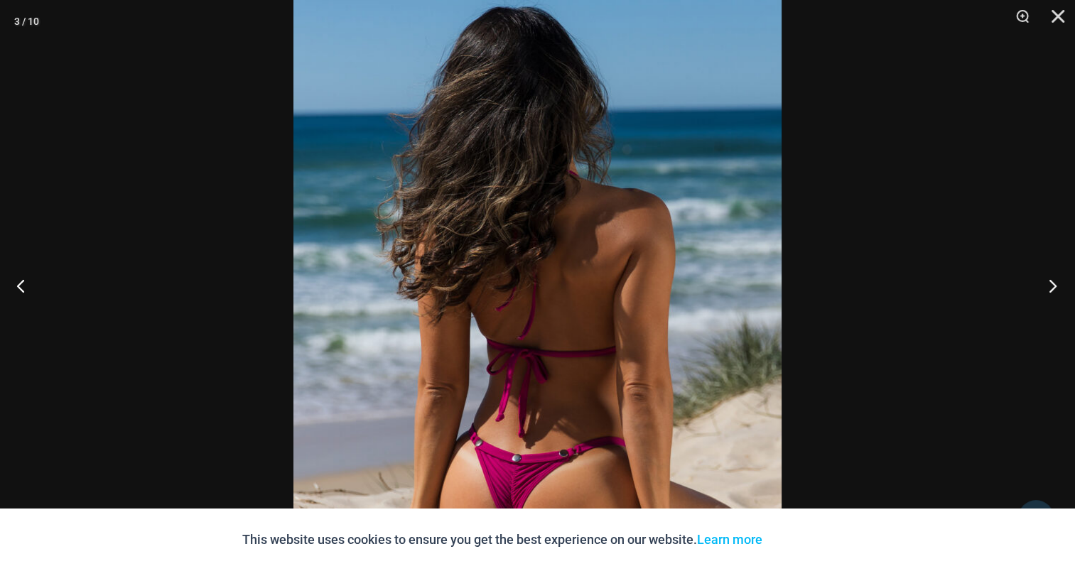
click at [1049, 288] on button "Next" at bounding box center [1048, 285] width 53 height 71
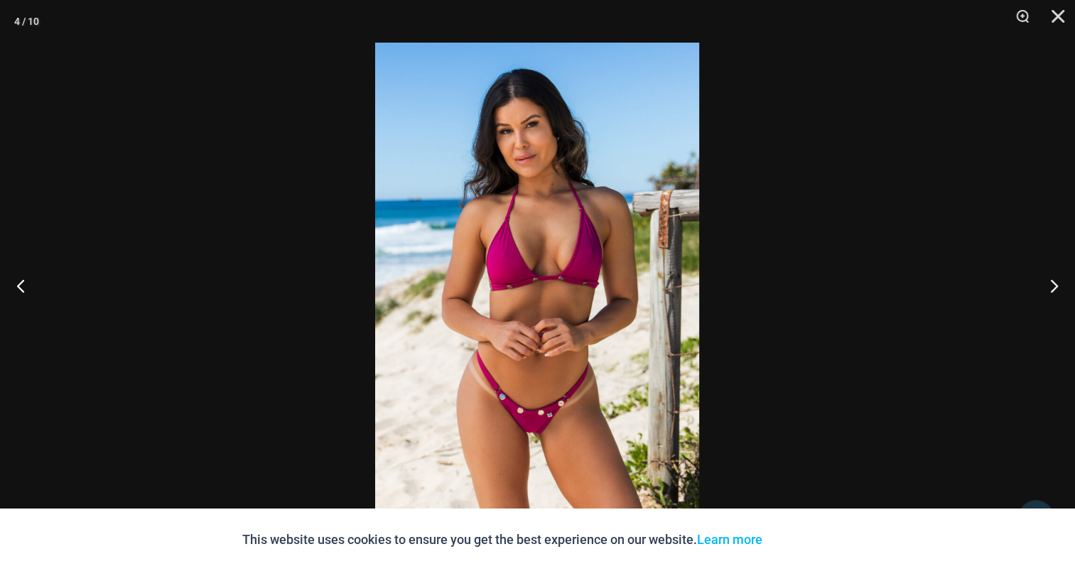
click at [487, 245] on img at bounding box center [537, 286] width 324 height 486
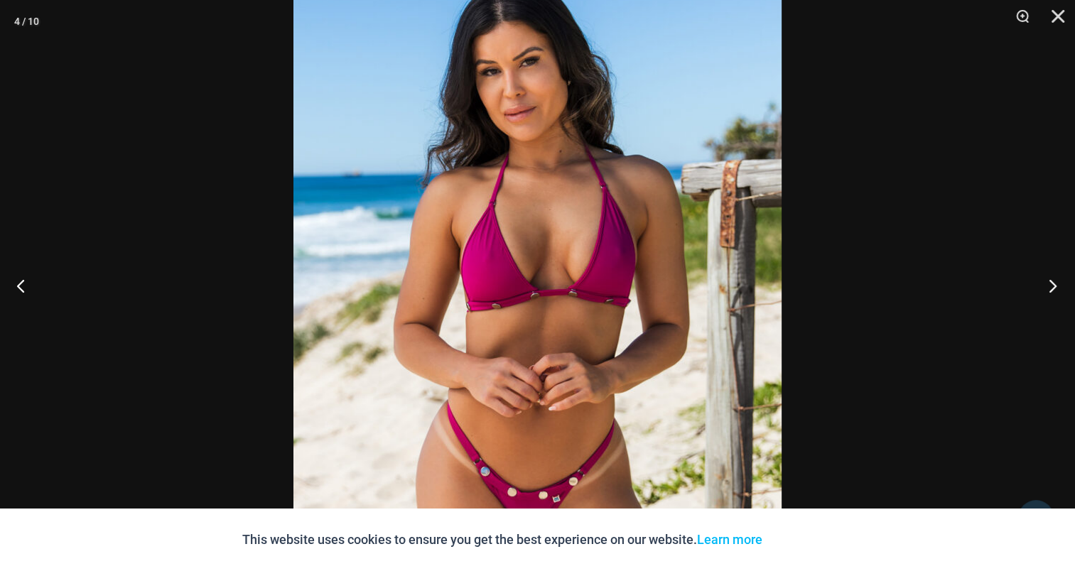
click at [1043, 284] on button "Next" at bounding box center [1048, 285] width 53 height 71
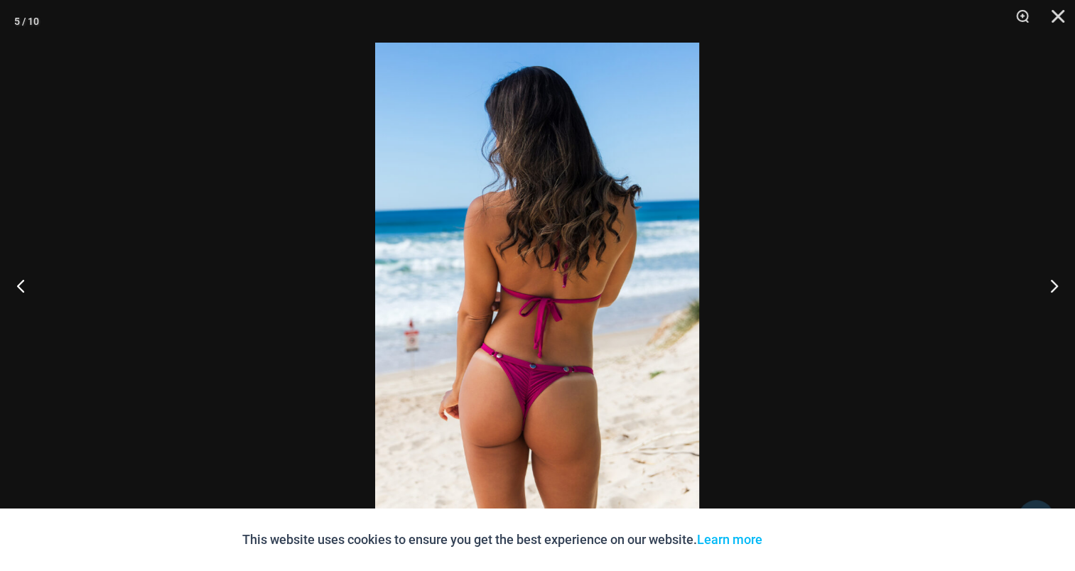
click at [581, 233] on img at bounding box center [537, 286] width 324 height 486
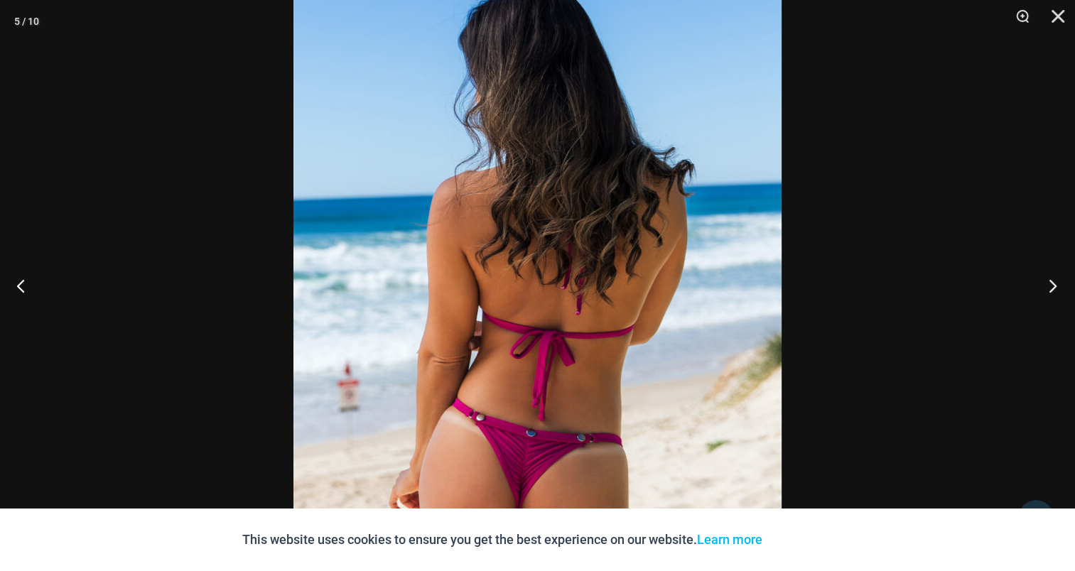
click at [1058, 286] on button "Next" at bounding box center [1048, 285] width 53 height 71
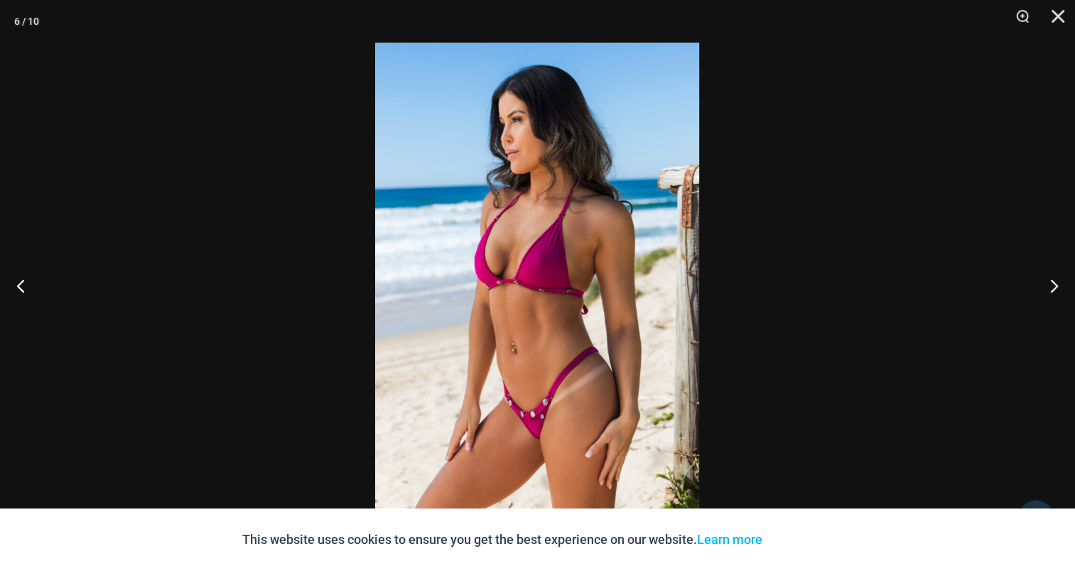
click at [590, 188] on img at bounding box center [537, 286] width 324 height 486
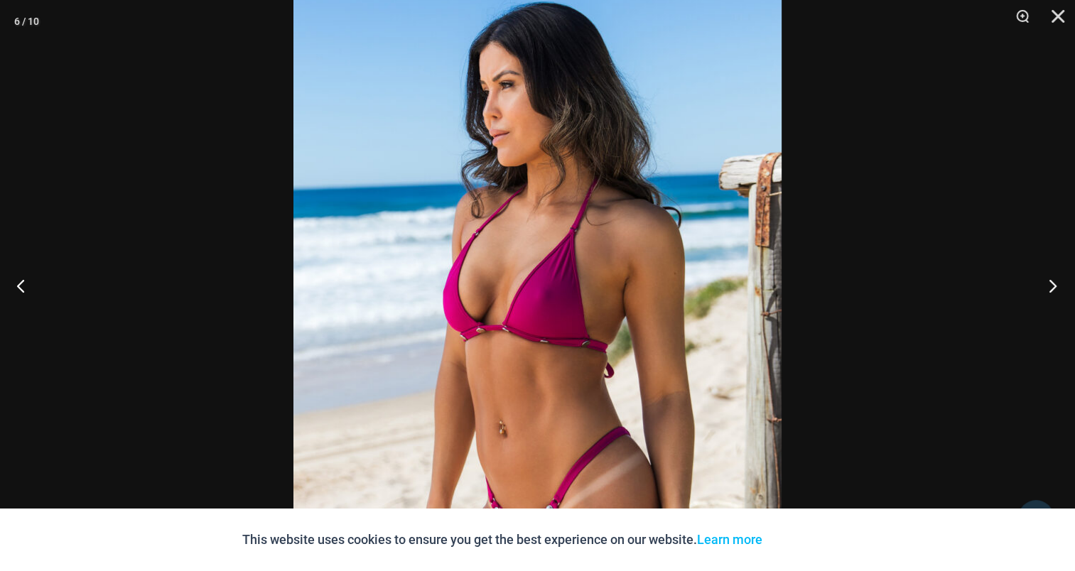
click at [1056, 286] on button "Next" at bounding box center [1048, 285] width 53 height 71
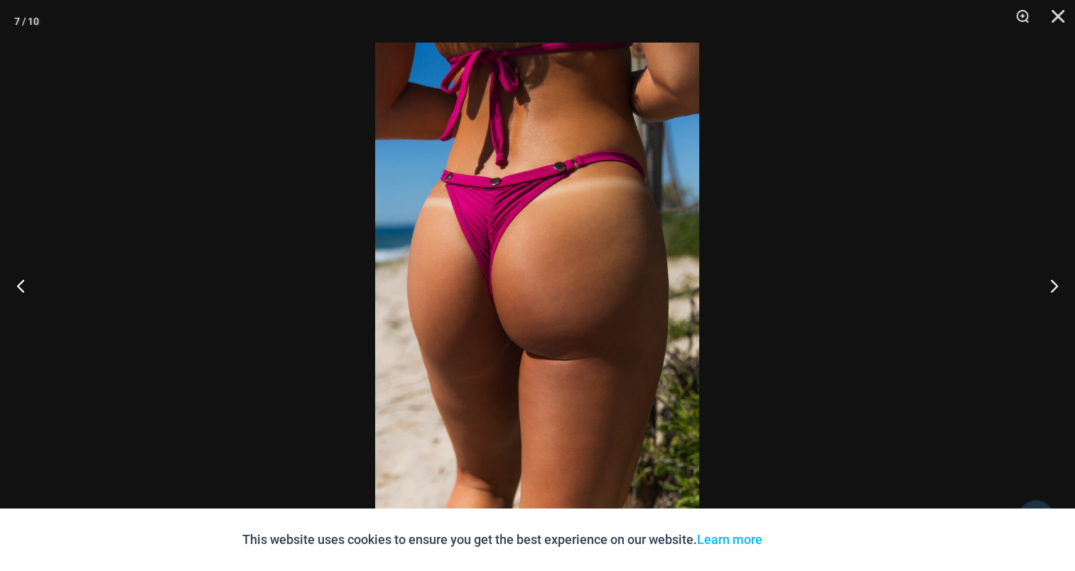
click at [530, 240] on img at bounding box center [537, 286] width 324 height 486
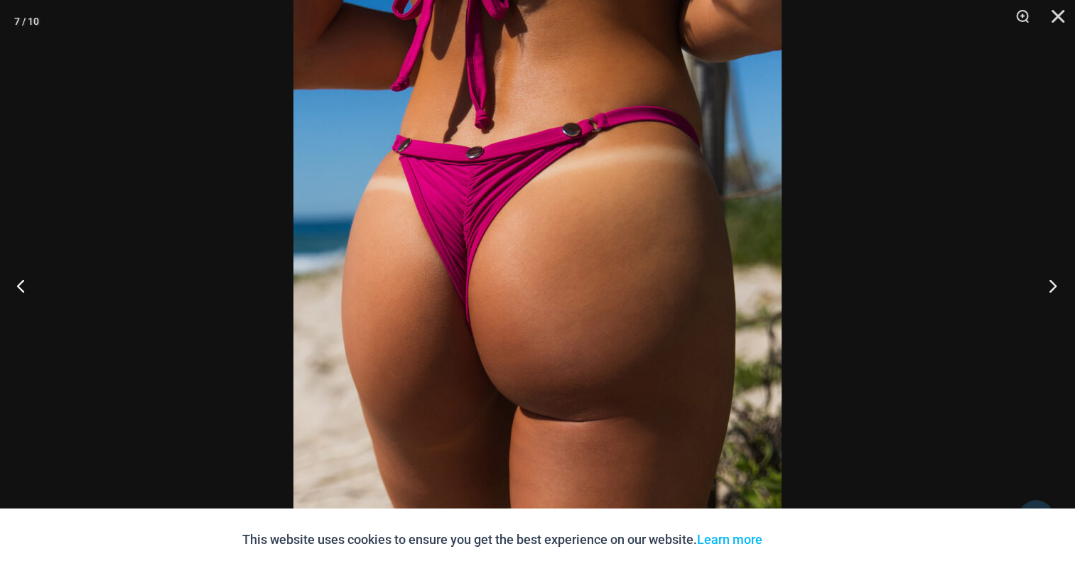
click at [1054, 283] on button "Next" at bounding box center [1048, 285] width 53 height 71
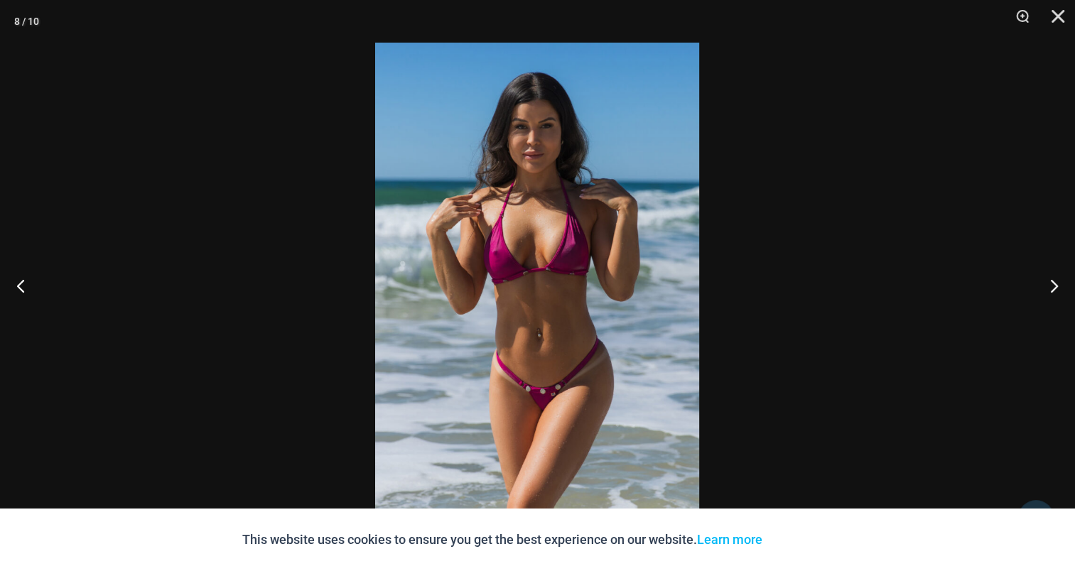
click at [518, 212] on img at bounding box center [537, 286] width 324 height 486
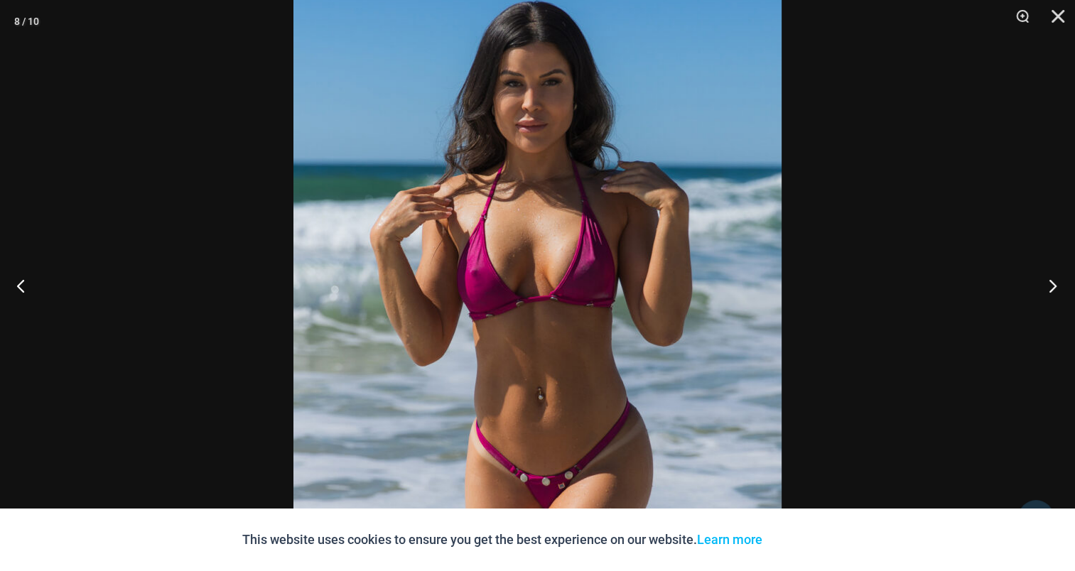
click at [1051, 284] on button "Next" at bounding box center [1048, 285] width 53 height 71
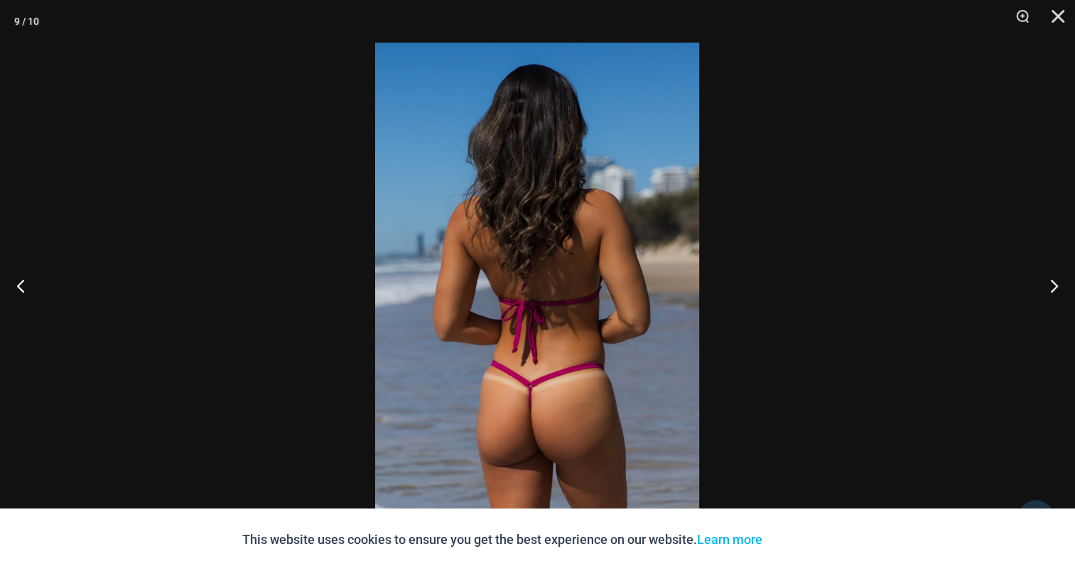
click at [544, 224] on img at bounding box center [537, 286] width 324 height 486
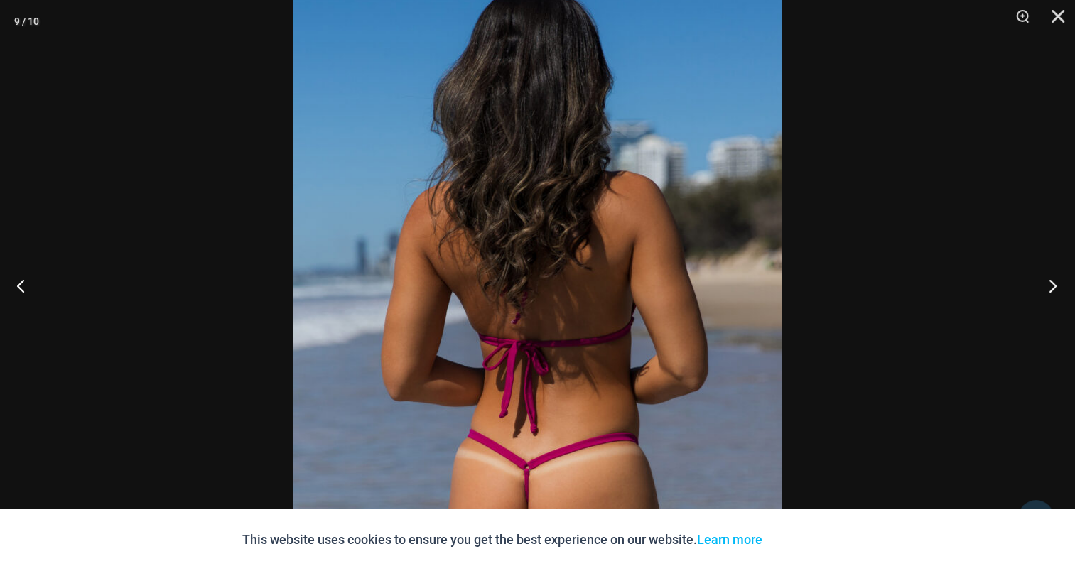
click at [1066, 287] on button "Next" at bounding box center [1048, 285] width 53 height 71
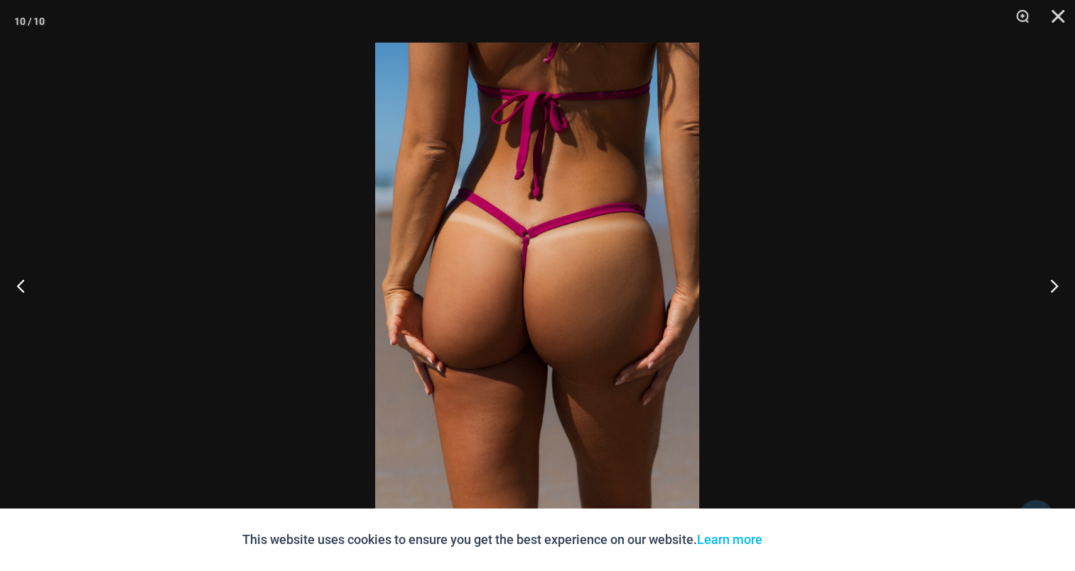
click at [568, 228] on img at bounding box center [537, 286] width 324 height 486
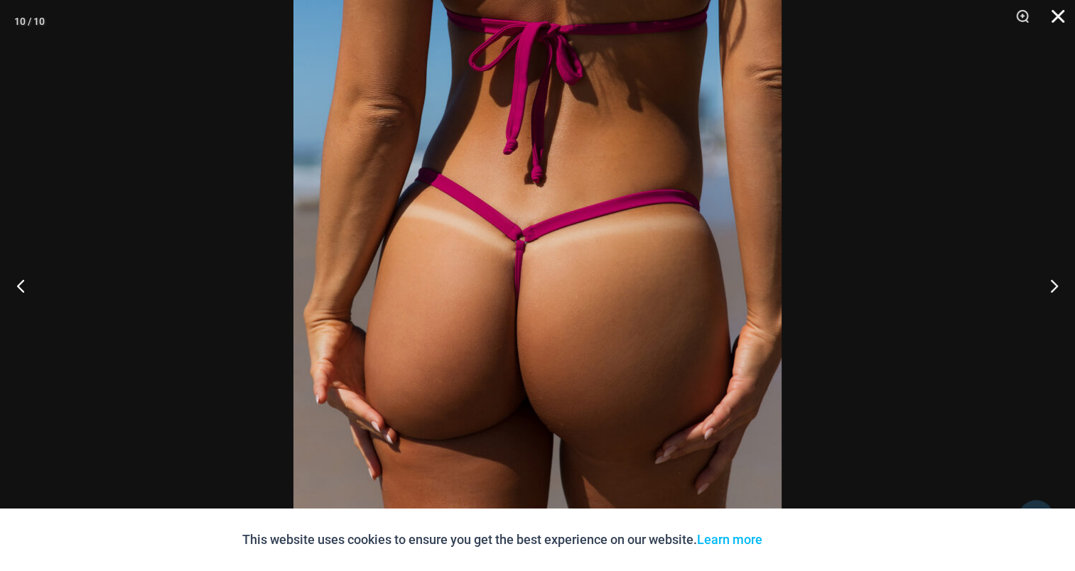
click at [1058, 14] on button "Close" at bounding box center [1054, 21] width 36 height 43
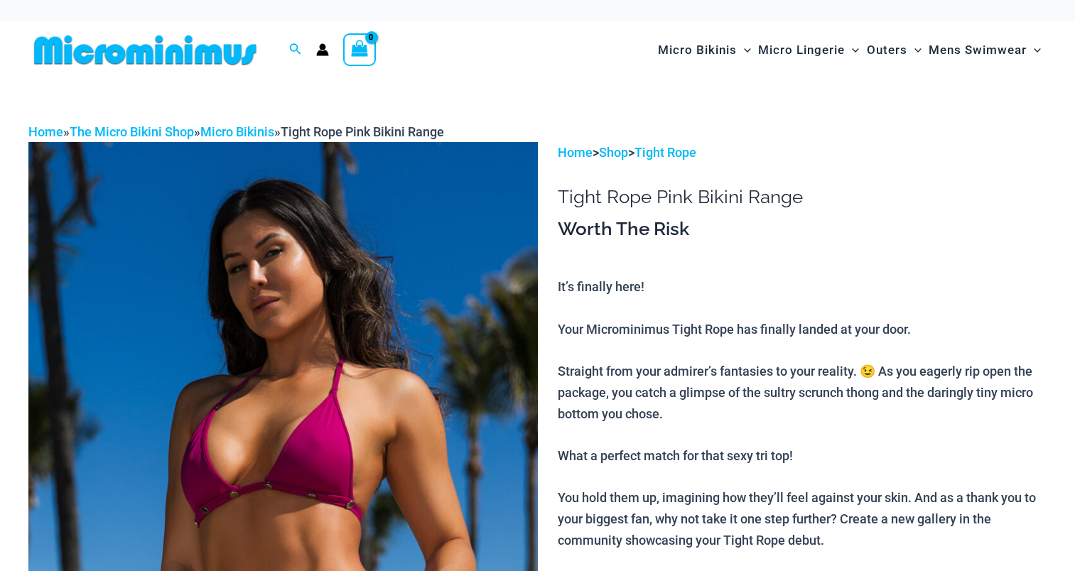
drag, startPoint x: 0, startPoint y: 0, endPoint x: 360, endPoint y: 259, distance: 444.0
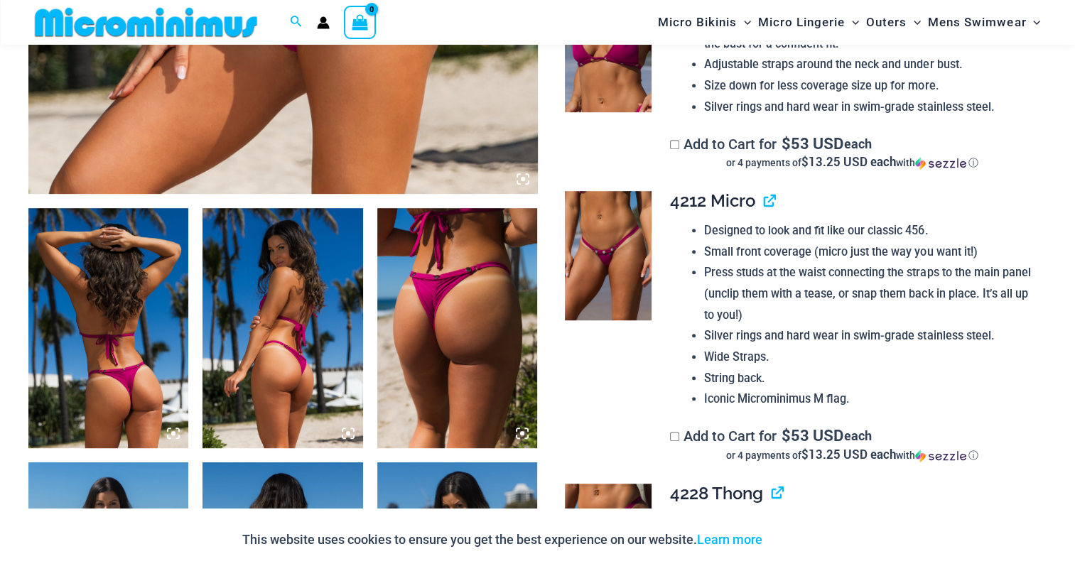
scroll to position [839, 0]
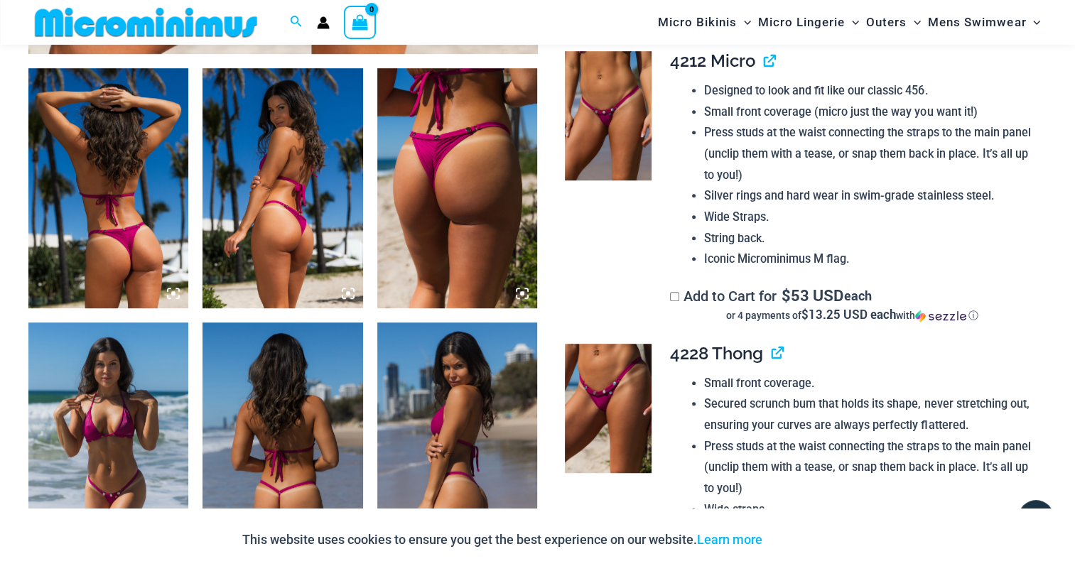
click at [91, 213] on img at bounding box center [108, 188] width 160 height 240
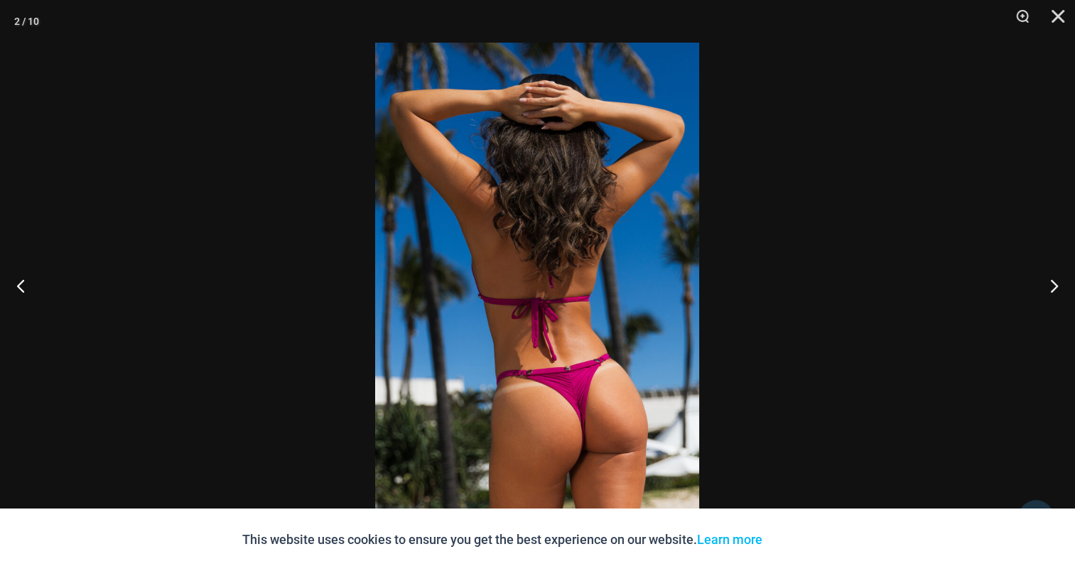
click at [537, 246] on img at bounding box center [537, 286] width 324 height 486
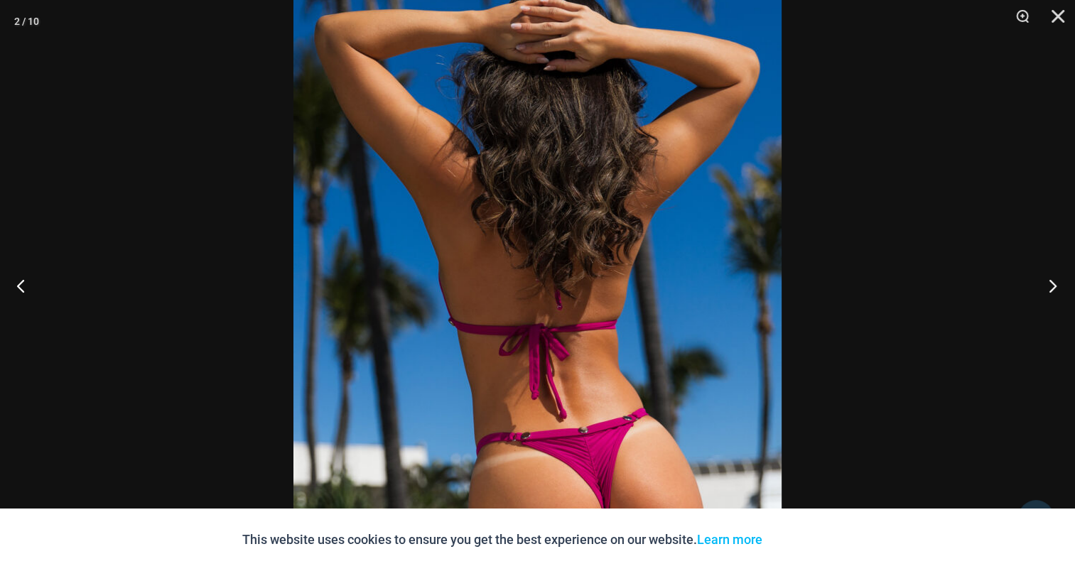
click at [1051, 278] on button "Next" at bounding box center [1048, 285] width 53 height 71
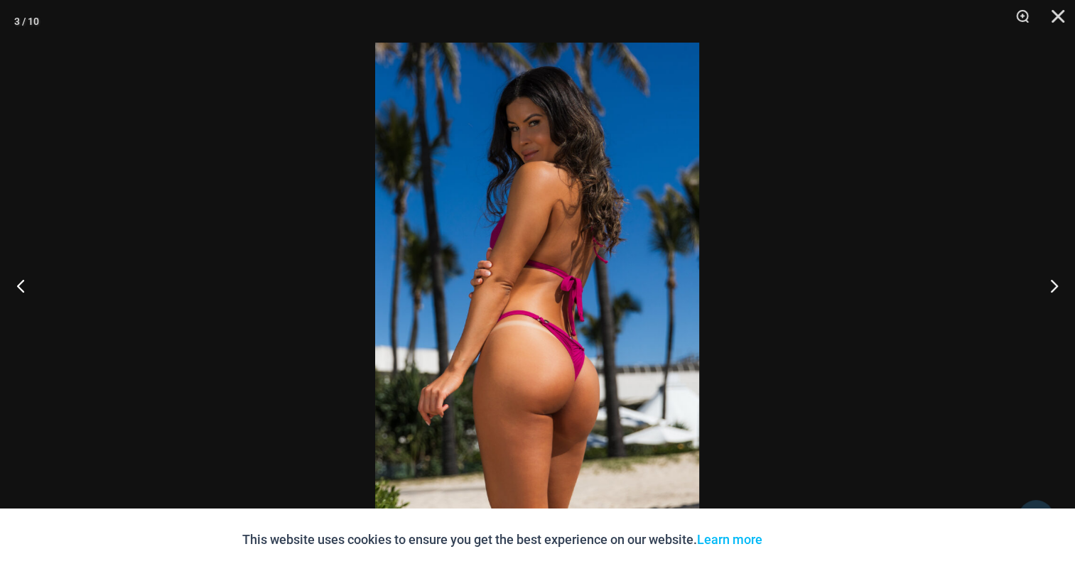
click at [519, 245] on img at bounding box center [537, 286] width 324 height 486
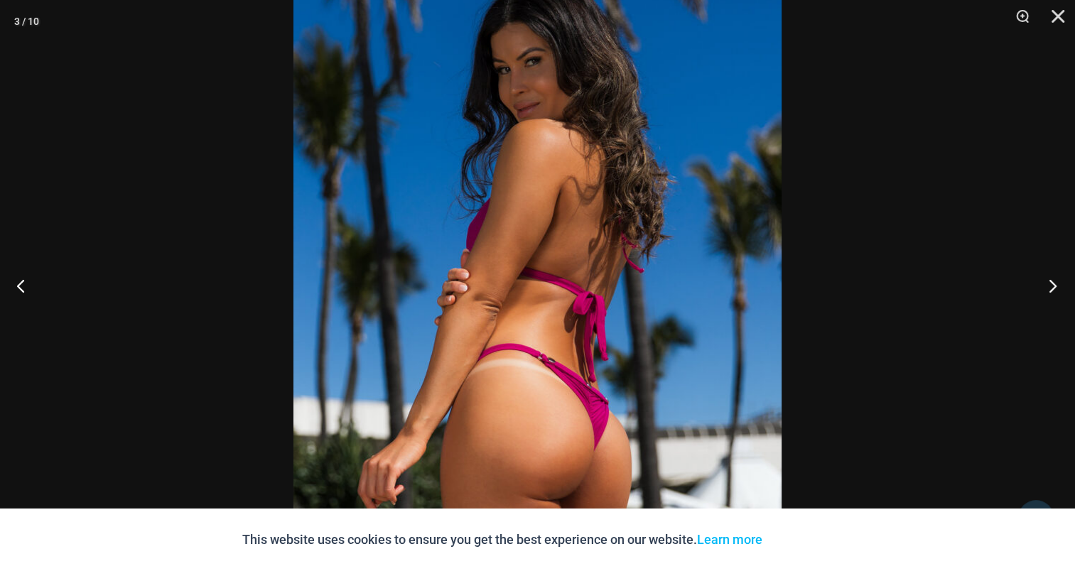
click at [1054, 284] on button "Next" at bounding box center [1048, 285] width 53 height 71
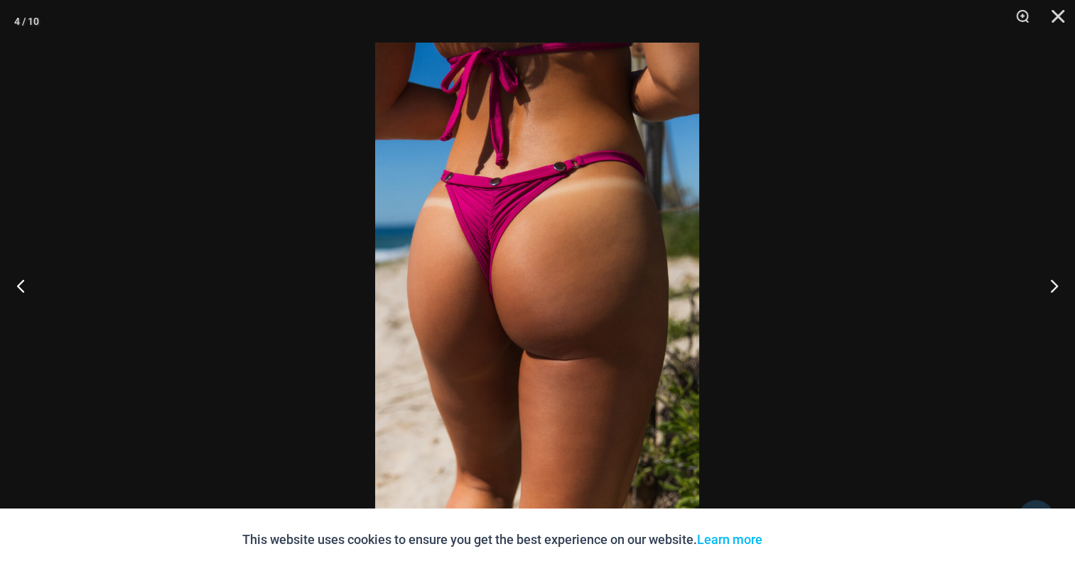
click at [576, 220] on img at bounding box center [537, 286] width 324 height 486
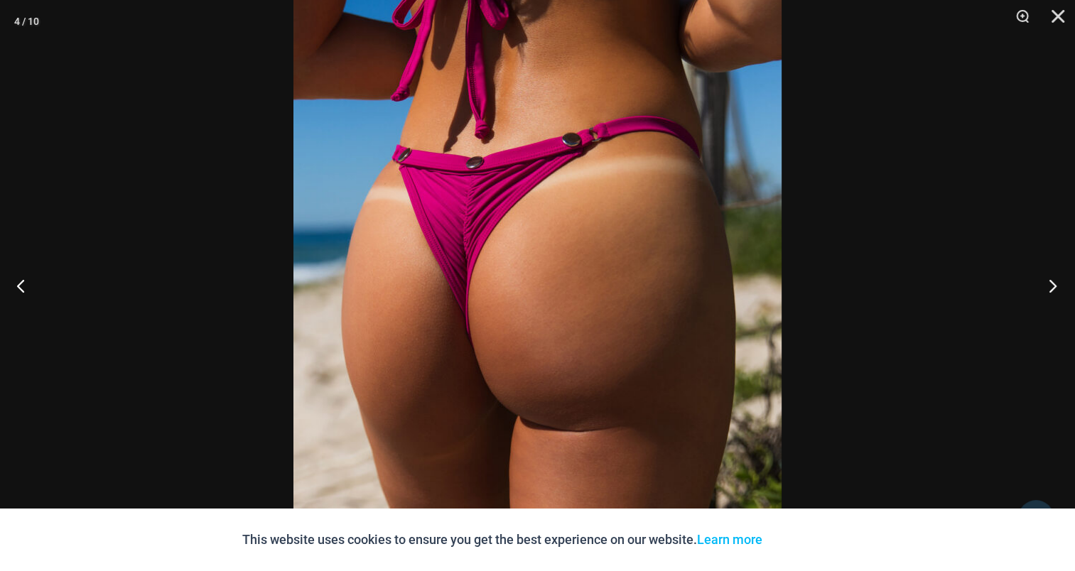
click at [1065, 283] on button "Next" at bounding box center [1048, 285] width 53 height 71
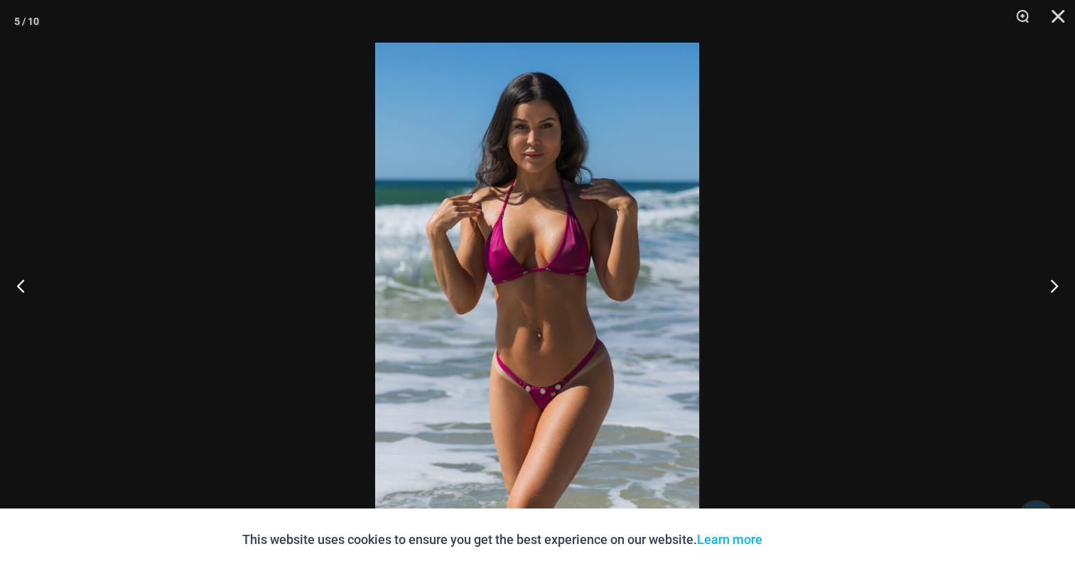
click at [576, 252] on img at bounding box center [537, 286] width 324 height 486
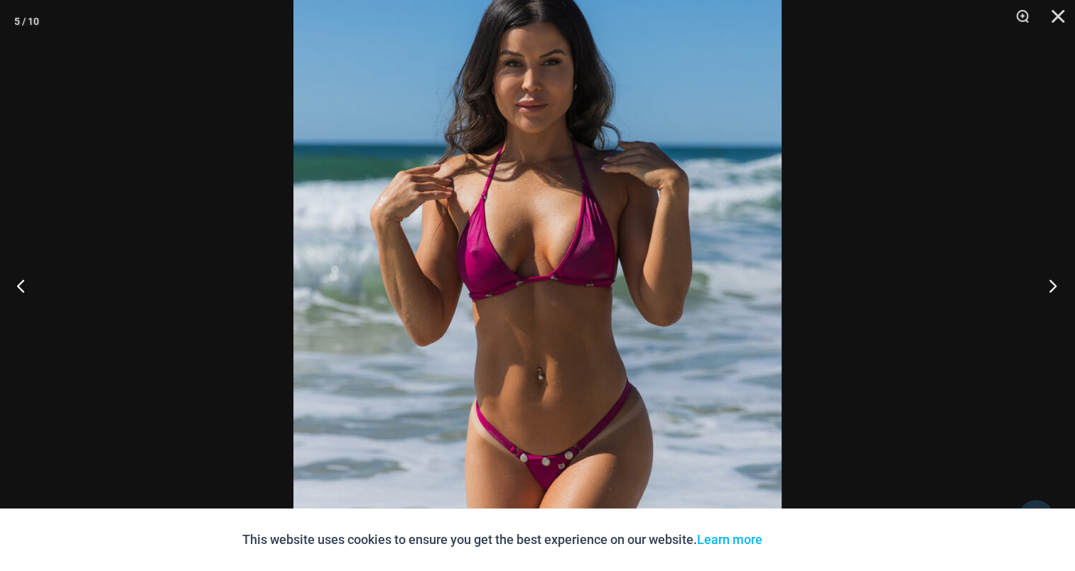
click at [1049, 290] on button "Next" at bounding box center [1048, 285] width 53 height 71
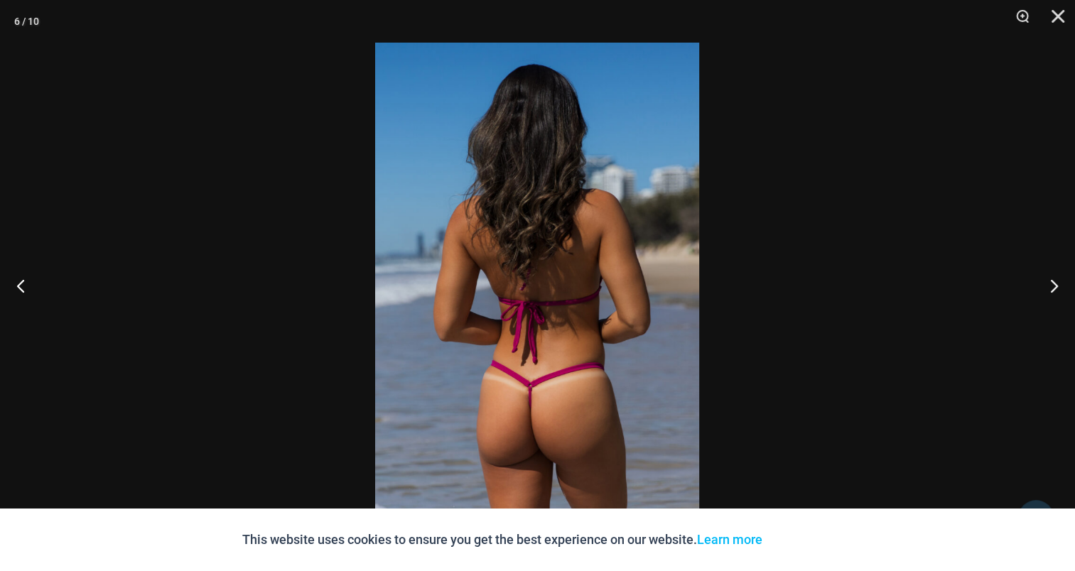
click at [522, 235] on img at bounding box center [537, 286] width 324 height 486
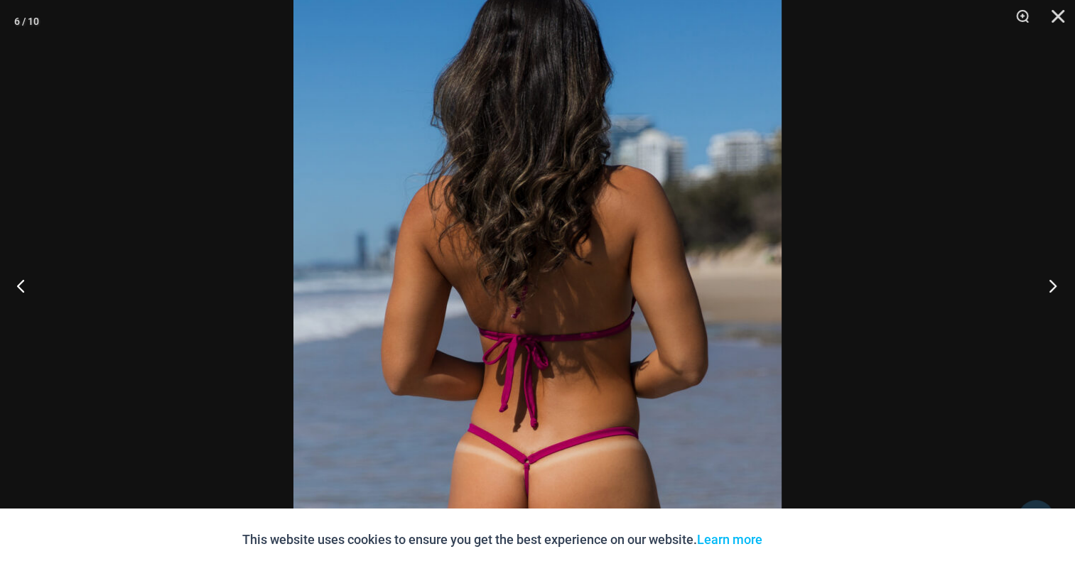
click at [1047, 284] on button "Next" at bounding box center [1048, 285] width 53 height 71
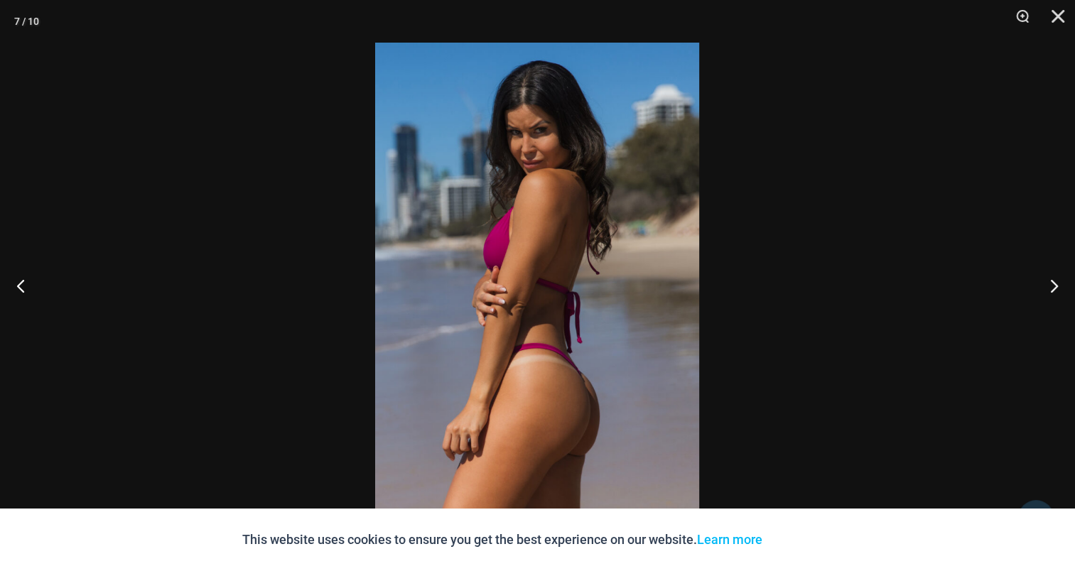
click at [539, 259] on img at bounding box center [537, 286] width 324 height 486
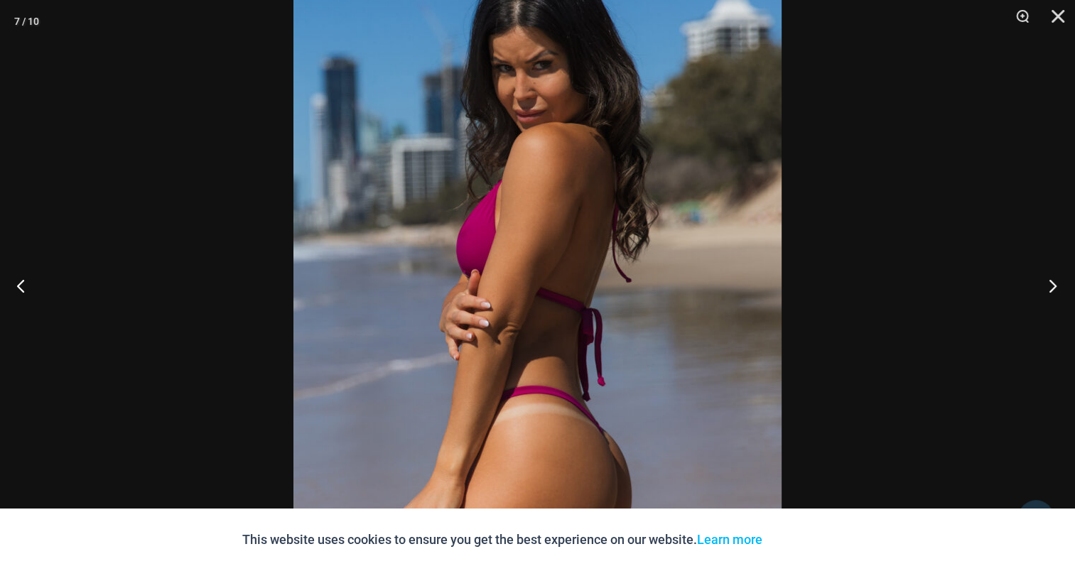
click at [1041, 282] on button "Next" at bounding box center [1048, 285] width 53 height 71
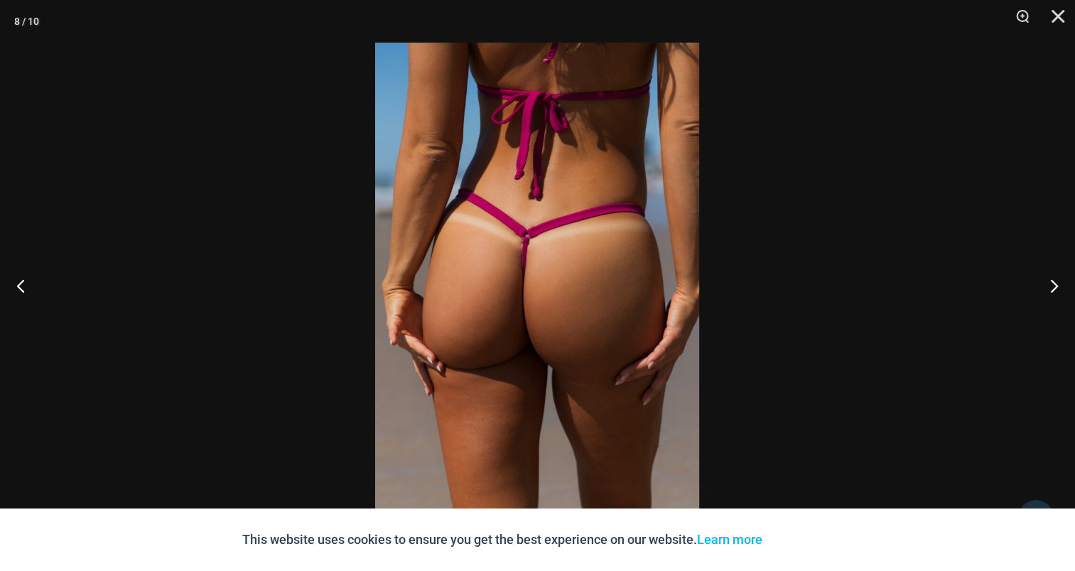
click at [463, 248] on img at bounding box center [537, 286] width 324 height 486
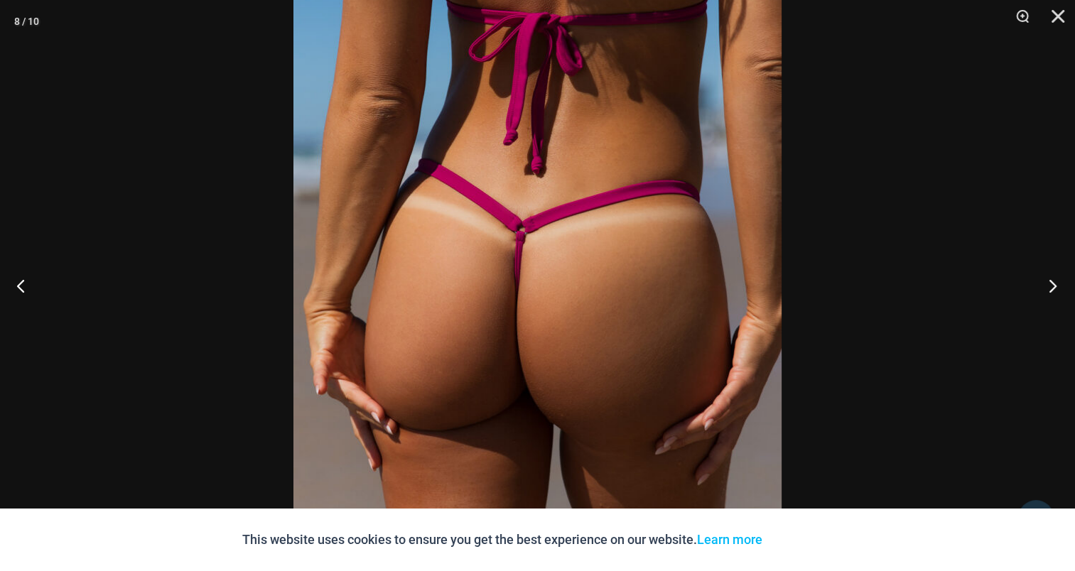
click at [1043, 284] on button "Next" at bounding box center [1048, 285] width 53 height 71
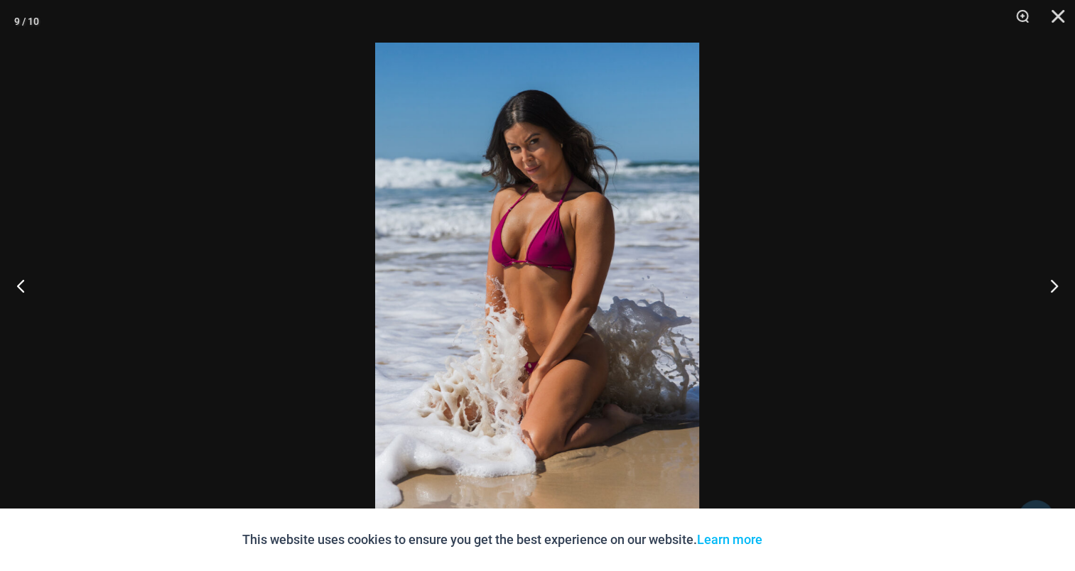
click at [516, 252] on img at bounding box center [537, 286] width 324 height 486
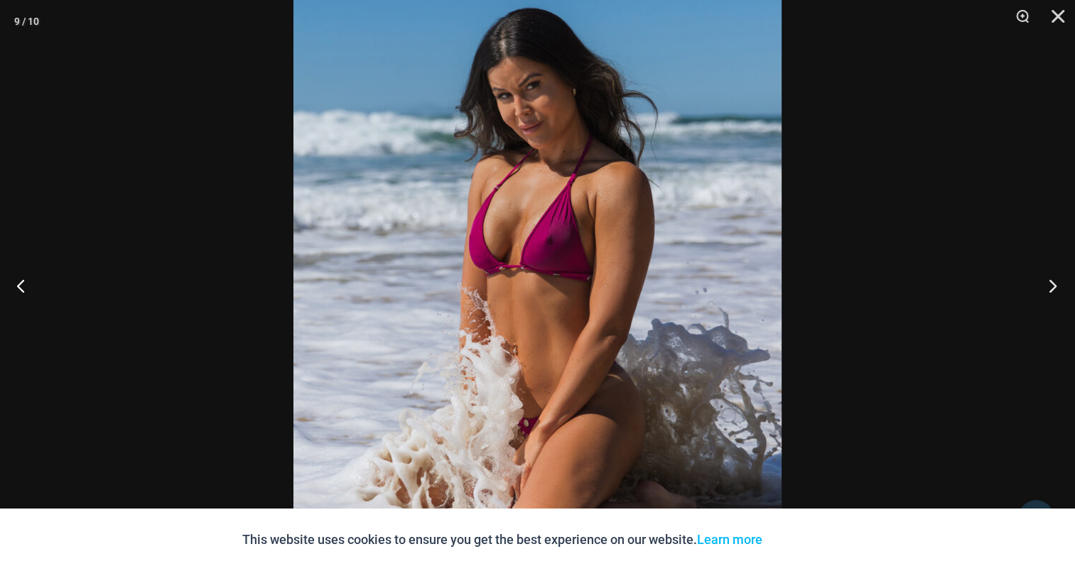
click at [1056, 274] on button "Next" at bounding box center [1048, 285] width 53 height 71
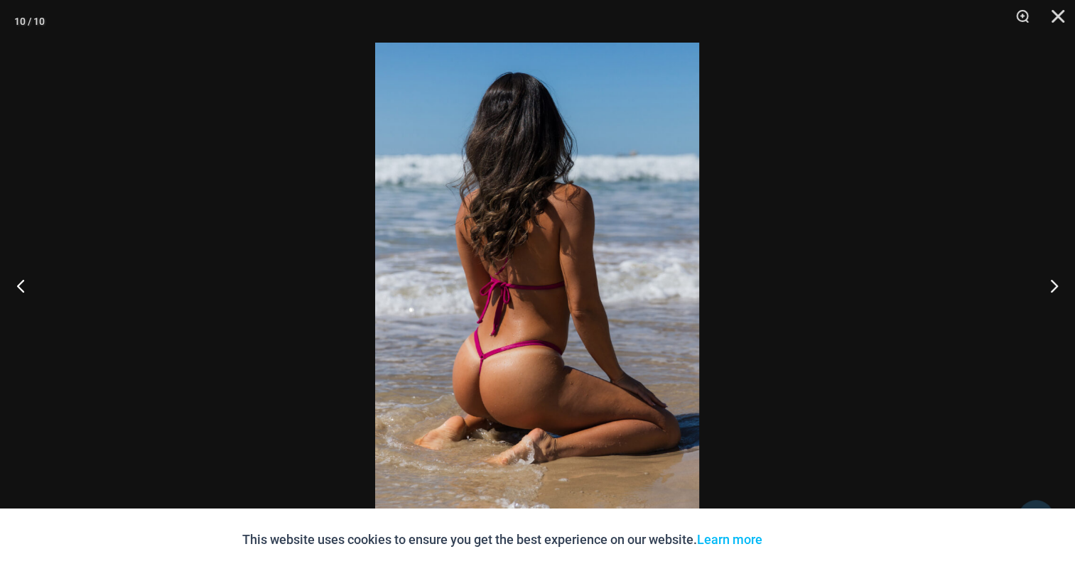
click at [542, 250] on img at bounding box center [537, 286] width 324 height 486
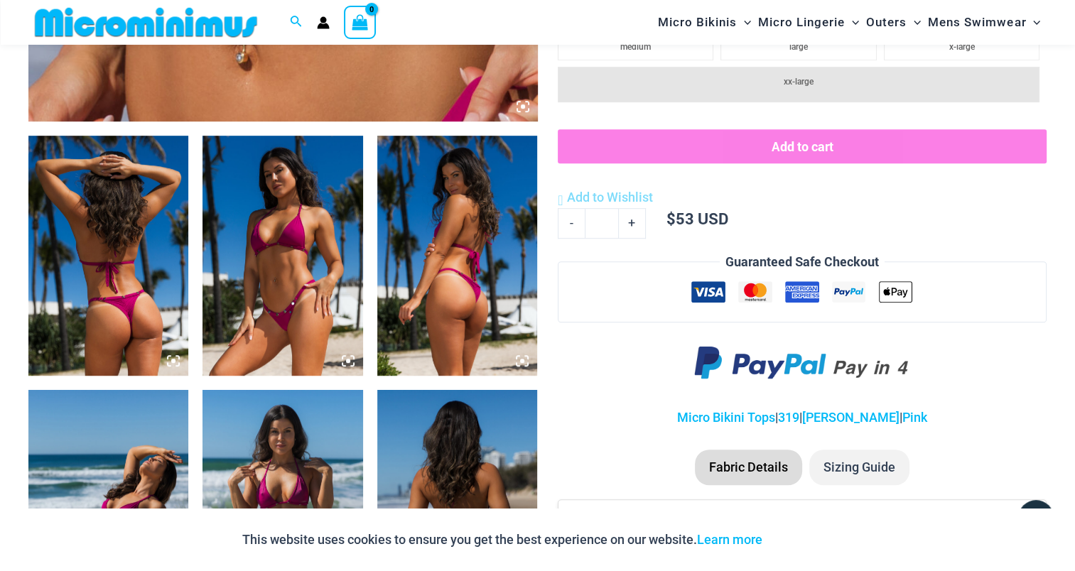
scroll to position [903, 0]
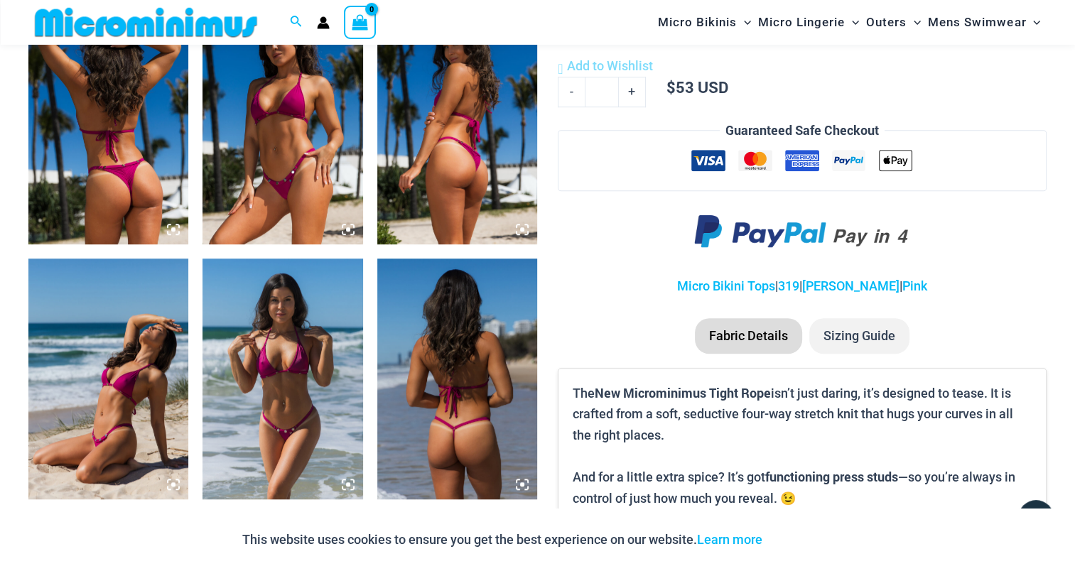
click at [83, 174] on img at bounding box center [108, 124] width 160 height 240
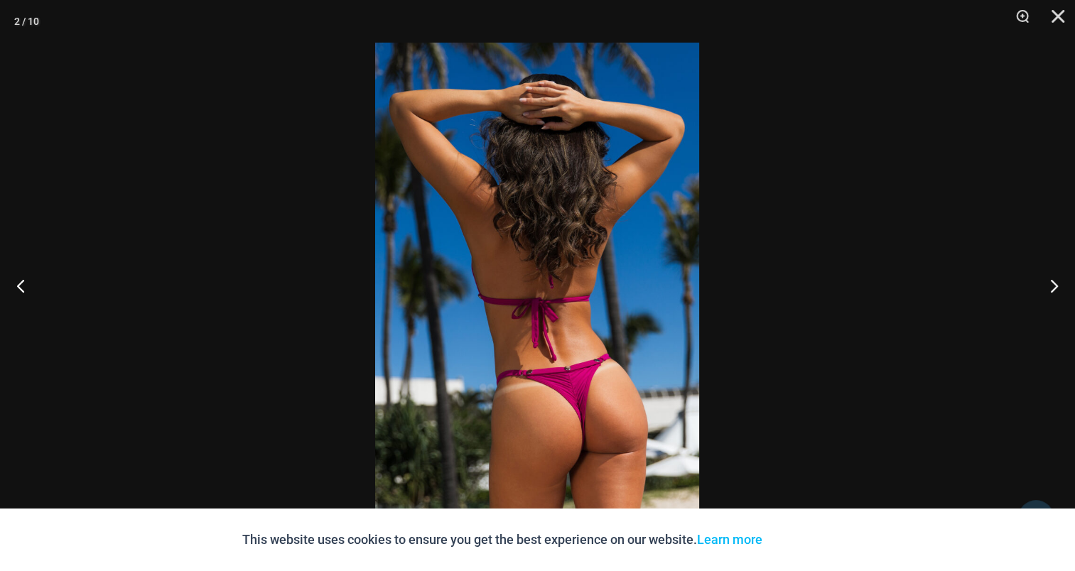
click at [563, 279] on img at bounding box center [537, 286] width 324 height 486
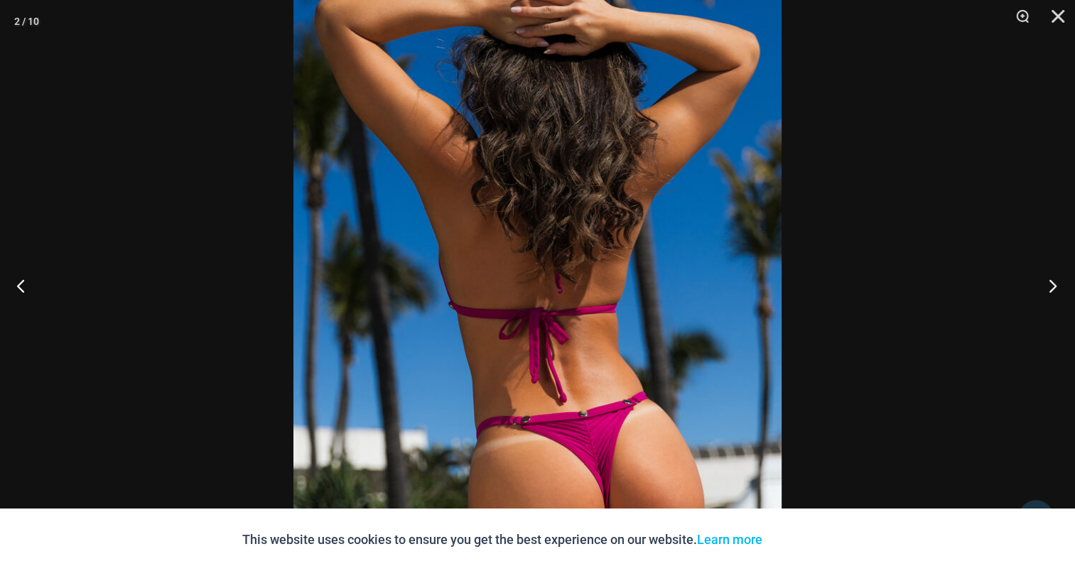
click at [1030, 284] on button "Next" at bounding box center [1048, 285] width 53 height 71
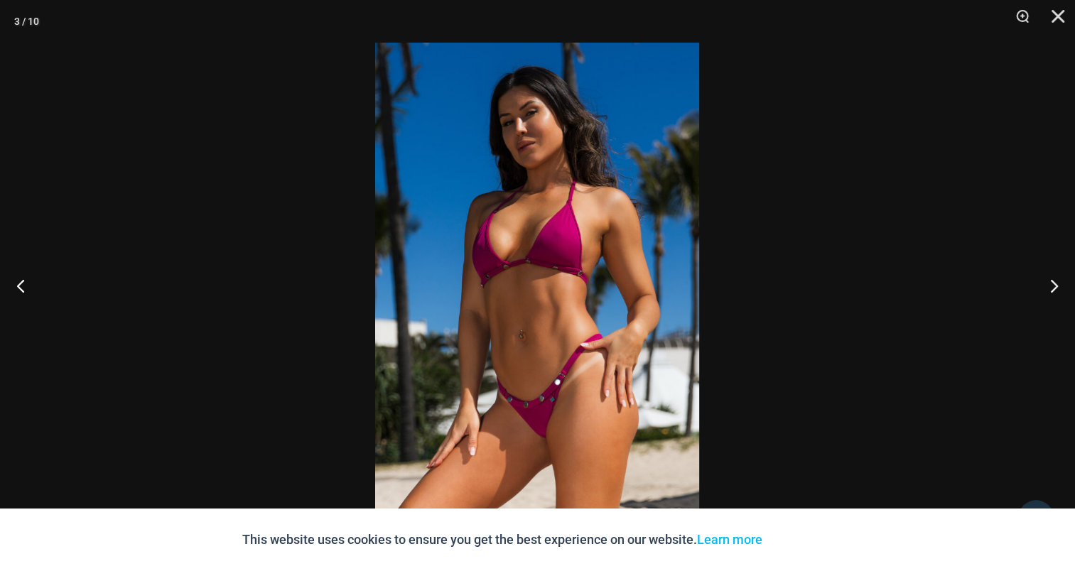
click at [620, 231] on img at bounding box center [537, 286] width 324 height 486
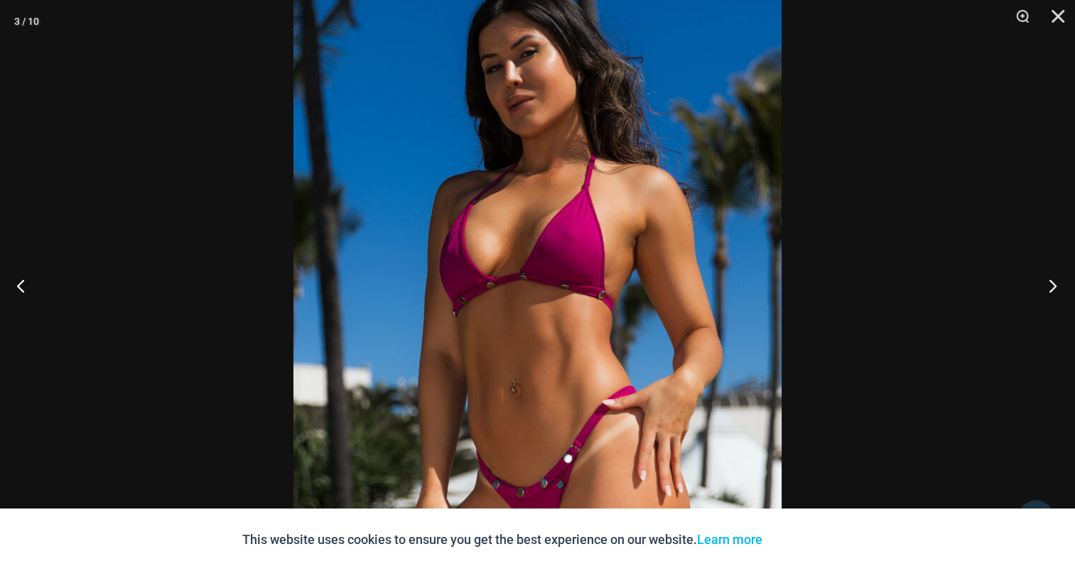
click at [1057, 279] on button "Next" at bounding box center [1048, 285] width 53 height 71
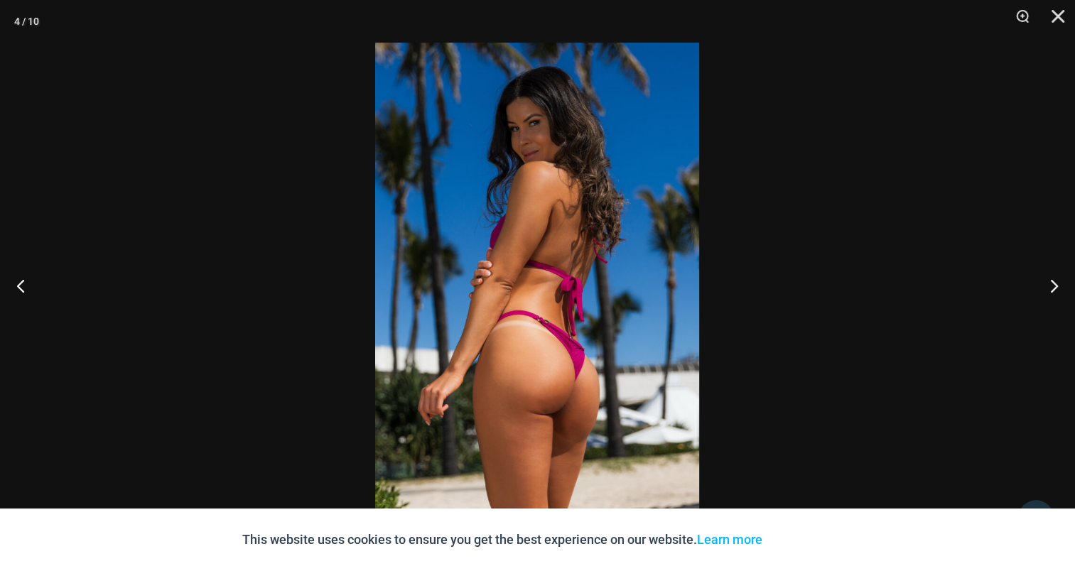
click at [535, 256] on img at bounding box center [537, 286] width 324 height 486
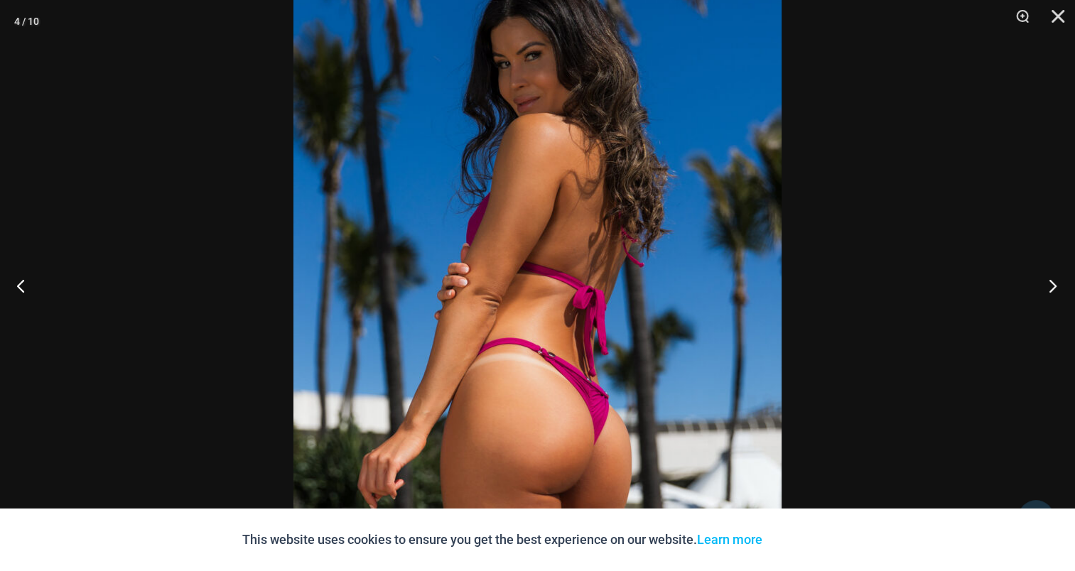
click at [1056, 286] on button "Next" at bounding box center [1048, 285] width 53 height 71
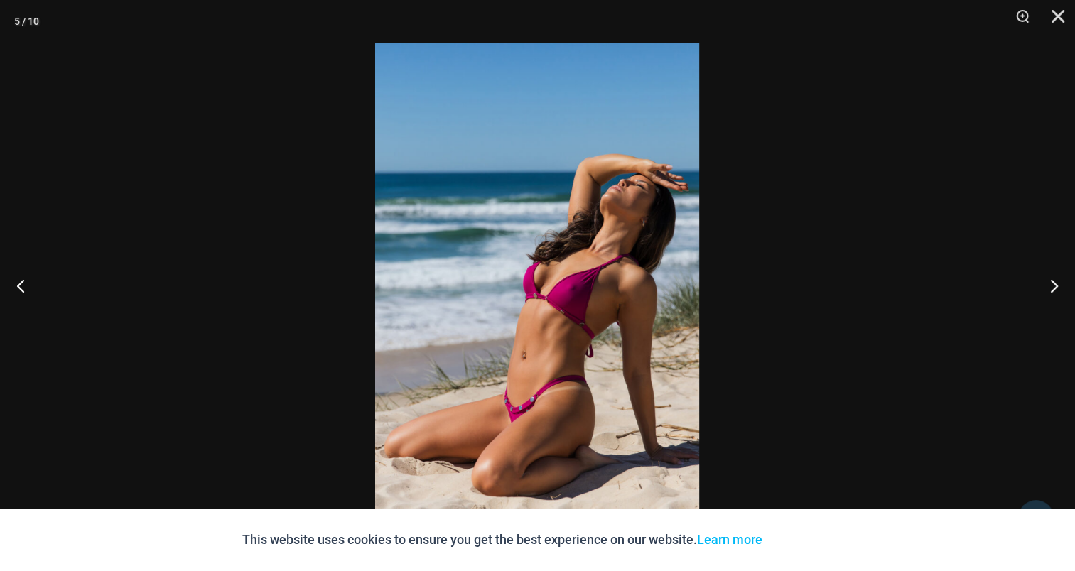
click at [623, 230] on img at bounding box center [537, 286] width 324 height 486
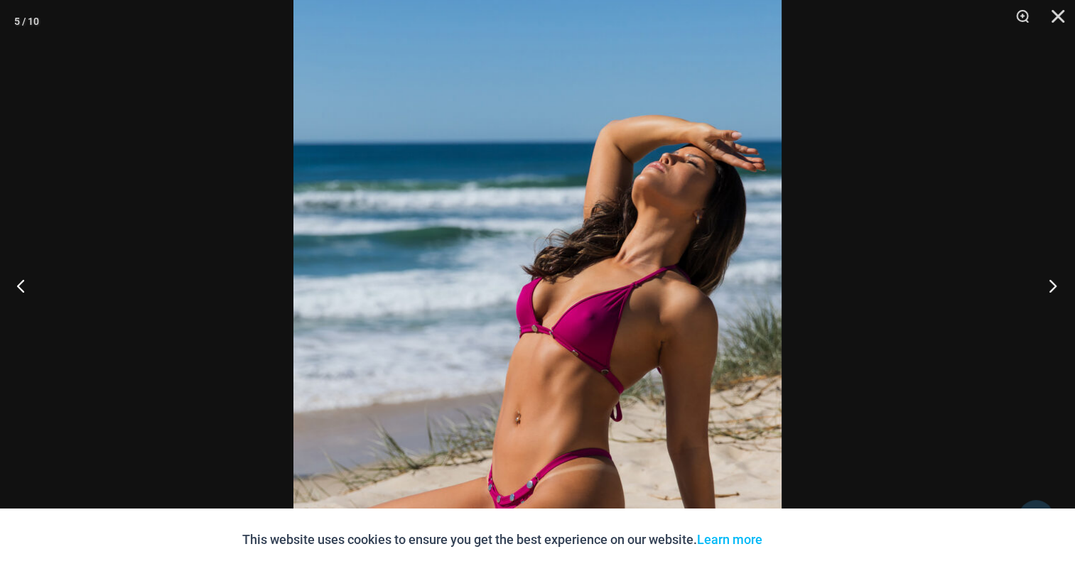
click at [1049, 284] on button "Next" at bounding box center [1048, 285] width 53 height 71
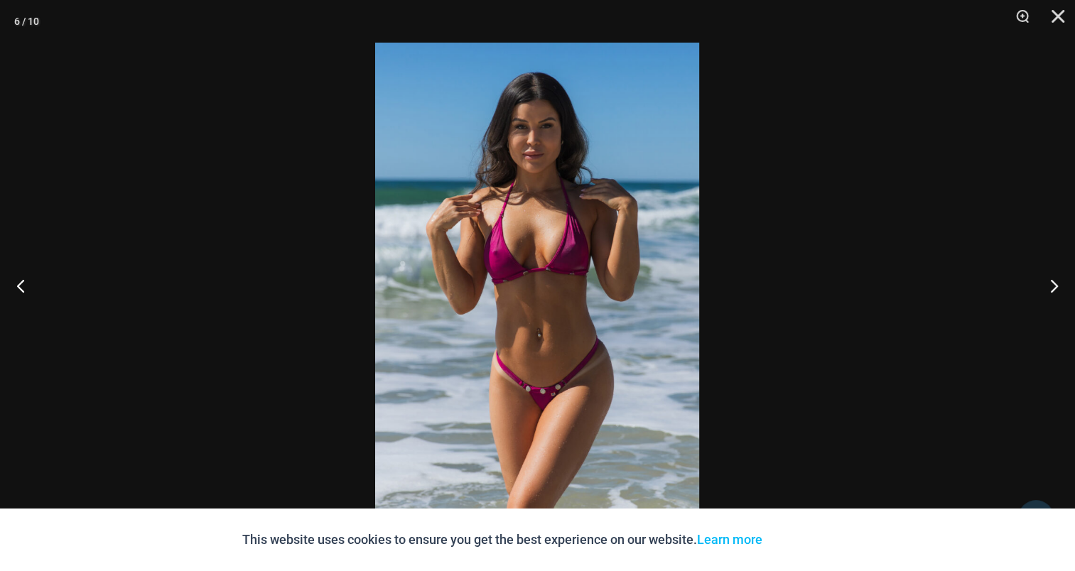
click at [465, 240] on img at bounding box center [537, 286] width 324 height 486
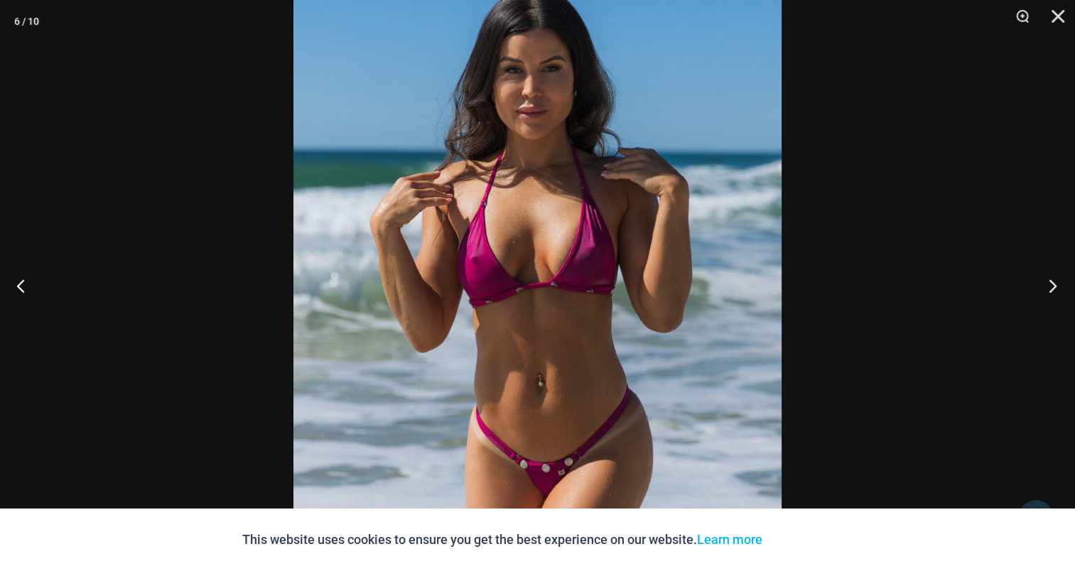
click at [1061, 286] on button "Next" at bounding box center [1048, 285] width 53 height 71
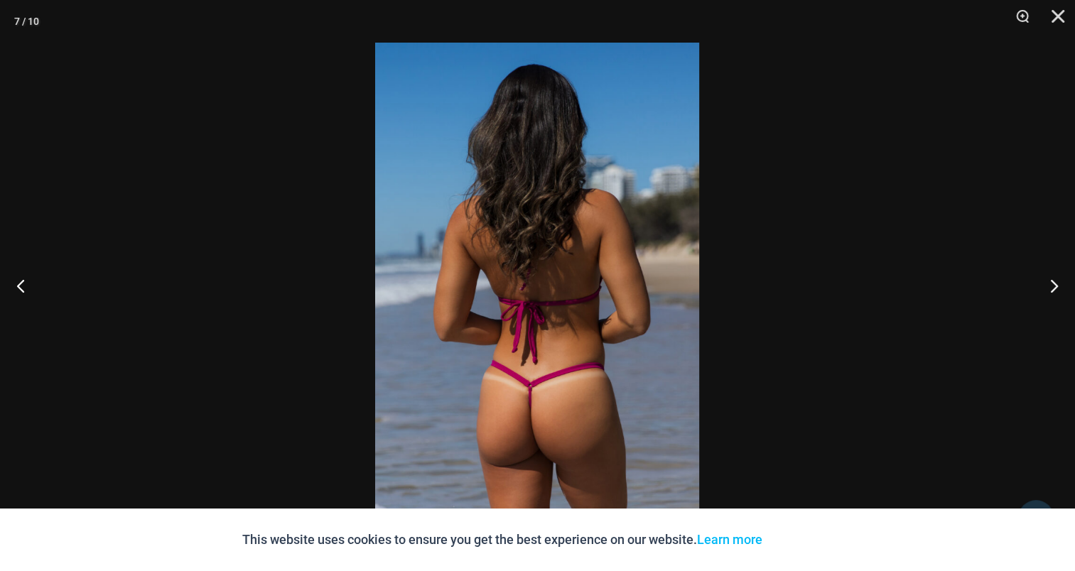
click at [595, 216] on img at bounding box center [537, 286] width 324 height 486
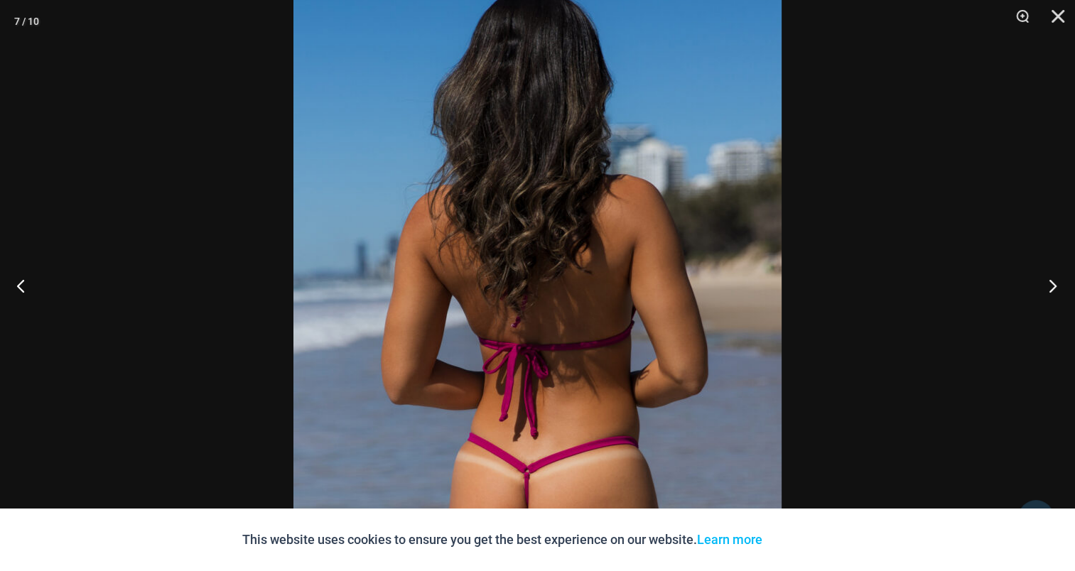
click at [1058, 277] on button "Next" at bounding box center [1048, 285] width 53 height 71
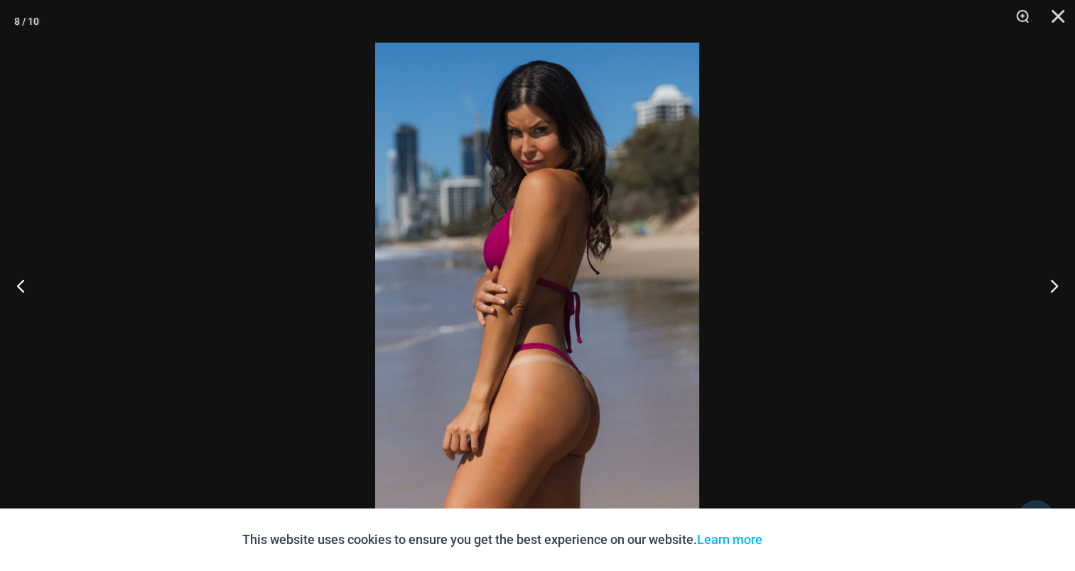
click at [586, 224] on img at bounding box center [537, 286] width 324 height 486
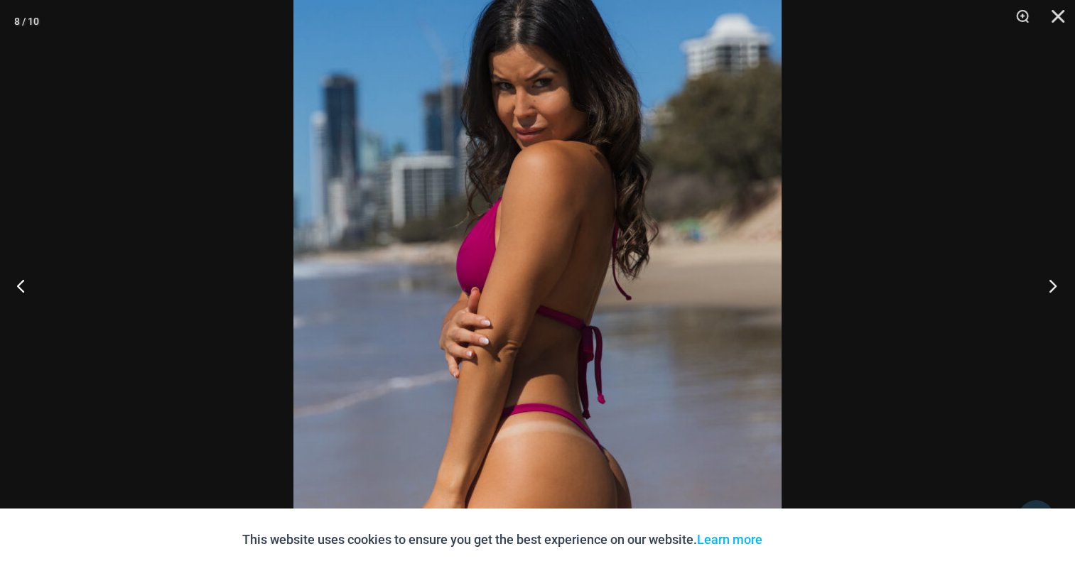
click at [1059, 287] on button "Next" at bounding box center [1048, 285] width 53 height 71
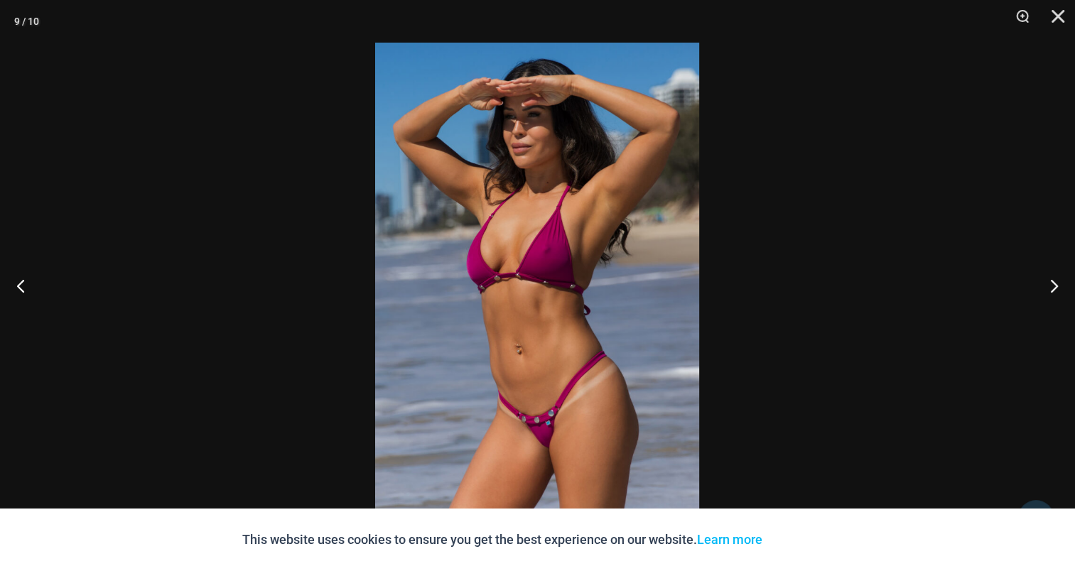
click at [580, 229] on img at bounding box center [537, 286] width 324 height 486
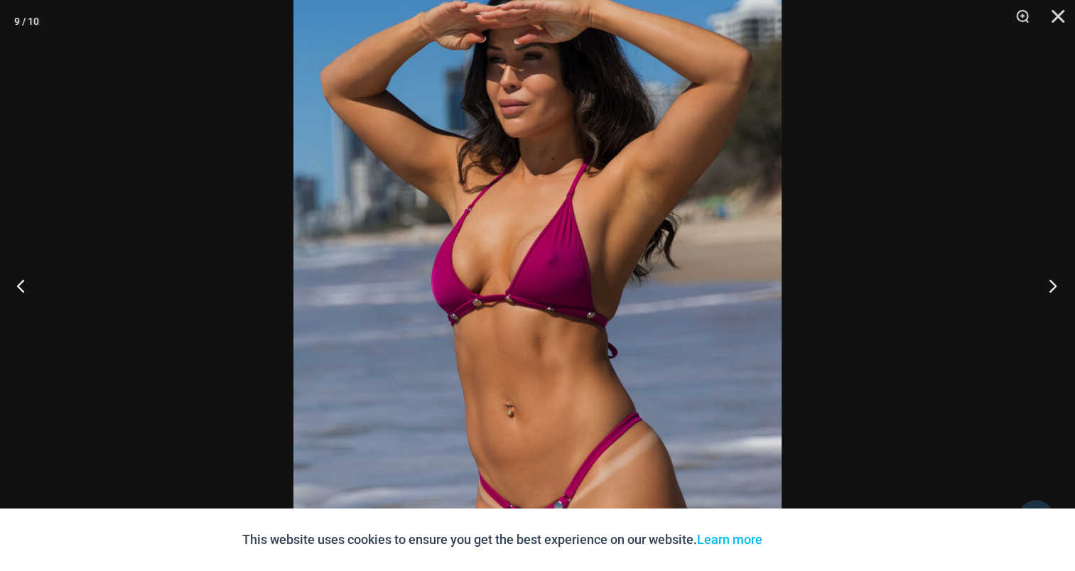
click at [1047, 284] on button "Next" at bounding box center [1048, 285] width 53 height 71
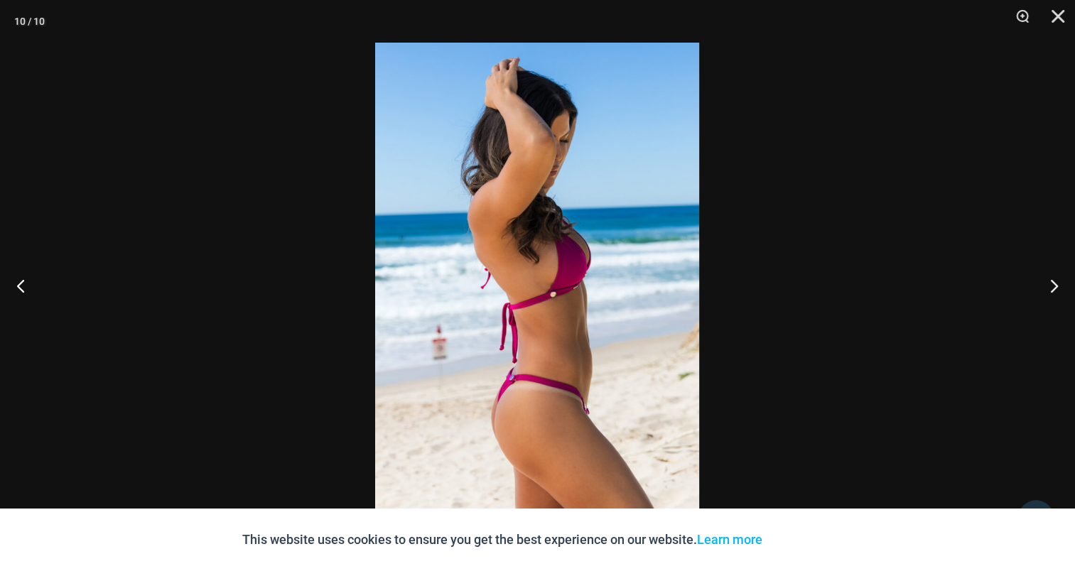
click at [530, 215] on img at bounding box center [537, 286] width 324 height 486
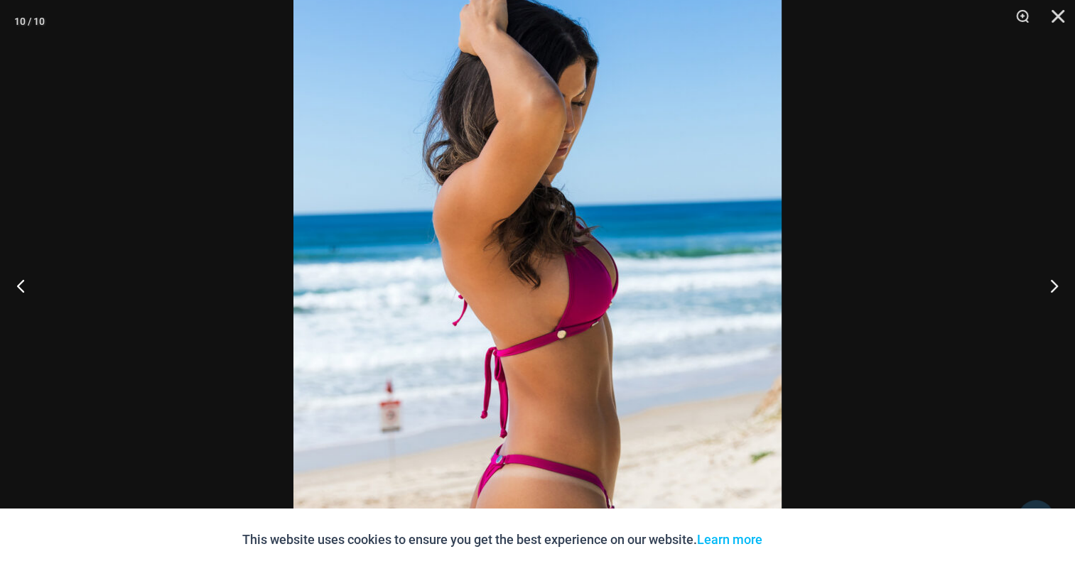
click at [1046, 112] on div at bounding box center [537, 285] width 1075 height 571
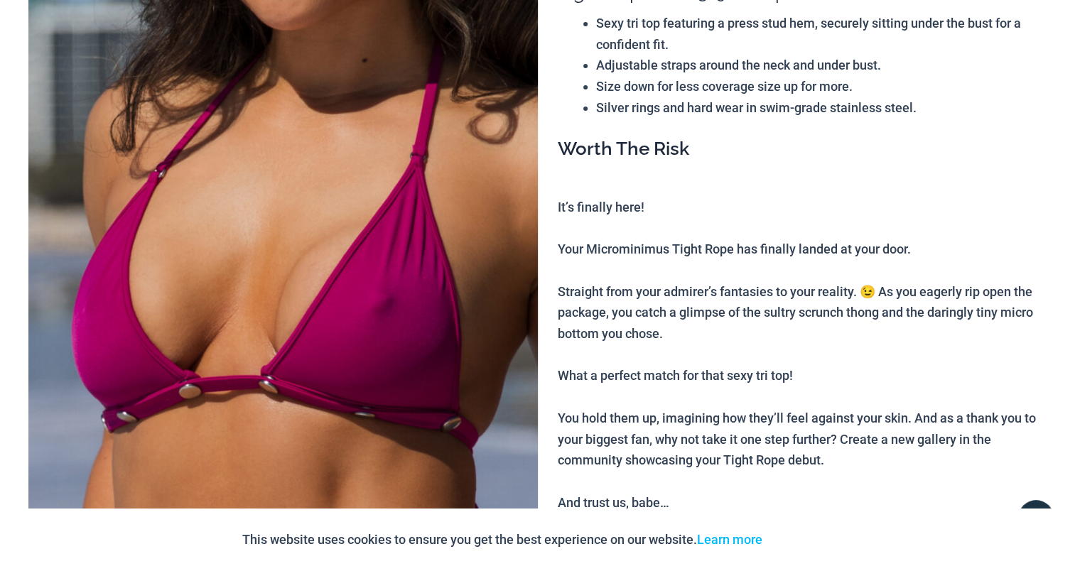
scroll to position [0, 0]
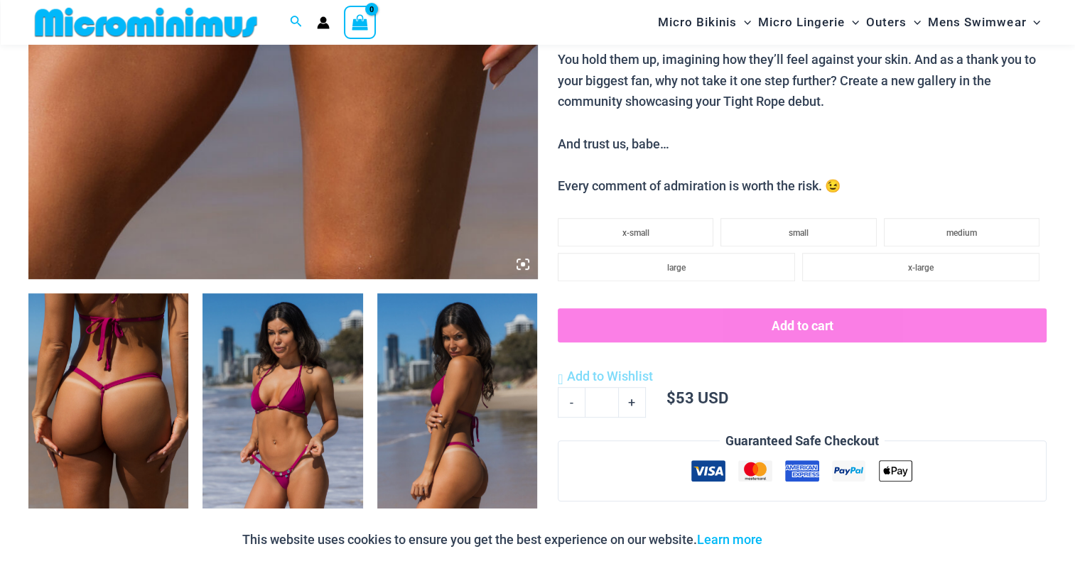
scroll to position [839, 0]
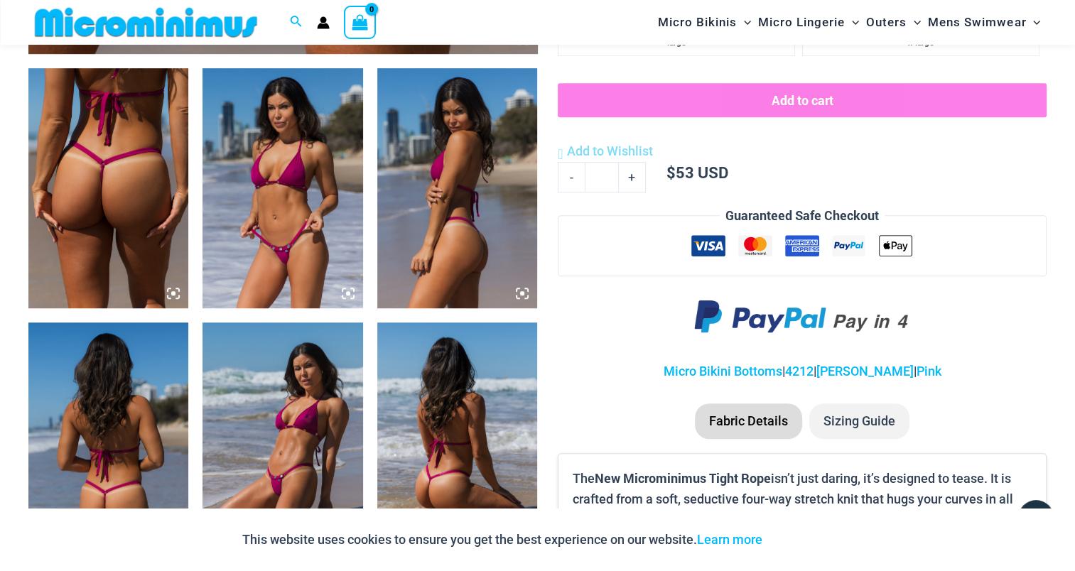
click at [112, 202] on img at bounding box center [108, 188] width 160 height 240
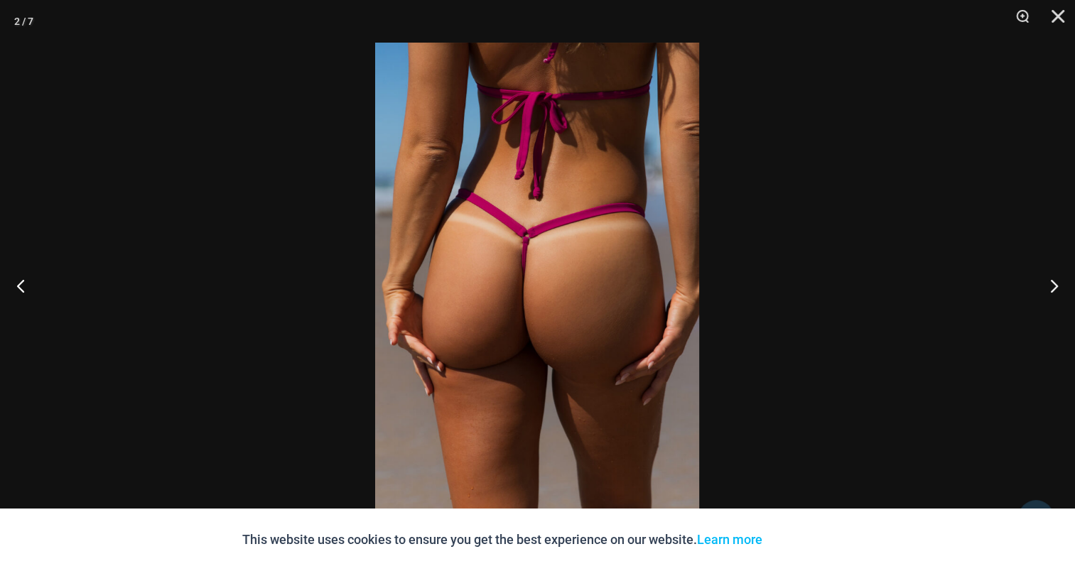
click at [586, 247] on img at bounding box center [537, 286] width 324 height 486
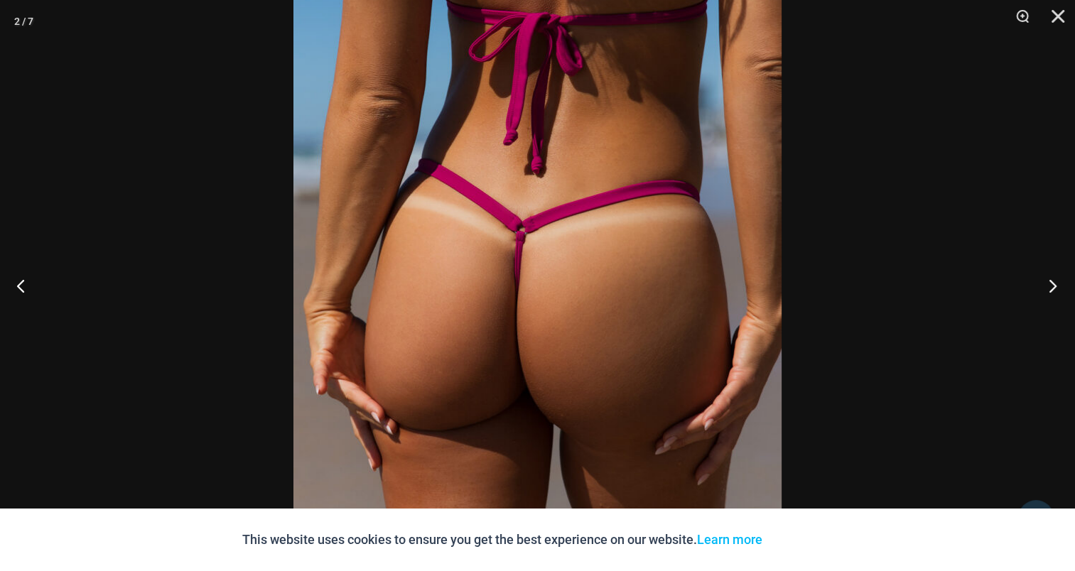
click at [1055, 281] on button "Next" at bounding box center [1048, 285] width 53 height 71
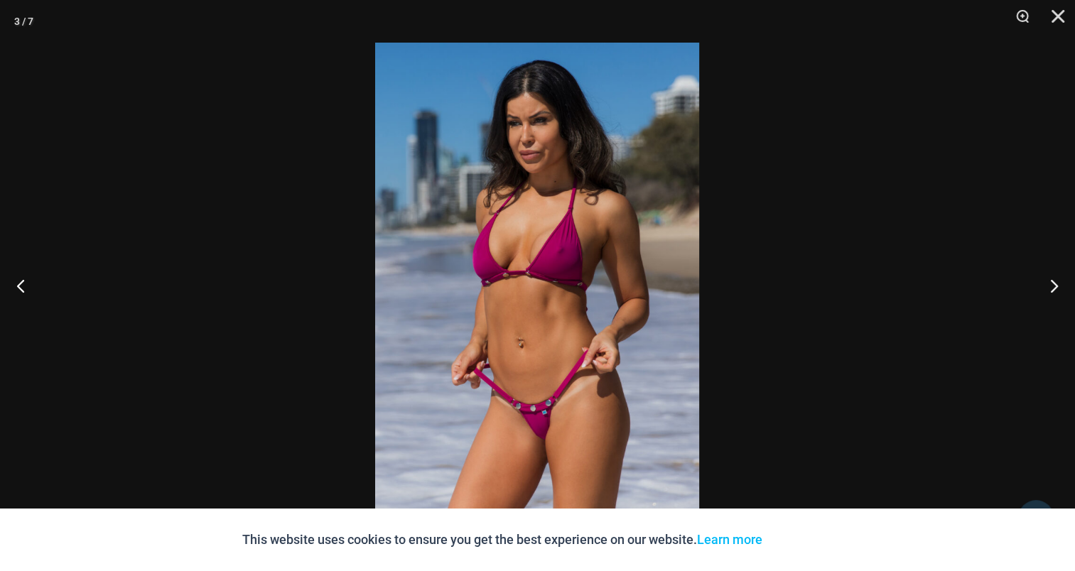
click at [508, 265] on img at bounding box center [537, 286] width 324 height 486
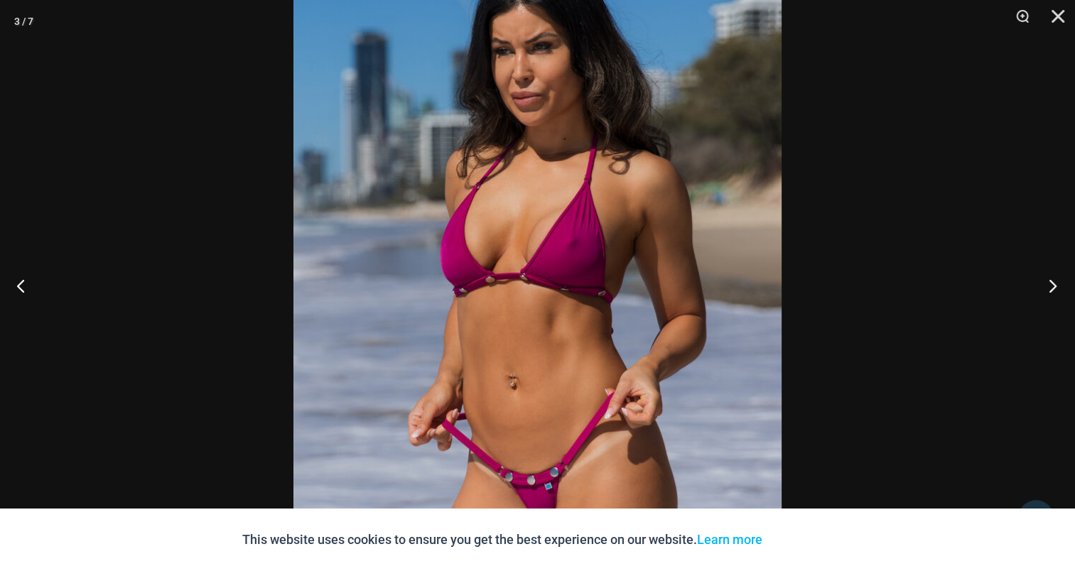
click at [1052, 284] on button "Next" at bounding box center [1048, 285] width 53 height 71
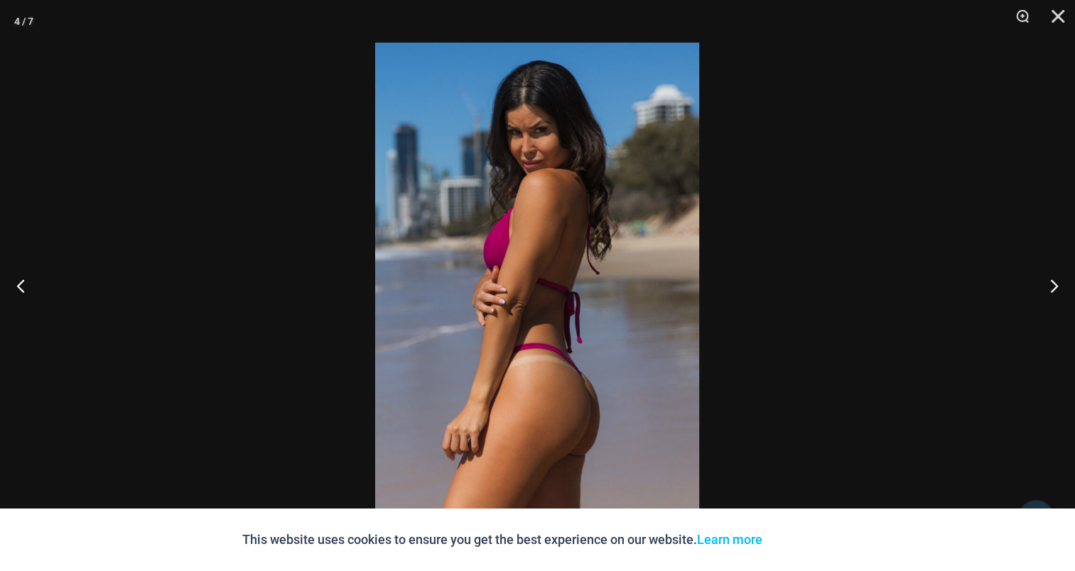
click at [517, 208] on img at bounding box center [537, 286] width 324 height 486
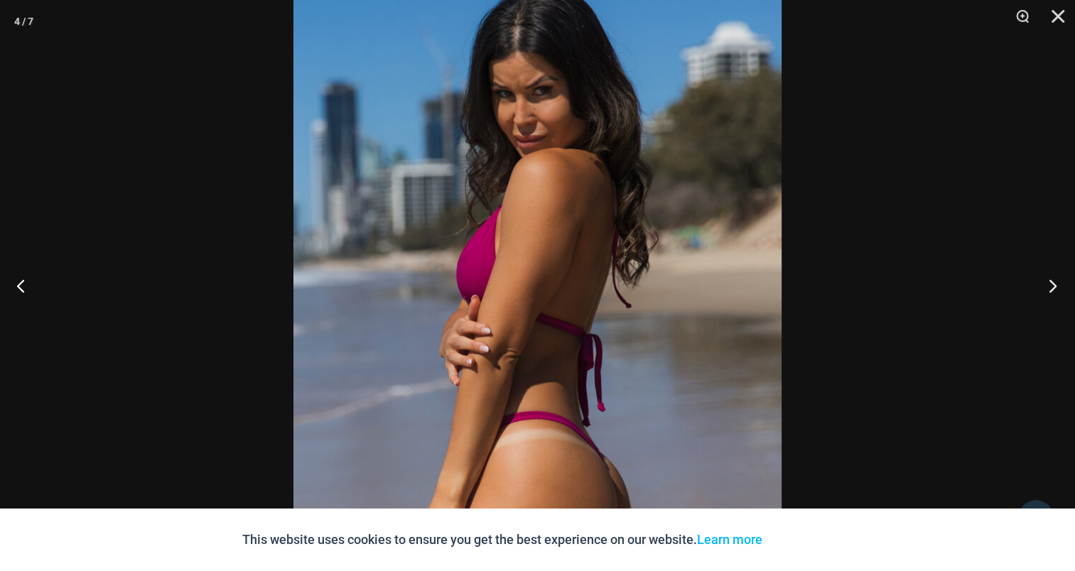
click at [1051, 283] on button "Next" at bounding box center [1048, 285] width 53 height 71
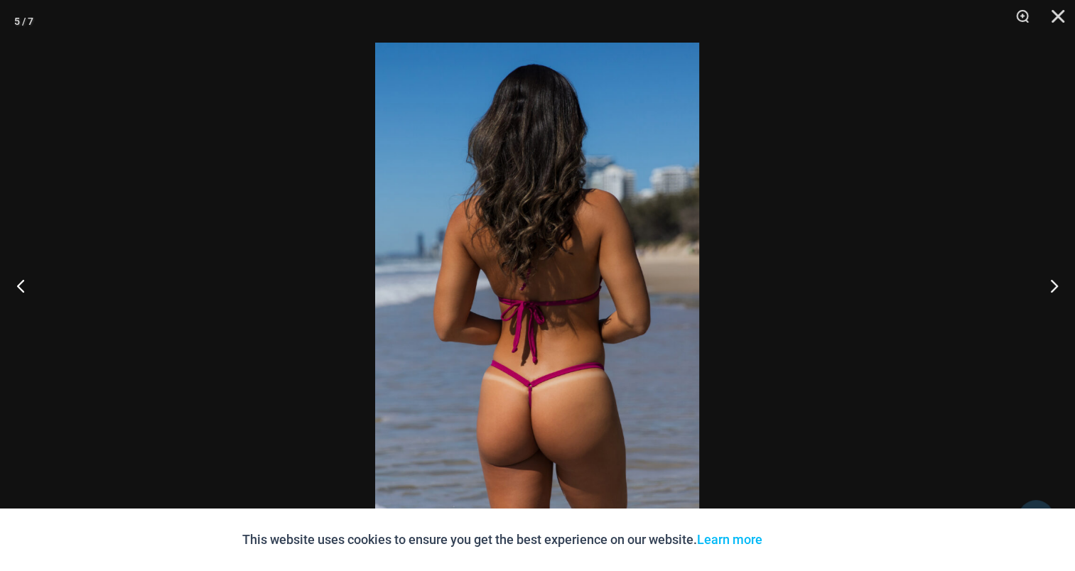
click at [495, 236] on img at bounding box center [537, 286] width 324 height 486
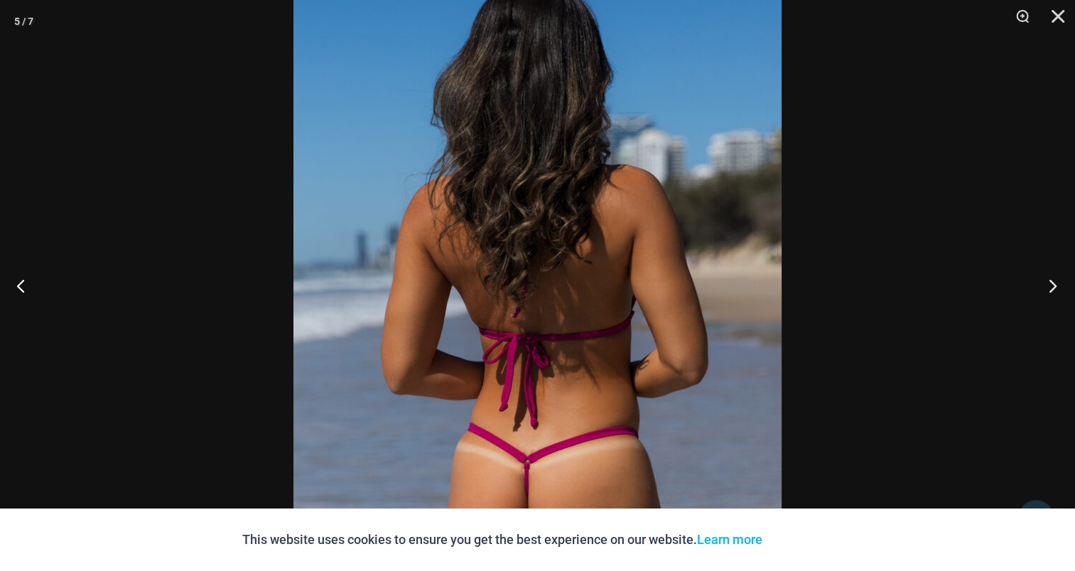
click at [1051, 277] on button "Next" at bounding box center [1048, 285] width 53 height 71
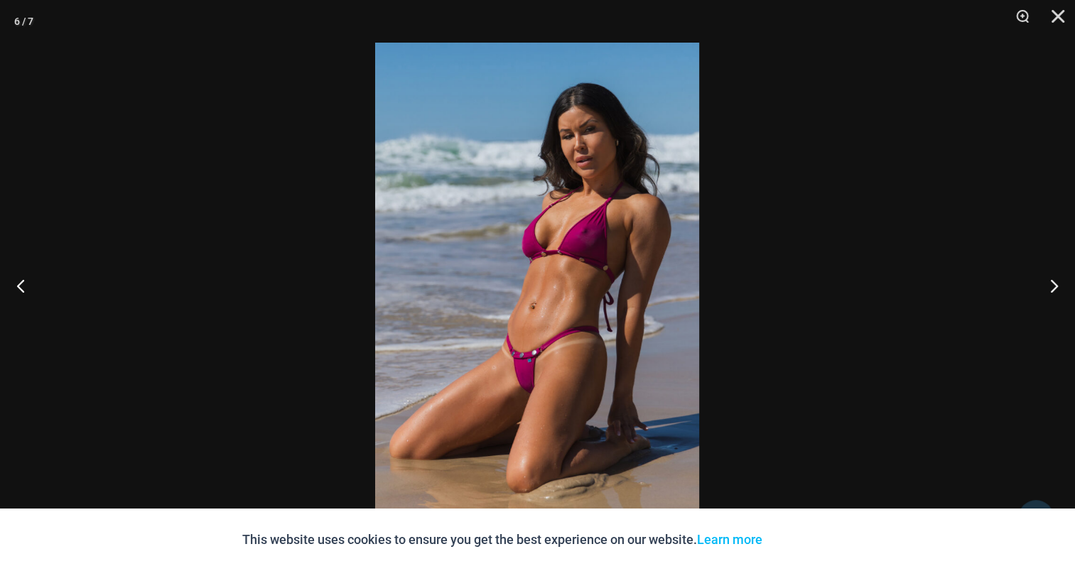
click at [565, 233] on img at bounding box center [537, 286] width 324 height 486
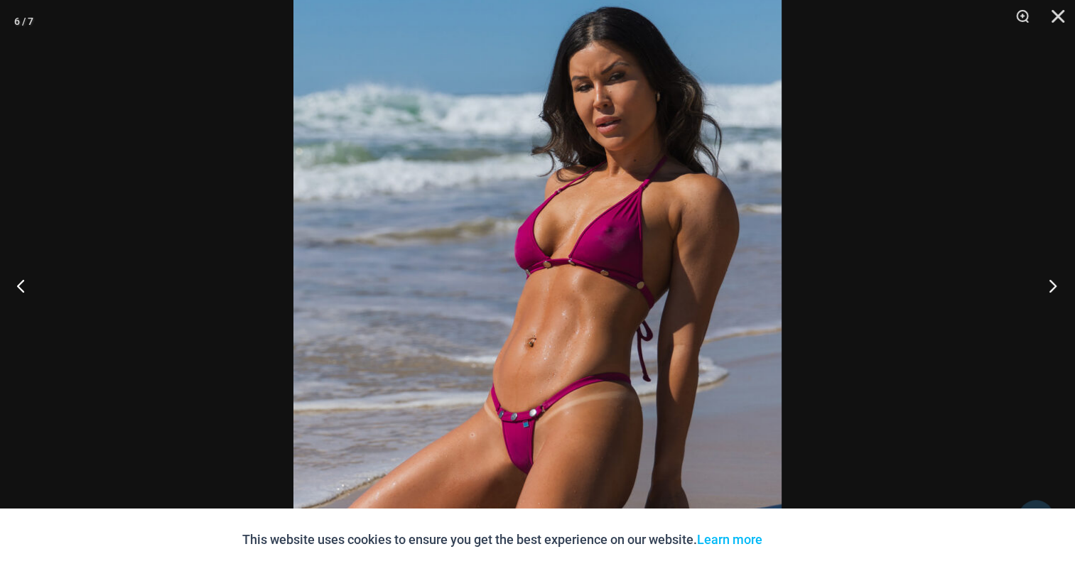
click at [1058, 291] on button "Next" at bounding box center [1048, 285] width 53 height 71
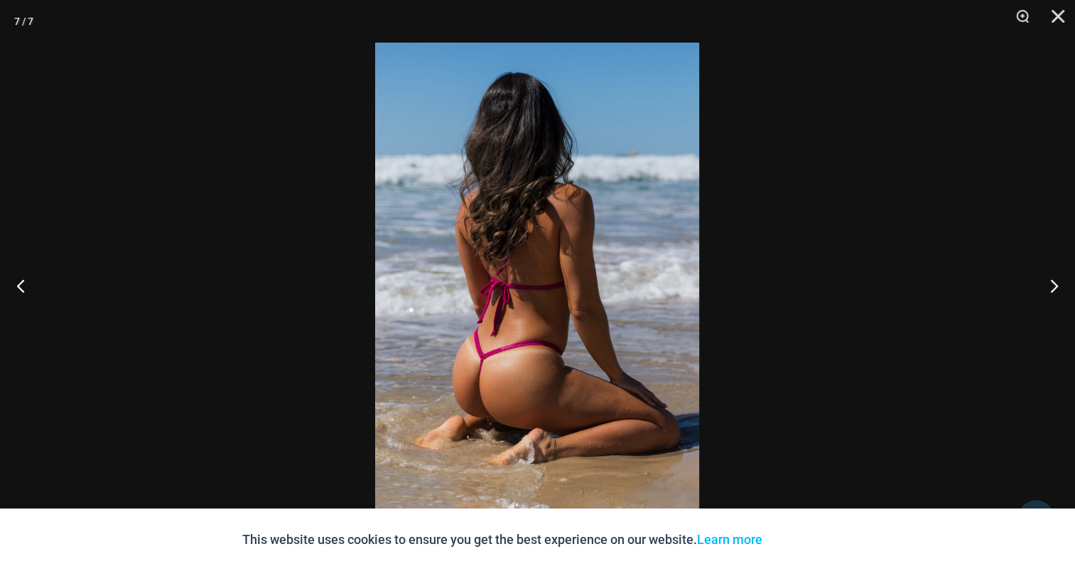
click at [571, 204] on img at bounding box center [537, 286] width 324 height 486
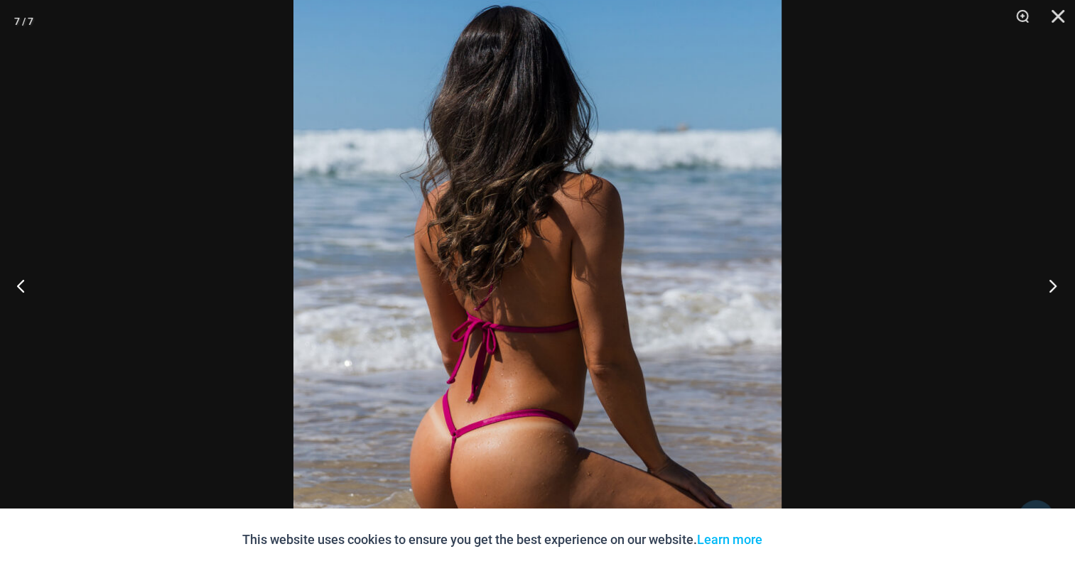
click at [1058, 283] on button "Next" at bounding box center [1048, 285] width 53 height 71
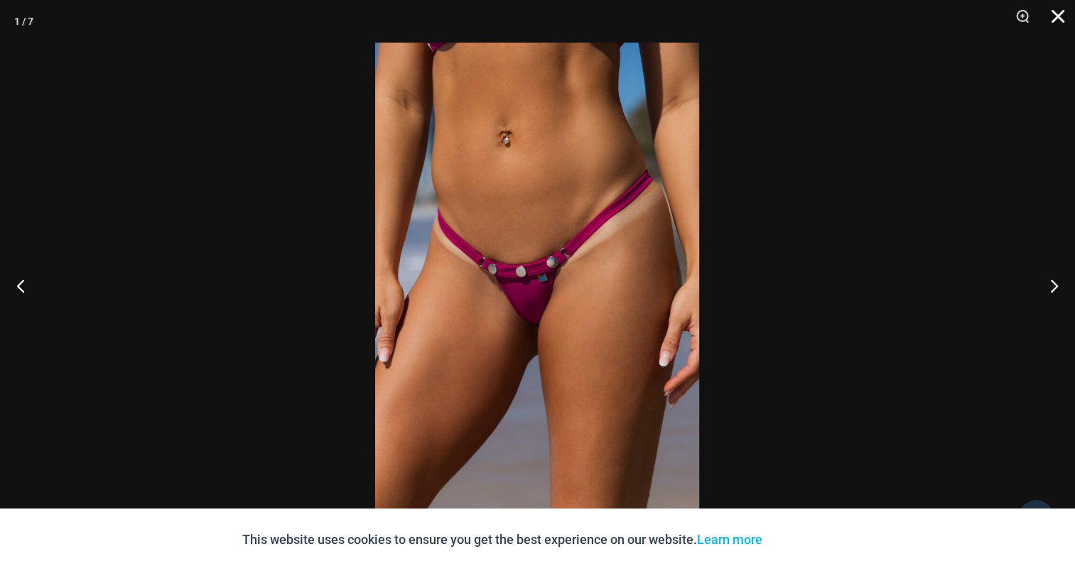
click at [1053, 14] on button "Close" at bounding box center [1054, 21] width 36 height 43
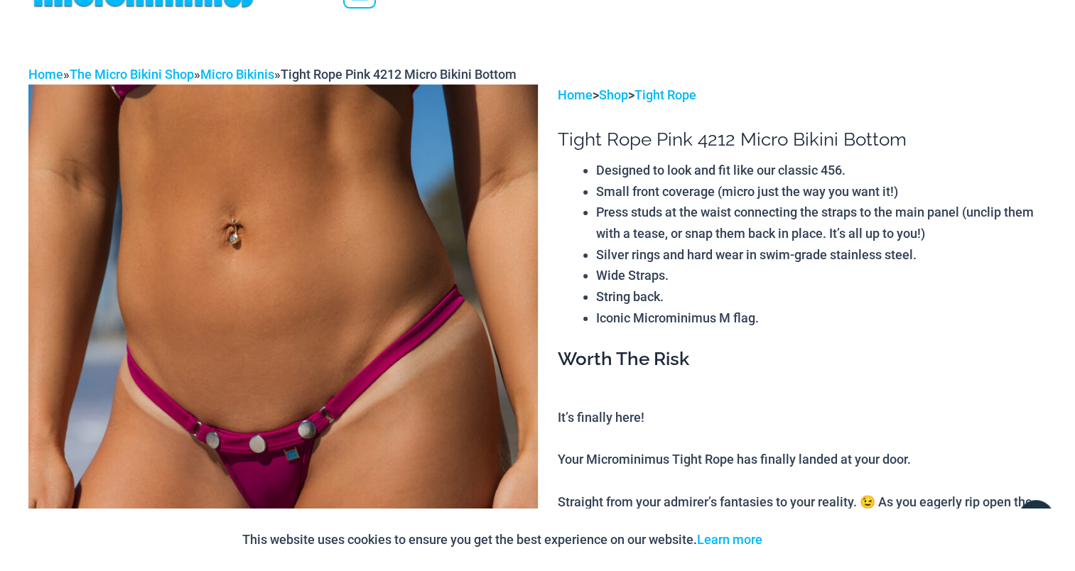
scroll to position [0, 0]
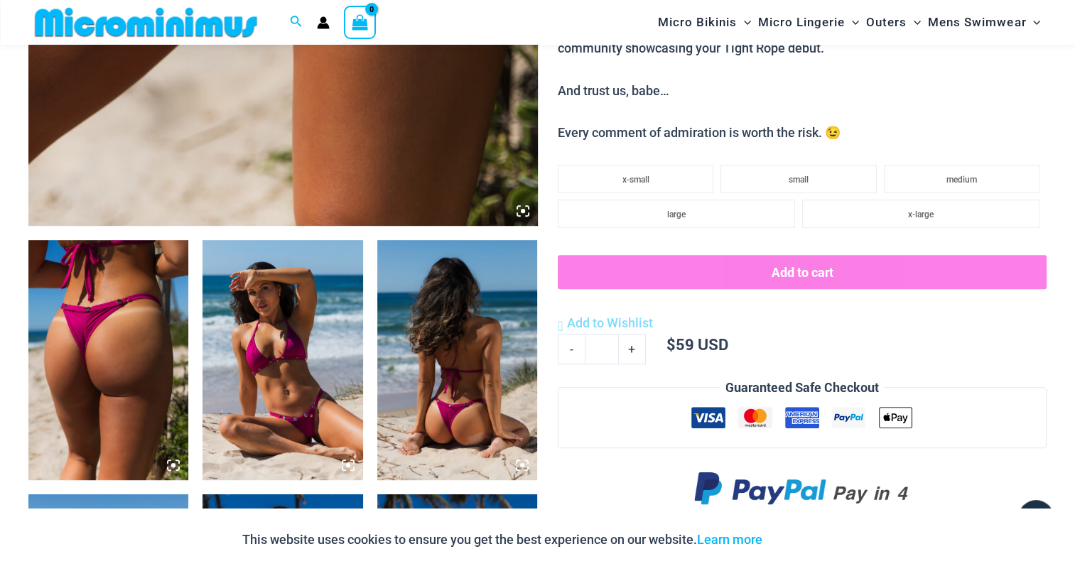
scroll to position [768, 0]
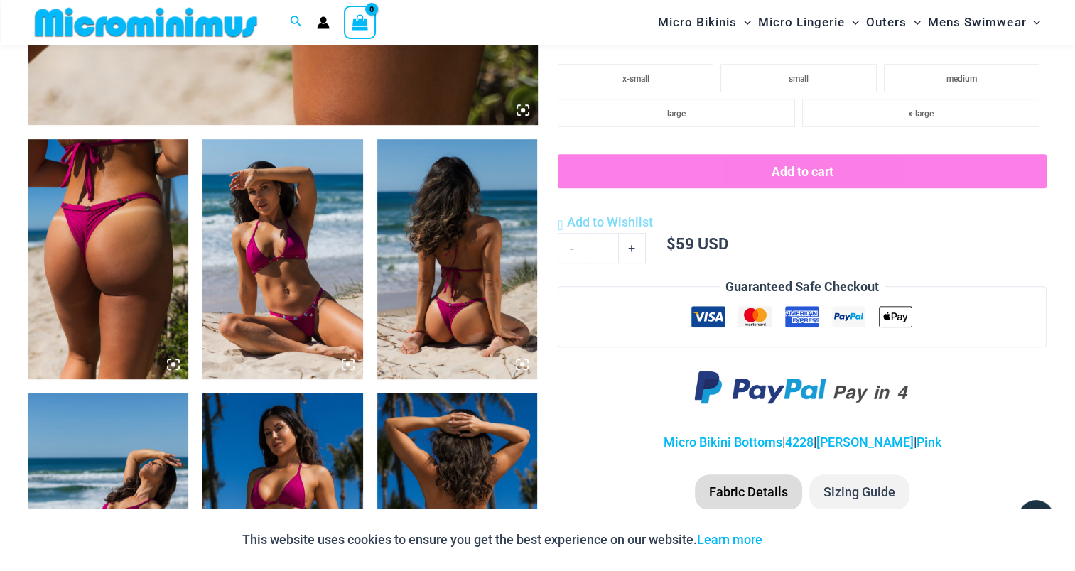
click at [78, 245] on img at bounding box center [108, 259] width 160 height 240
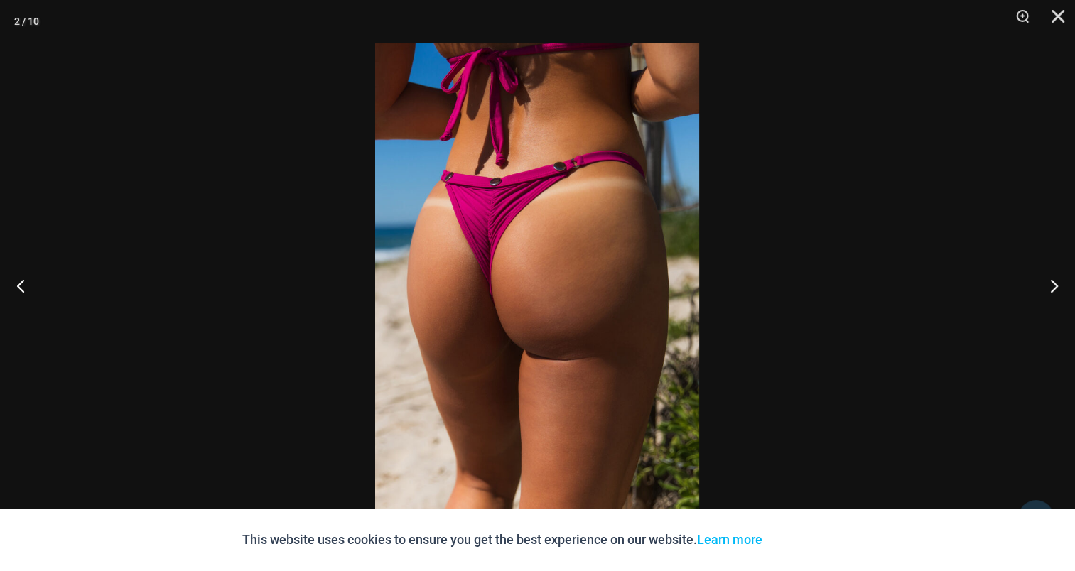
click at [515, 235] on img at bounding box center [537, 286] width 324 height 486
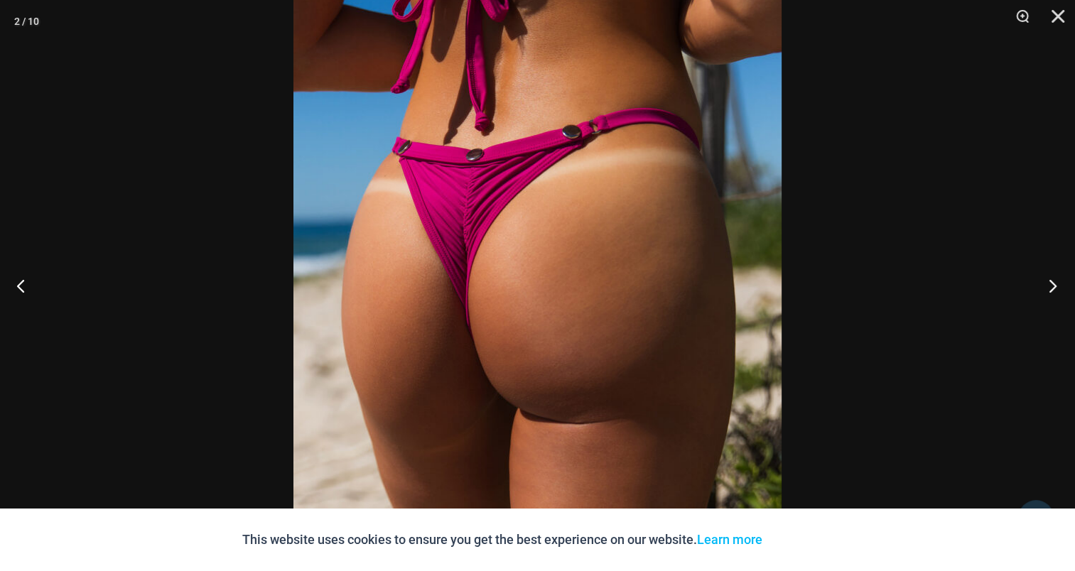
click at [1048, 277] on button "Next" at bounding box center [1048, 285] width 53 height 71
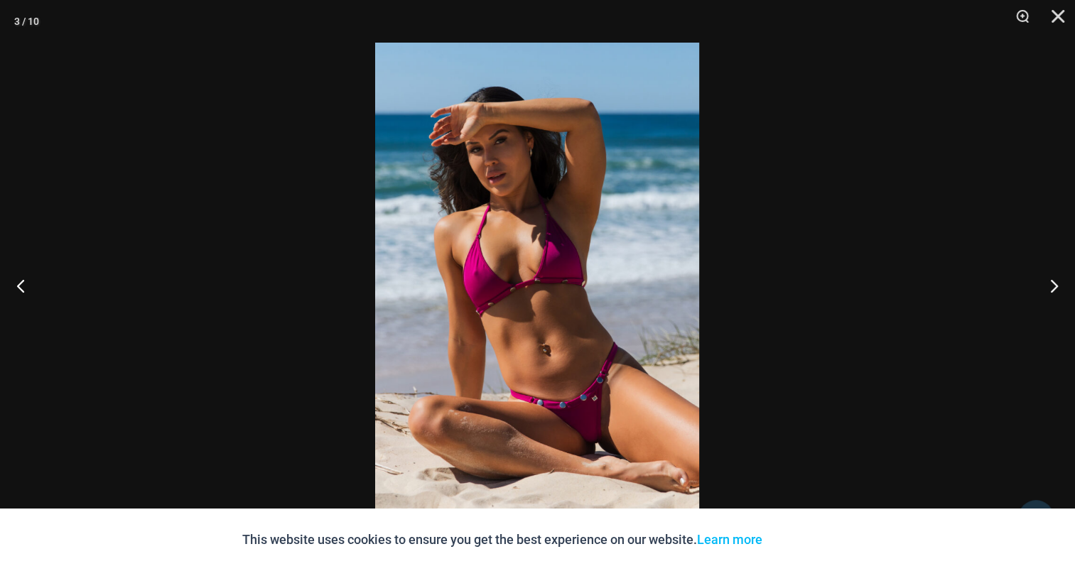
click at [542, 242] on img at bounding box center [537, 286] width 324 height 486
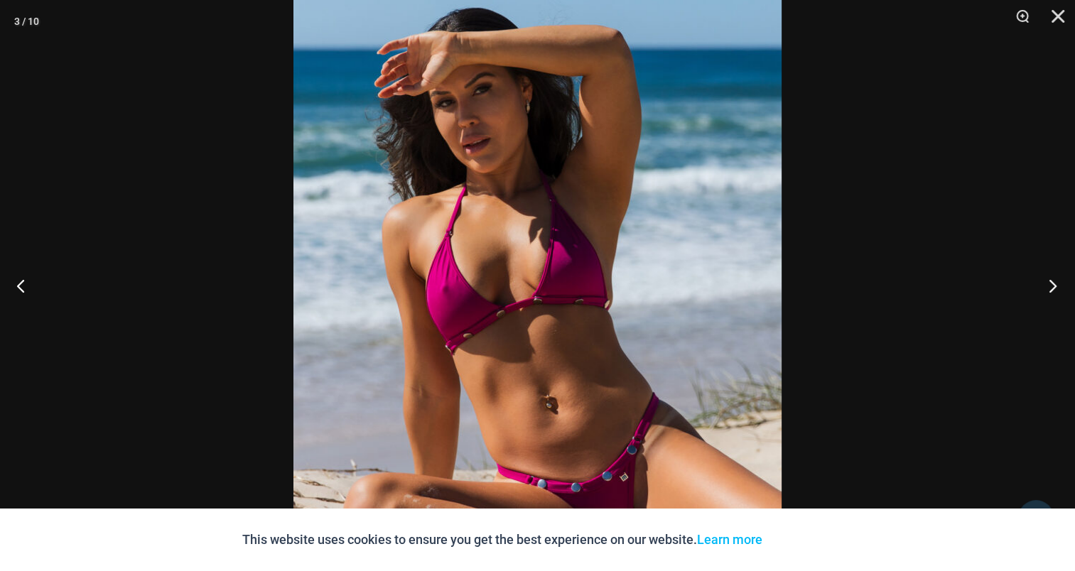
click at [1043, 279] on button "Next" at bounding box center [1048, 285] width 53 height 71
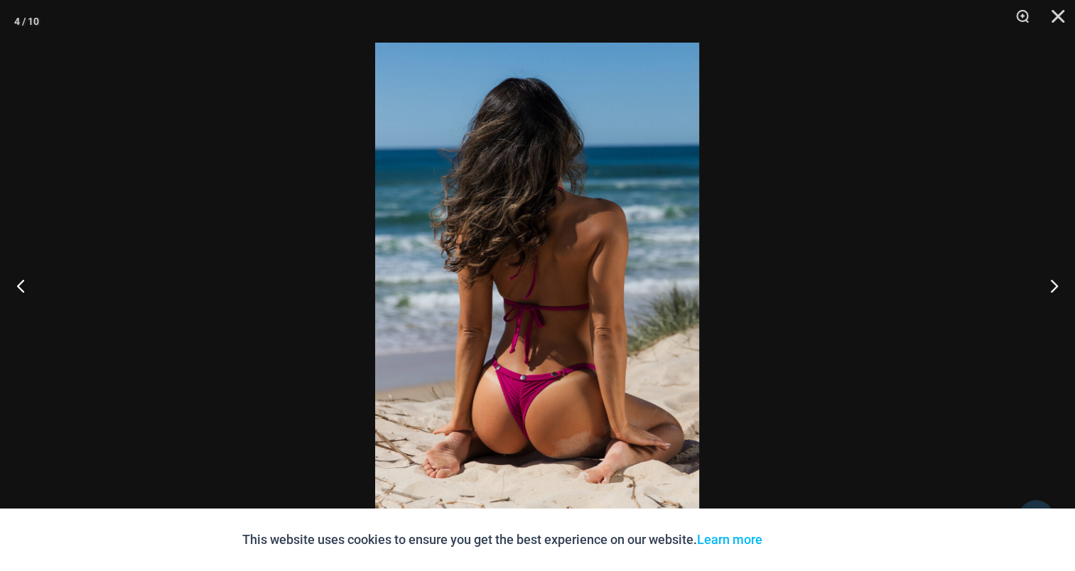
click at [598, 233] on img at bounding box center [537, 286] width 324 height 486
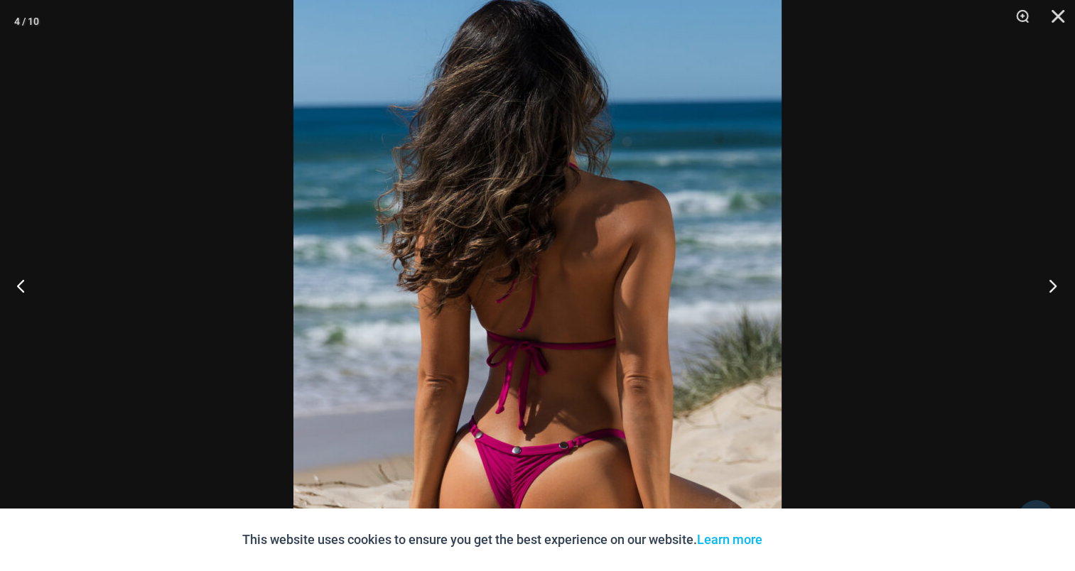
click at [1054, 284] on button "Next" at bounding box center [1048, 285] width 53 height 71
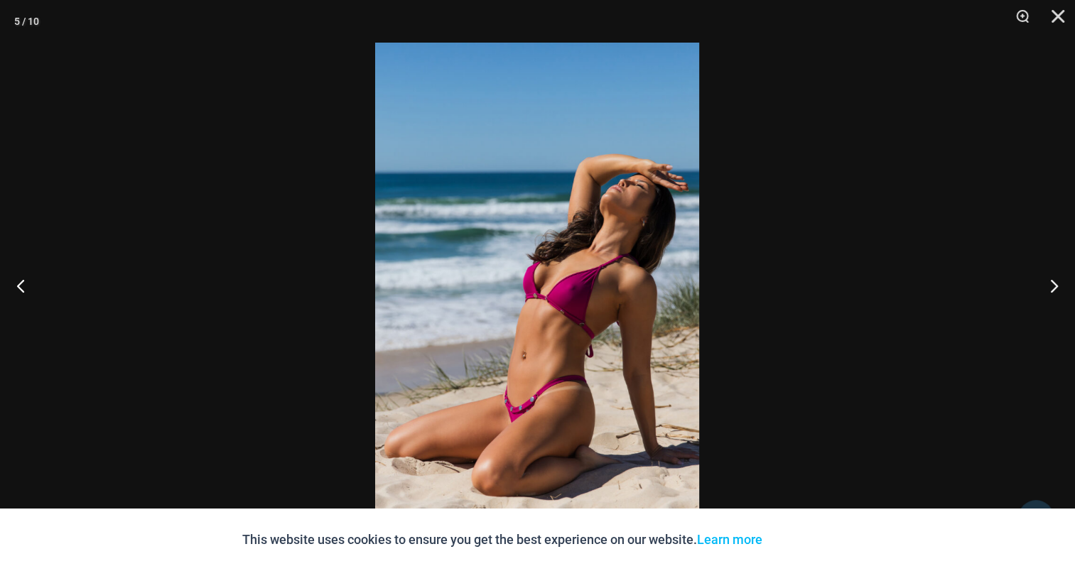
click at [604, 196] on img at bounding box center [537, 286] width 324 height 486
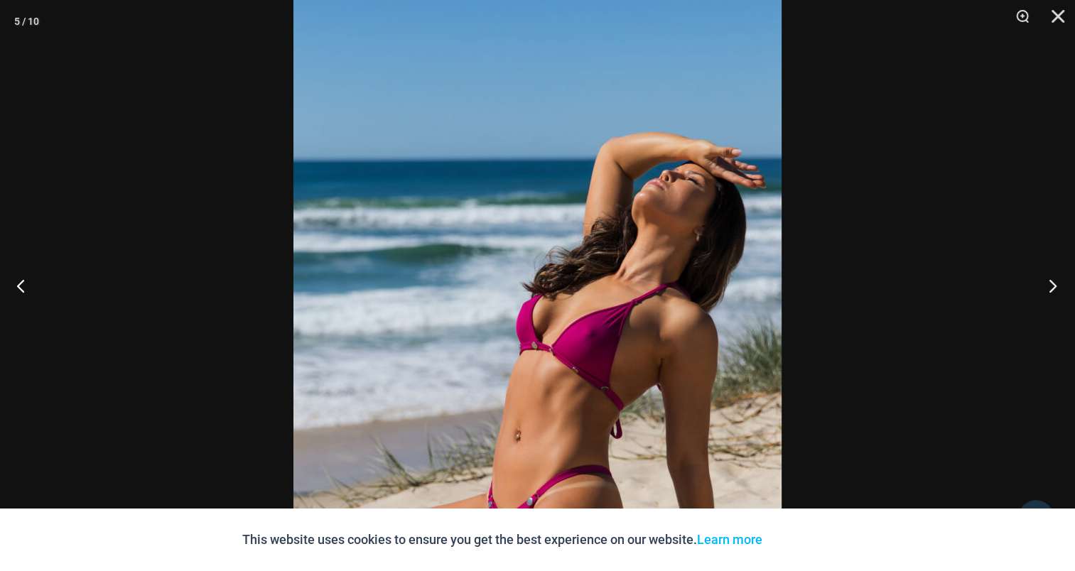
click at [1048, 279] on button "Next" at bounding box center [1048, 285] width 53 height 71
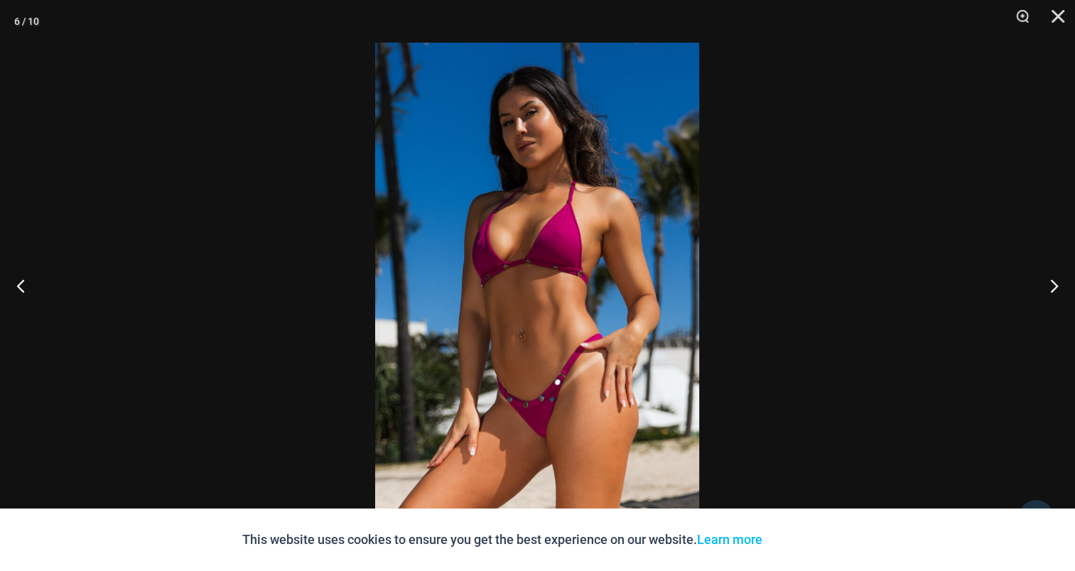
click at [554, 236] on img at bounding box center [537, 286] width 324 height 486
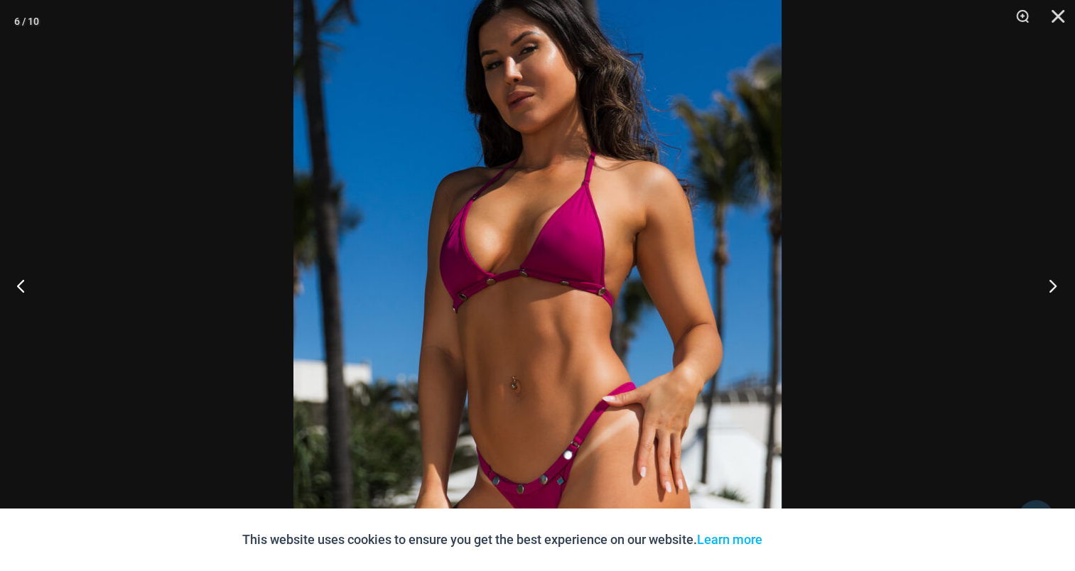
click at [1055, 283] on button "Next" at bounding box center [1048, 285] width 53 height 71
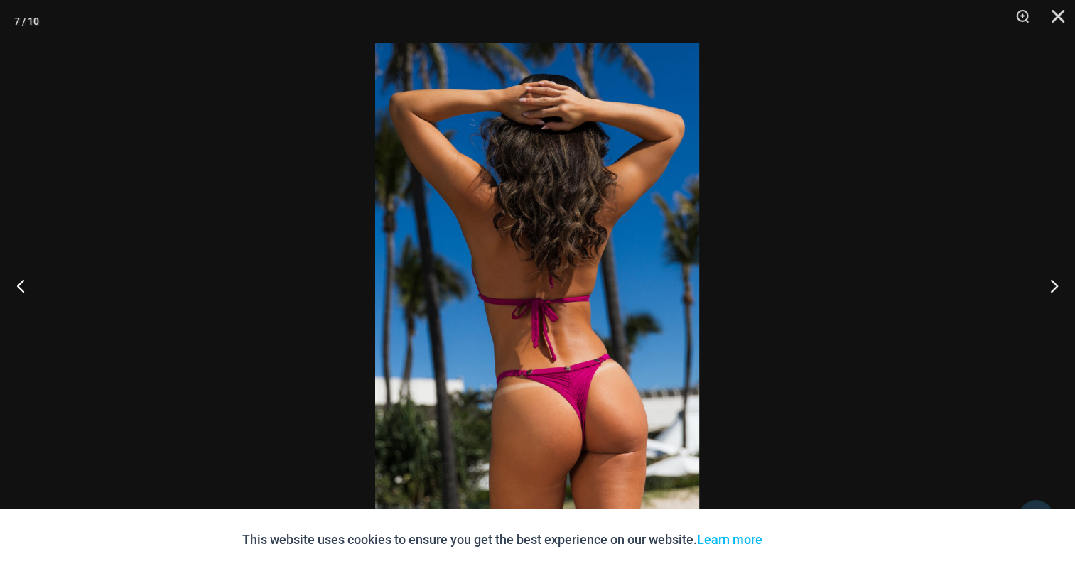
click at [535, 258] on img at bounding box center [537, 286] width 324 height 486
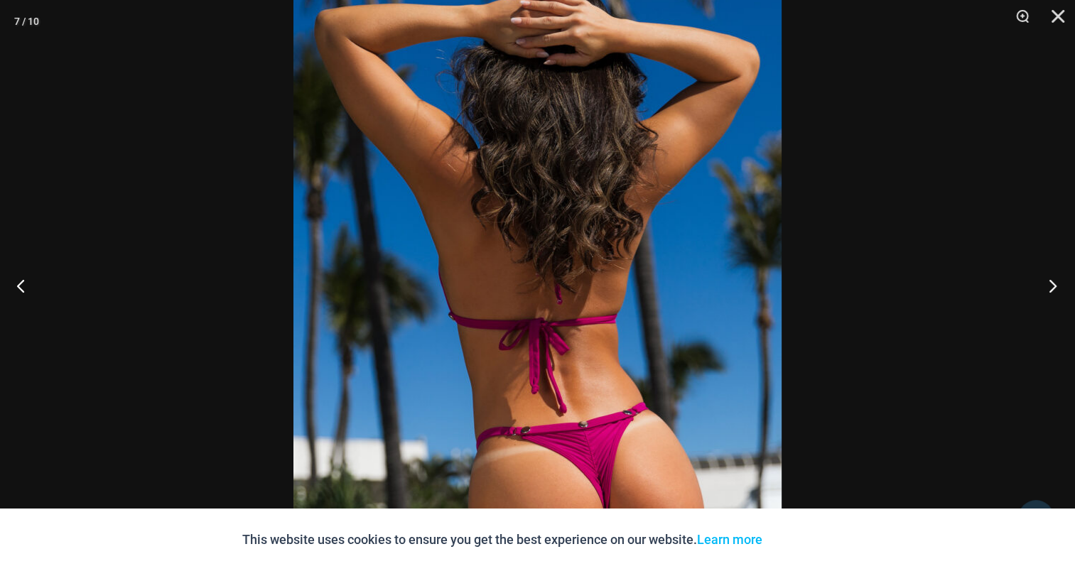
click at [1051, 281] on button "Next" at bounding box center [1048, 285] width 53 height 71
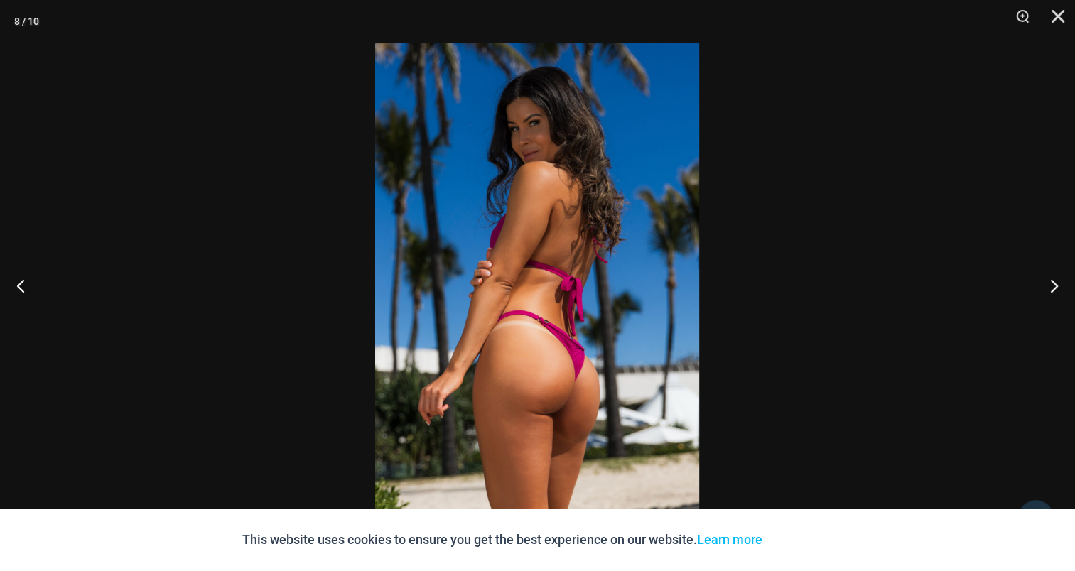
click at [555, 220] on img at bounding box center [537, 286] width 324 height 486
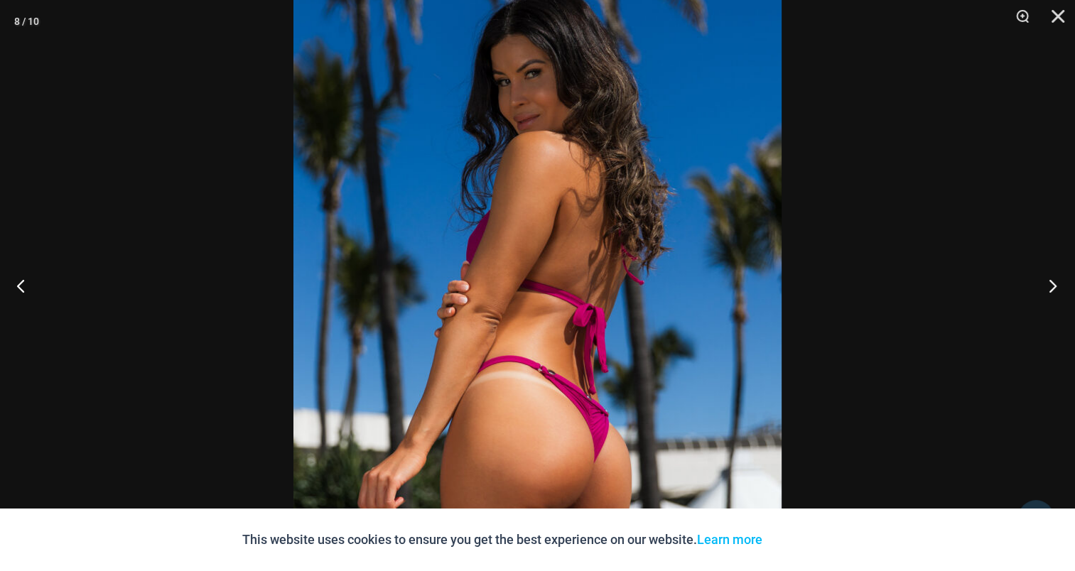
click at [1056, 289] on button "Next" at bounding box center [1048, 285] width 53 height 71
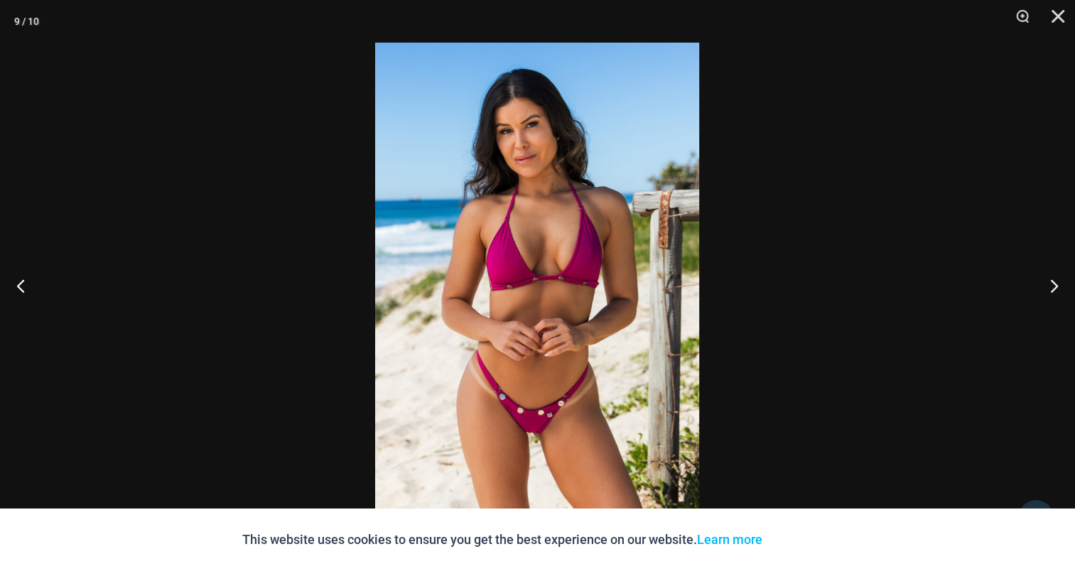
click at [552, 203] on img at bounding box center [537, 286] width 324 height 486
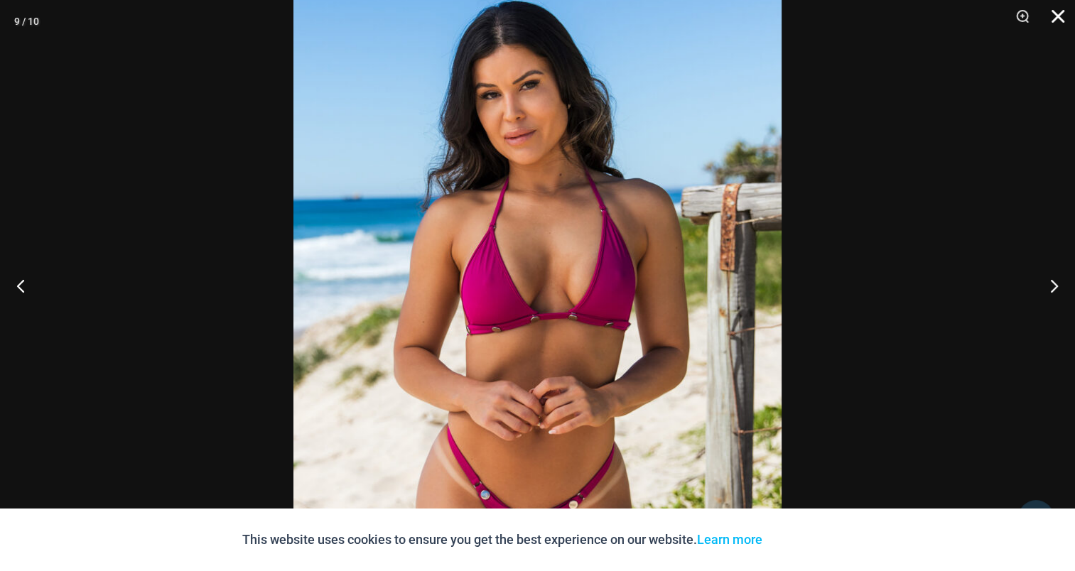
click at [1060, 16] on button "Close" at bounding box center [1054, 21] width 36 height 43
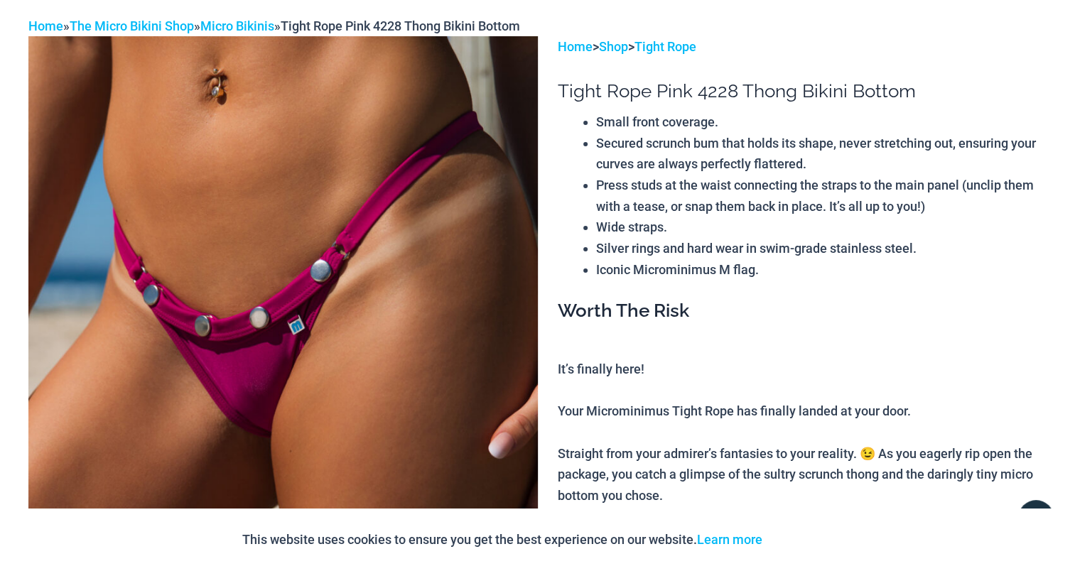
scroll to position [0, 0]
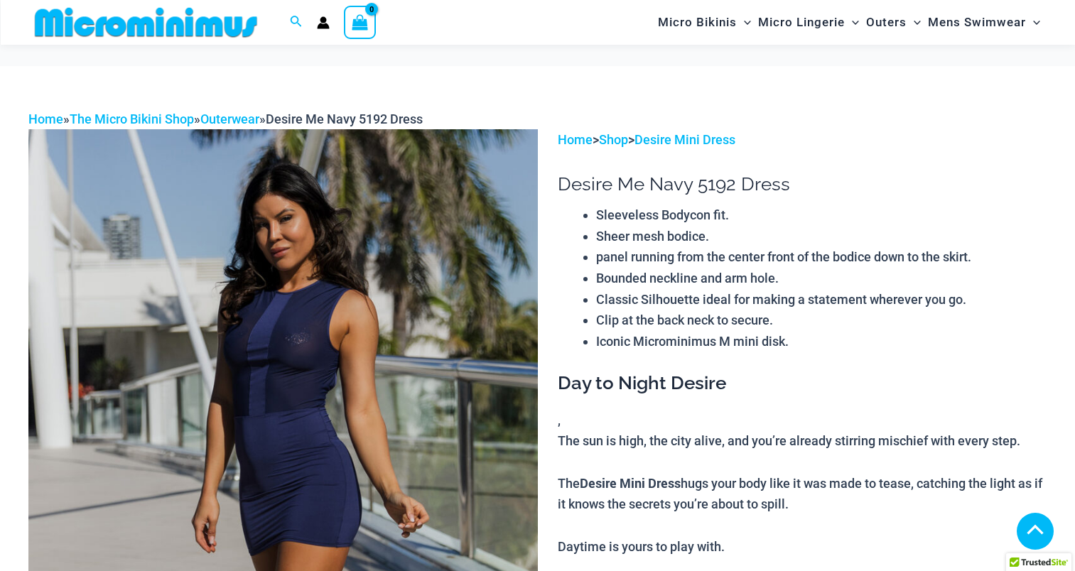
scroll to position [853, 0]
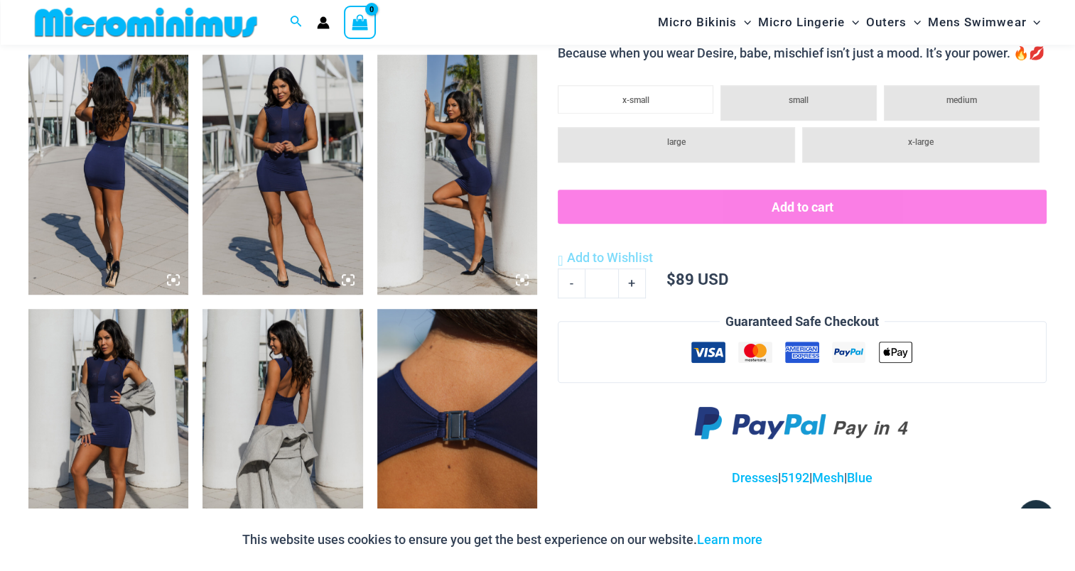
click at [457, 174] on img at bounding box center [457, 175] width 160 height 240
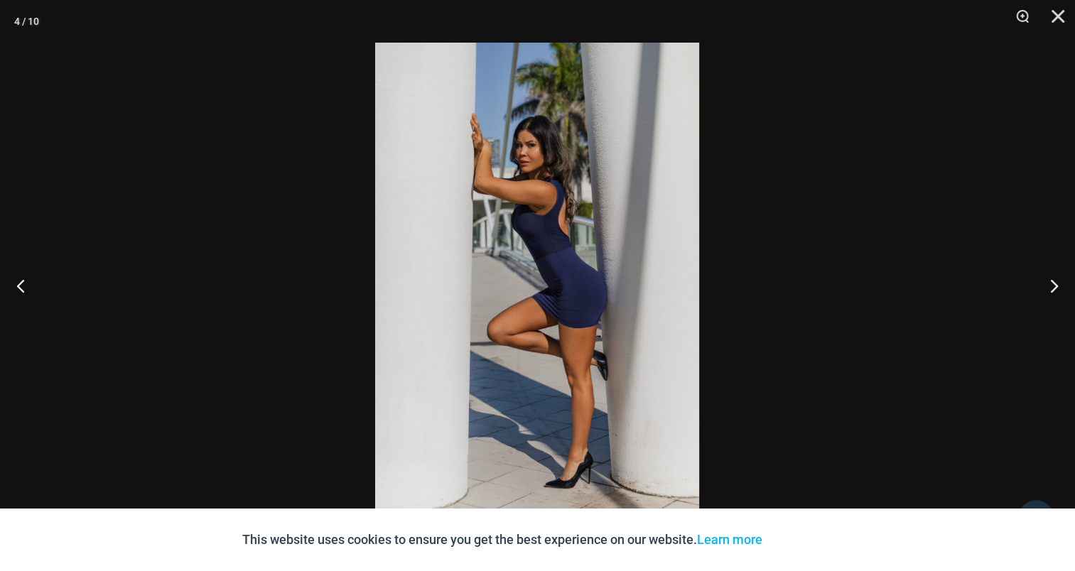
click at [458, 174] on img at bounding box center [537, 286] width 324 height 486
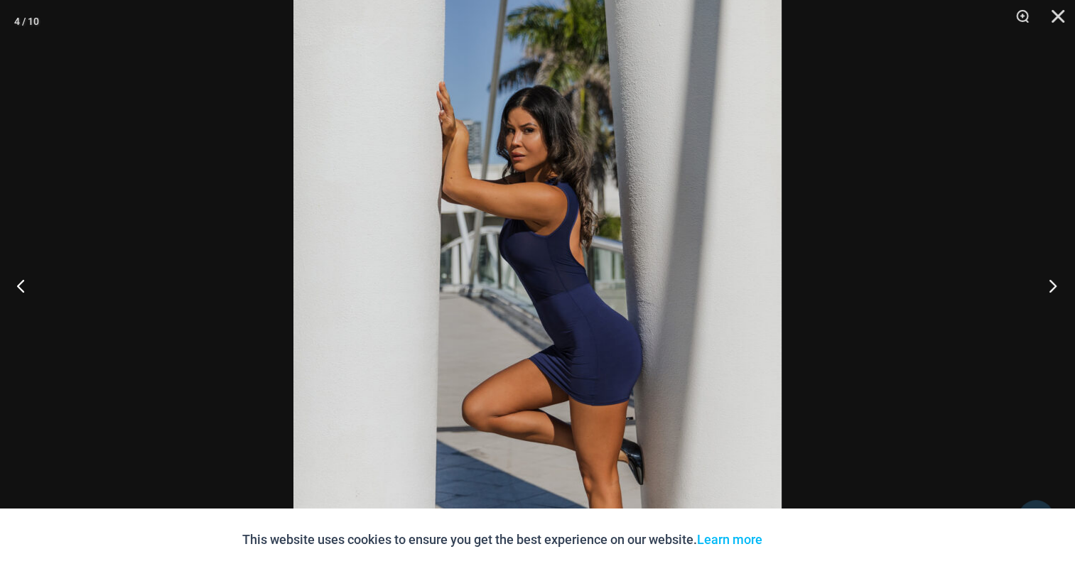
click at [1056, 286] on button "Next" at bounding box center [1048, 285] width 53 height 71
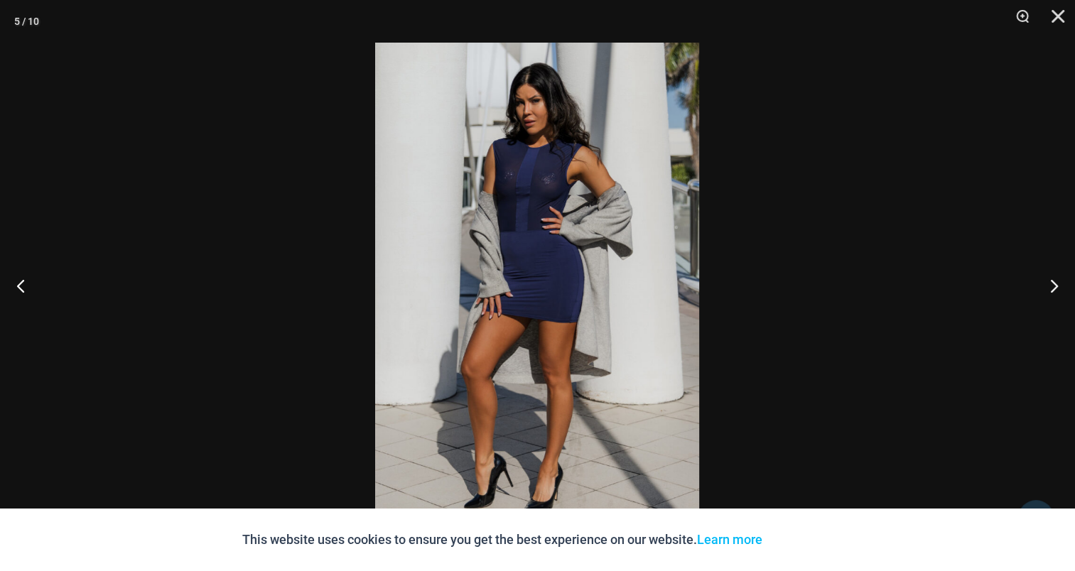
click at [529, 249] on img at bounding box center [537, 286] width 324 height 486
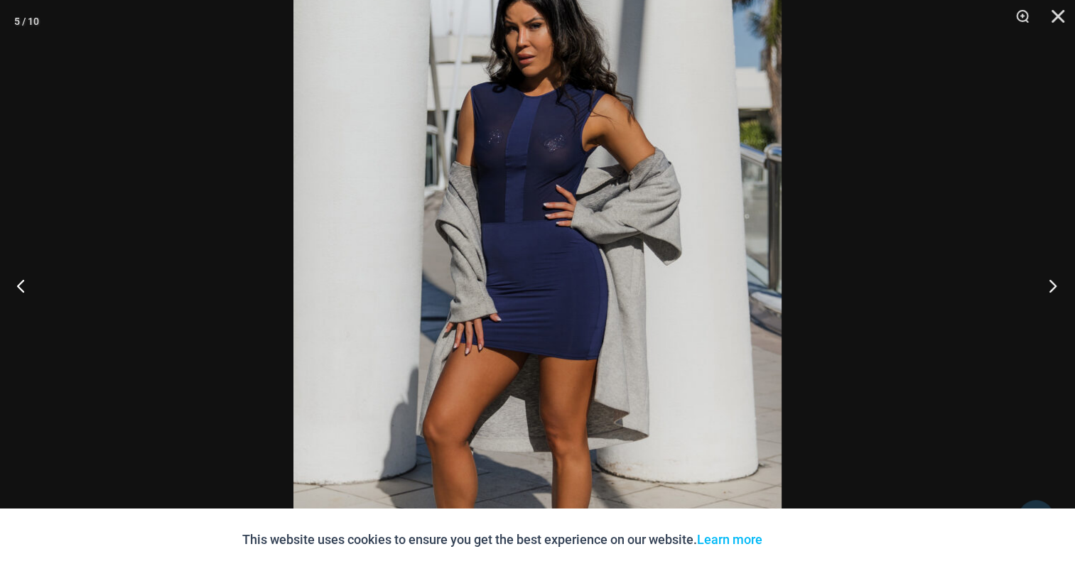
click at [1031, 280] on button "Next" at bounding box center [1048, 285] width 53 height 71
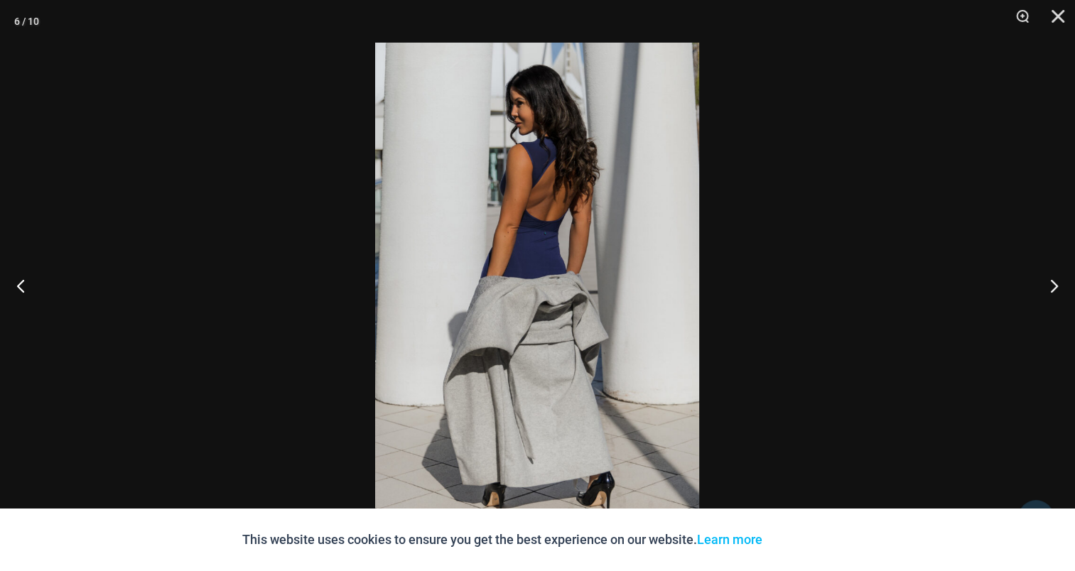
click at [628, 213] on img at bounding box center [537, 286] width 324 height 486
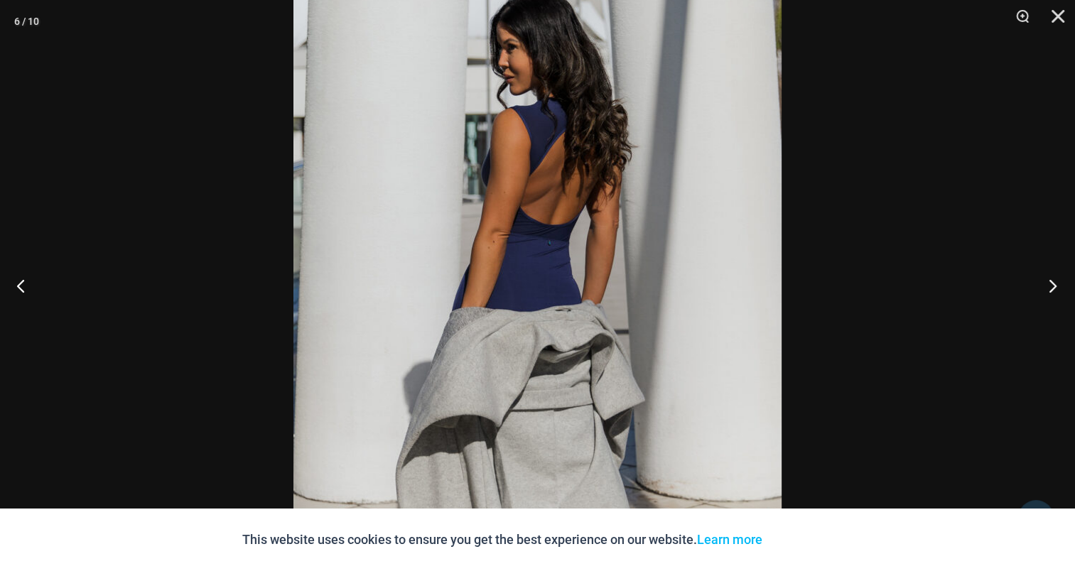
click at [1056, 284] on button "Next" at bounding box center [1048, 285] width 53 height 71
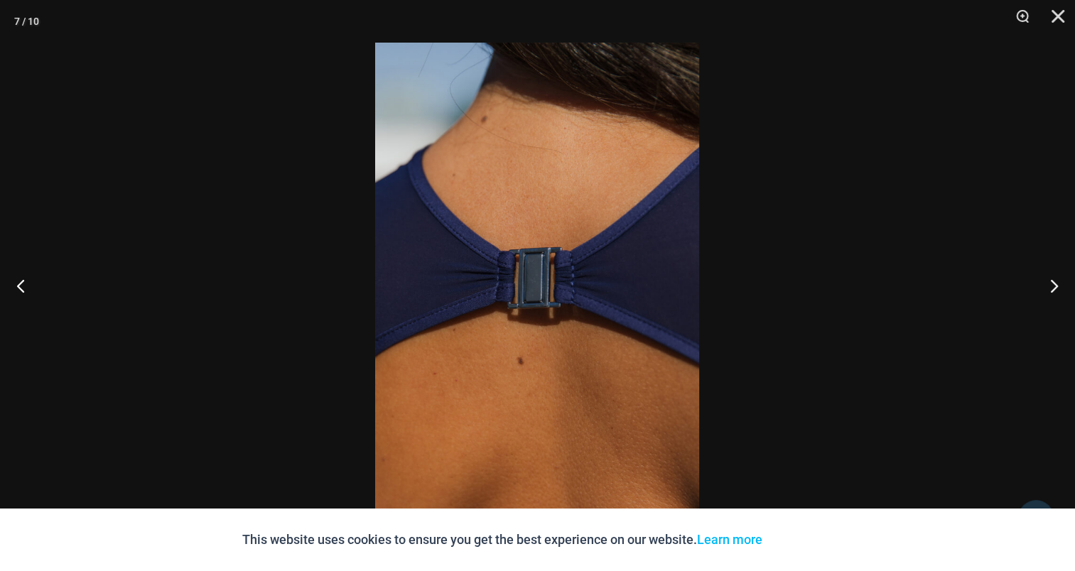
click at [590, 190] on img at bounding box center [537, 286] width 324 height 486
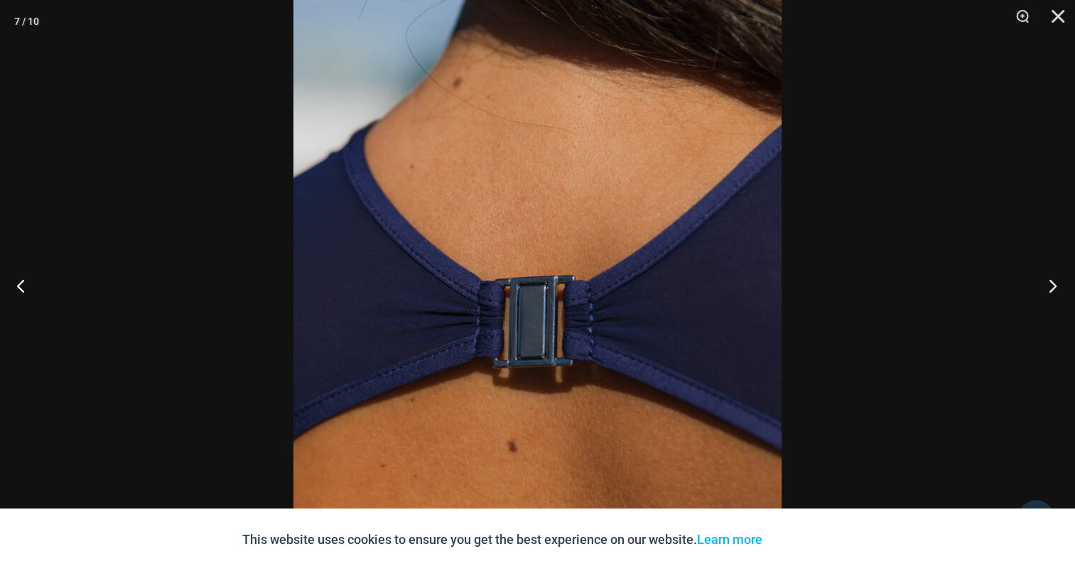
click at [1053, 287] on button "Next" at bounding box center [1048, 285] width 53 height 71
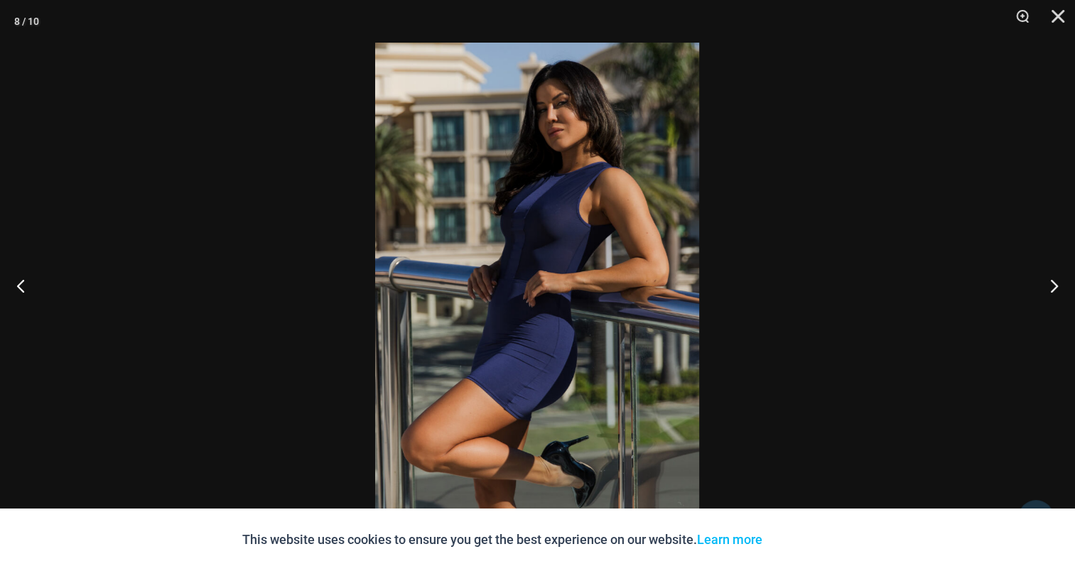
click at [558, 225] on img at bounding box center [537, 286] width 324 height 486
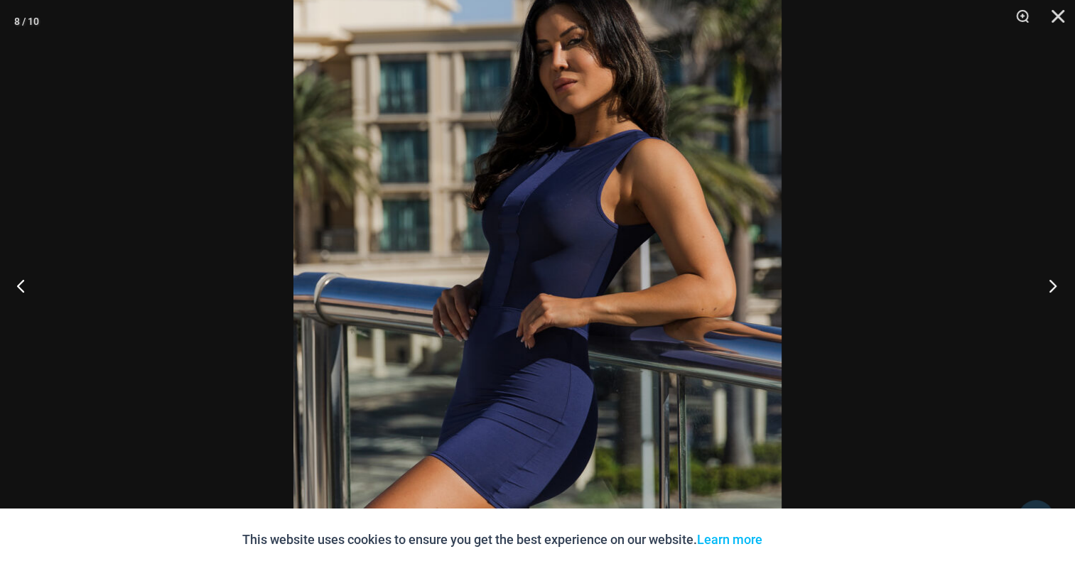
click at [1056, 289] on button "Next" at bounding box center [1048, 285] width 53 height 71
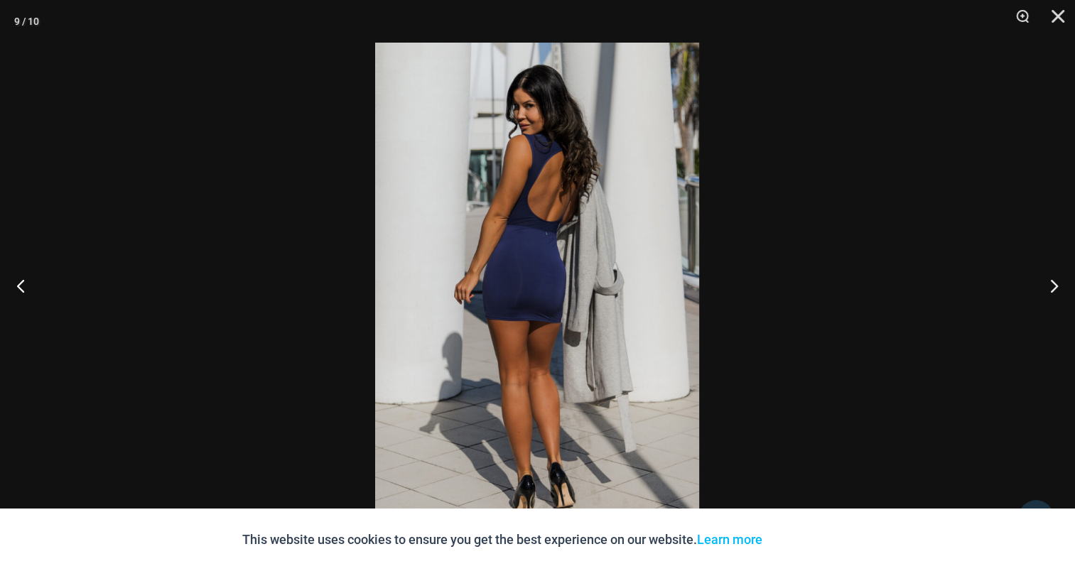
click at [600, 209] on img at bounding box center [537, 286] width 324 height 486
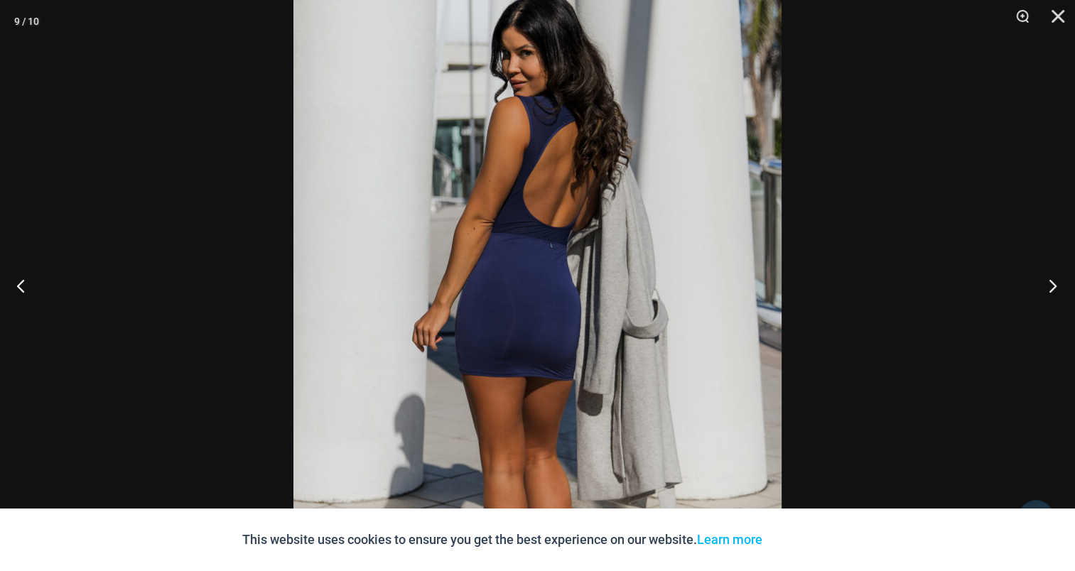
click at [1051, 279] on button "Next" at bounding box center [1048, 285] width 53 height 71
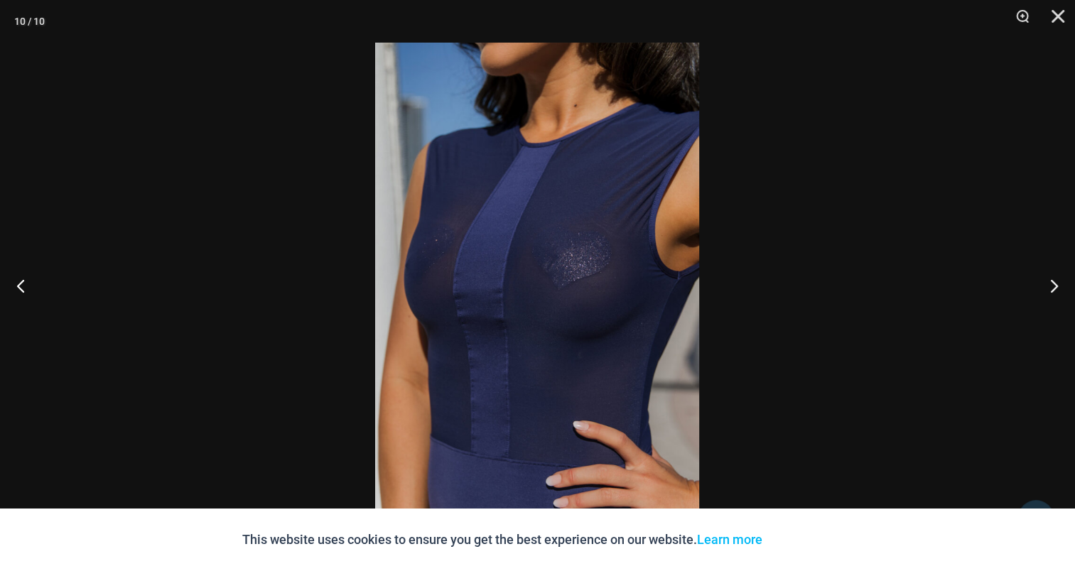
click at [463, 222] on img at bounding box center [537, 286] width 324 height 486
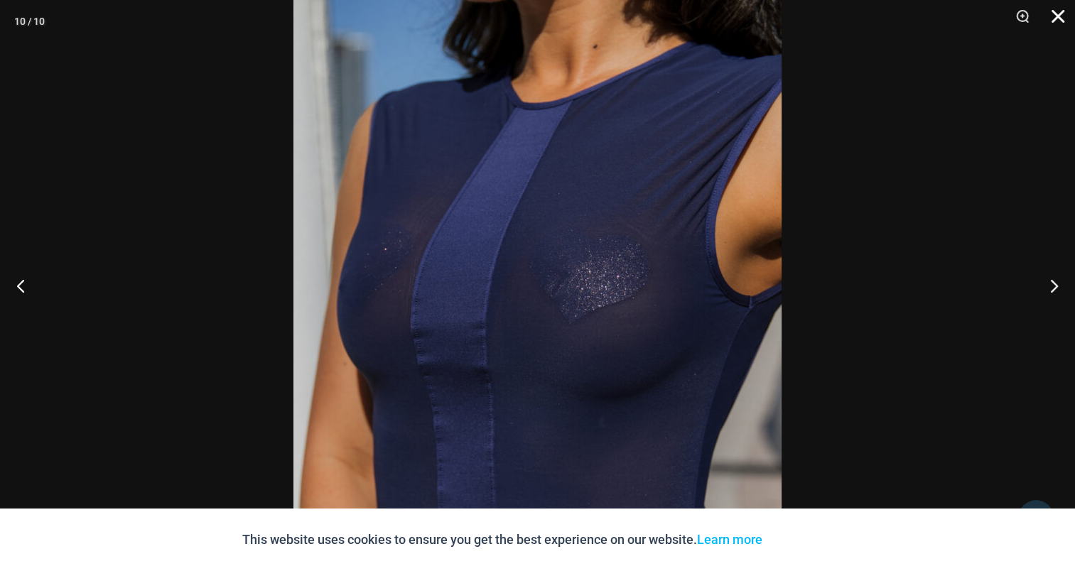
click at [1058, 17] on button "Close" at bounding box center [1054, 21] width 36 height 43
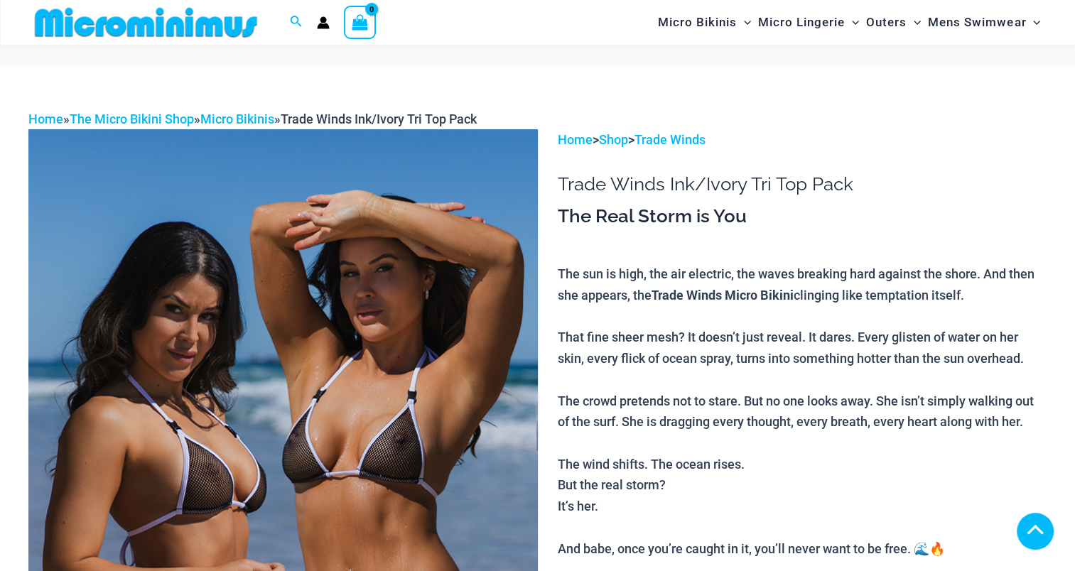
scroll to position [271, 0]
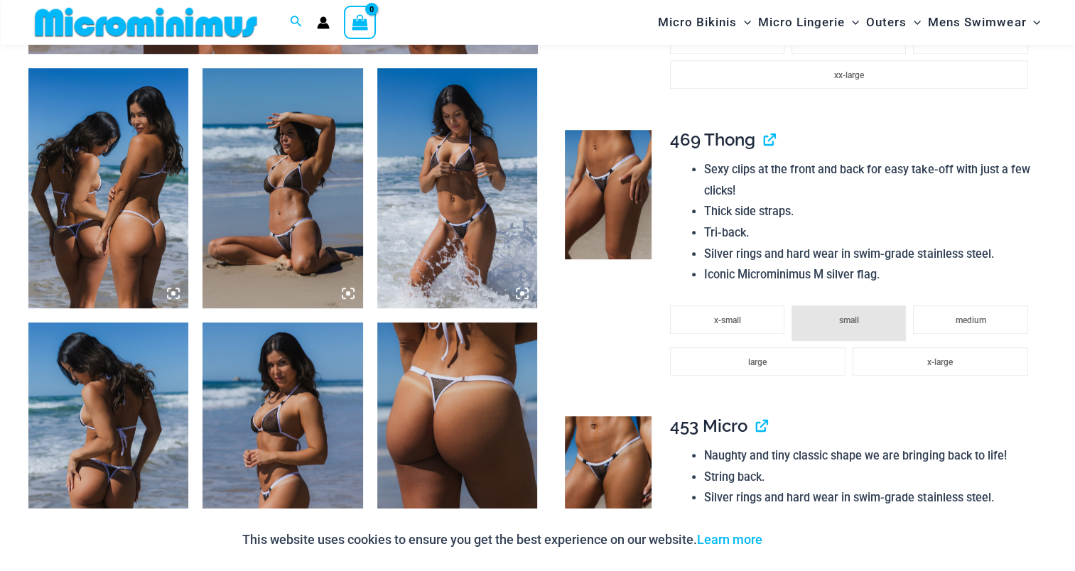
click at [147, 196] on img at bounding box center [108, 188] width 160 height 240
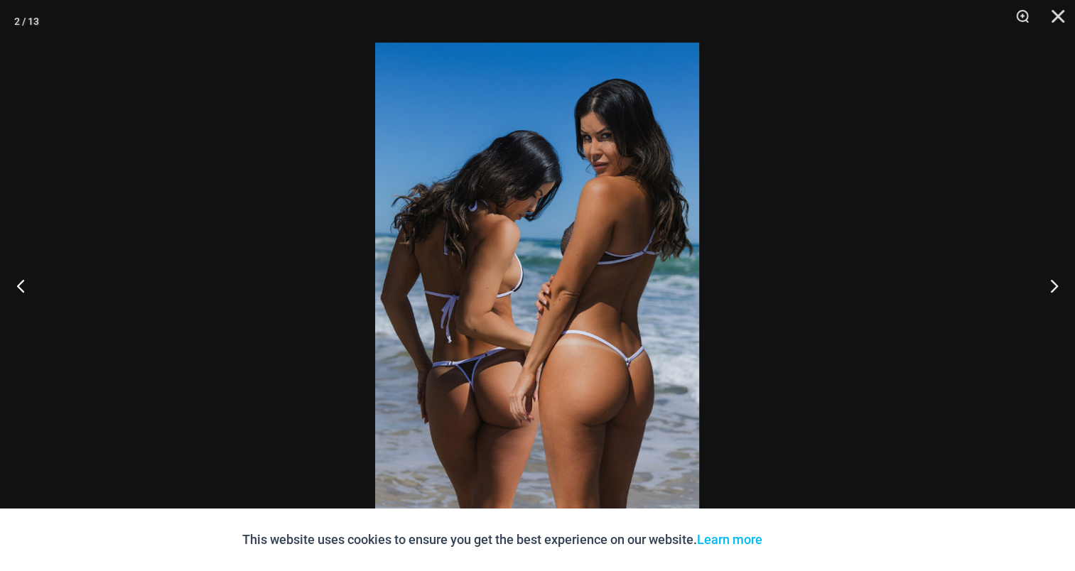
click at [513, 236] on img at bounding box center [537, 286] width 324 height 486
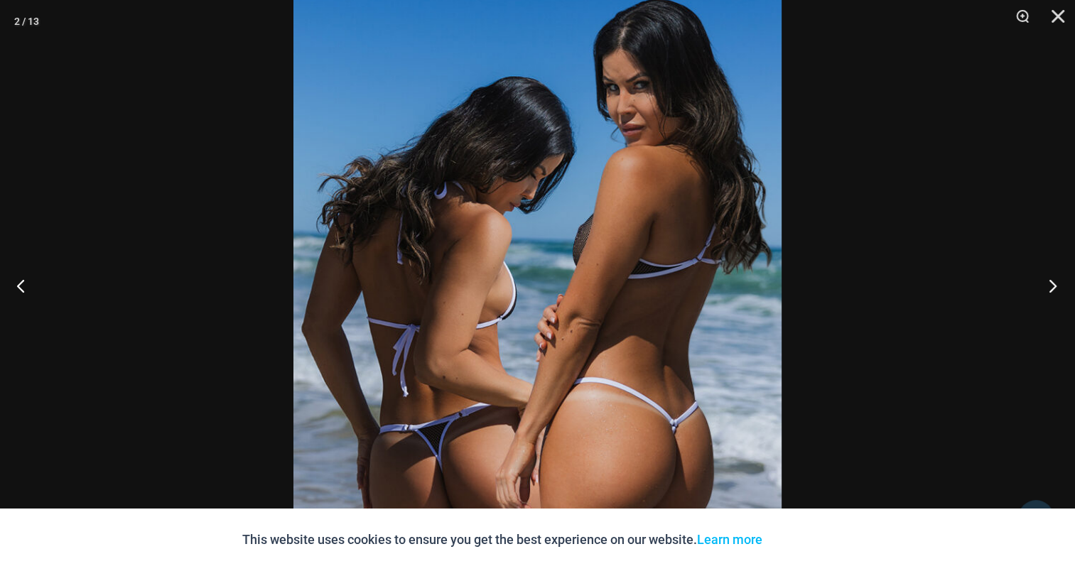
click at [1043, 280] on button "Next" at bounding box center [1048, 285] width 53 height 71
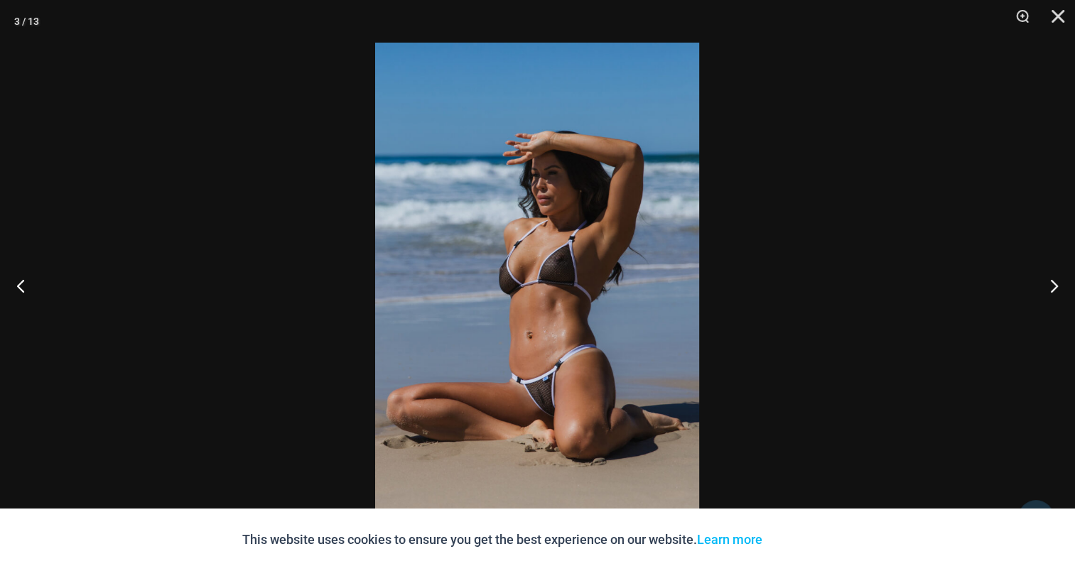
click at [569, 220] on img at bounding box center [537, 286] width 324 height 486
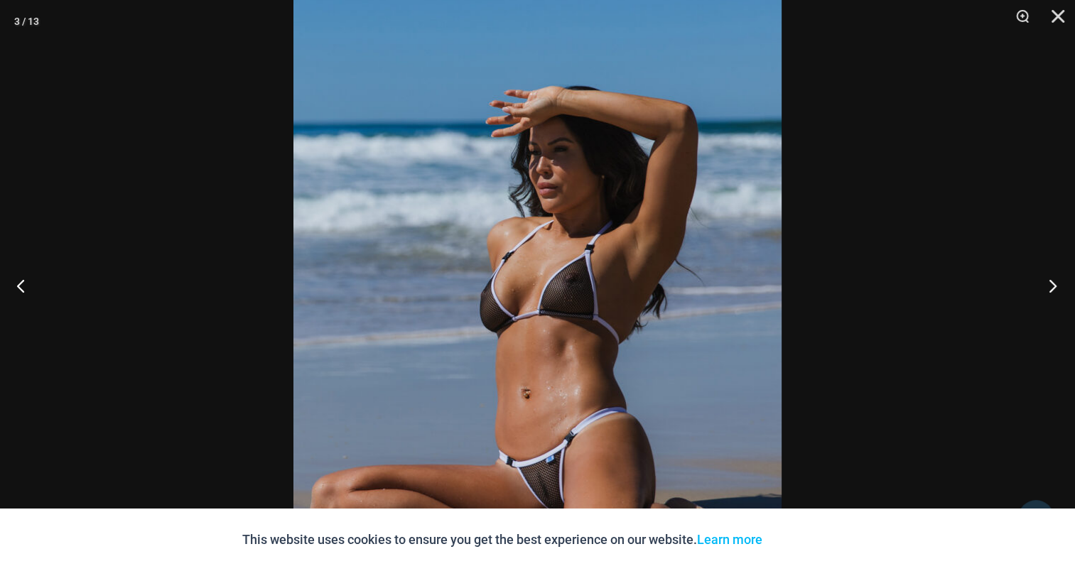
click at [1061, 289] on button "Next" at bounding box center [1048, 285] width 53 height 71
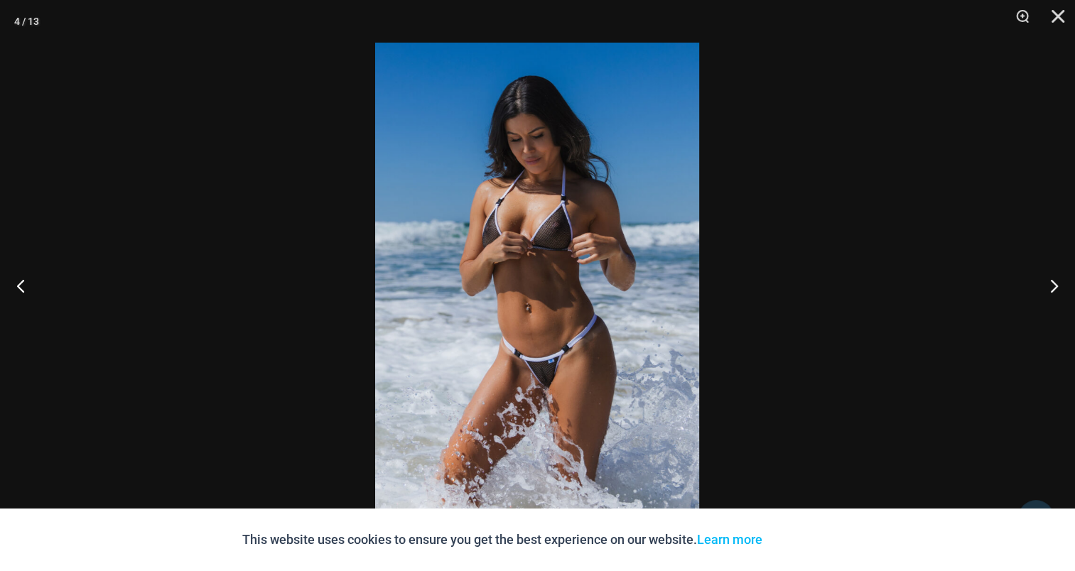
click at [547, 227] on img at bounding box center [537, 286] width 324 height 486
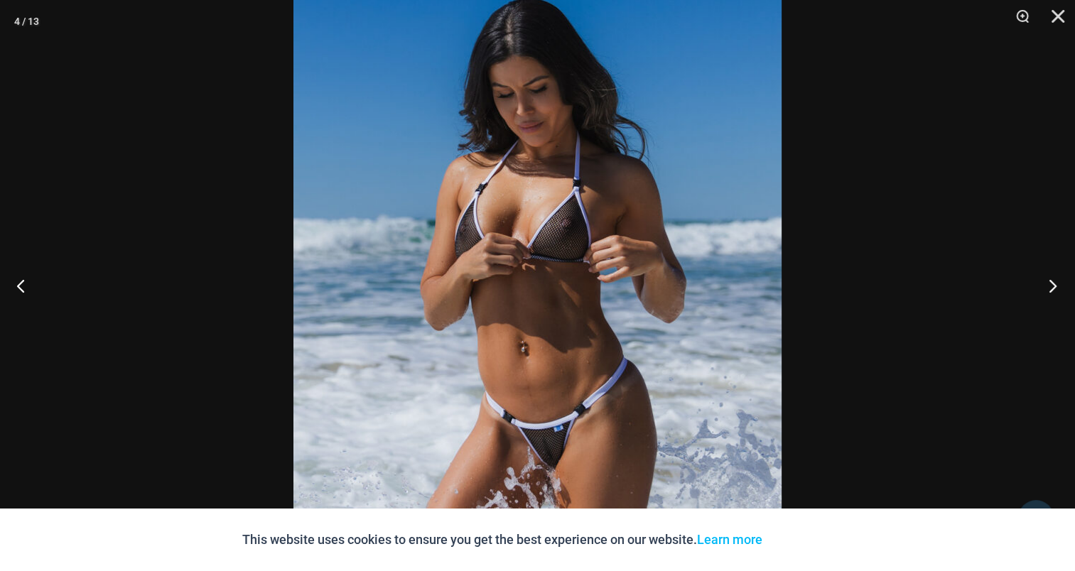
click at [1053, 282] on button "Next" at bounding box center [1048, 285] width 53 height 71
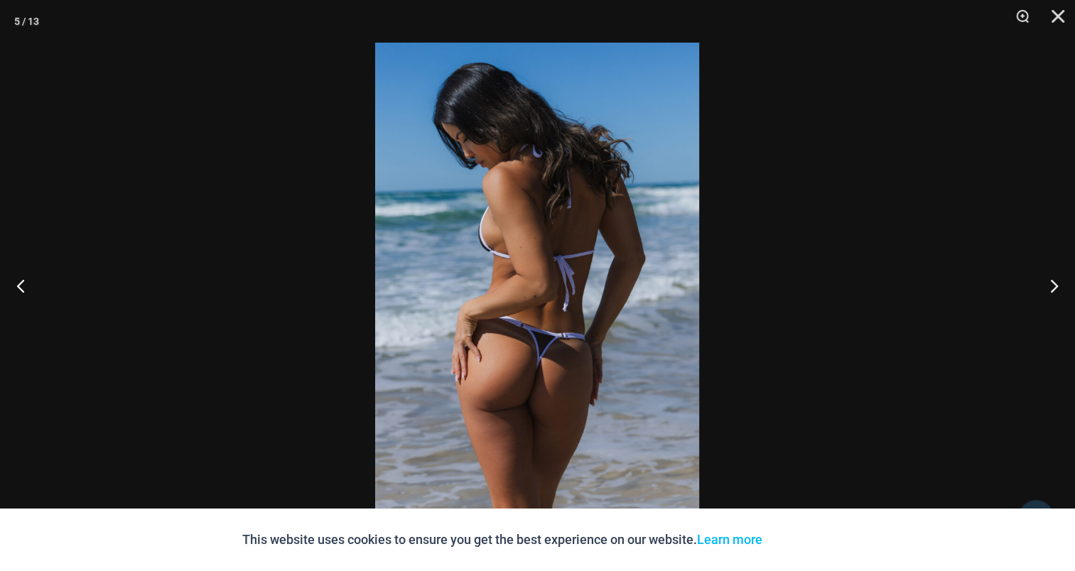
click at [554, 222] on img at bounding box center [537, 286] width 324 height 486
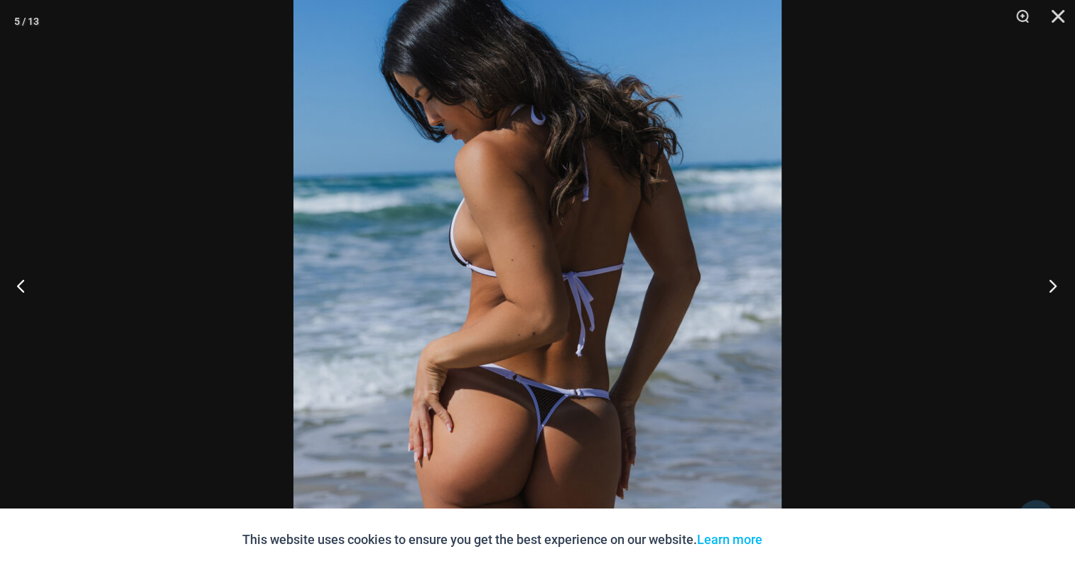
click at [1061, 287] on button "Next" at bounding box center [1048, 285] width 53 height 71
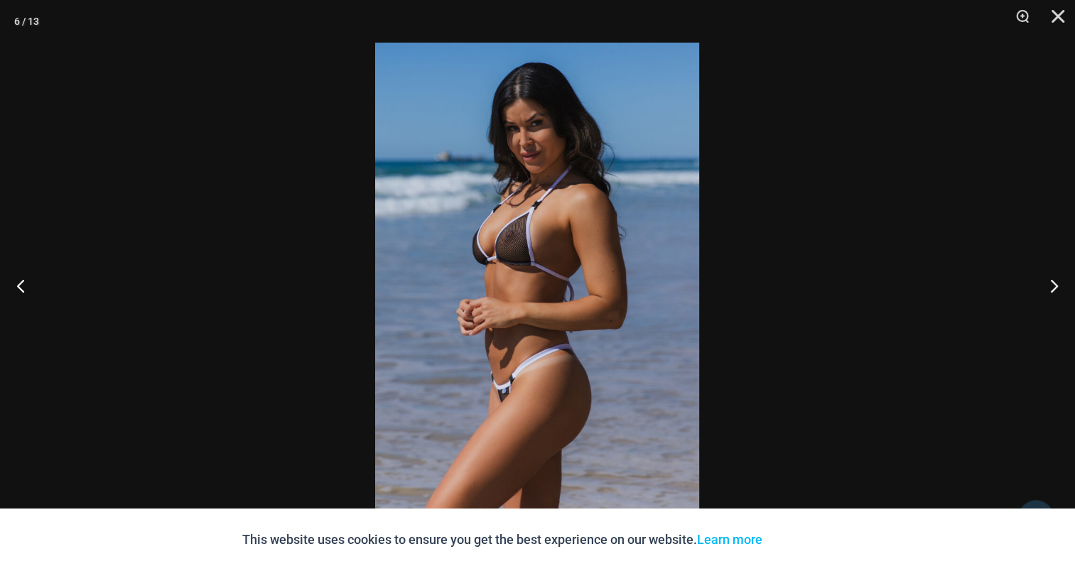
click at [613, 252] on img at bounding box center [537, 286] width 324 height 486
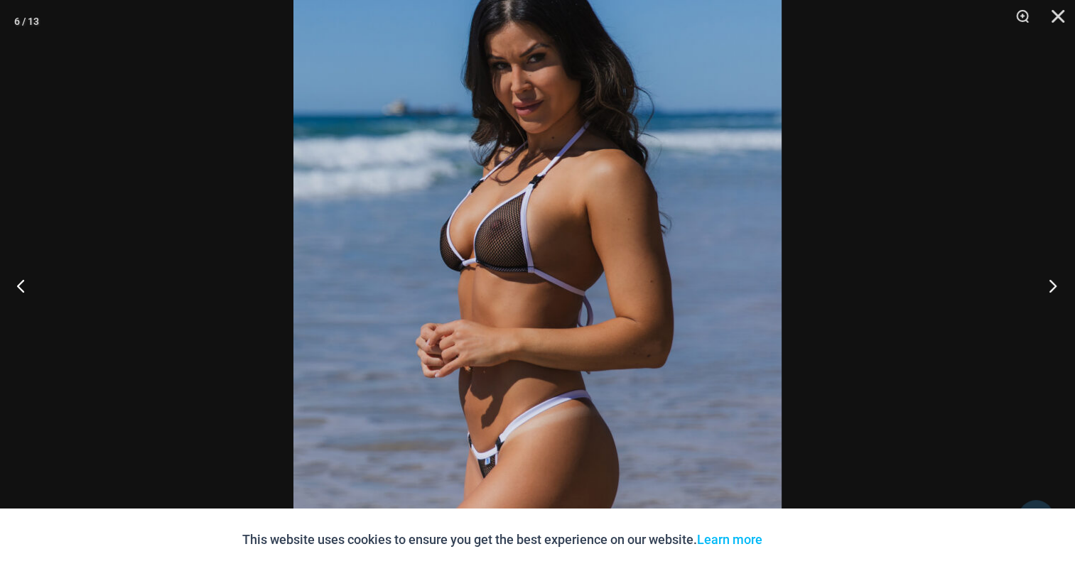
click at [1045, 281] on button "Next" at bounding box center [1048, 285] width 53 height 71
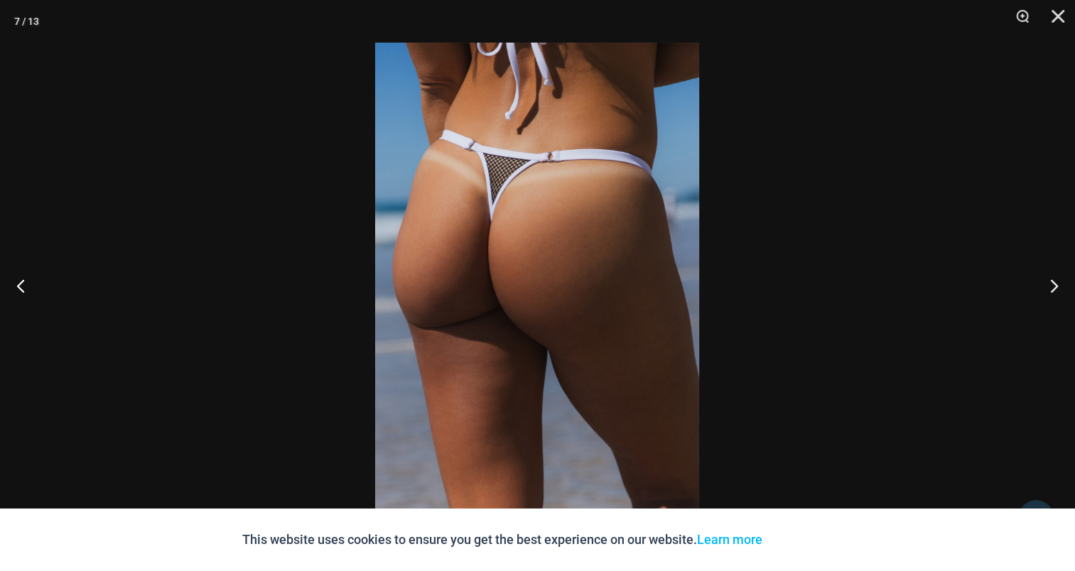
click at [512, 243] on img at bounding box center [537, 286] width 324 height 486
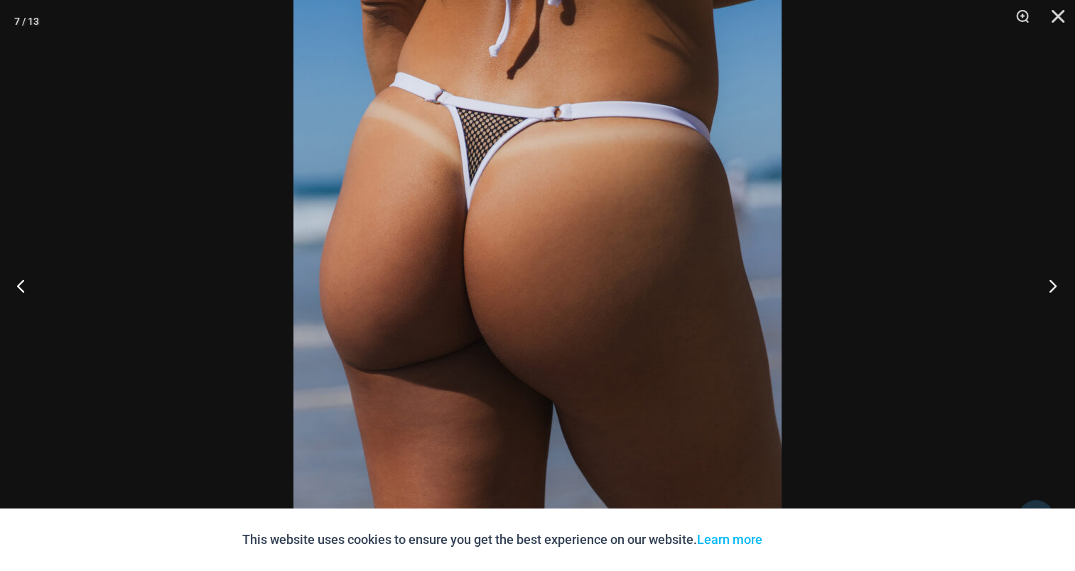
click at [1045, 281] on button "Next" at bounding box center [1048, 285] width 53 height 71
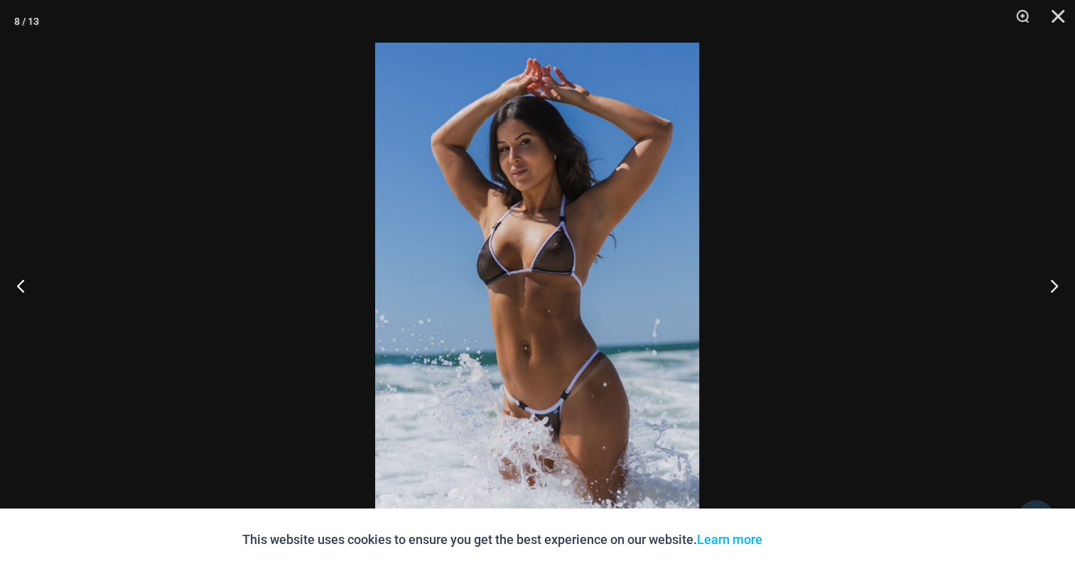
click at [603, 245] on img at bounding box center [537, 286] width 324 height 486
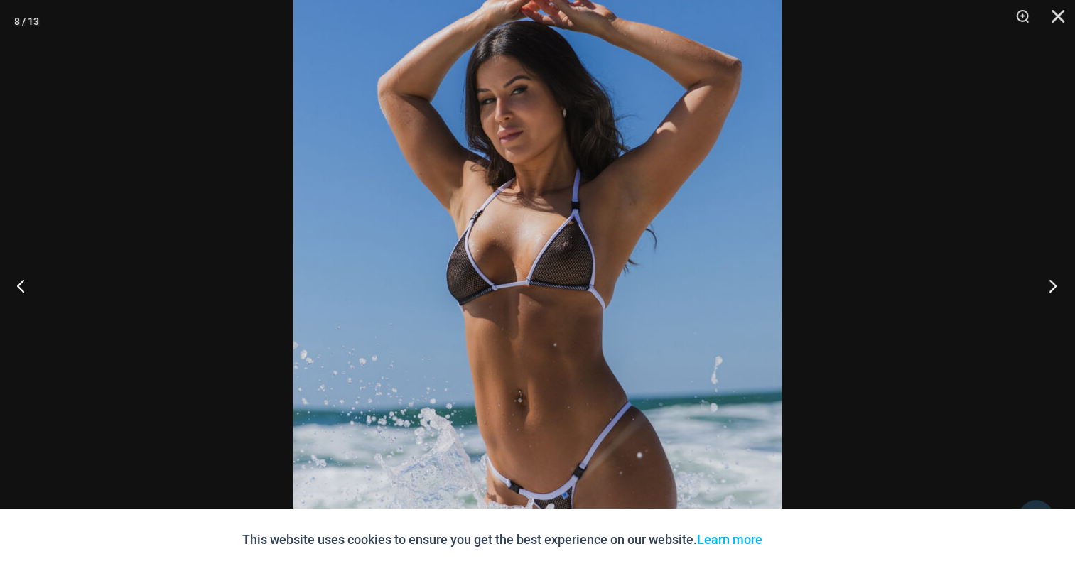
click at [1049, 273] on button "Next" at bounding box center [1048, 285] width 53 height 71
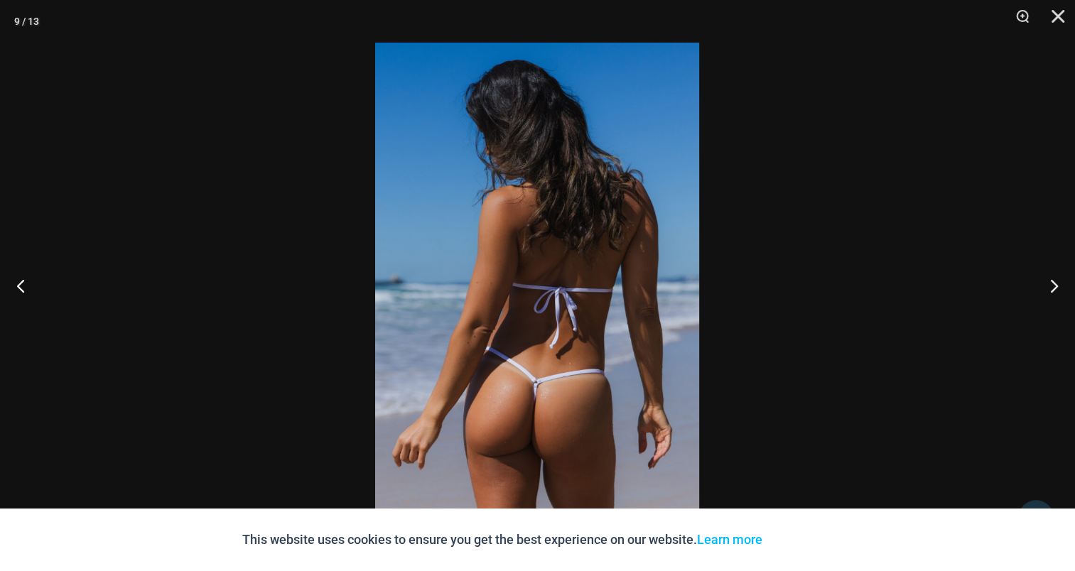
click at [451, 263] on img at bounding box center [537, 286] width 324 height 486
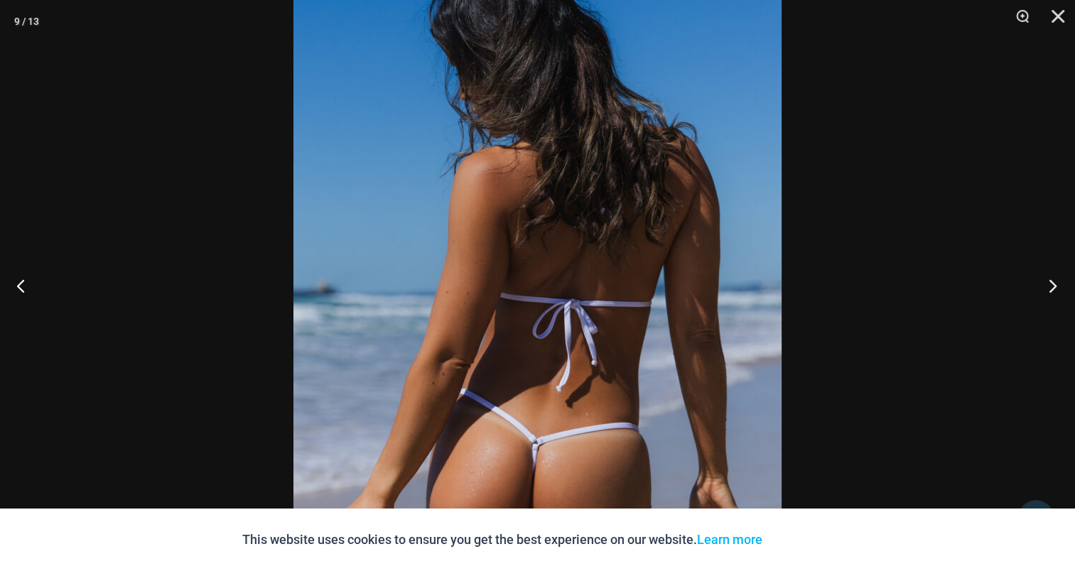
click at [1056, 289] on button "Next" at bounding box center [1048, 285] width 53 height 71
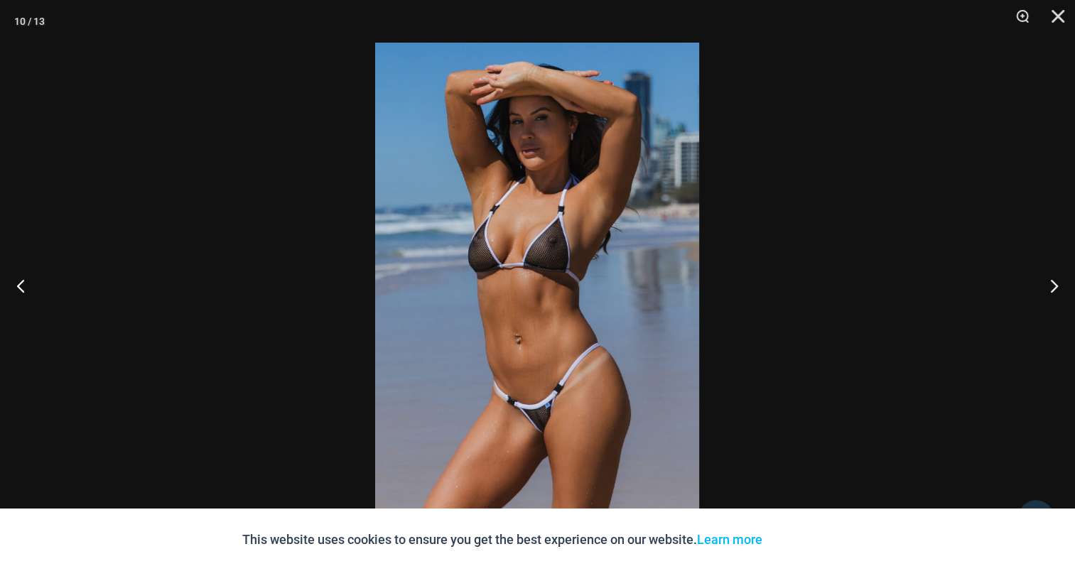
click at [522, 242] on img at bounding box center [537, 286] width 324 height 486
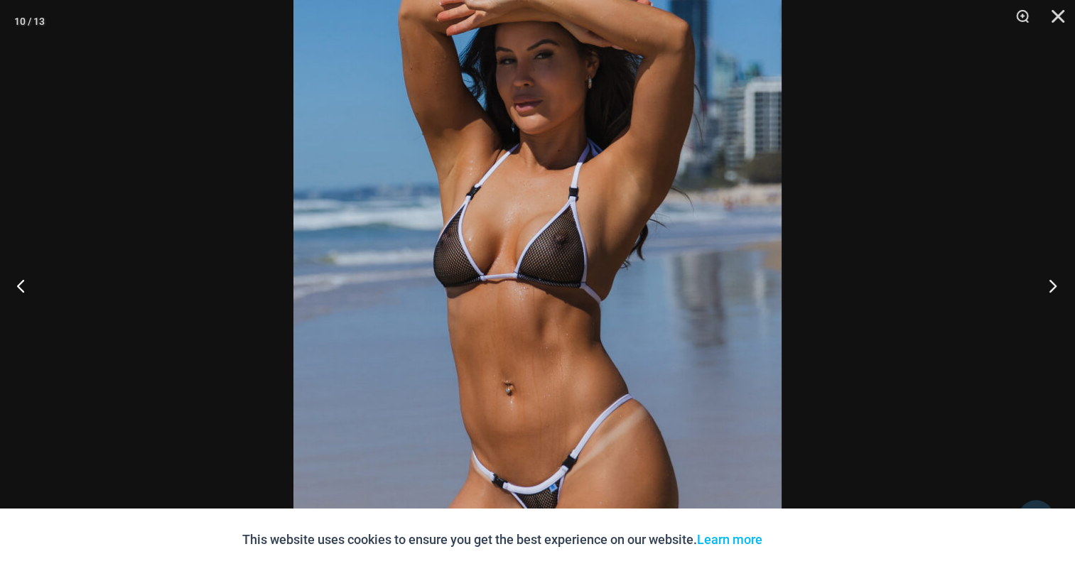
click at [1053, 283] on button "Next" at bounding box center [1048, 285] width 53 height 71
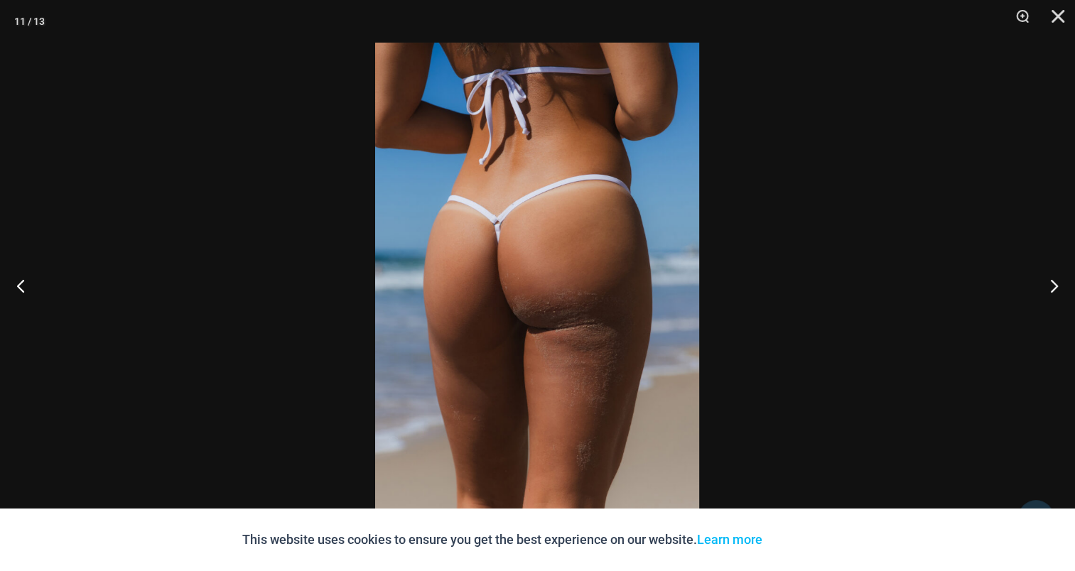
click at [535, 289] on img at bounding box center [537, 286] width 324 height 486
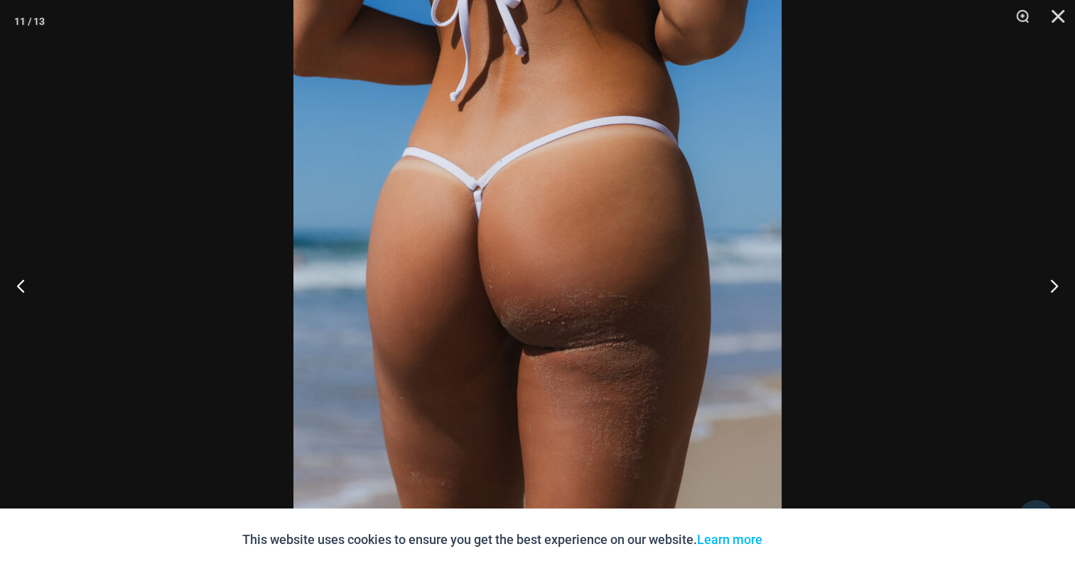
click at [1053, 279] on button "Next" at bounding box center [1048, 285] width 53 height 71
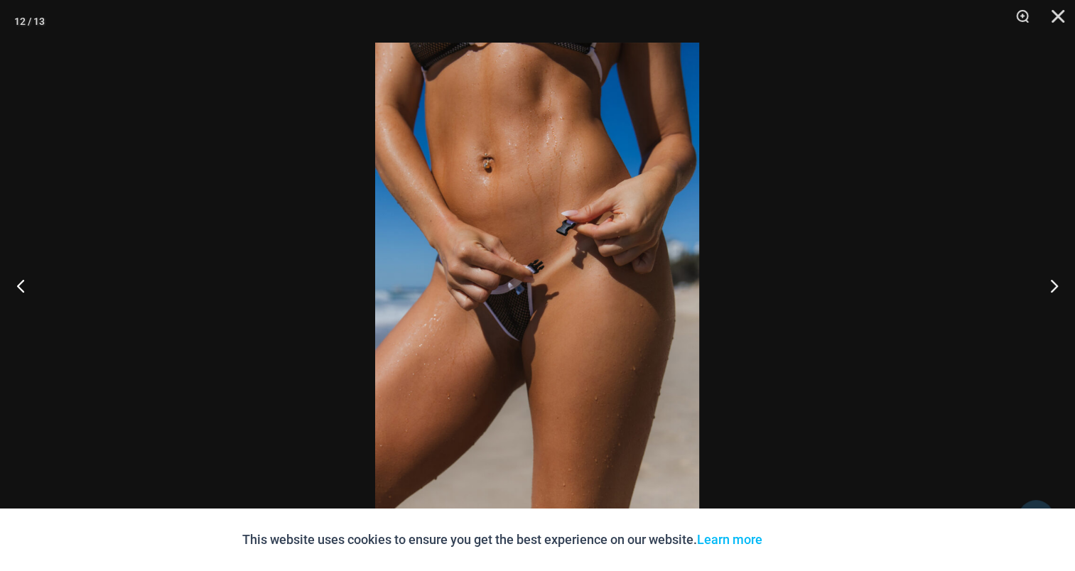
click at [501, 236] on img at bounding box center [537, 286] width 324 height 486
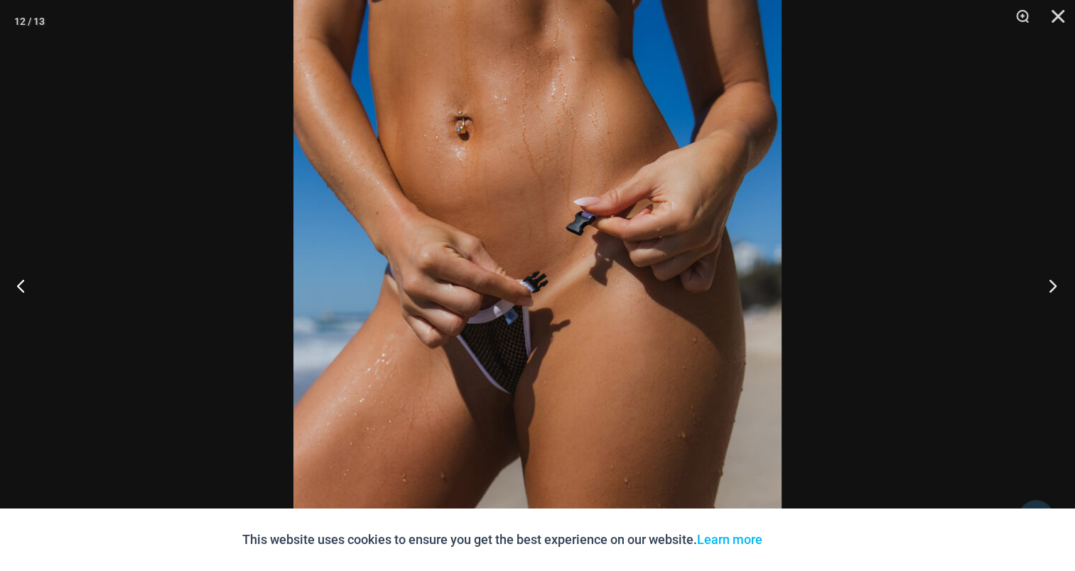
click at [1052, 284] on button "Next" at bounding box center [1048, 285] width 53 height 71
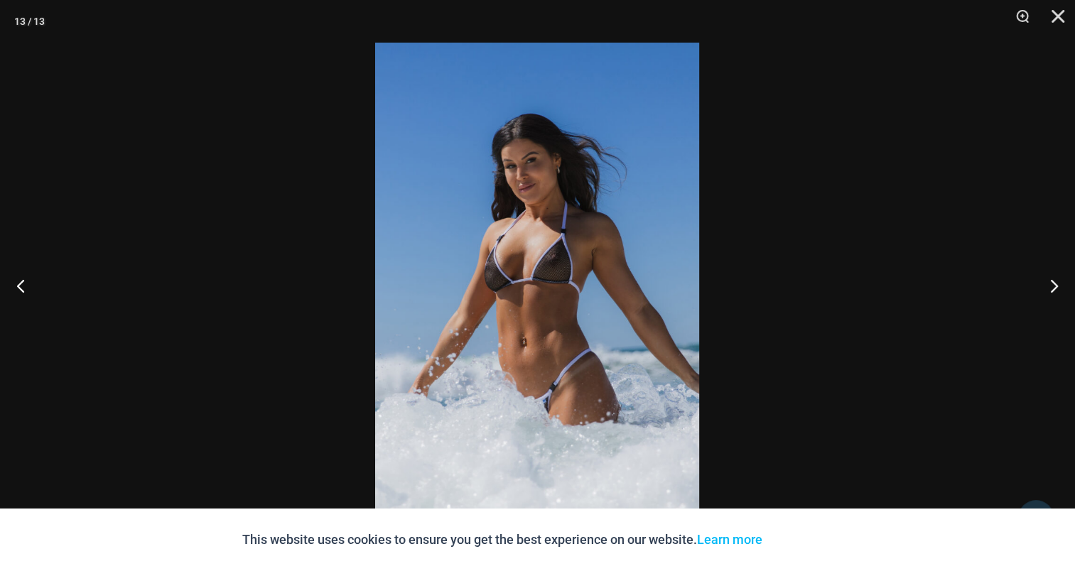
click at [523, 244] on img at bounding box center [537, 286] width 324 height 486
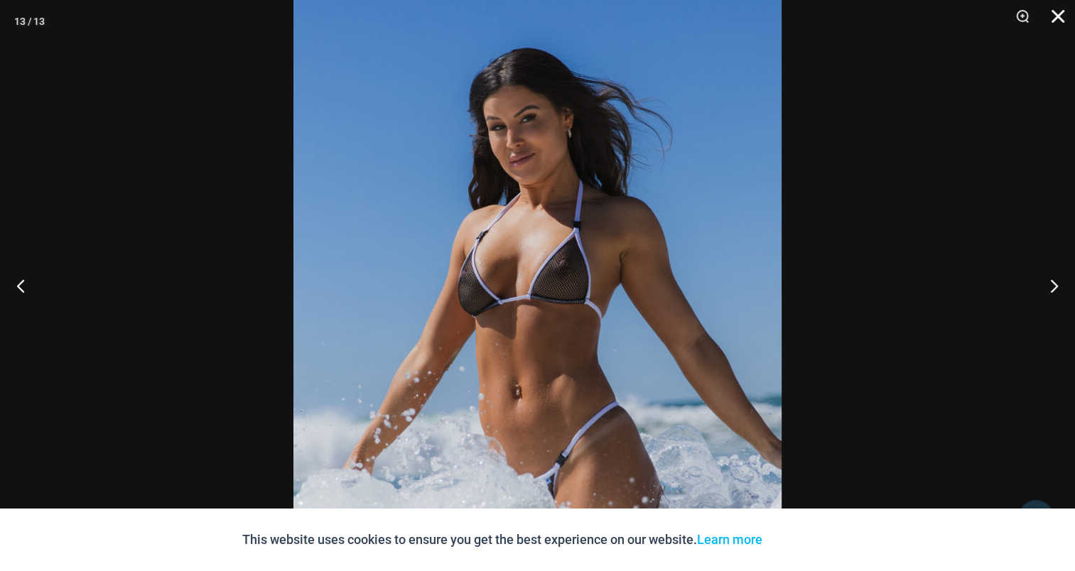
click at [1060, 12] on button "Close" at bounding box center [1054, 21] width 36 height 43
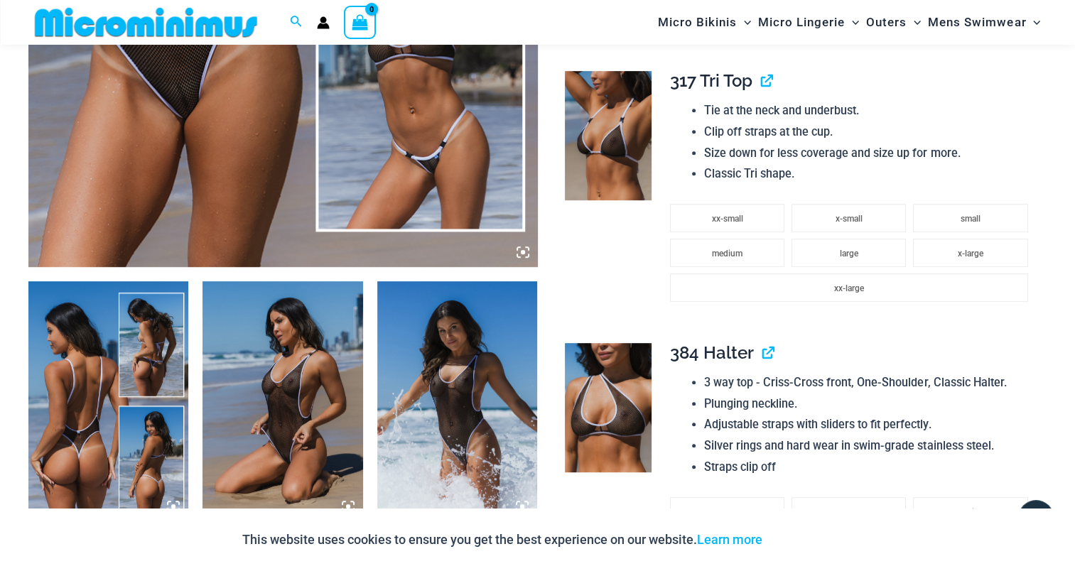
scroll to position [839, 0]
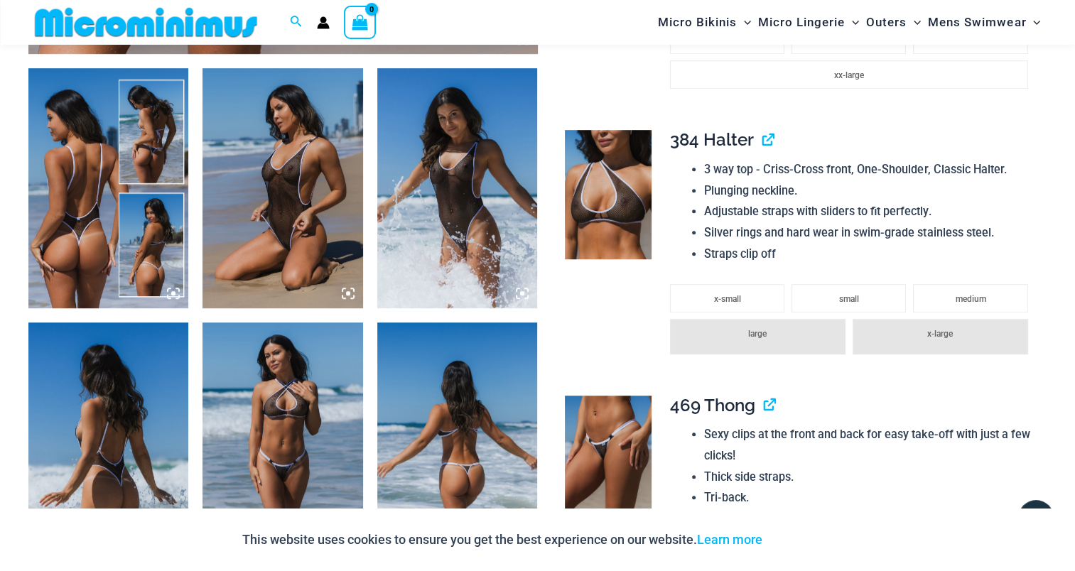
click at [90, 186] on img at bounding box center [108, 188] width 160 height 240
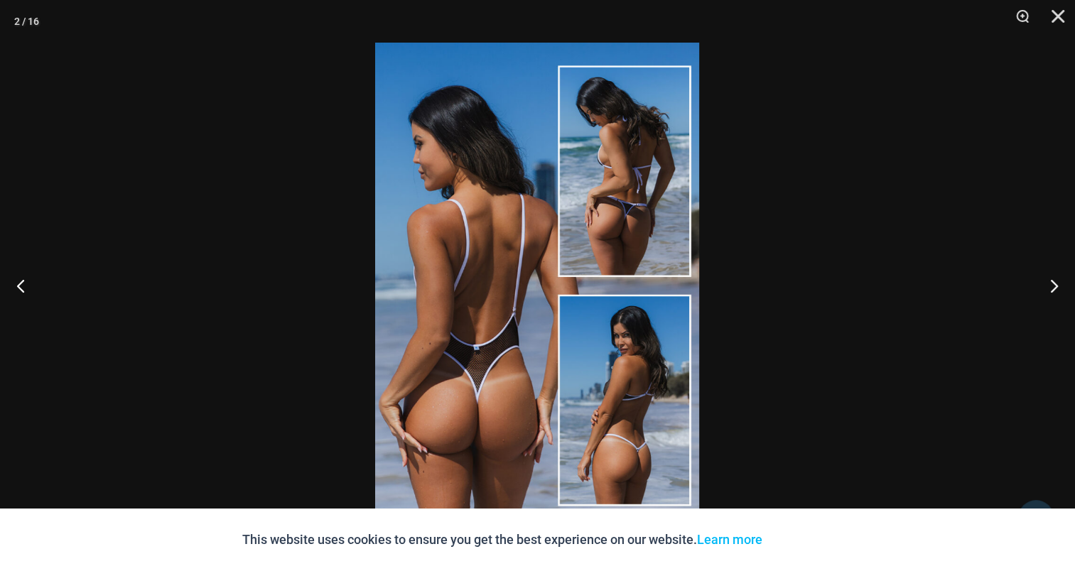
click at [501, 221] on img at bounding box center [537, 286] width 324 height 486
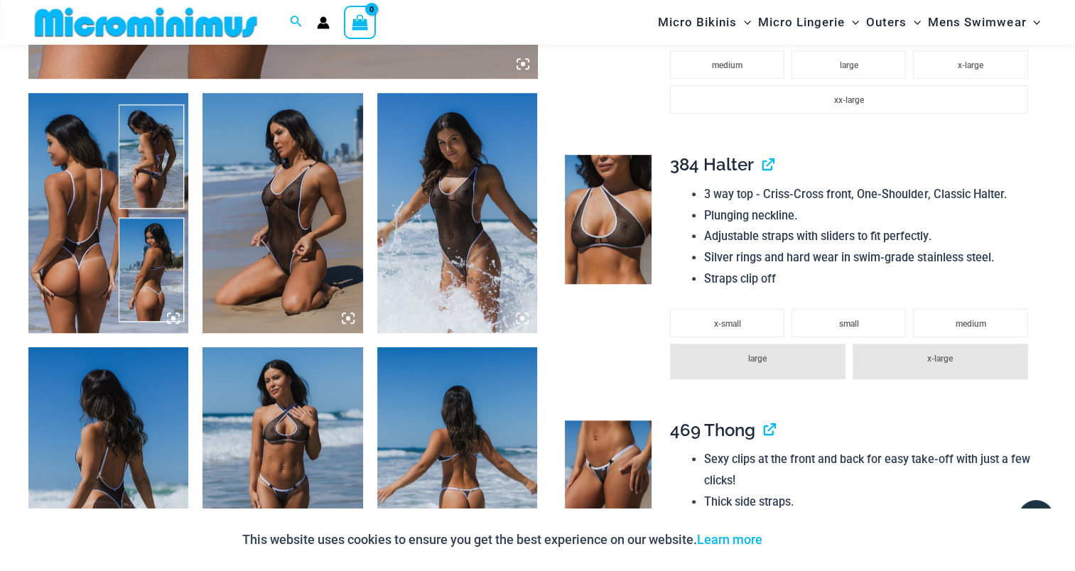
scroll to position [626, 0]
